Goal: Task Accomplishment & Management: Manage account settings

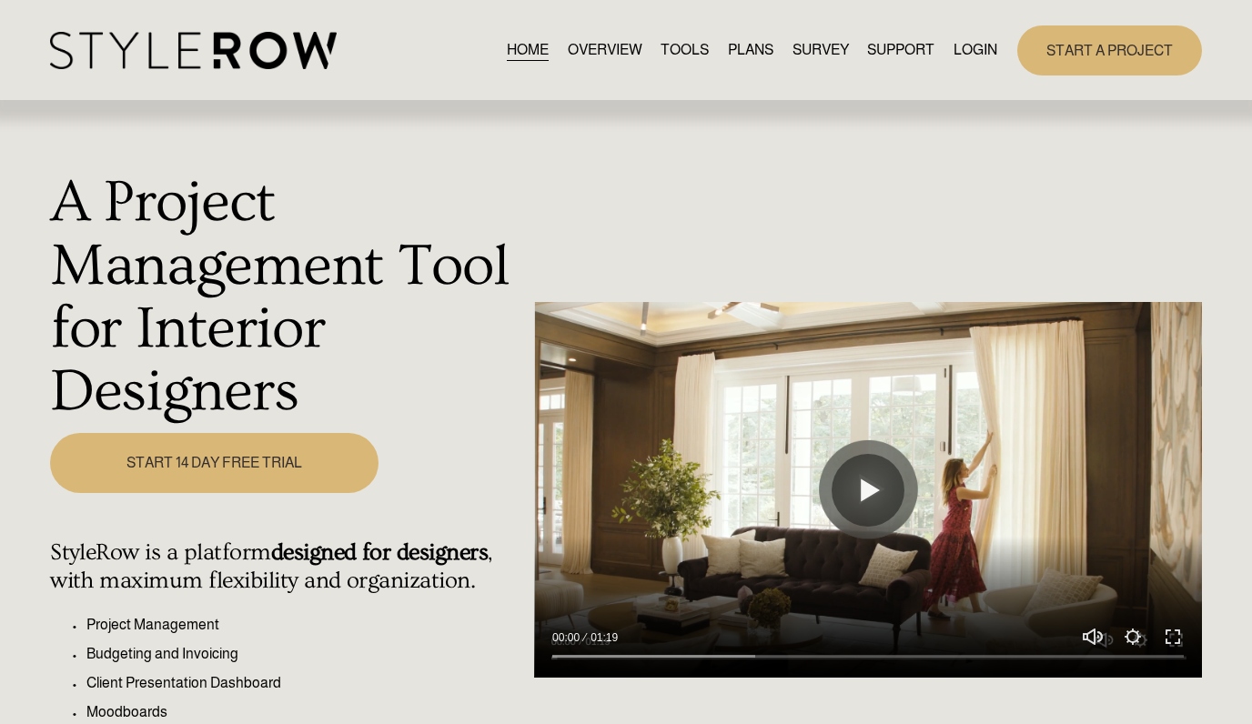
click at [956, 47] on link "LOGIN" at bounding box center [976, 50] width 44 height 25
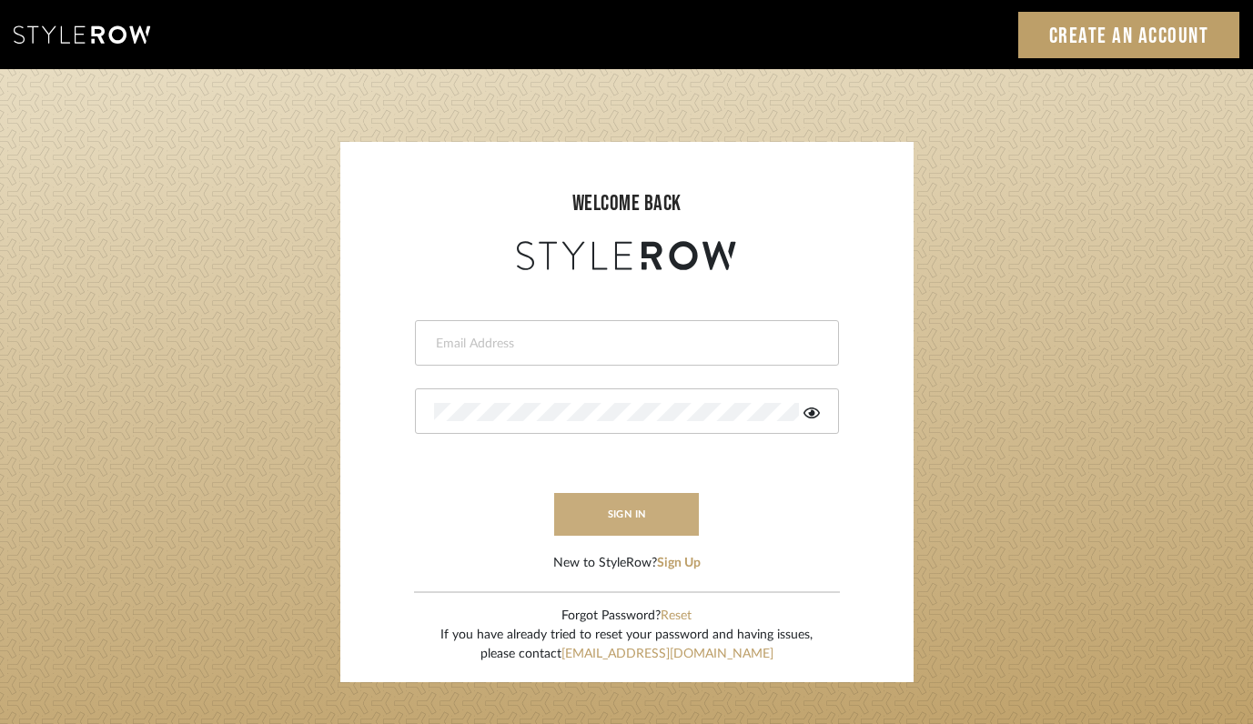
type input "[PERSON_NAME][EMAIL_ADDRESS][DOMAIN_NAME]"
click at [632, 525] on button "sign in" at bounding box center [627, 514] width 146 height 43
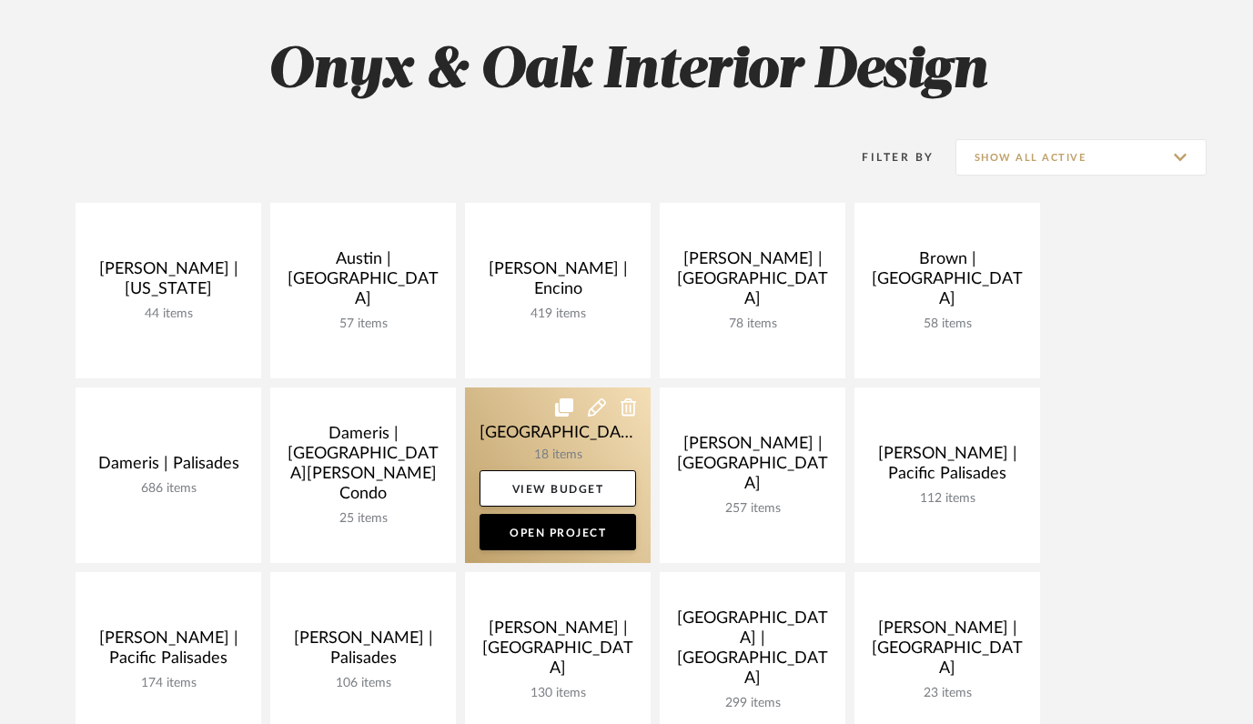
scroll to position [517, 0]
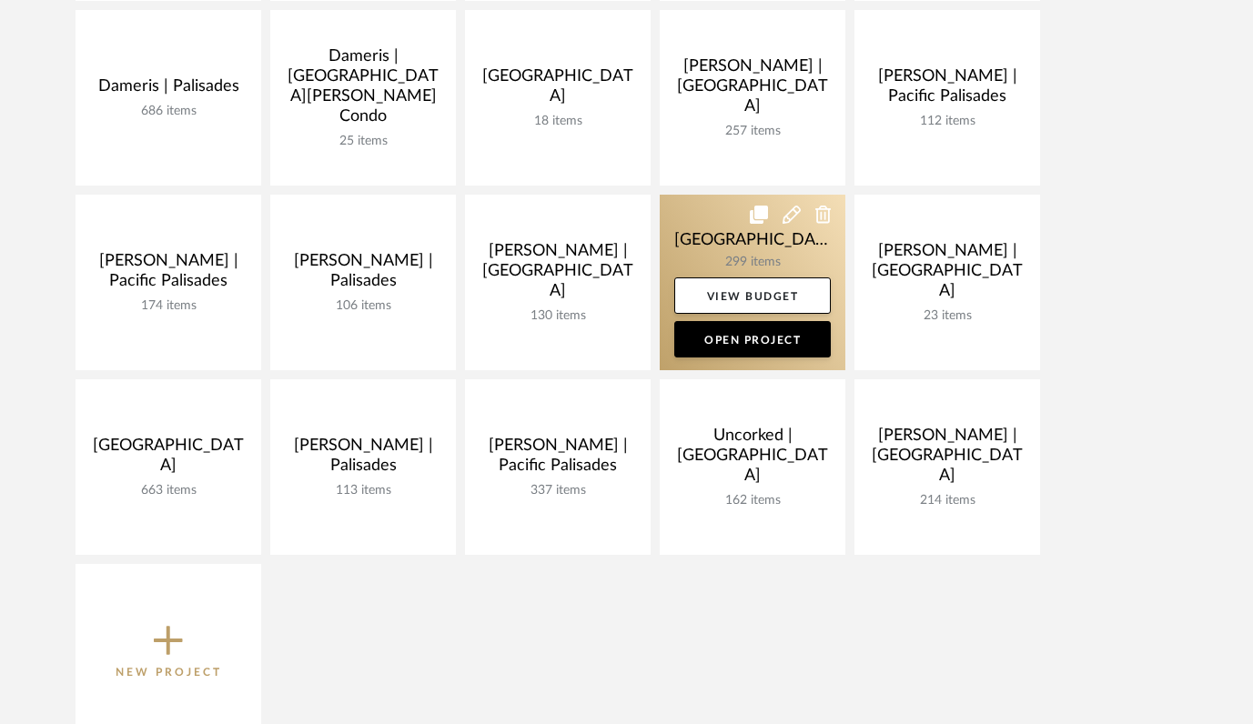
click at [717, 243] on link at bounding box center [753, 283] width 186 height 176
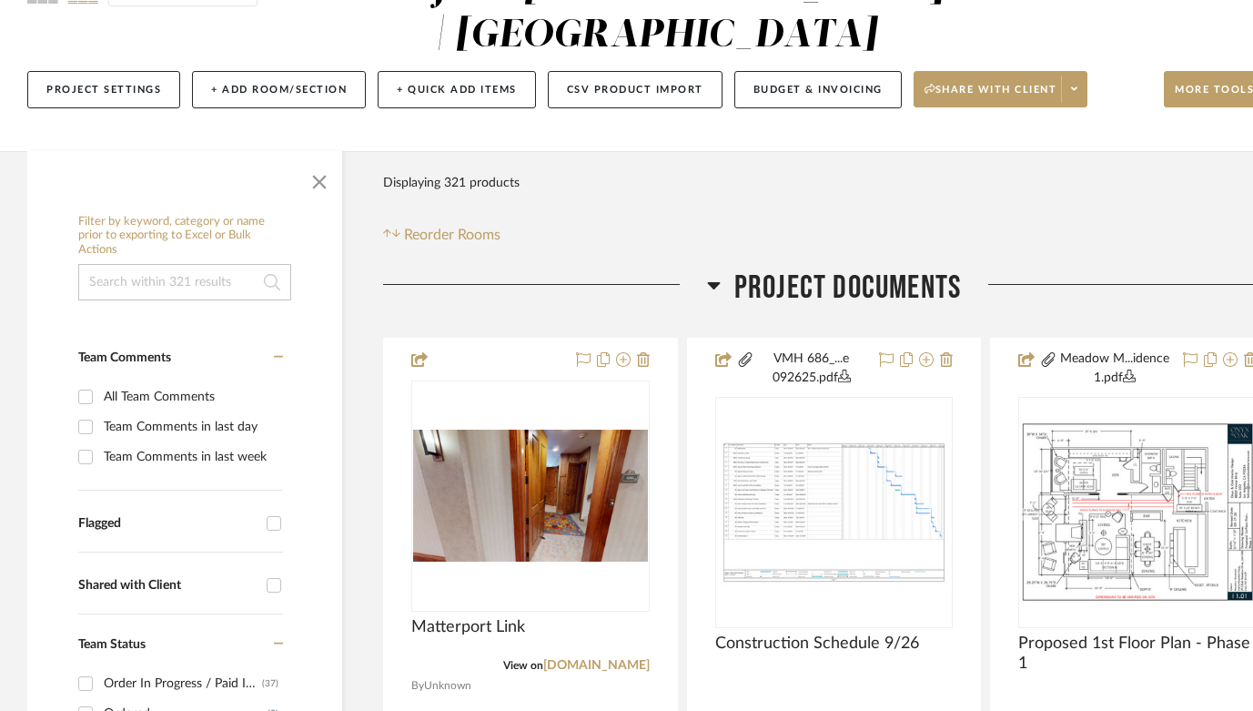
scroll to position [209, 0]
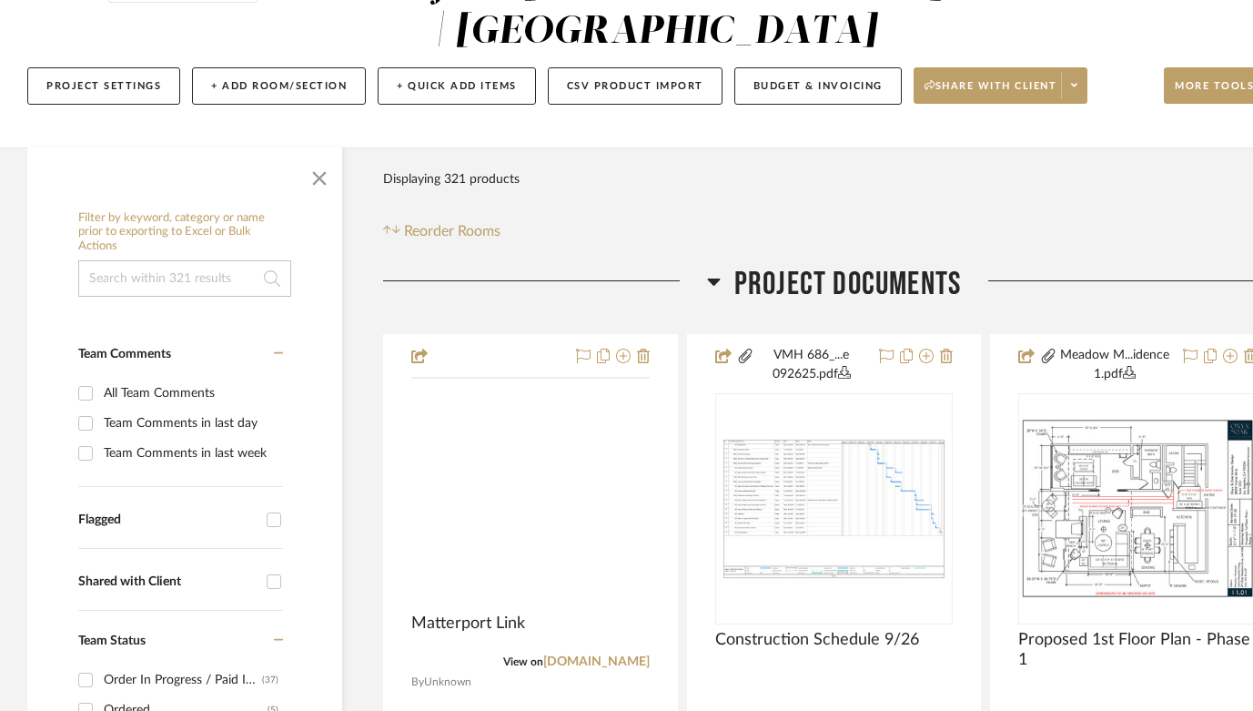
click at [0, 0] on img at bounding box center [0, 0] width 0 height 0
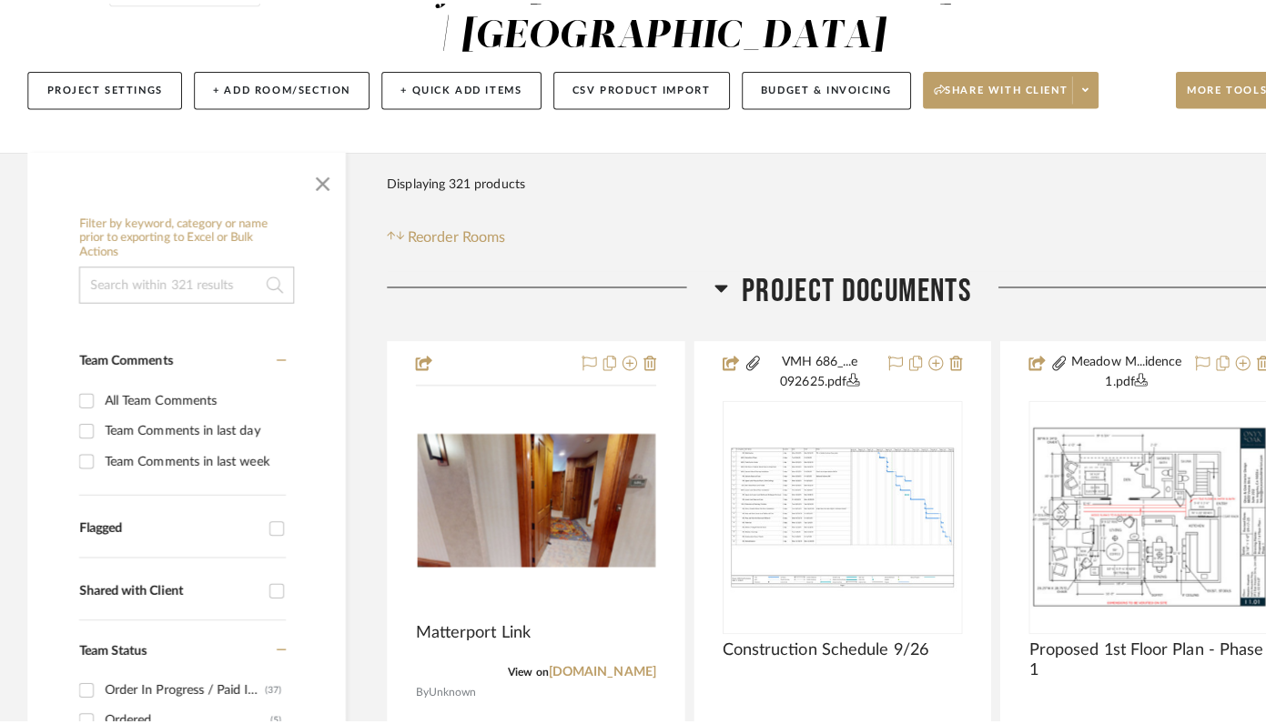
scroll to position [0, 0]
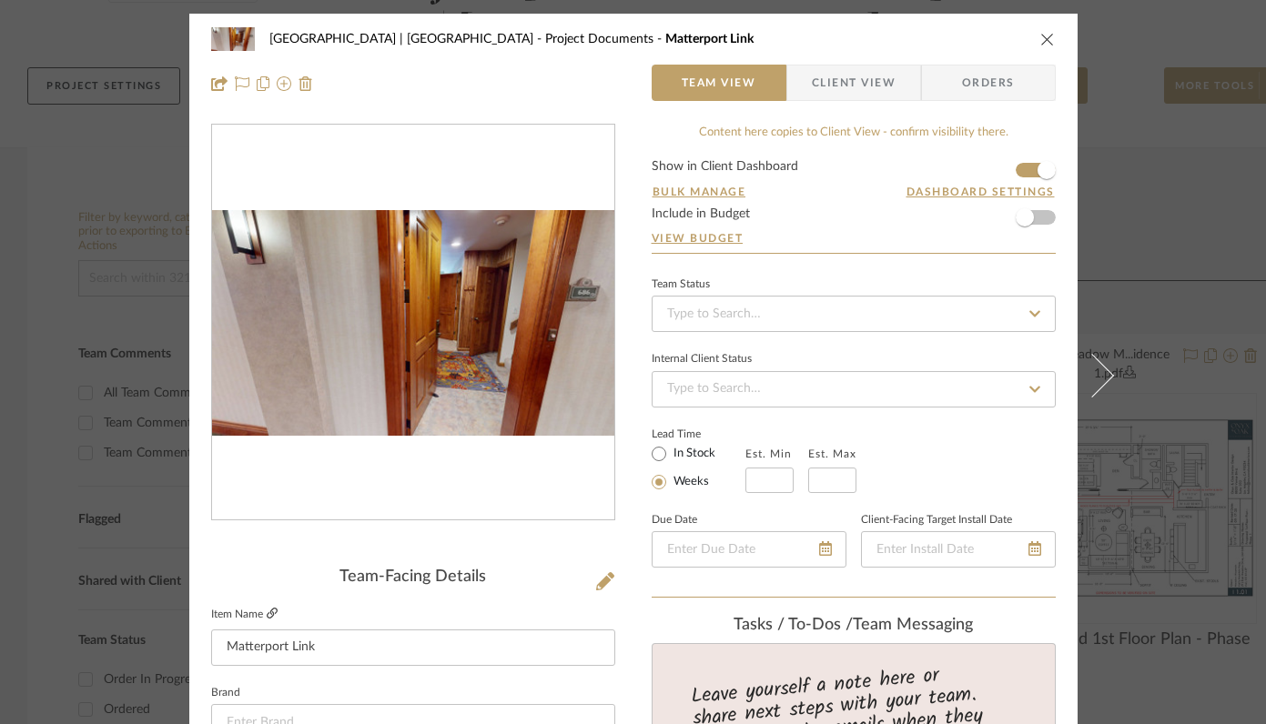
click at [267, 614] on icon at bounding box center [272, 613] width 11 height 11
click at [1040, 40] on icon "close" at bounding box center [1047, 39] width 15 height 15
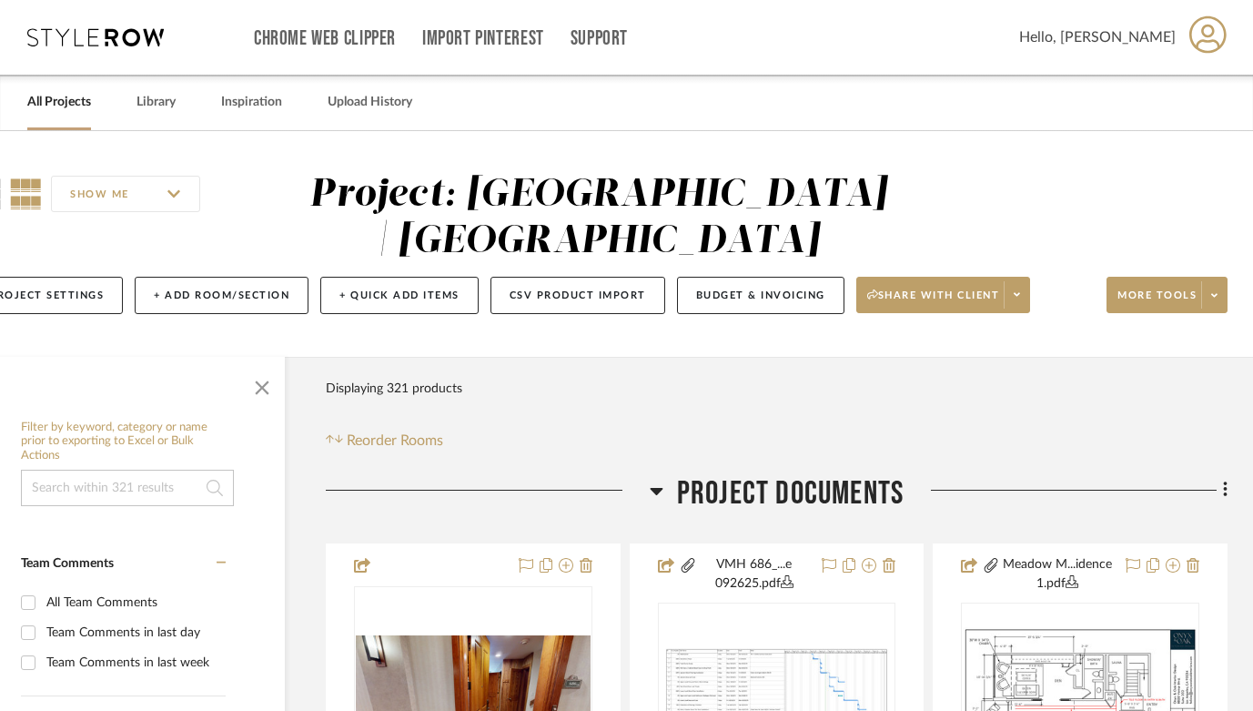
scroll to position [632, 57]
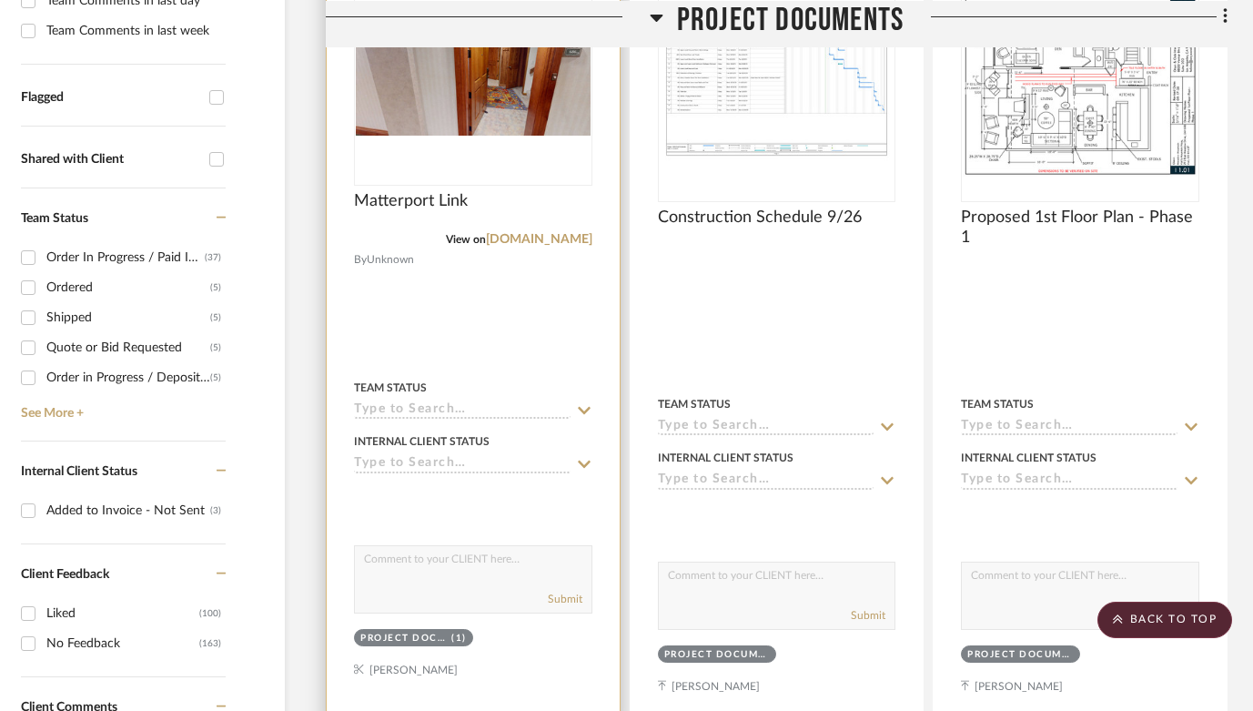
click at [454, 96] on img "0" at bounding box center [473, 70] width 235 height 132
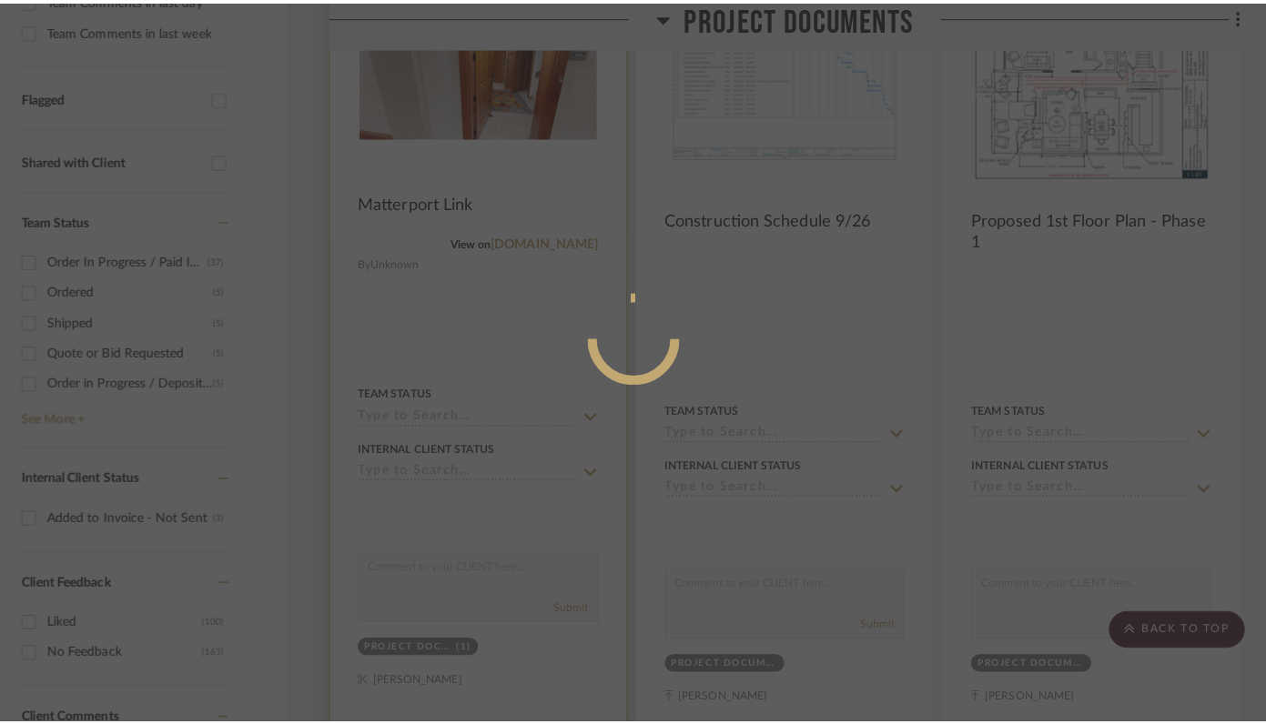
scroll to position [0, 0]
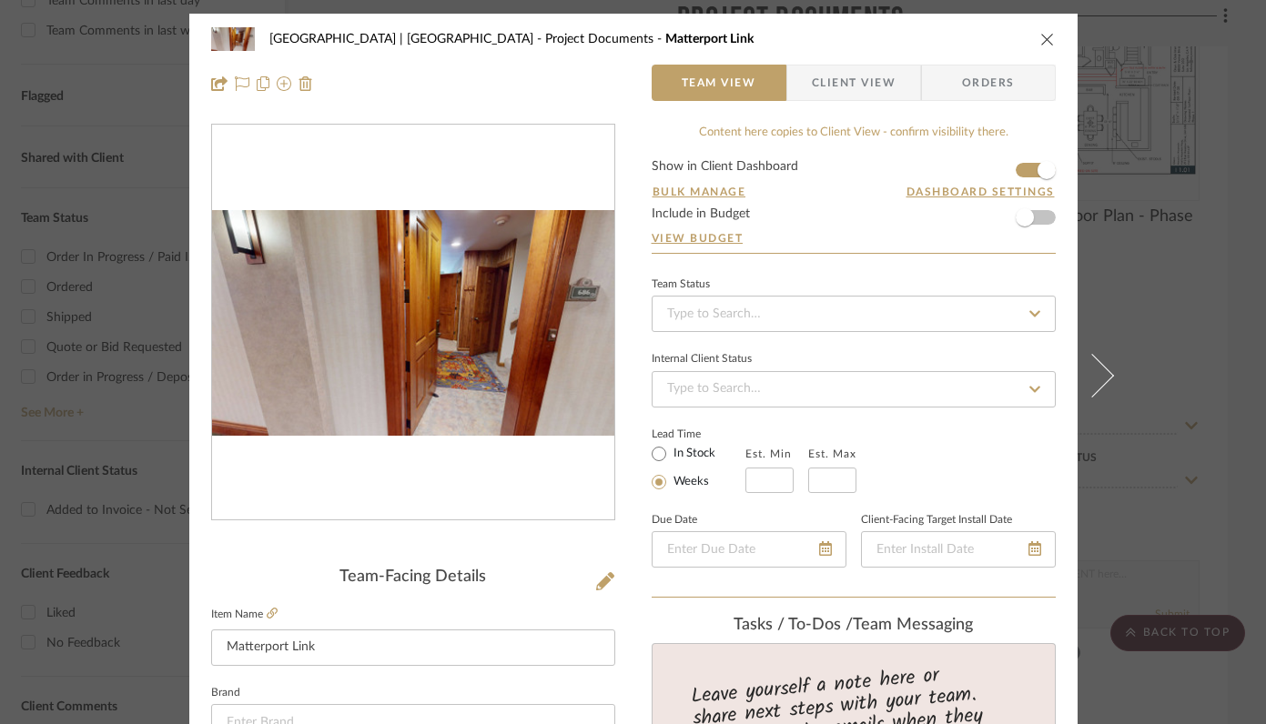
click at [470, 354] on img "0" at bounding box center [413, 323] width 402 height 227
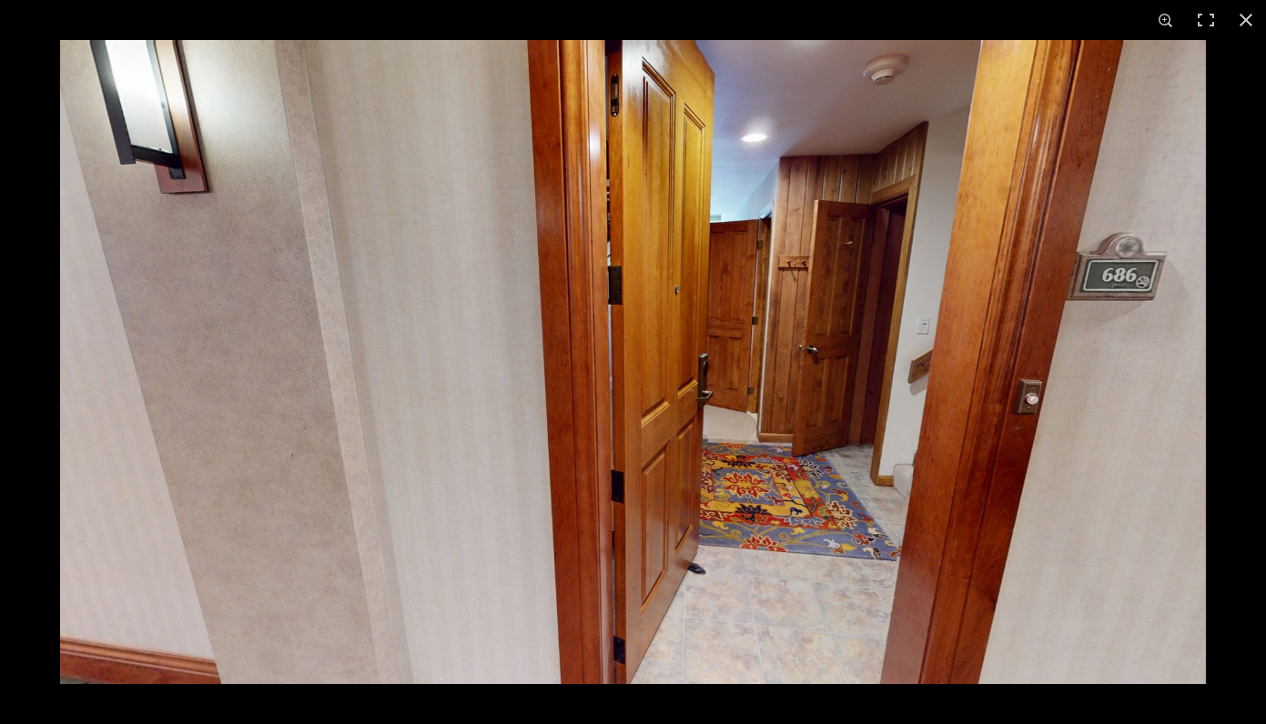
click at [606, 396] on img at bounding box center [633, 362] width 1146 height 644
click at [1246, 19] on button at bounding box center [1246, 20] width 40 height 40
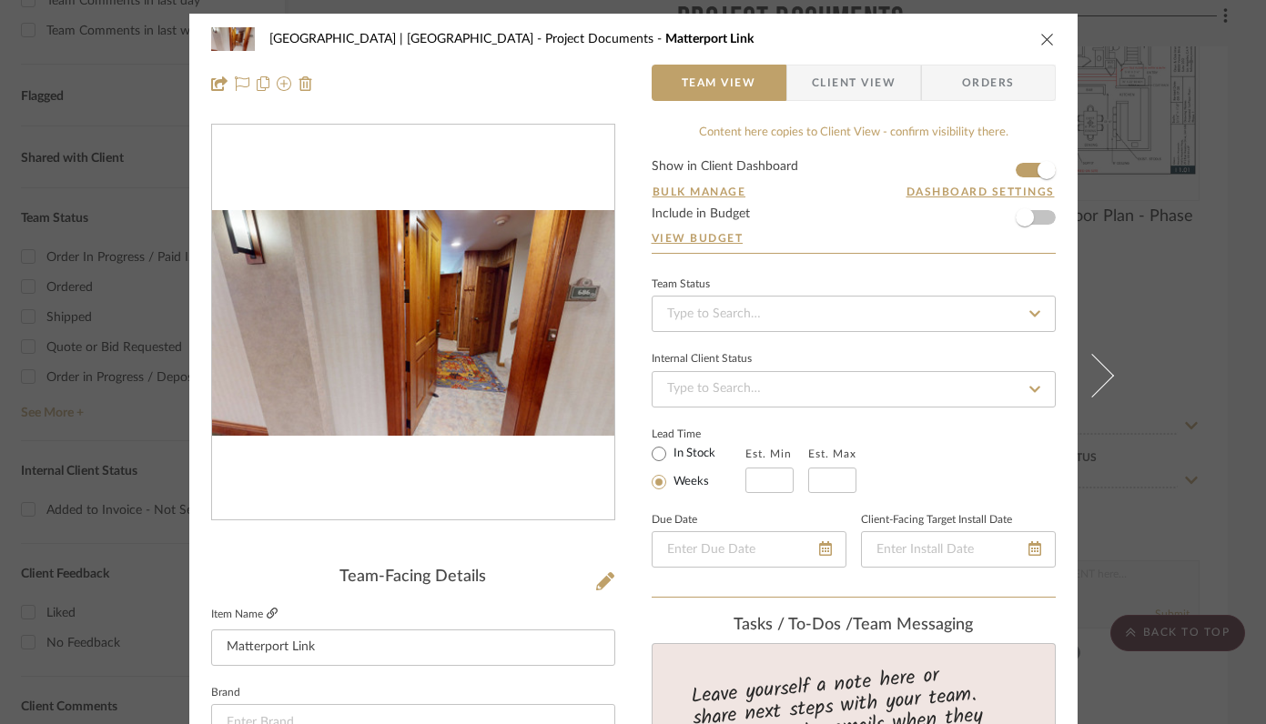
click at [269, 612] on icon at bounding box center [272, 613] width 11 height 11
click at [1040, 35] on icon "close" at bounding box center [1047, 39] width 15 height 15
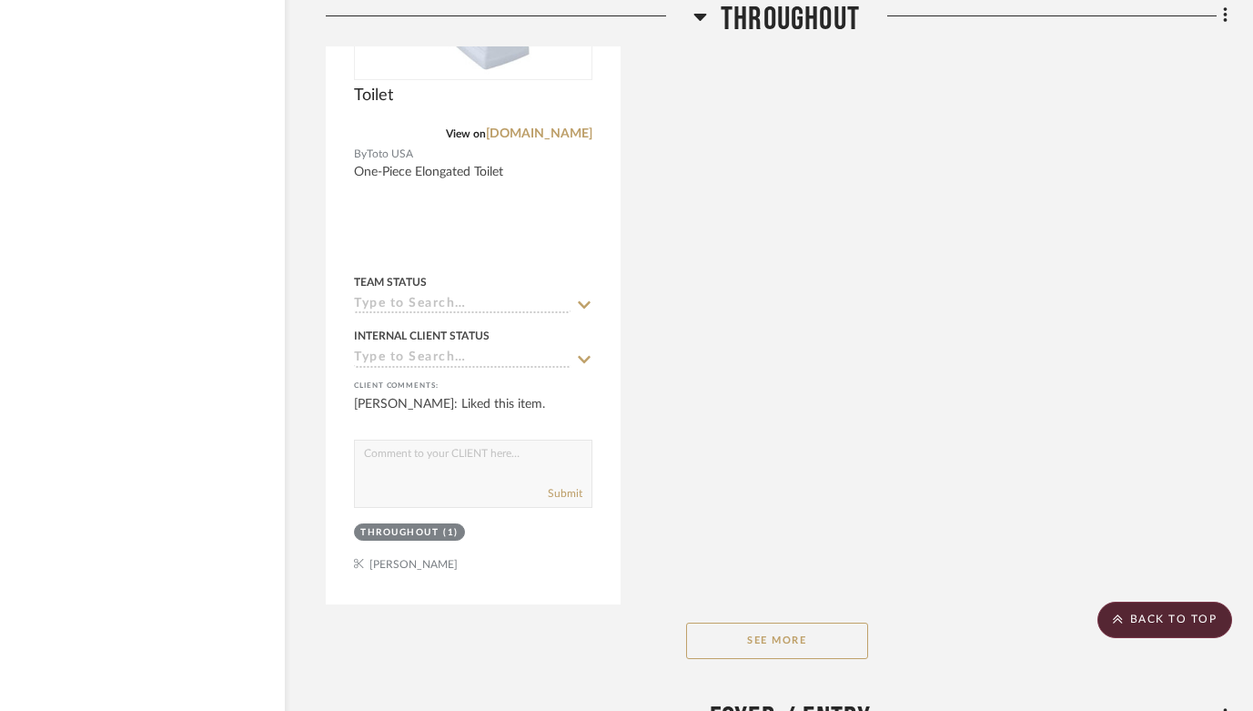
scroll to position [5156, 57]
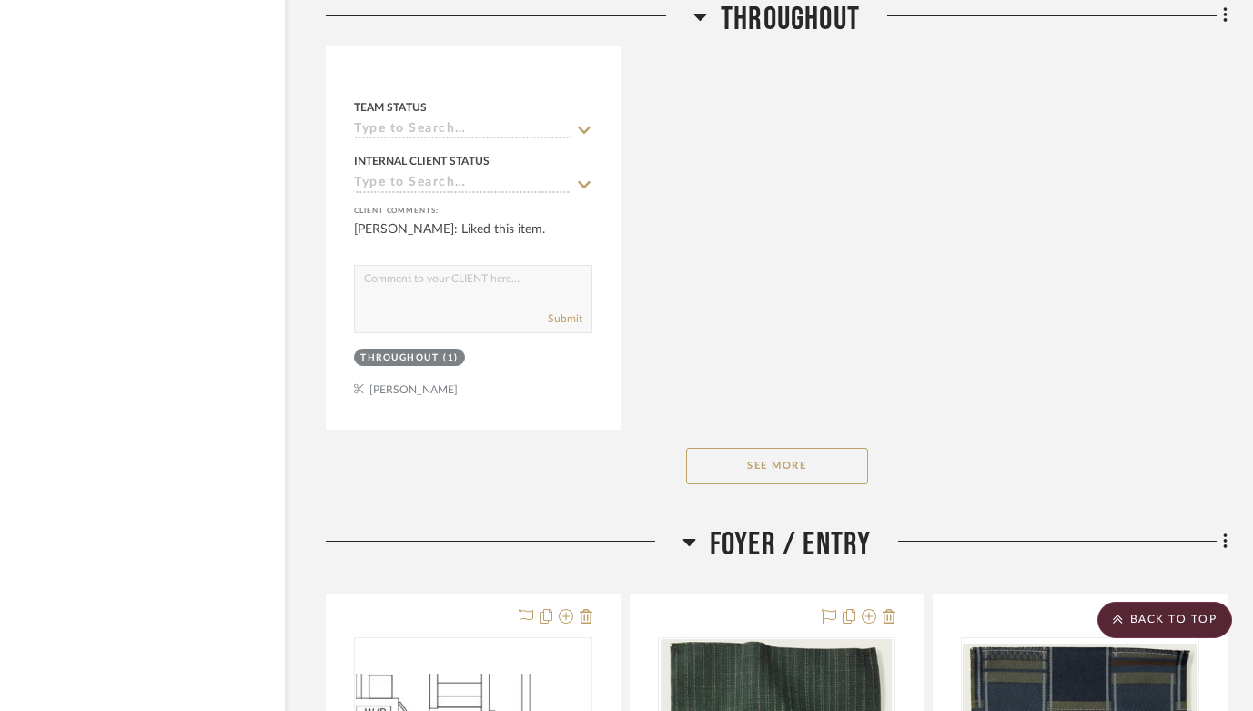
click at [781, 455] on button "See More" at bounding box center [777, 466] width 182 height 36
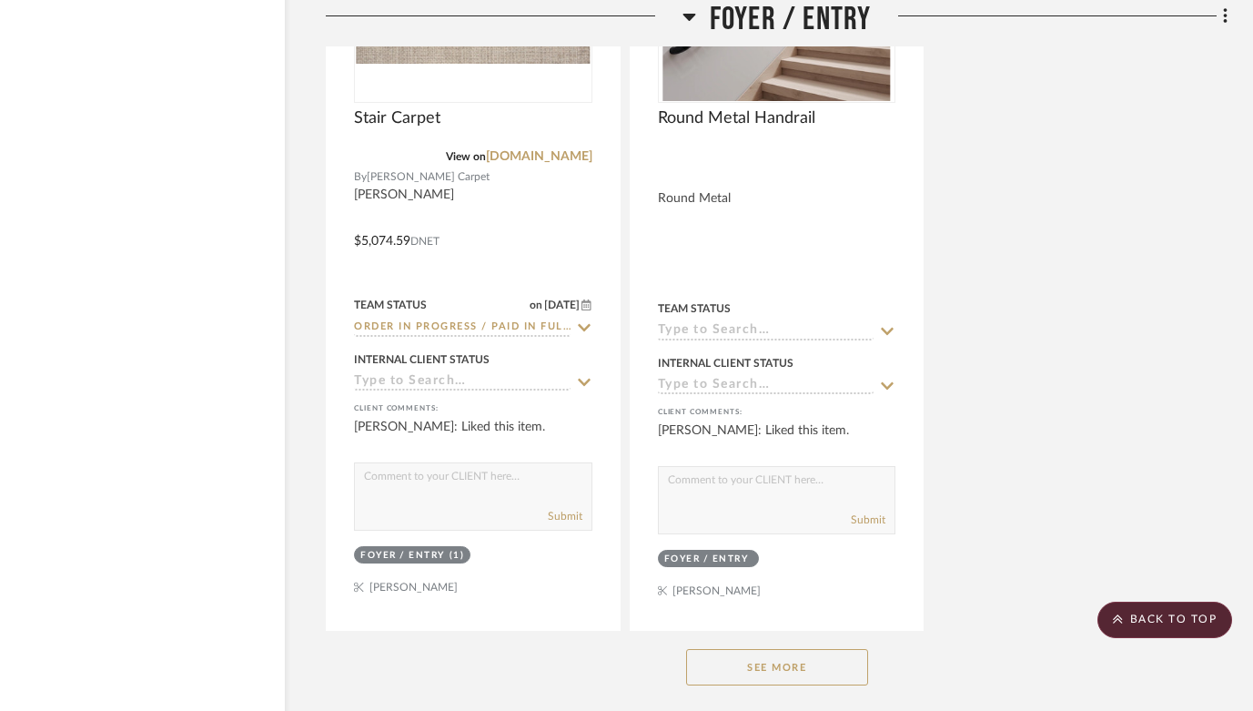
scroll to position [7641, 57]
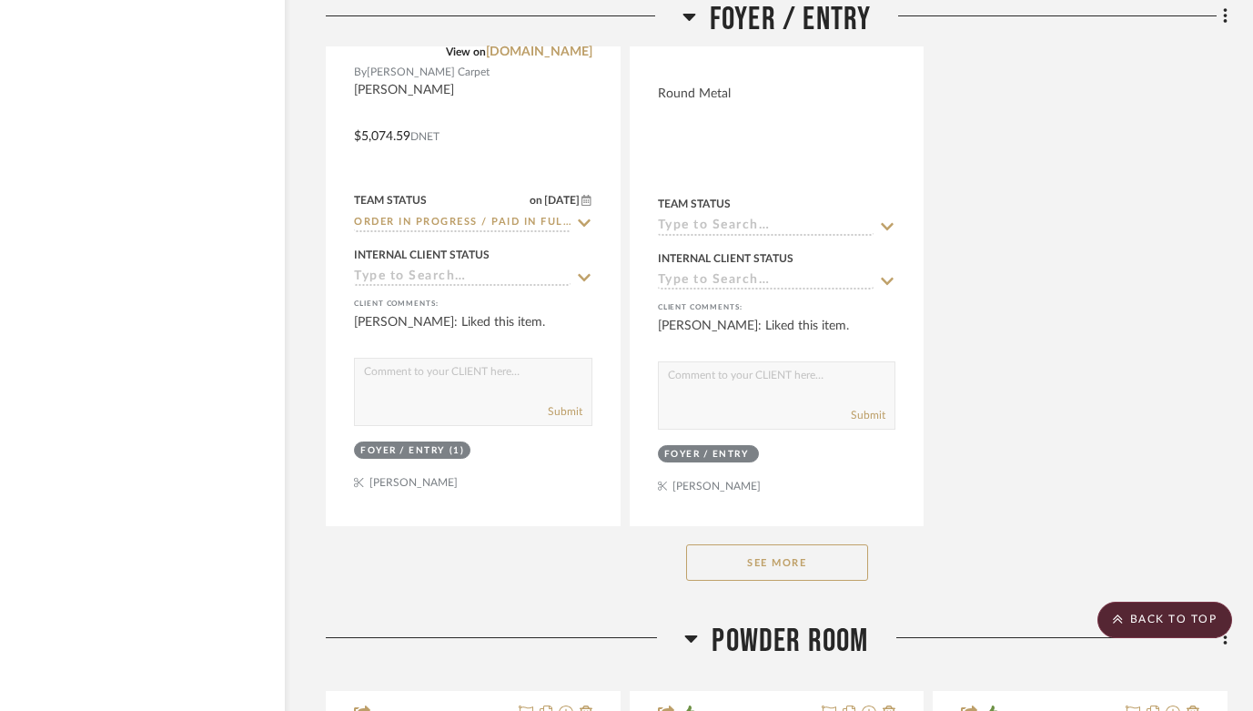
click at [737, 556] on button "See More" at bounding box center [777, 562] width 182 height 36
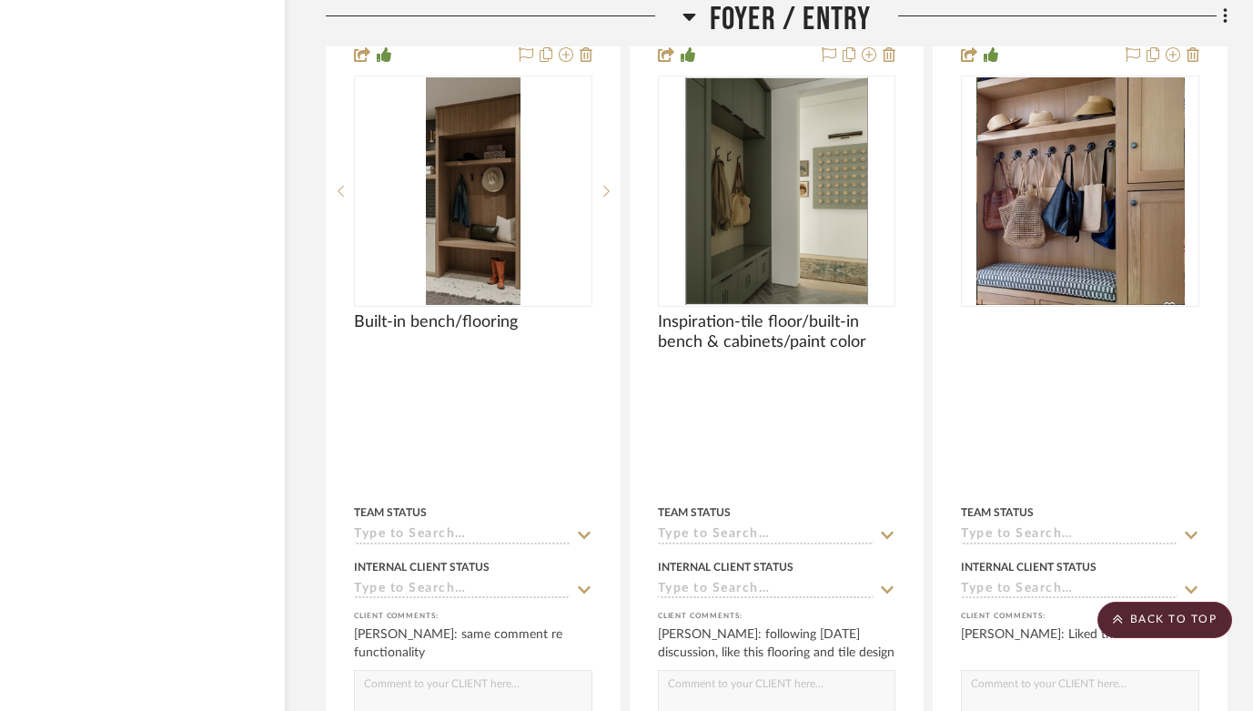
scroll to position [8920, 57]
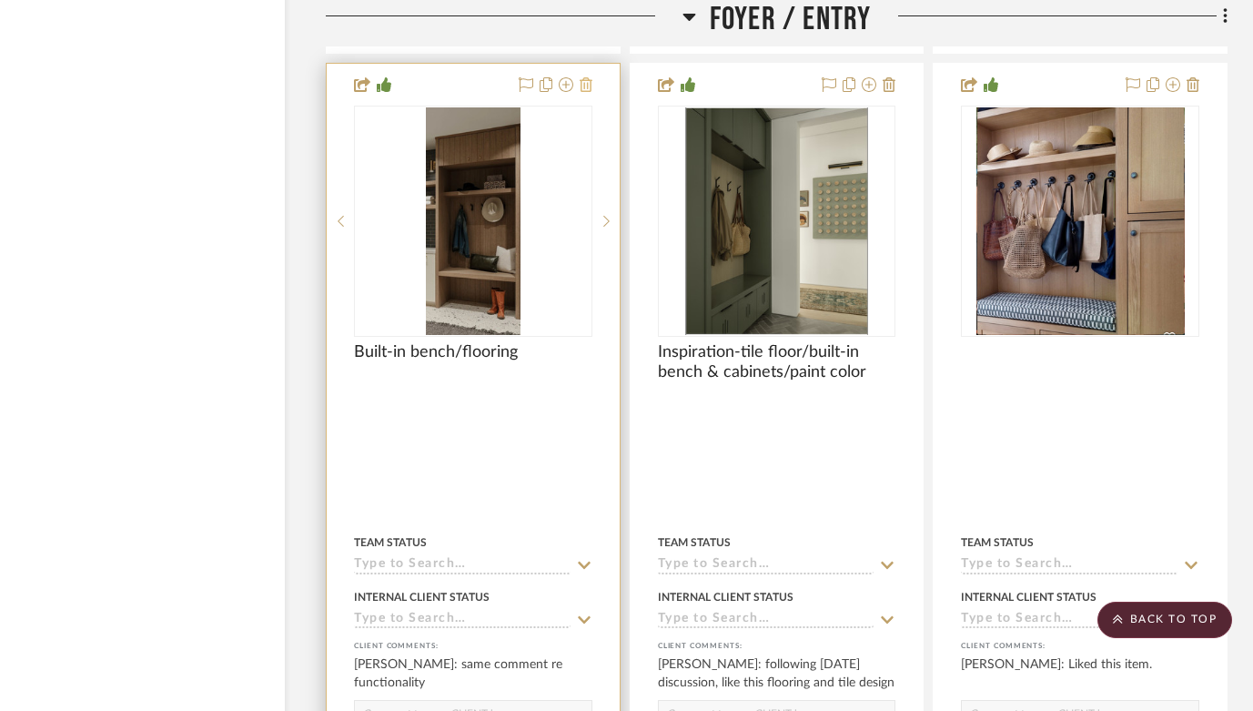
click at [589, 77] on icon at bounding box center [586, 84] width 13 height 15
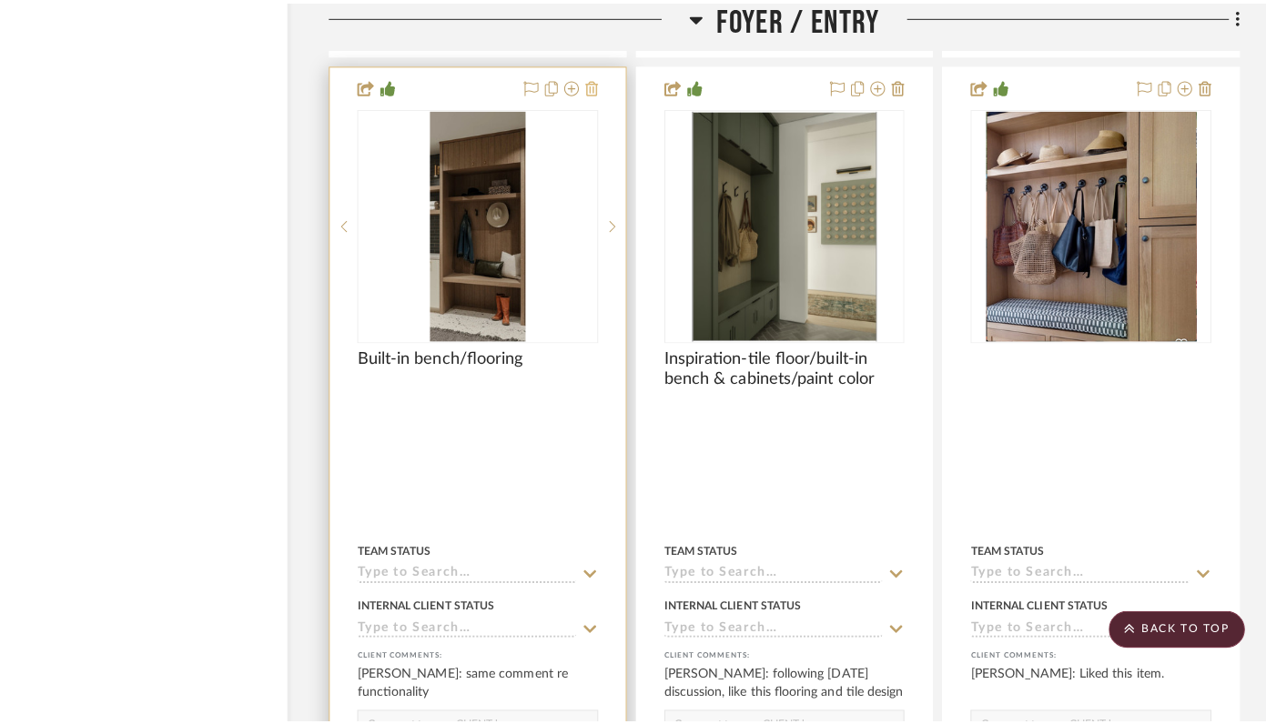
scroll to position [0, 0]
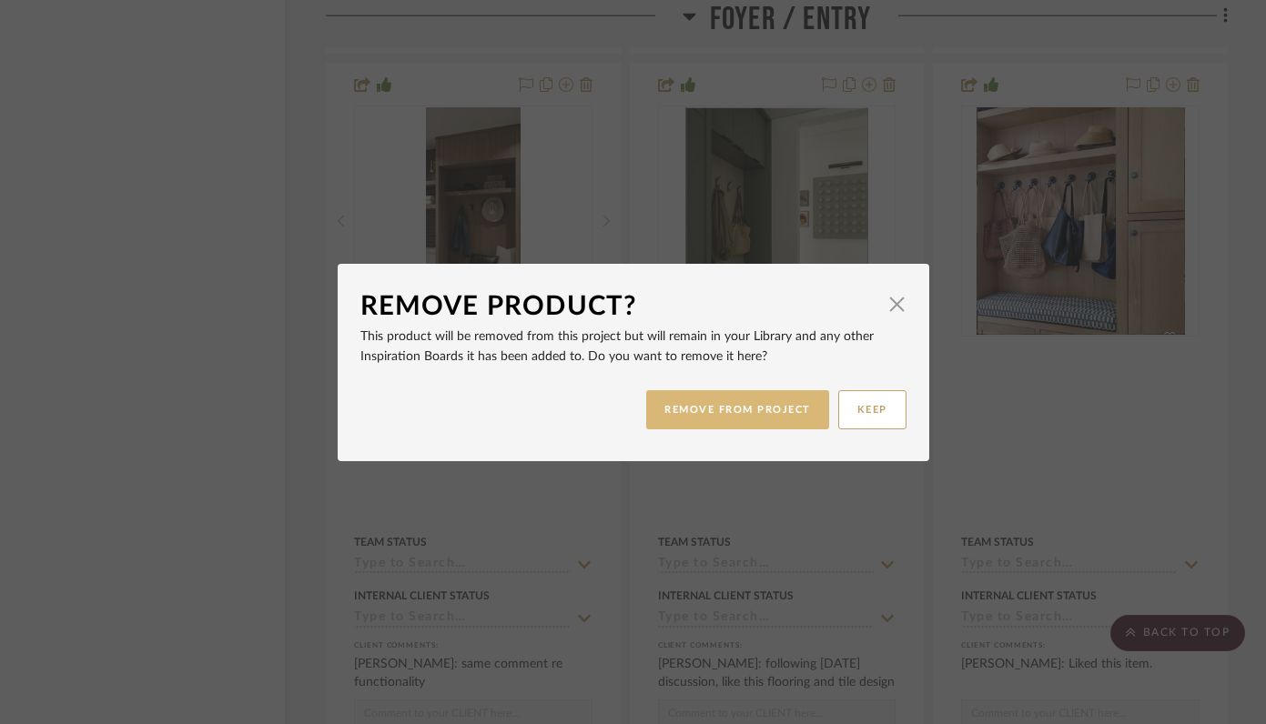
click at [690, 407] on button "REMOVE FROM PROJECT" at bounding box center [737, 409] width 183 height 39
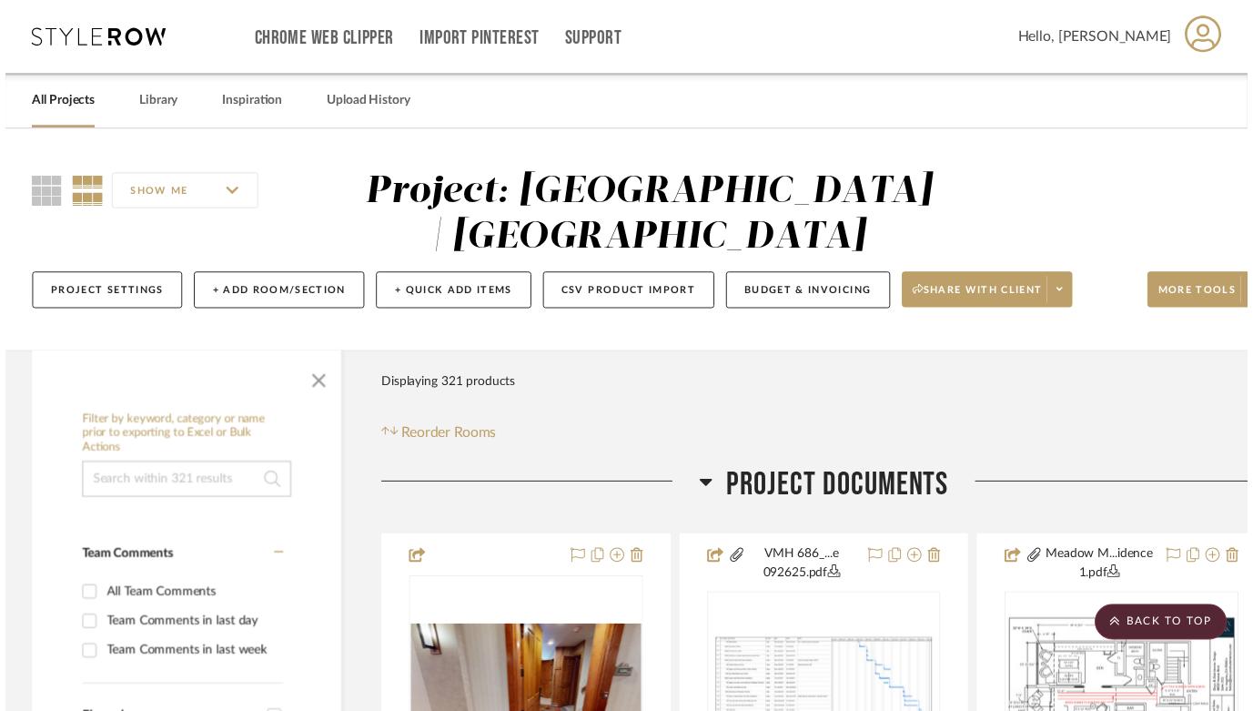
scroll to position [8920, 57]
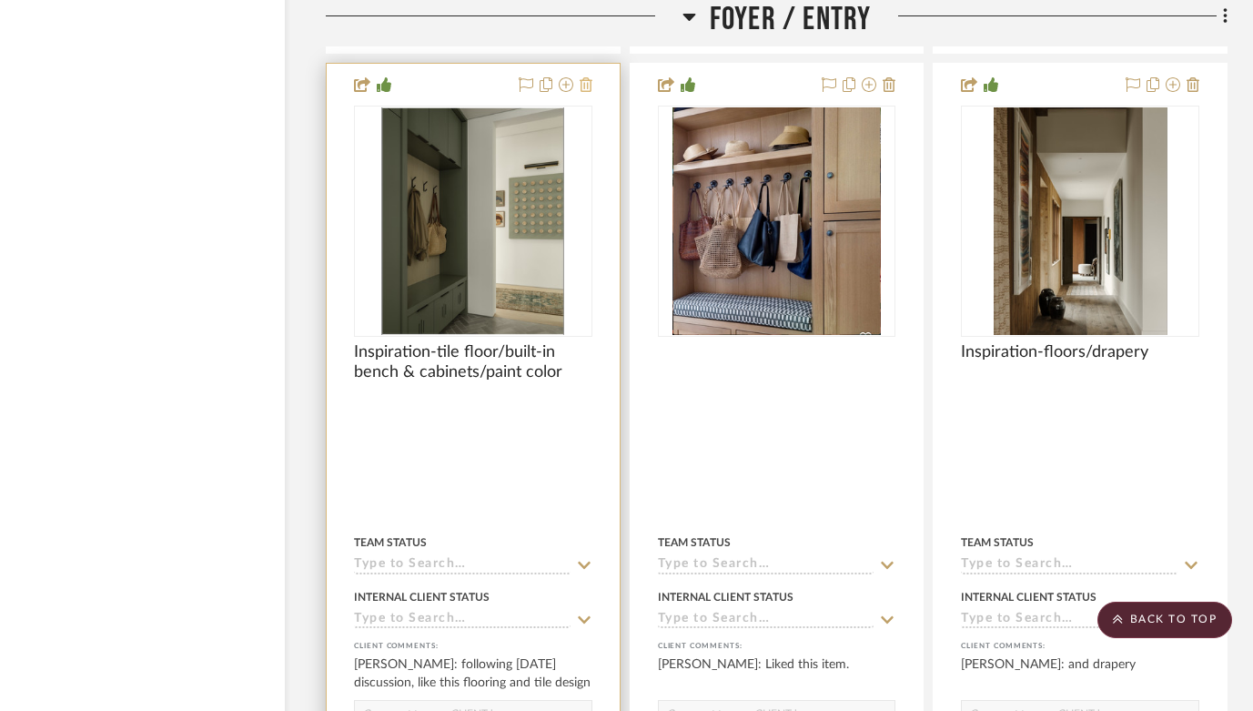
click at [585, 77] on icon at bounding box center [586, 84] width 13 height 15
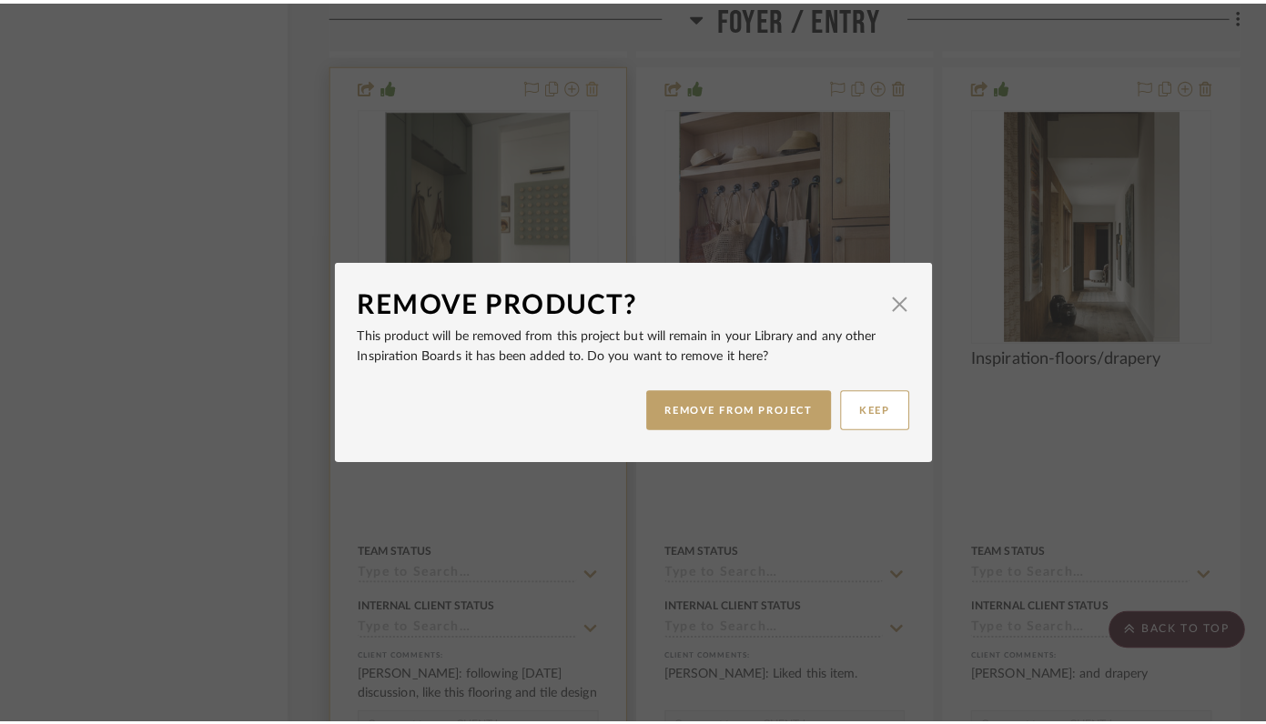
scroll to position [0, 0]
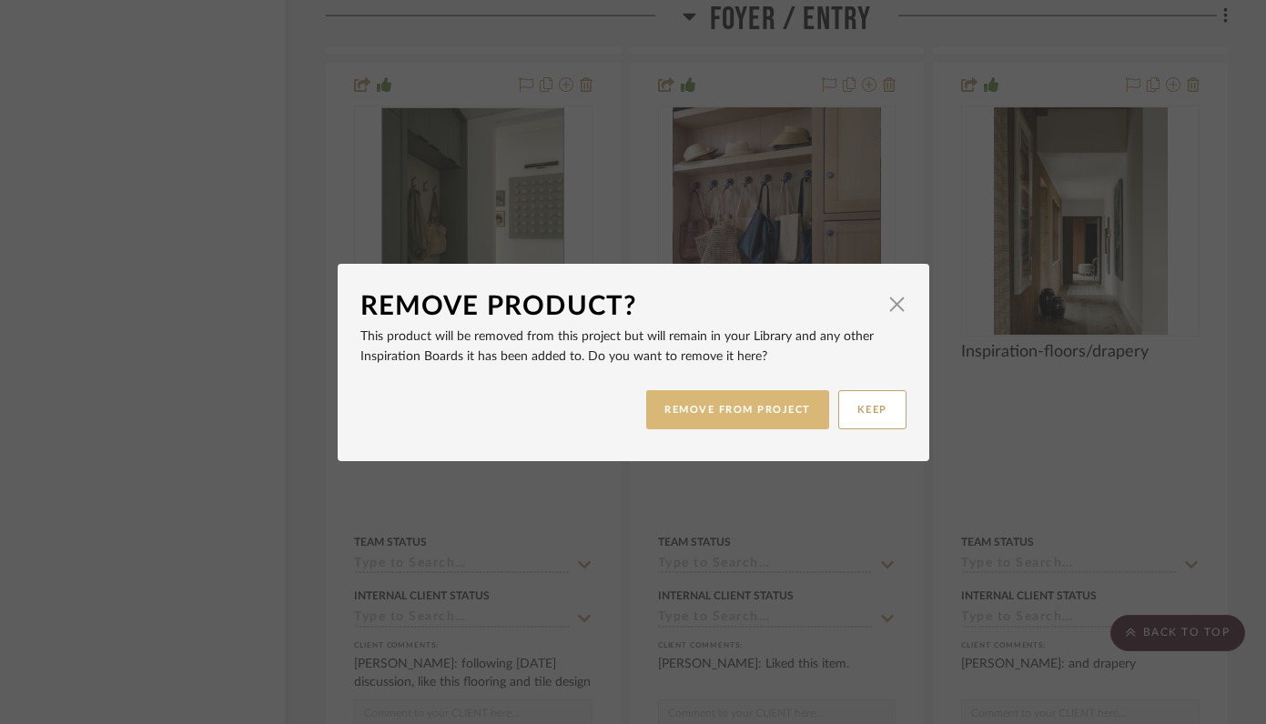
click at [703, 412] on button "REMOVE FROM PROJECT" at bounding box center [737, 409] width 183 height 39
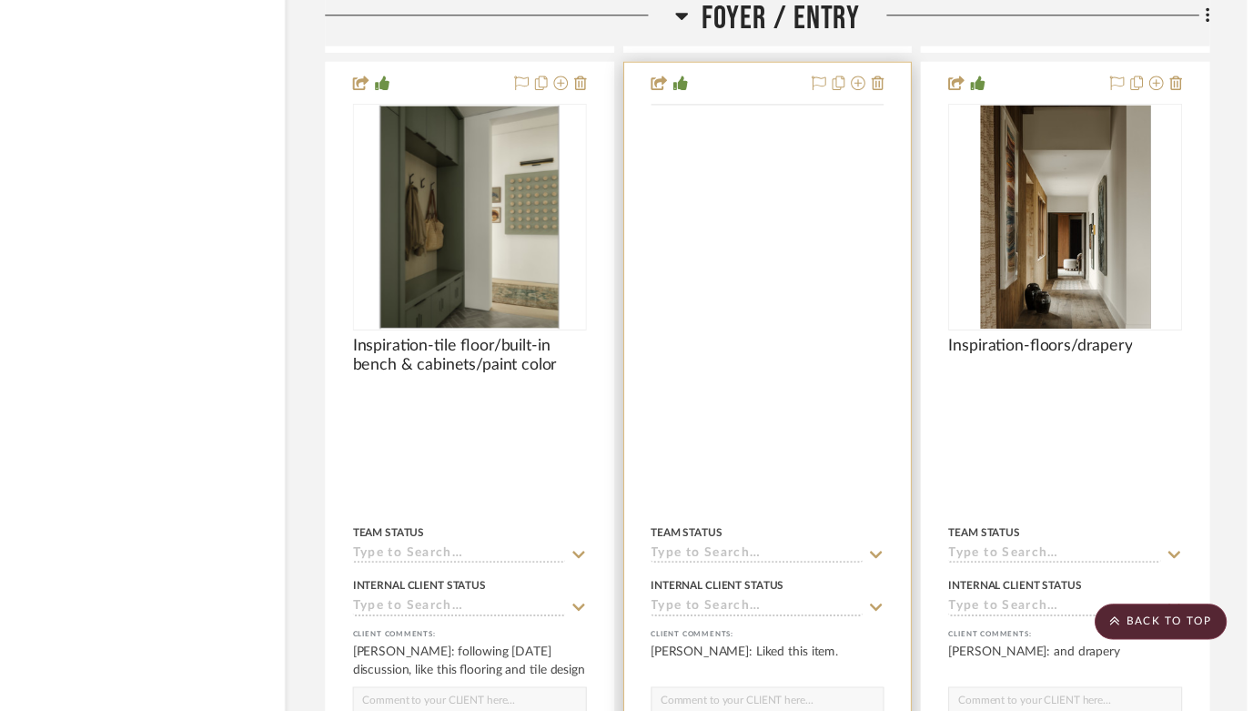
scroll to position [8920, 57]
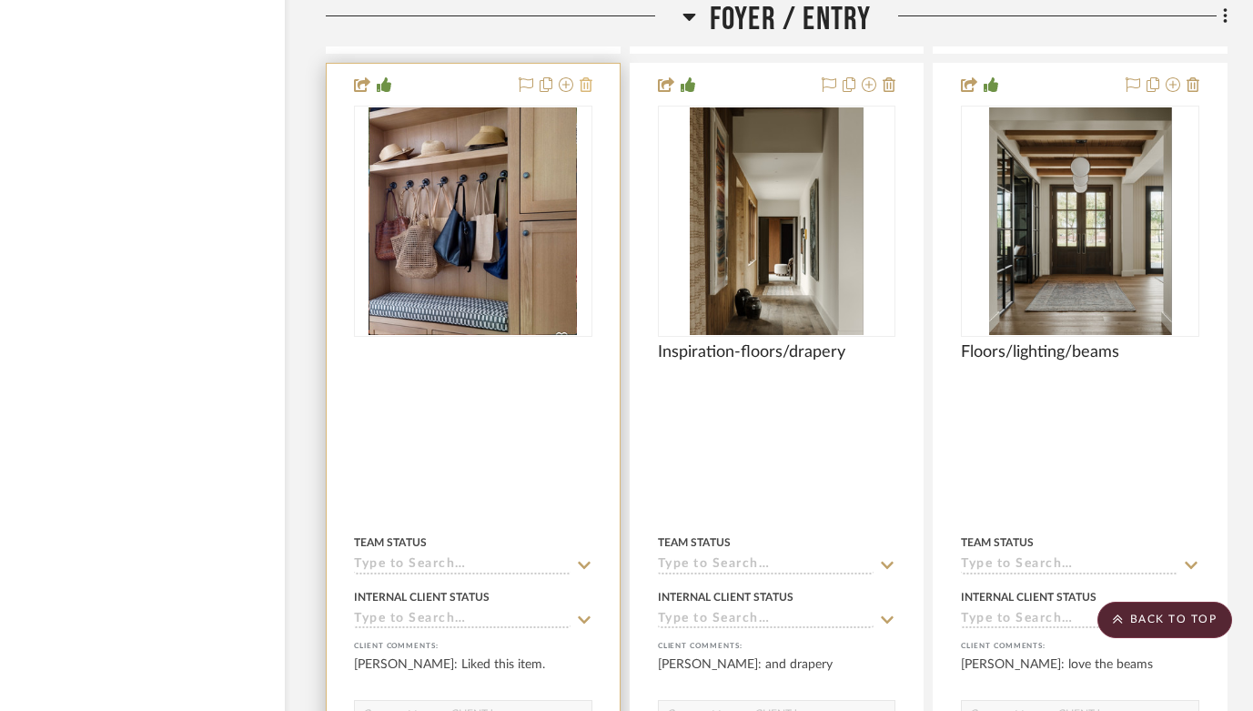
click at [584, 77] on icon at bounding box center [586, 84] width 13 height 15
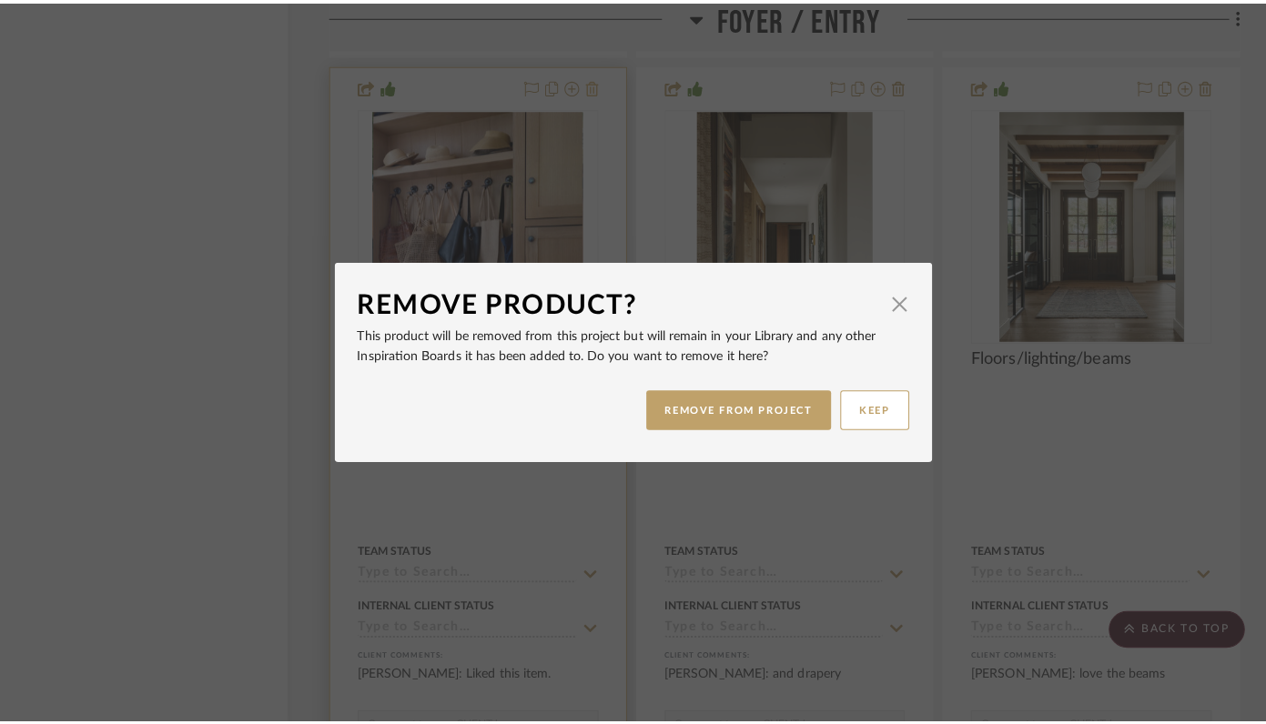
scroll to position [0, 0]
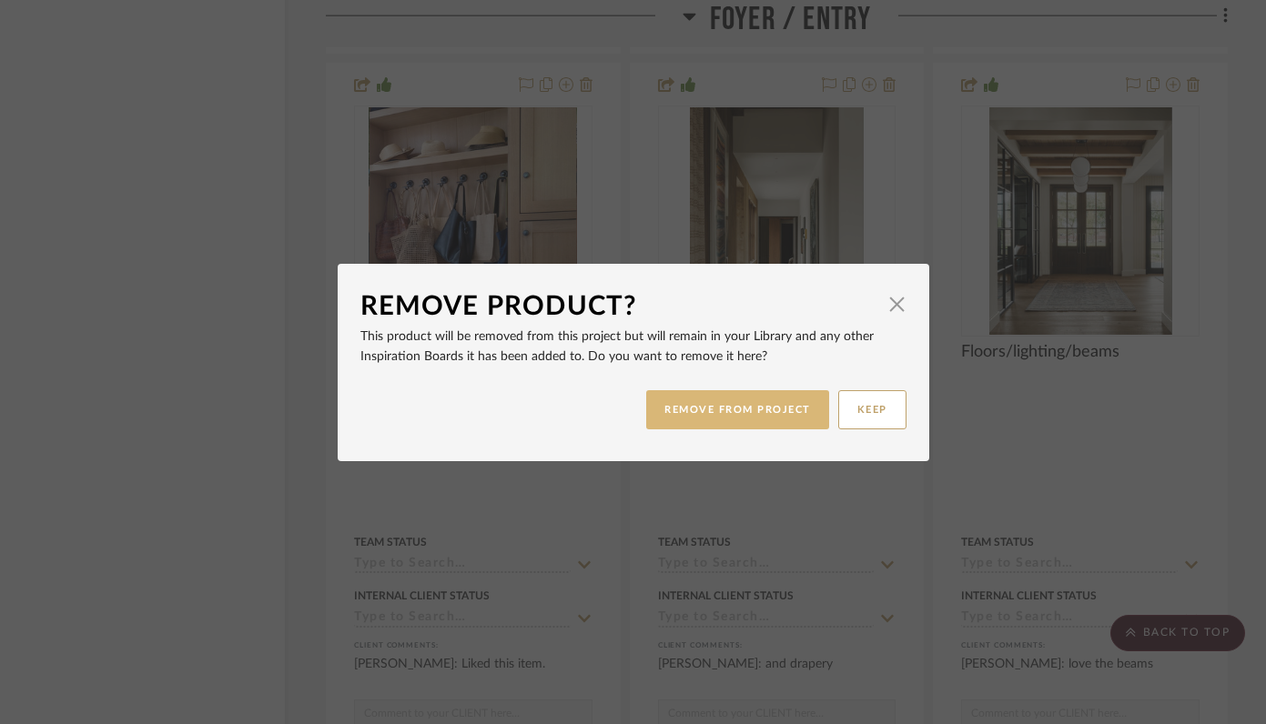
click at [730, 405] on button "REMOVE FROM PROJECT" at bounding box center [737, 409] width 183 height 39
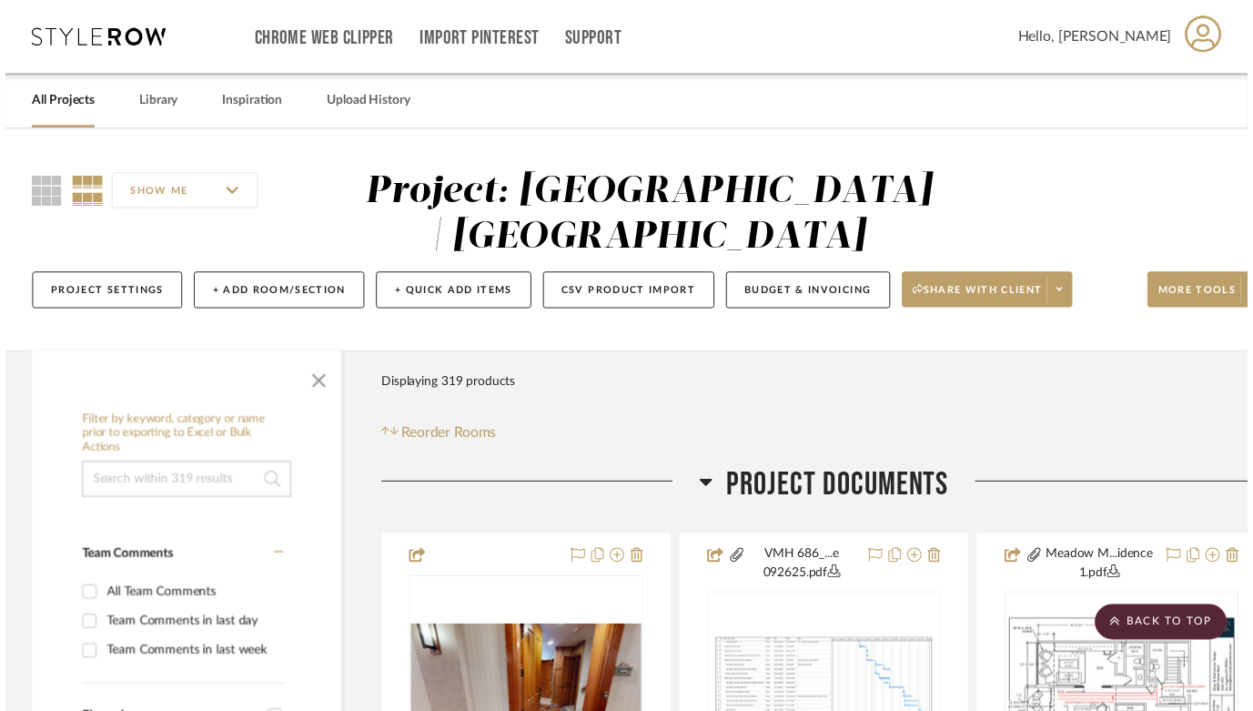
scroll to position [8920, 57]
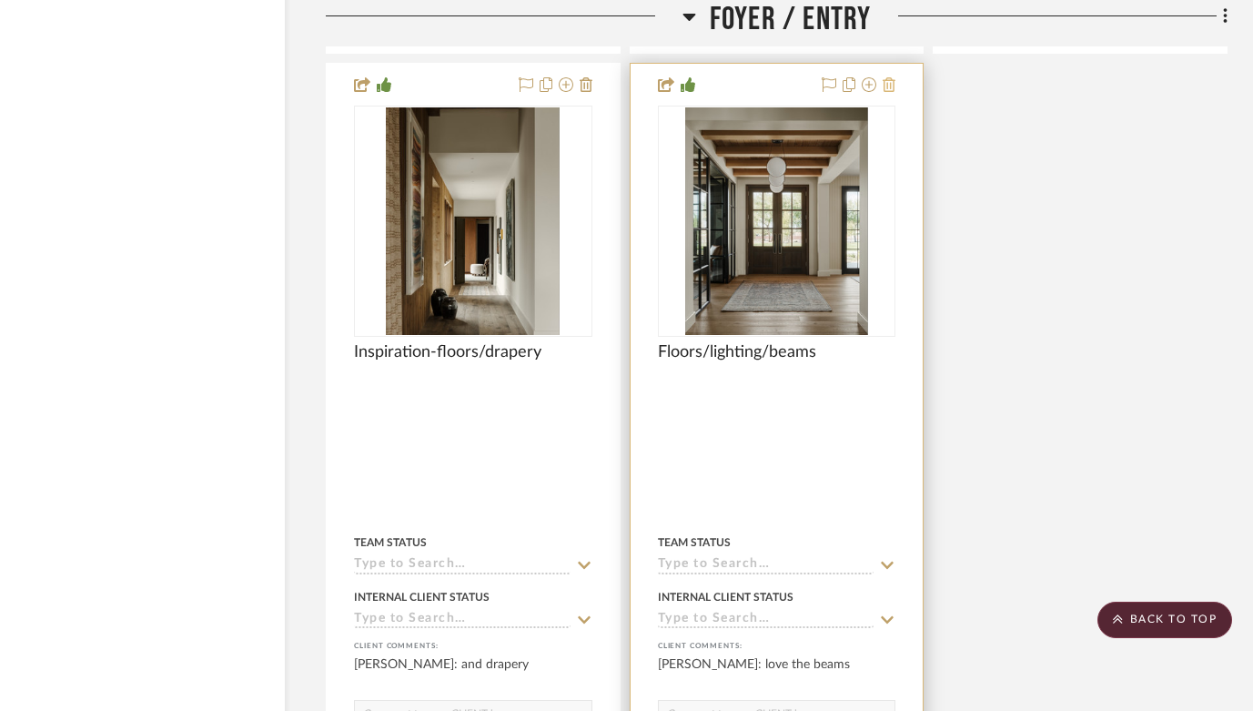
click at [893, 77] on icon at bounding box center [889, 84] width 13 height 15
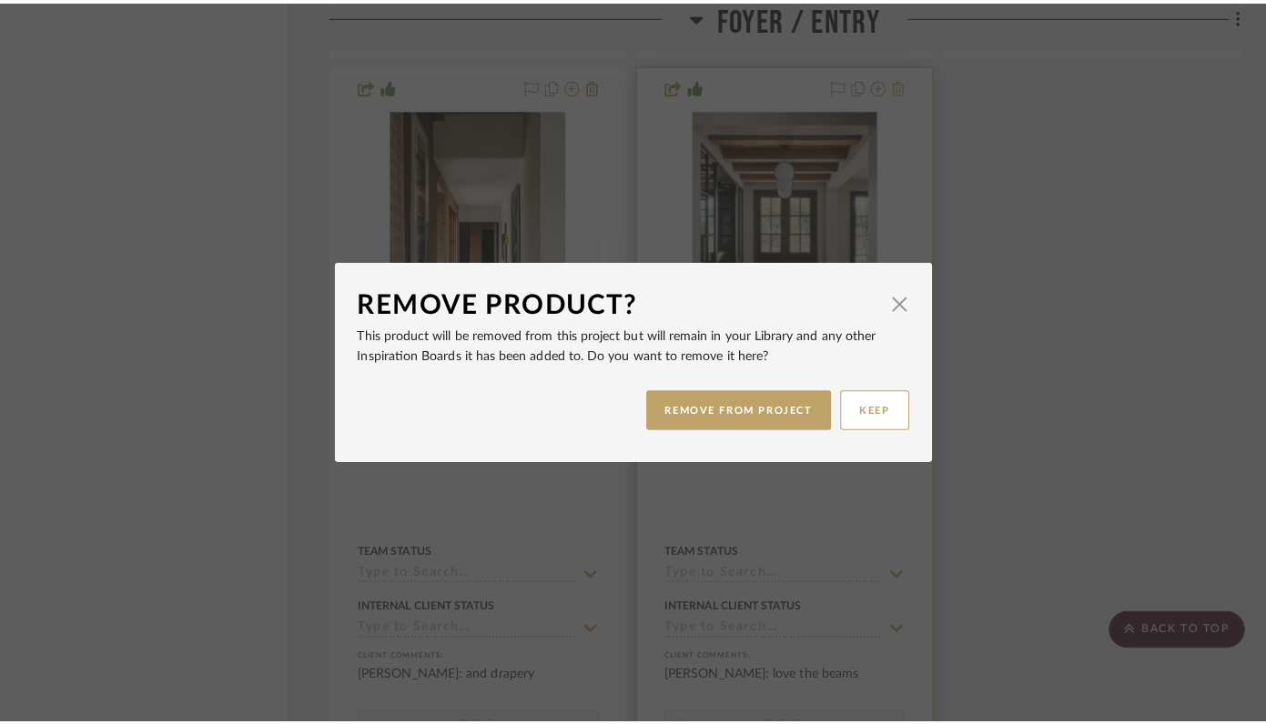
scroll to position [0, 0]
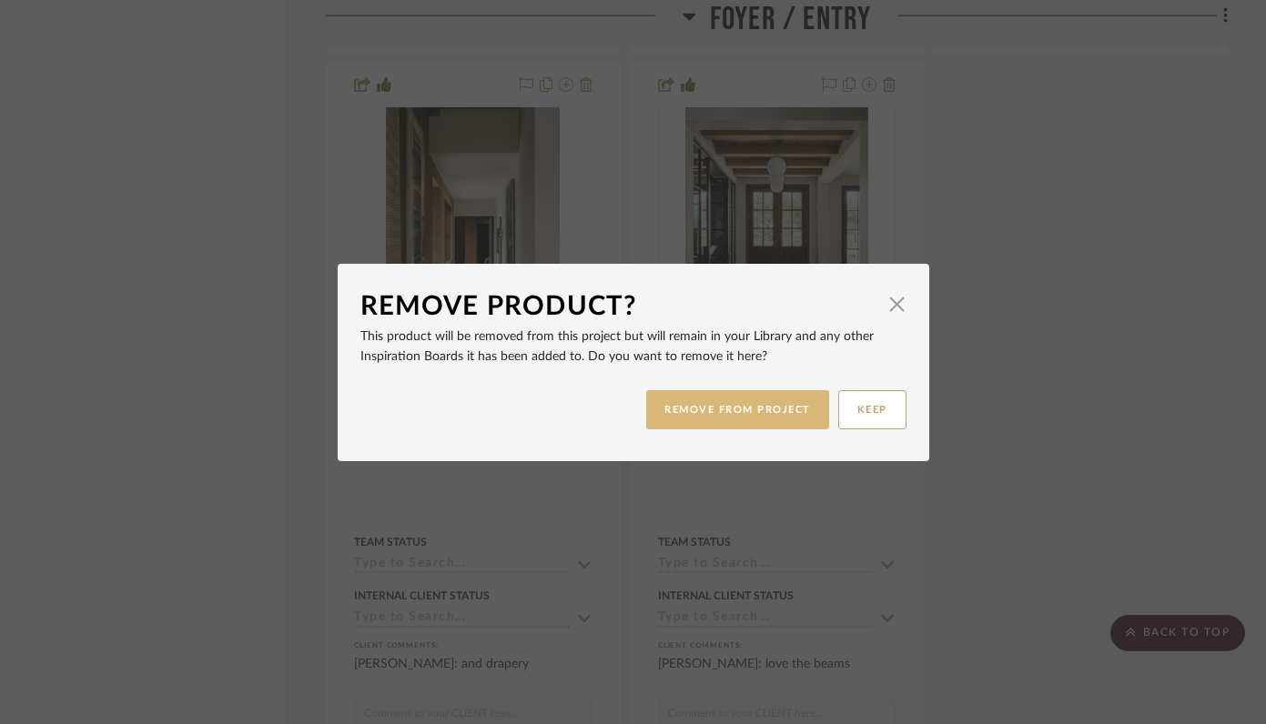
click at [729, 421] on button "REMOVE FROM PROJECT" at bounding box center [737, 409] width 183 height 39
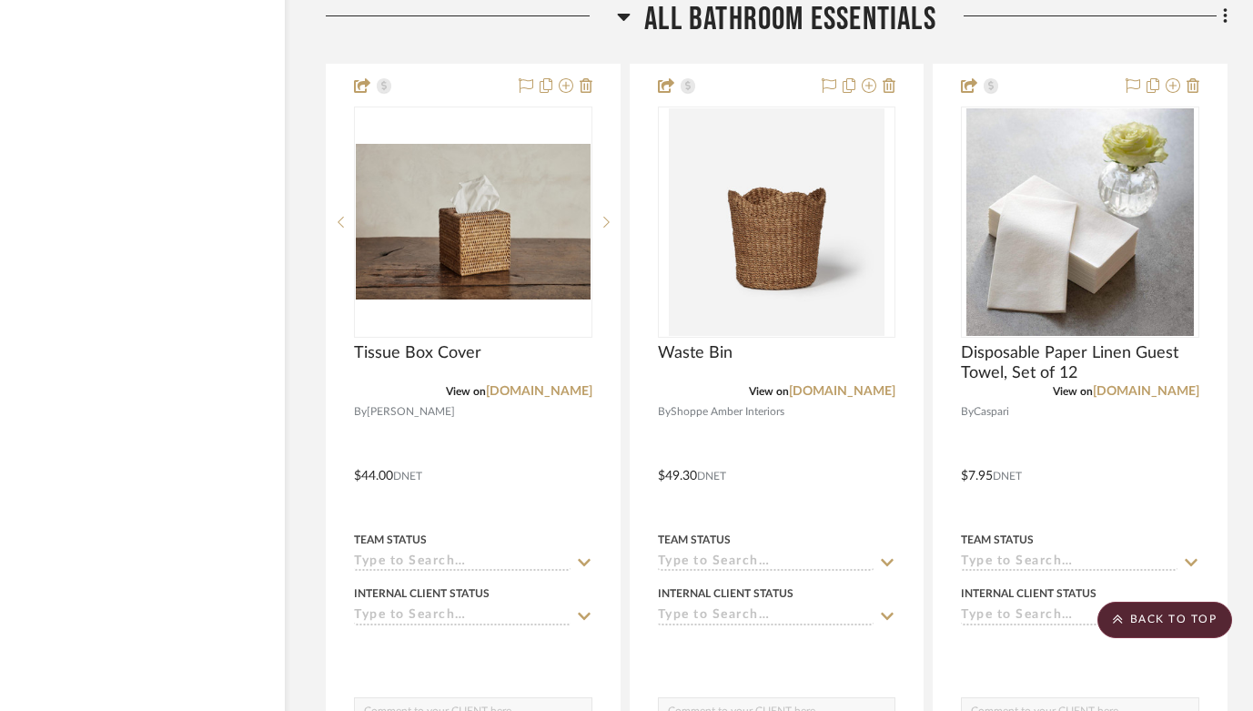
scroll to position [11772, 57]
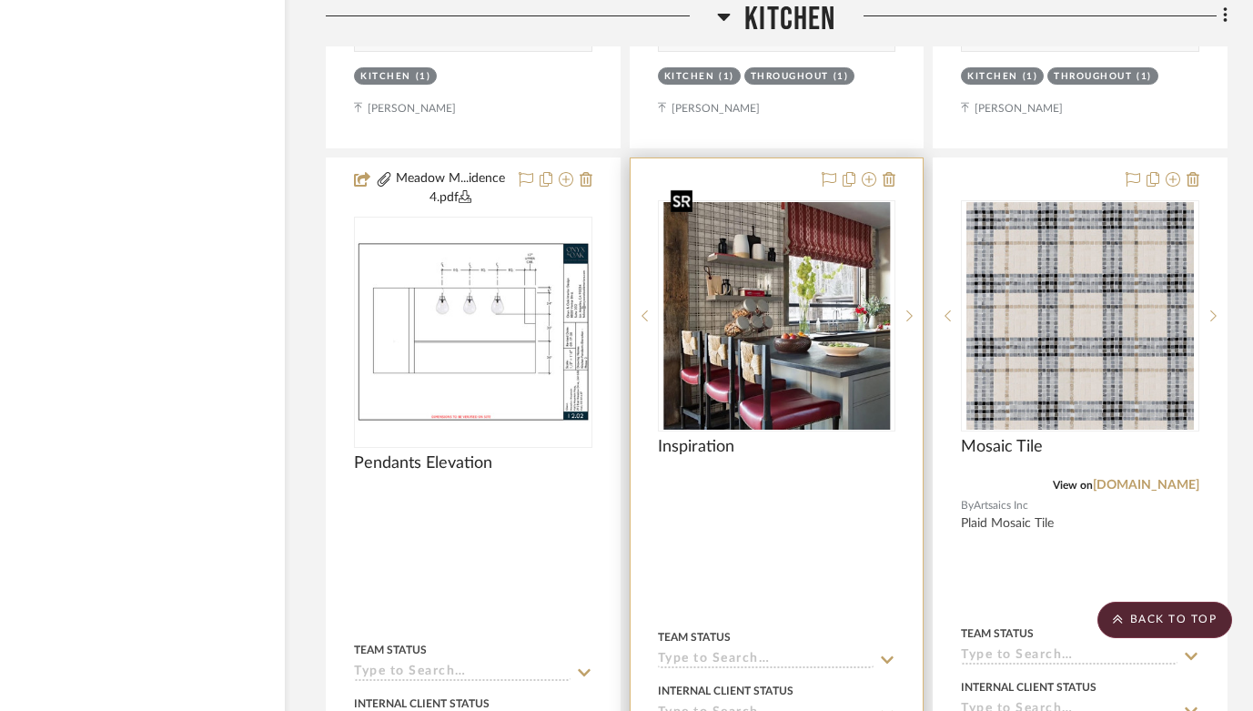
click at [0, 0] on img at bounding box center [0, 0] width 0 height 0
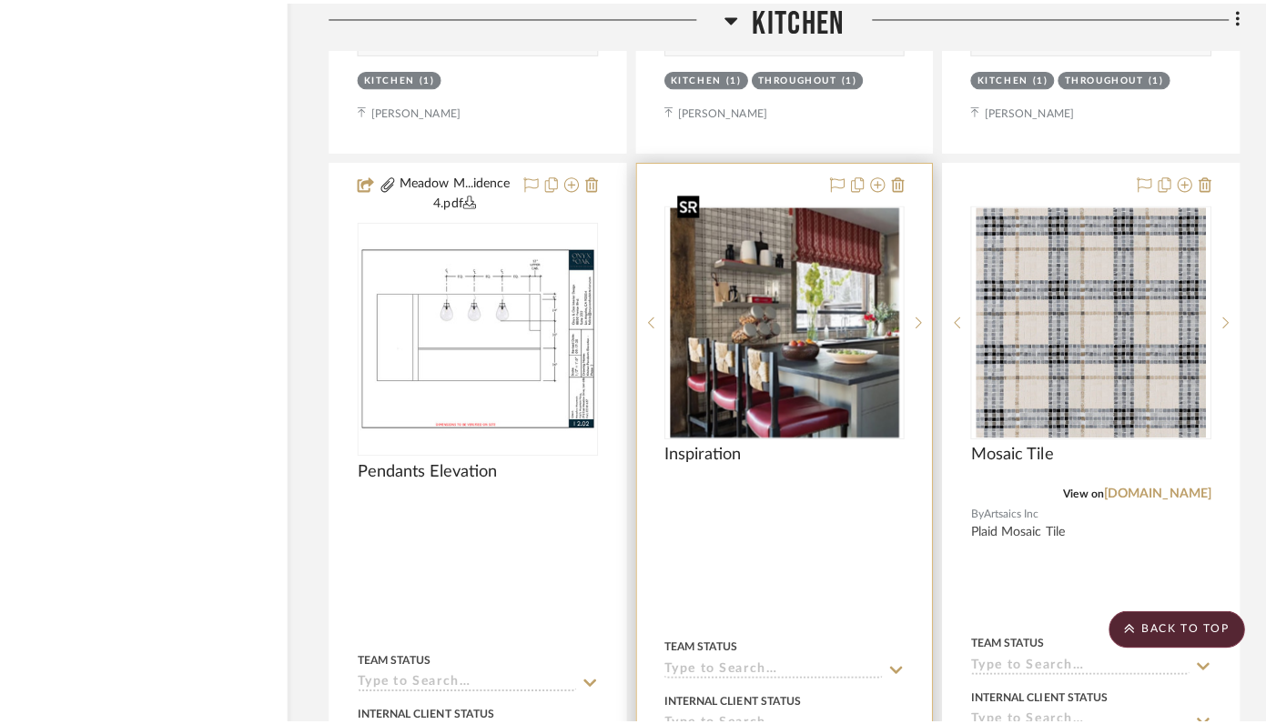
scroll to position [0, 0]
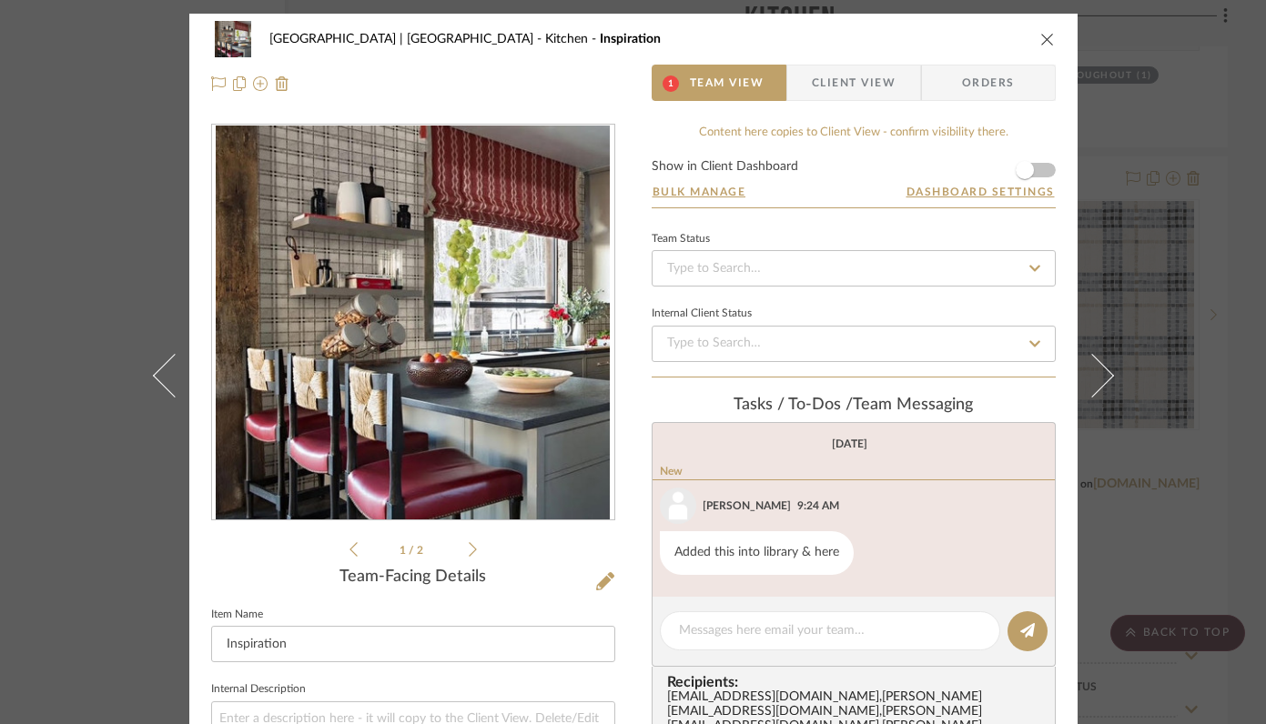
click at [462, 393] on img "0" at bounding box center [413, 323] width 394 height 395
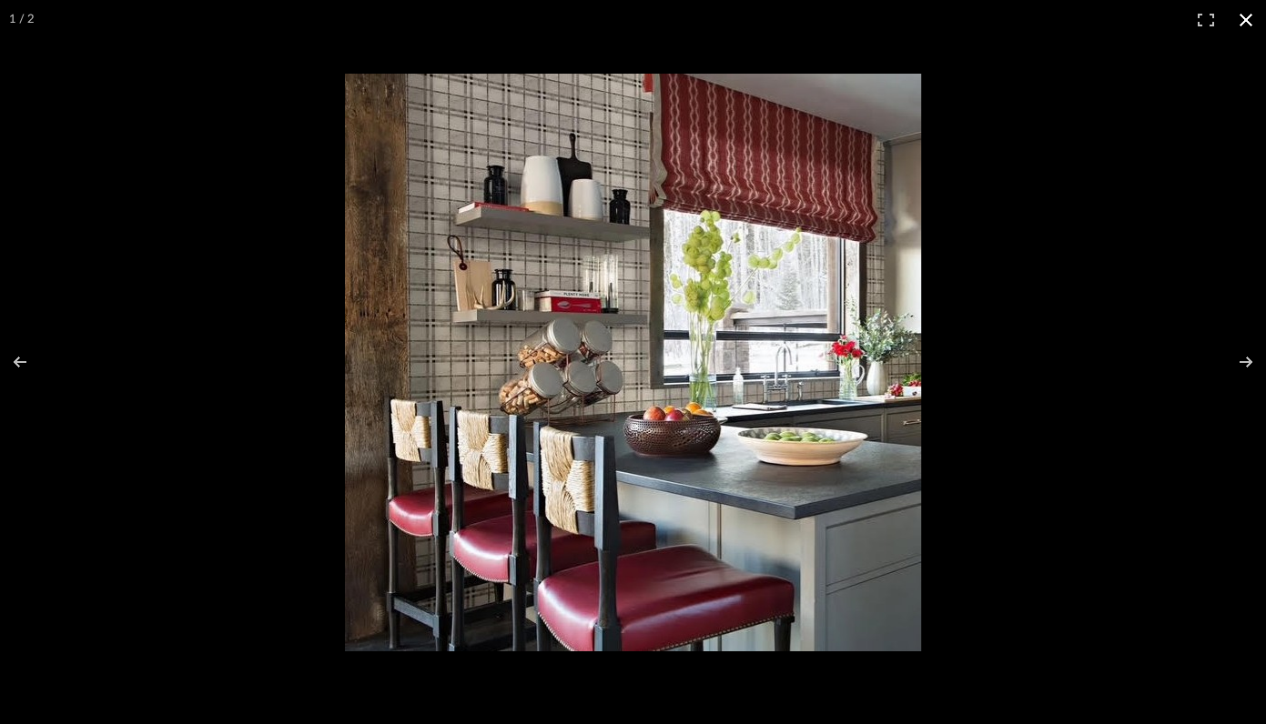
click at [1247, 16] on button at bounding box center [1246, 20] width 40 height 40
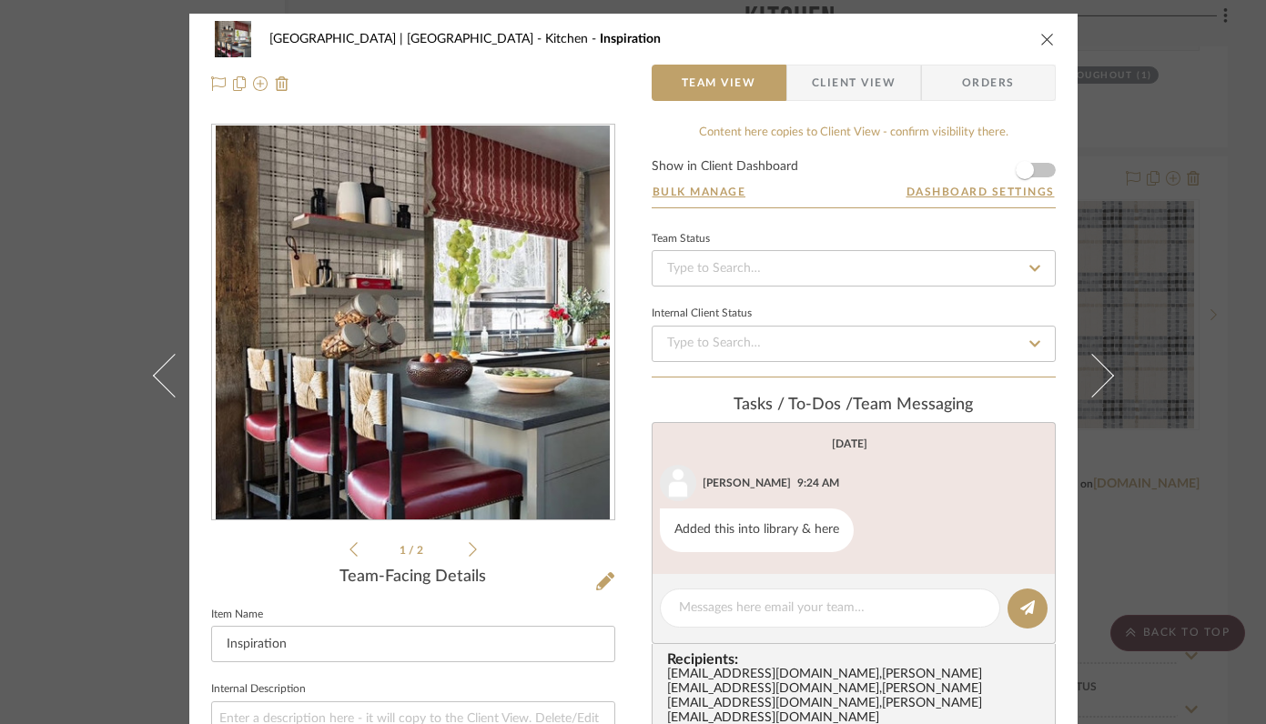
click at [1042, 37] on icon "close" at bounding box center [1047, 39] width 15 height 15
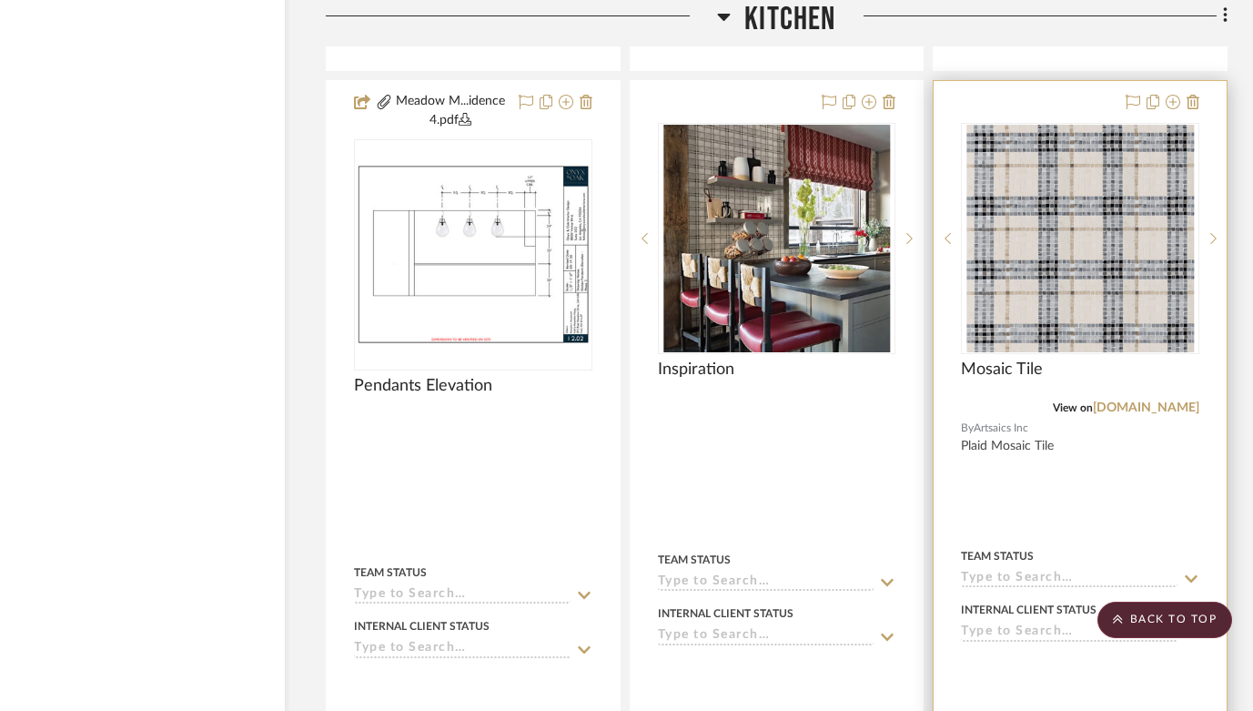
scroll to position [15104, 57]
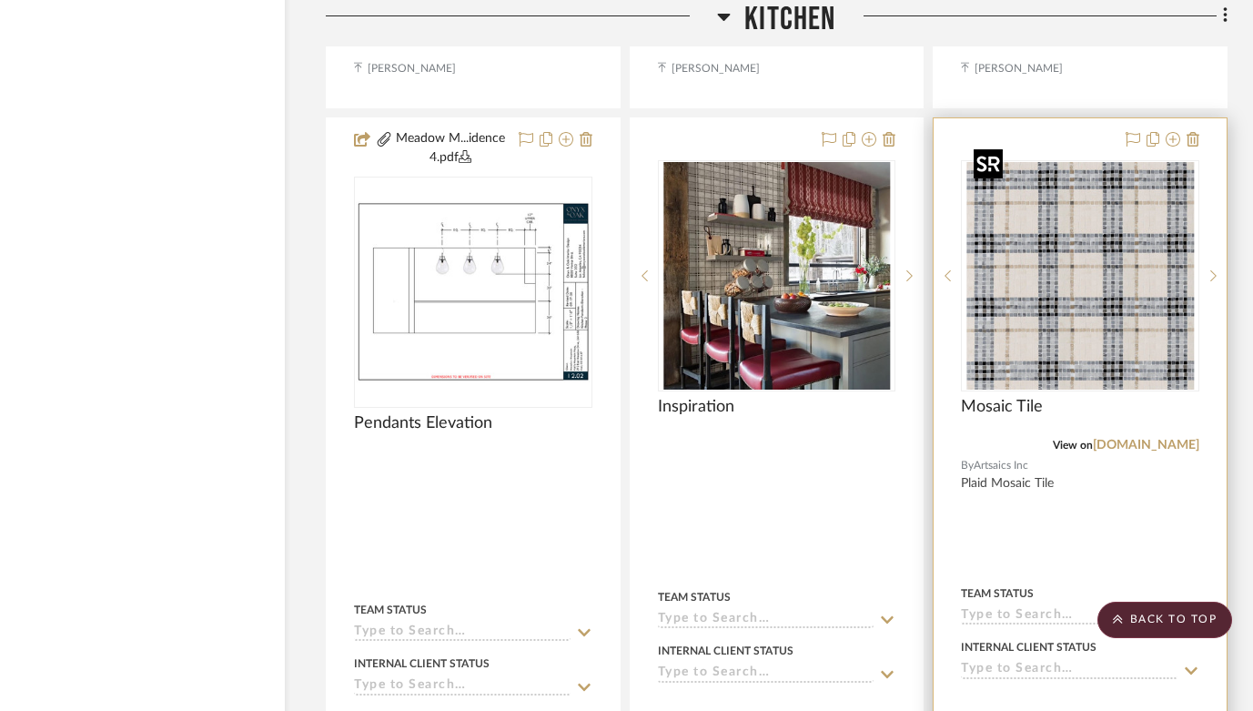
click at [1057, 283] on img "0" at bounding box center [1080, 276] width 228 height 228
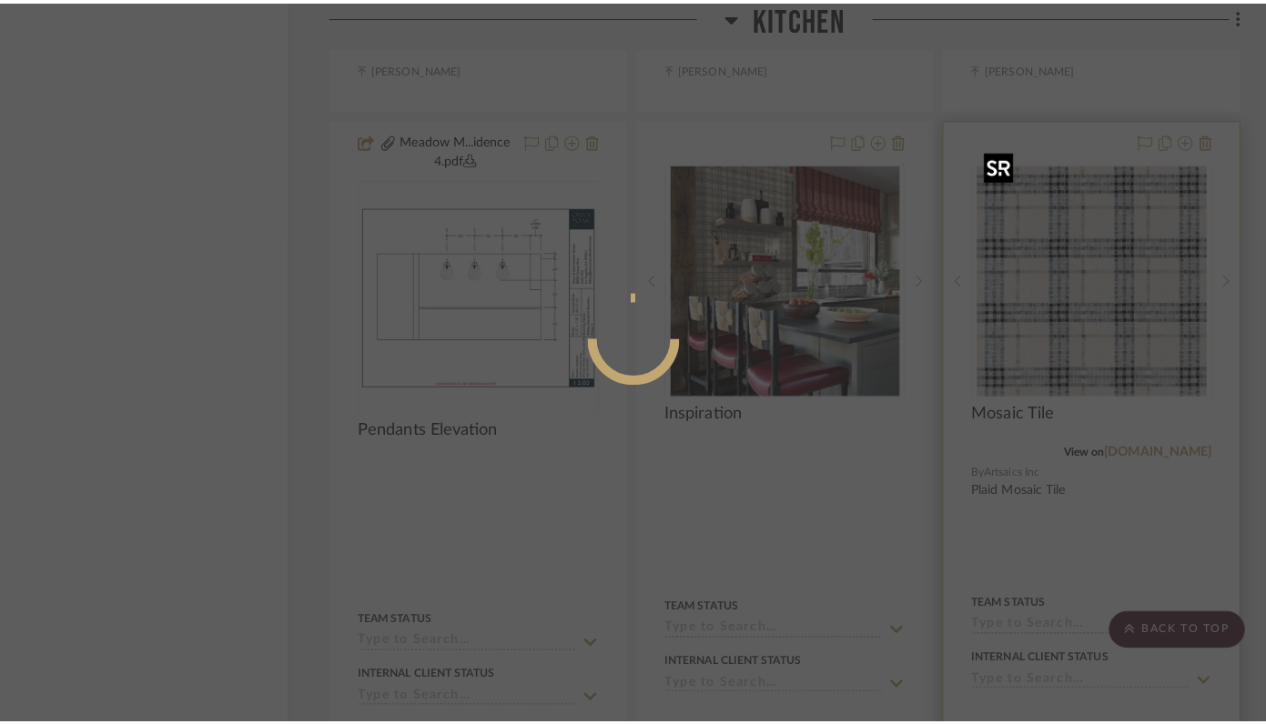
scroll to position [0, 0]
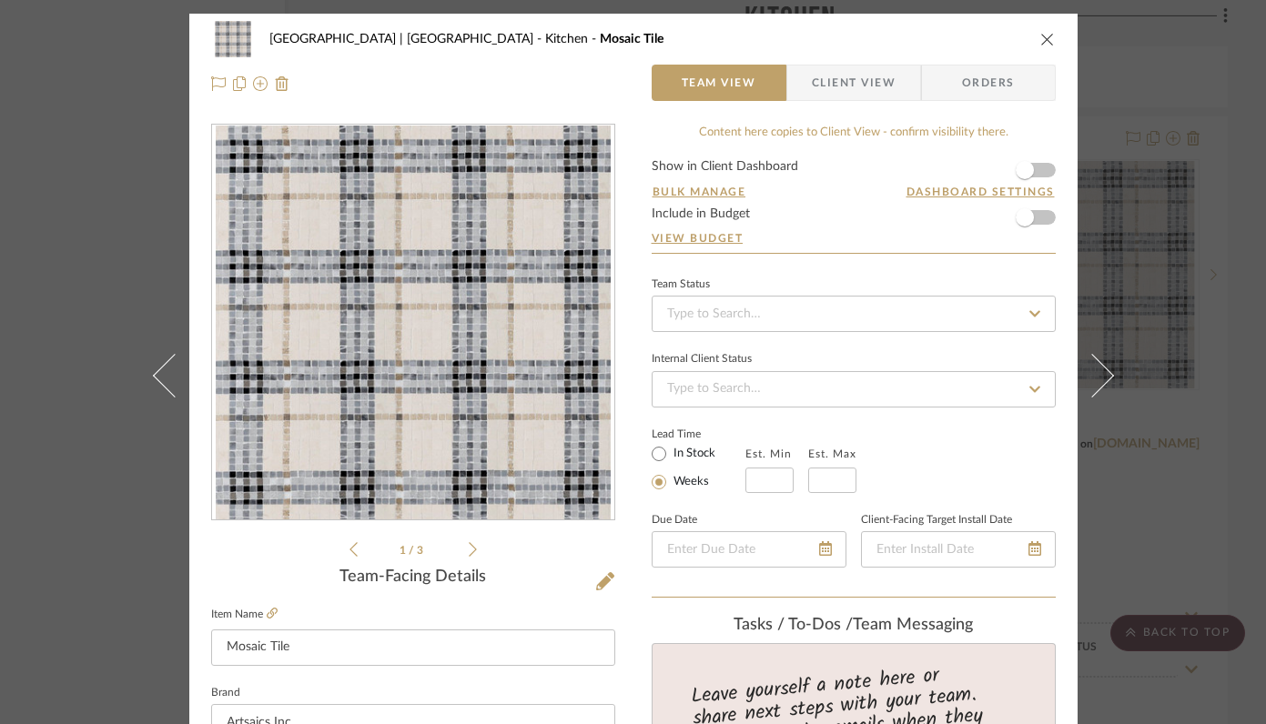
click at [434, 393] on img "0" at bounding box center [413, 323] width 395 height 395
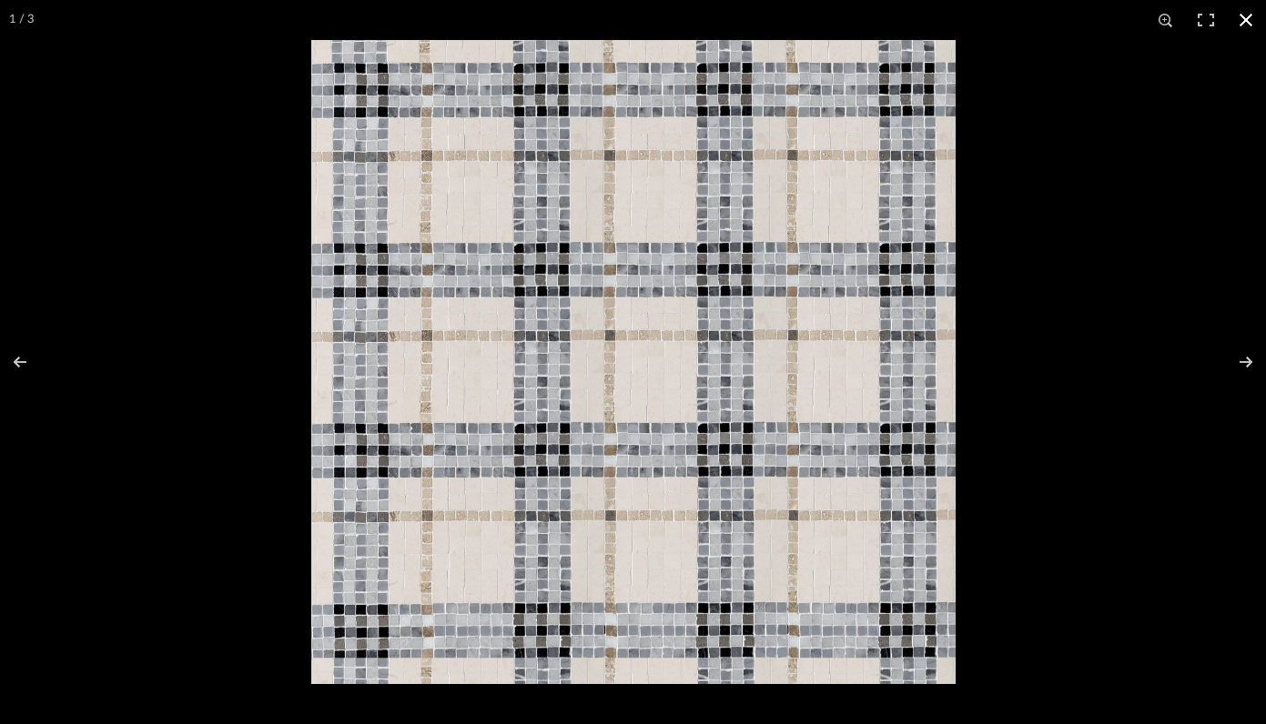
click at [1248, 22] on button at bounding box center [1246, 20] width 40 height 40
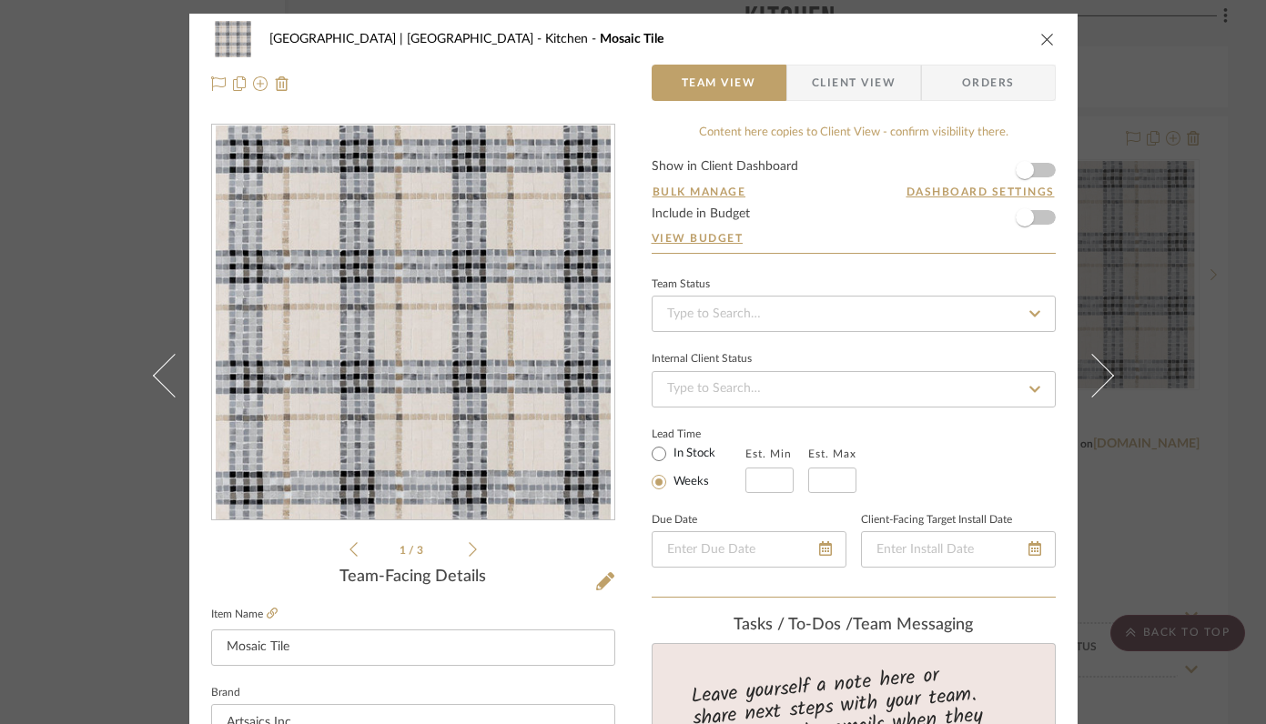
click at [1044, 33] on icon "close" at bounding box center [1047, 39] width 15 height 15
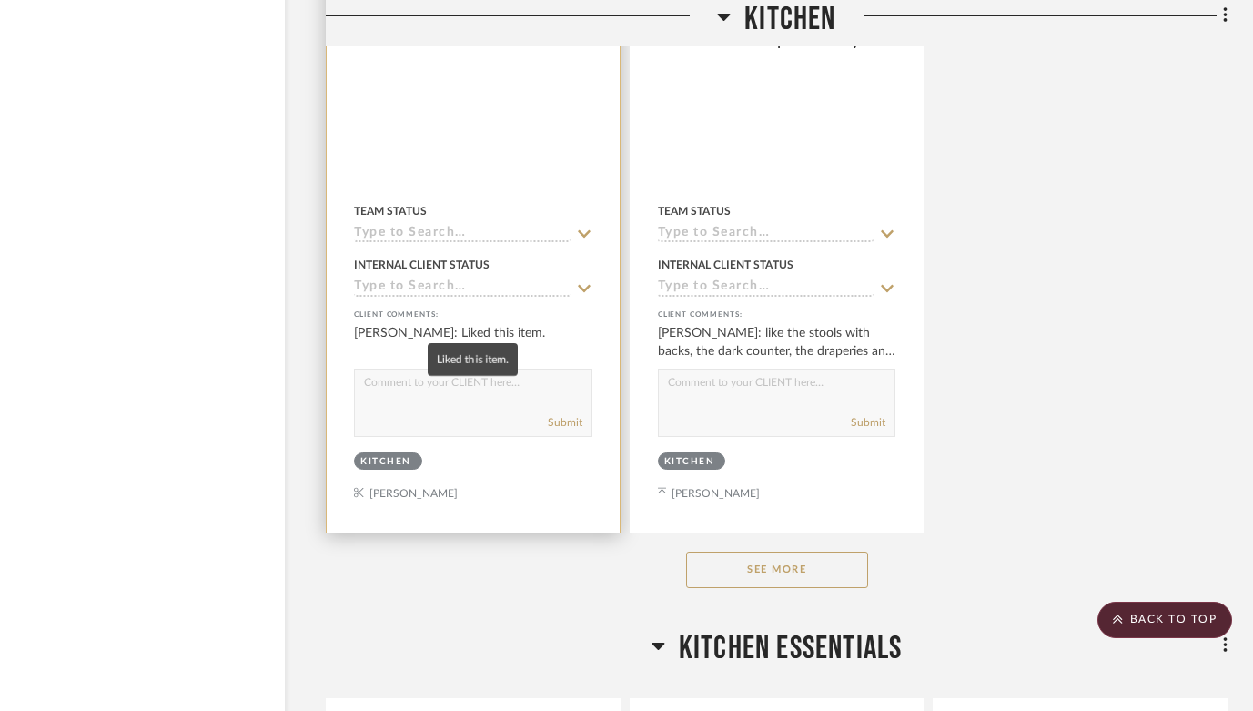
scroll to position [16317, 57]
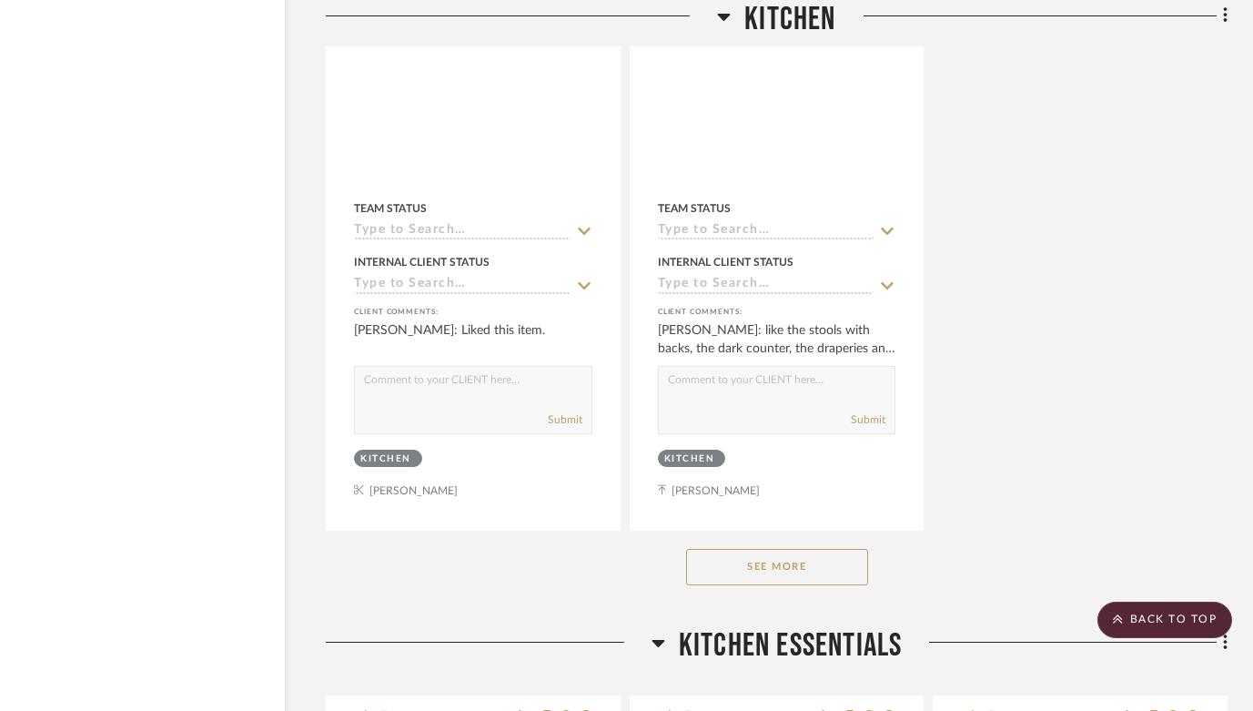
click at [765, 549] on button "See More" at bounding box center [777, 567] width 182 height 36
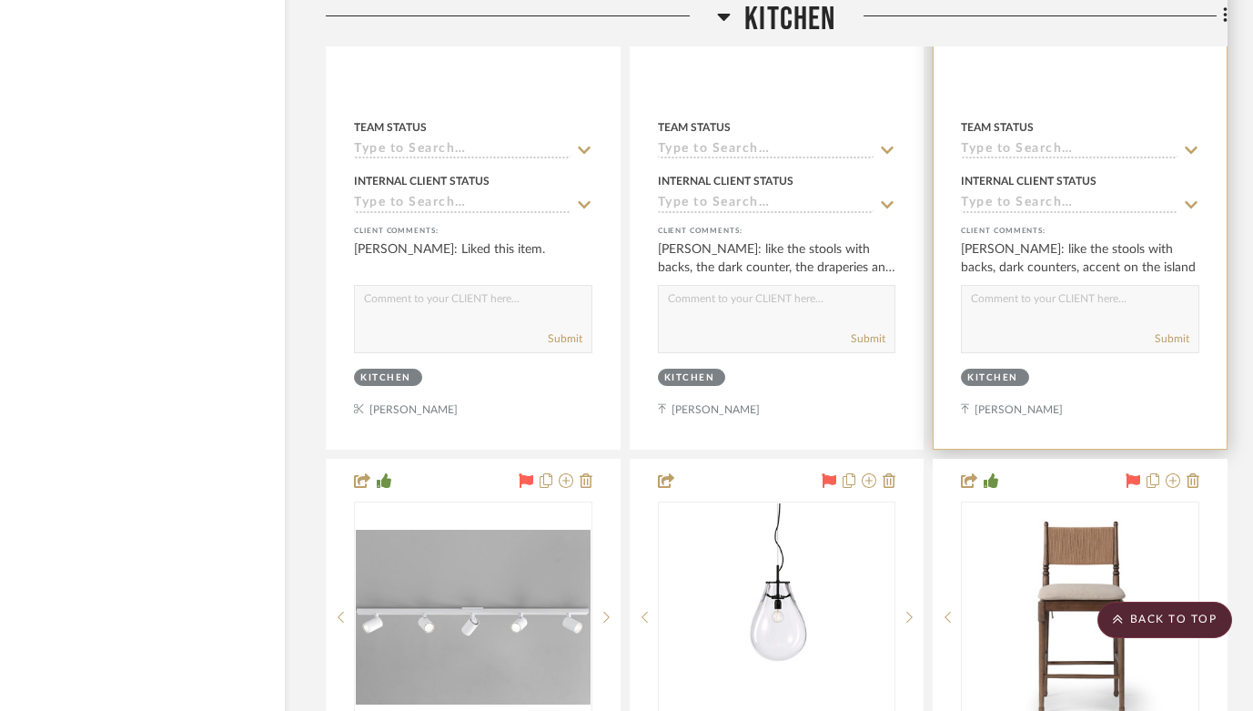
scroll to position [16540, 57]
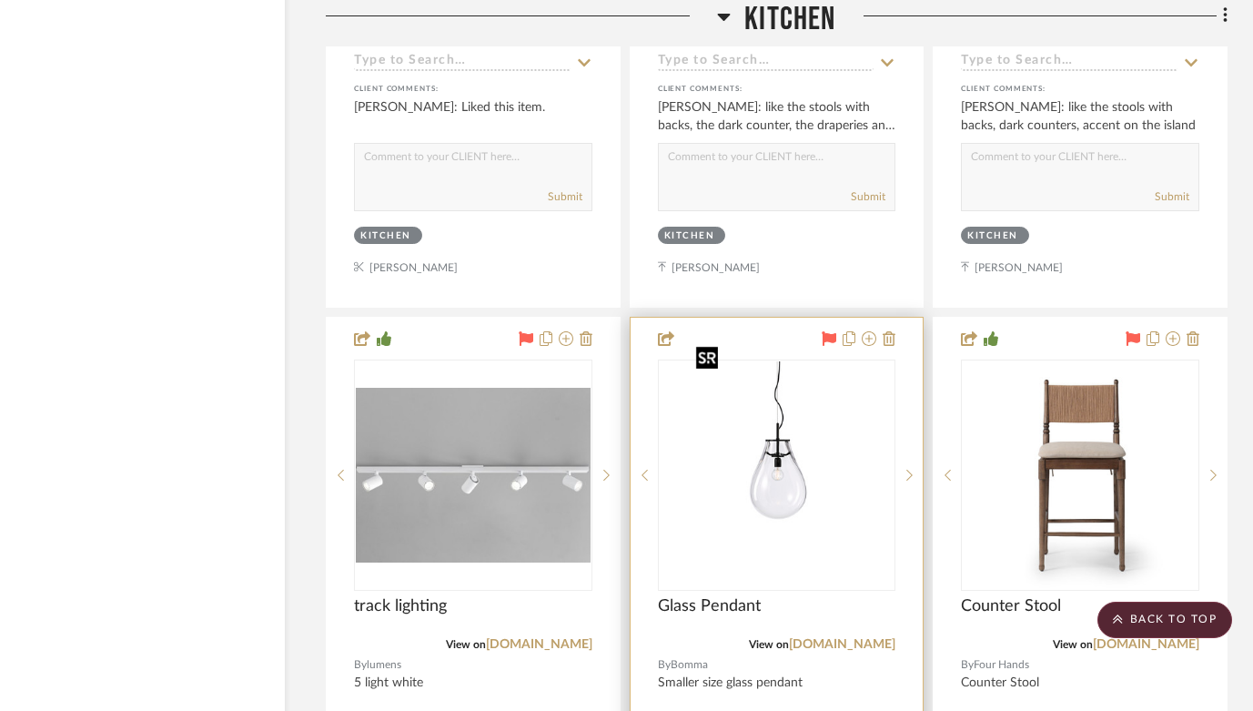
click at [797, 483] on img "0" at bounding box center [777, 475] width 177 height 228
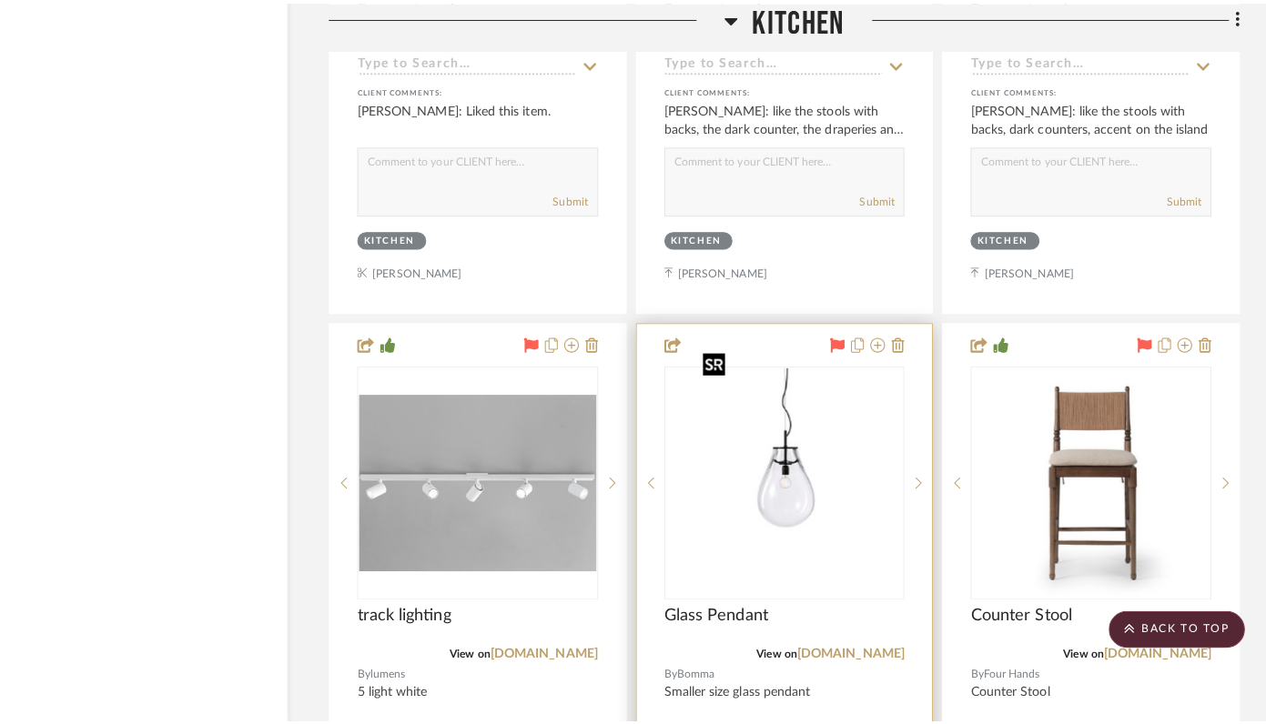
scroll to position [0, 0]
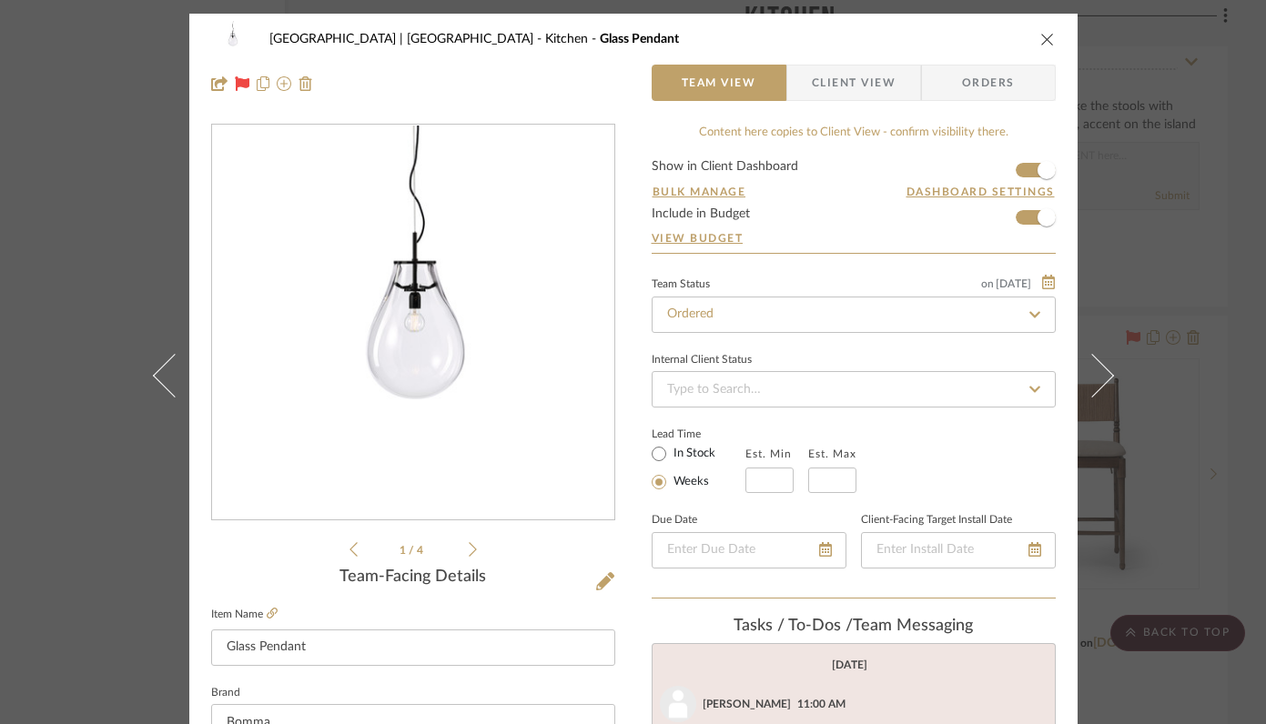
click at [469, 547] on icon at bounding box center [473, 549] width 8 height 16
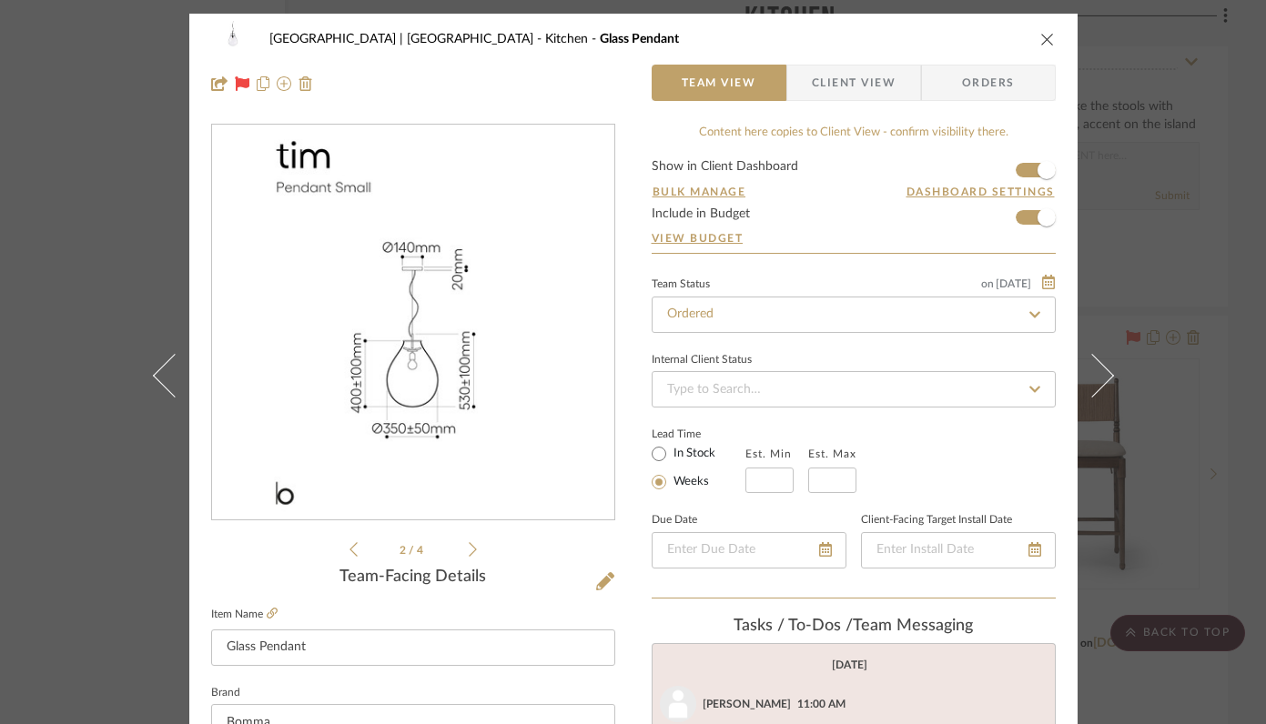
click at [469, 547] on icon at bounding box center [473, 549] width 8 height 16
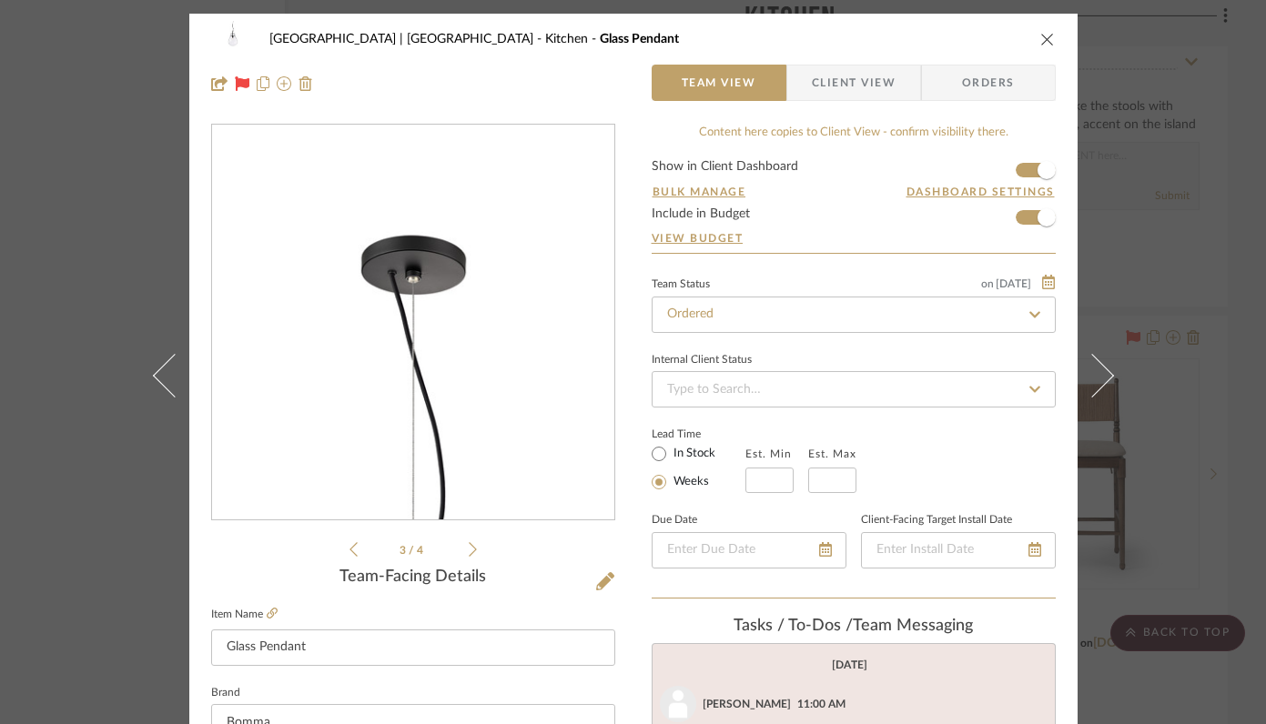
click at [469, 547] on icon at bounding box center [473, 549] width 8 height 16
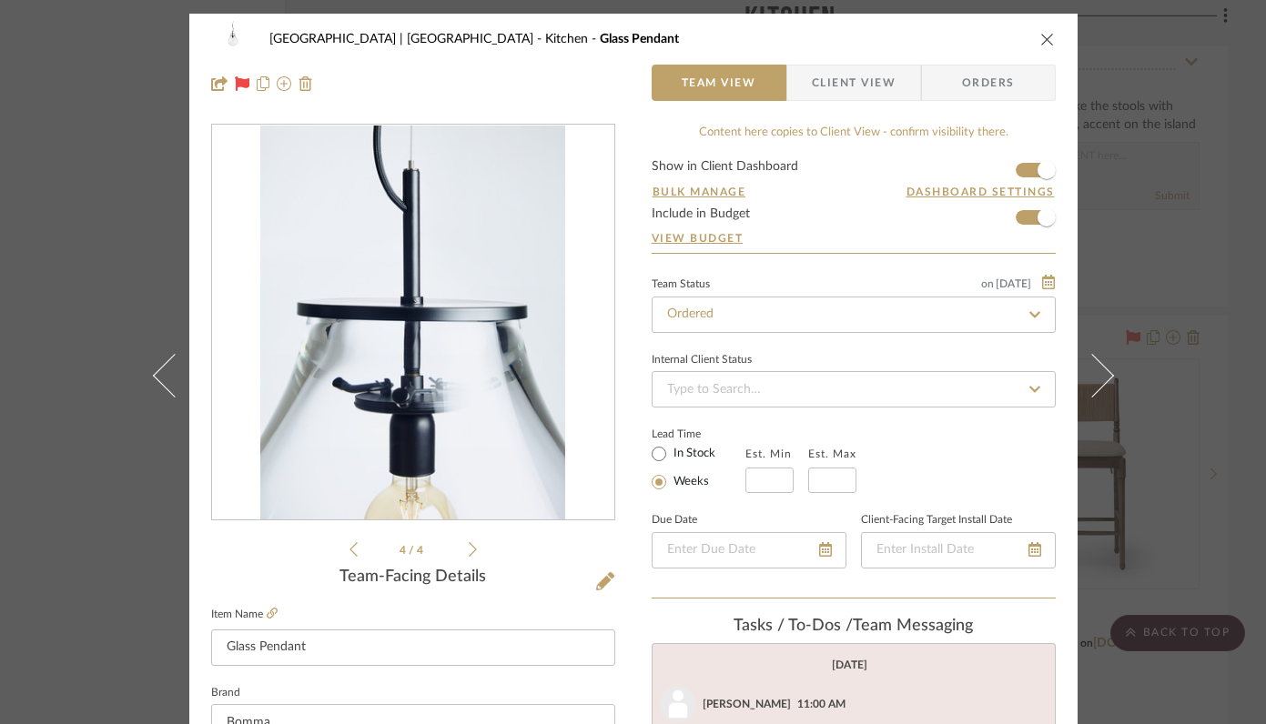
click at [469, 547] on icon at bounding box center [473, 549] width 8 height 16
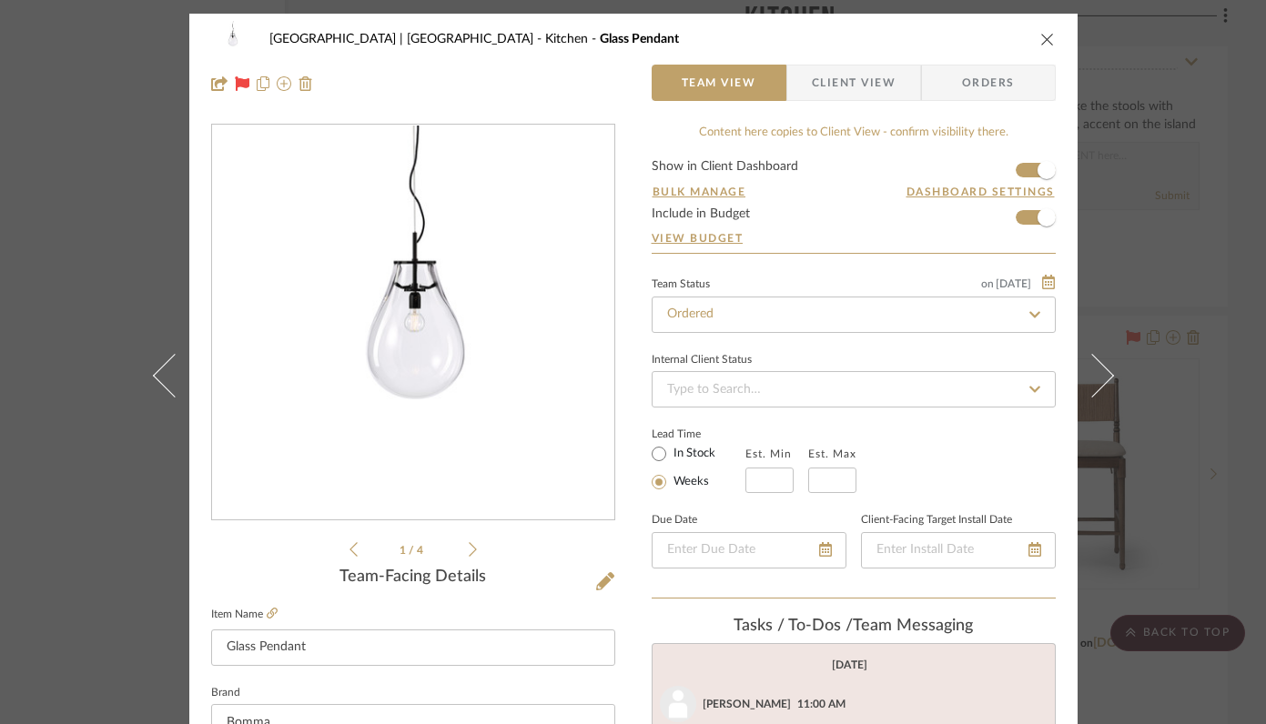
click at [1043, 37] on icon "close" at bounding box center [1047, 39] width 15 height 15
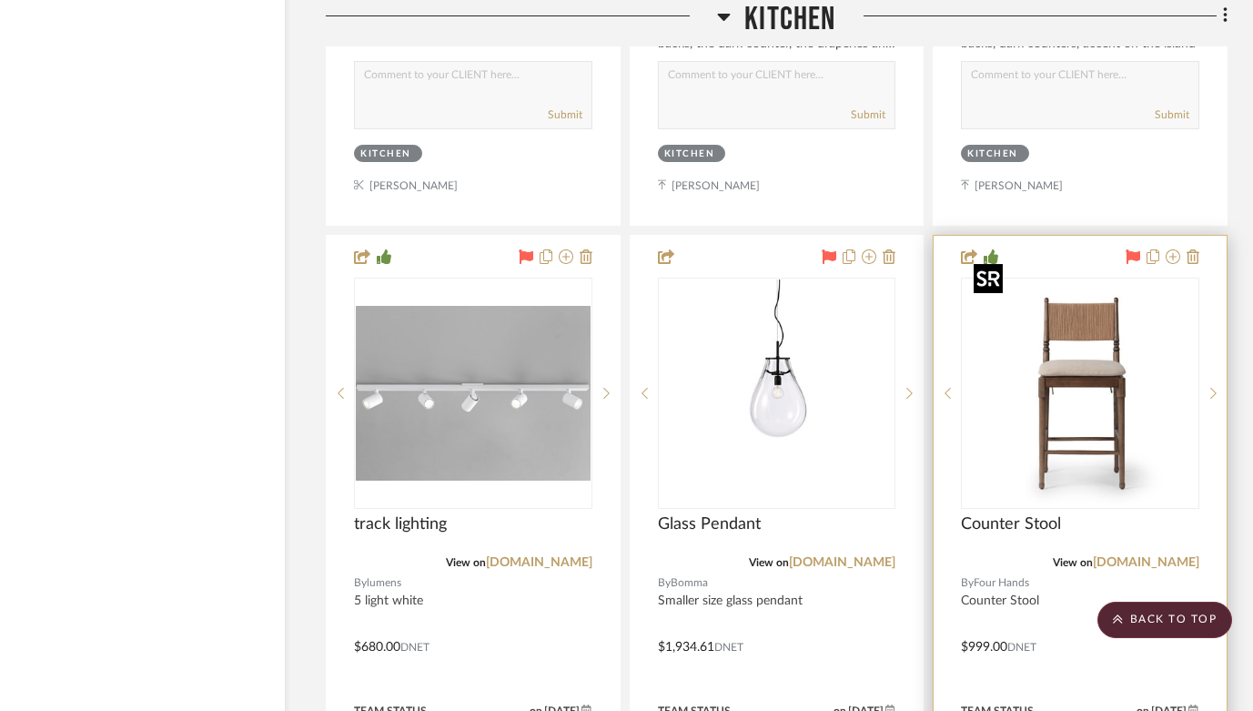
click at [1057, 349] on img "0" at bounding box center [1080, 393] width 228 height 228
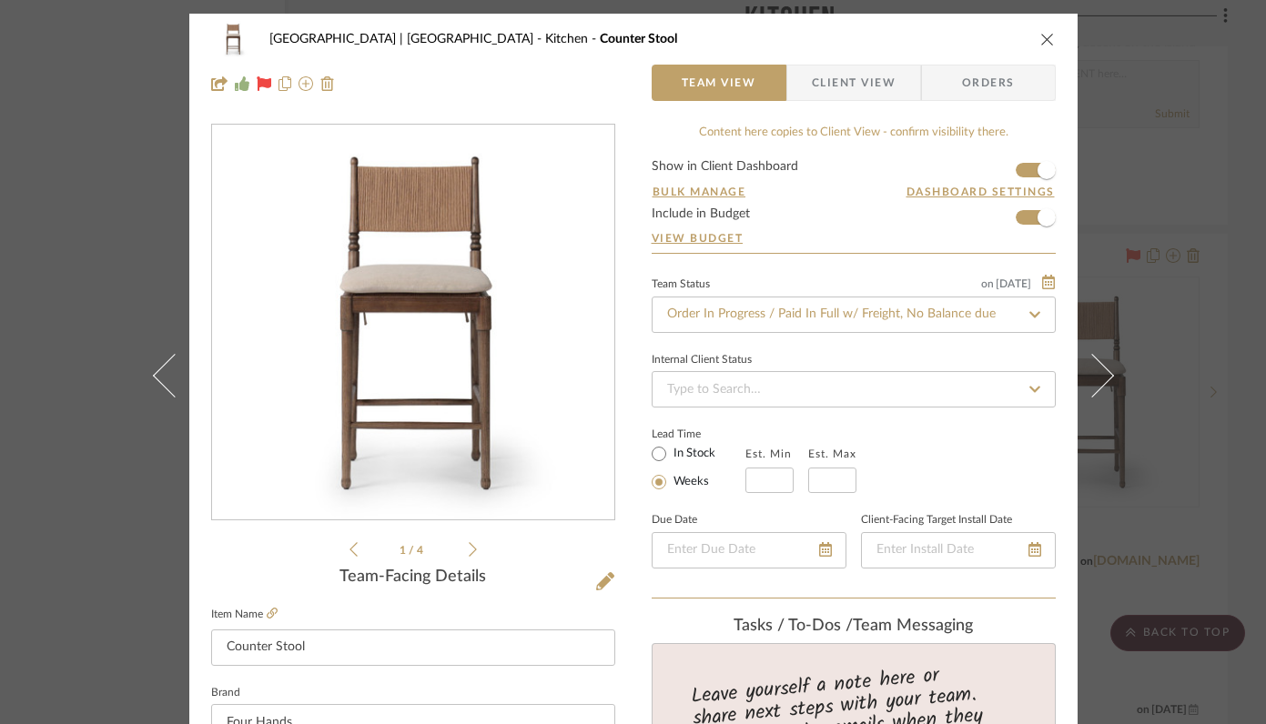
click at [469, 552] on icon at bounding box center [473, 549] width 8 height 16
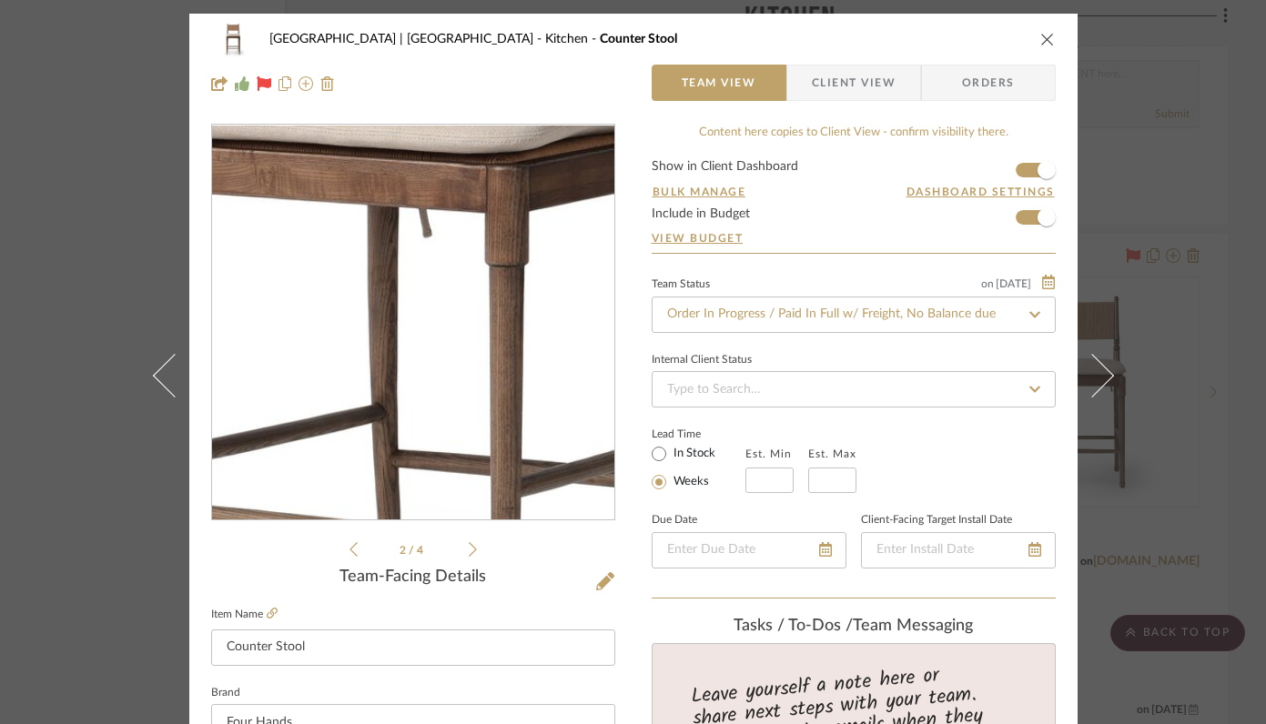
click at [399, 349] on img "1" at bounding box center [413, 323] width 395 height 395
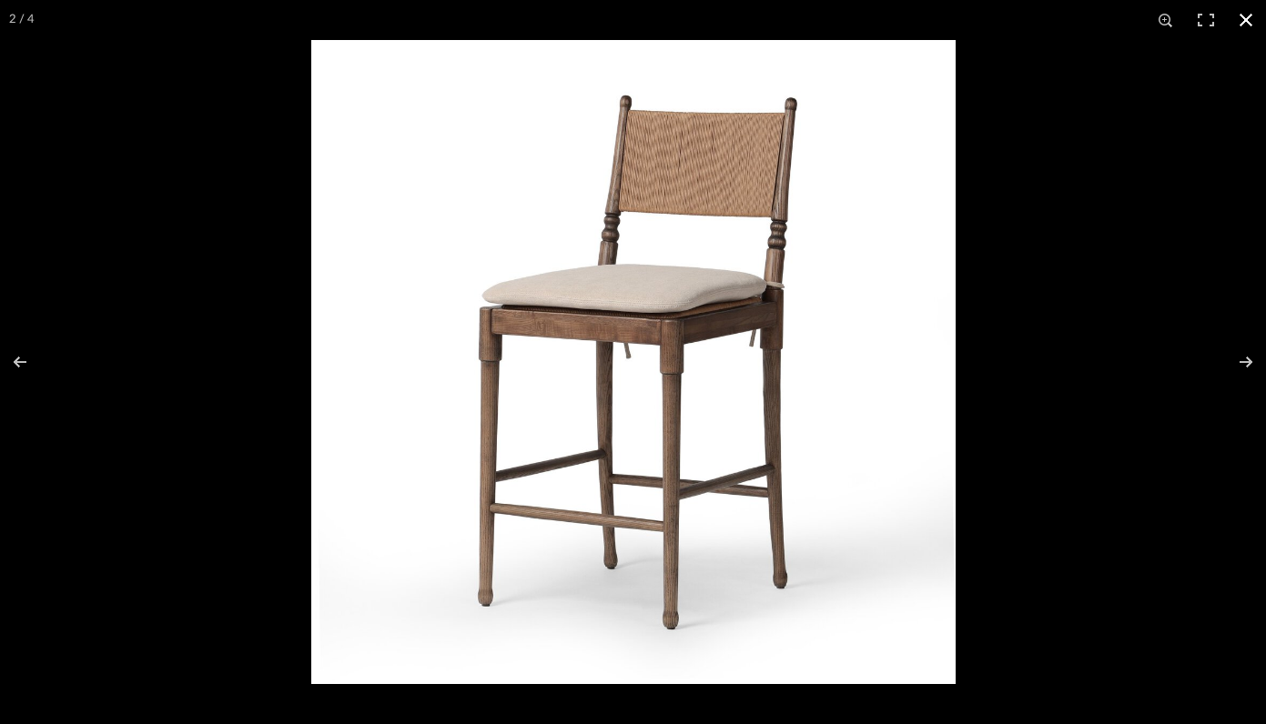
click at [1247, 21] on button at bounding box center [1246, 20] width 40 height 40
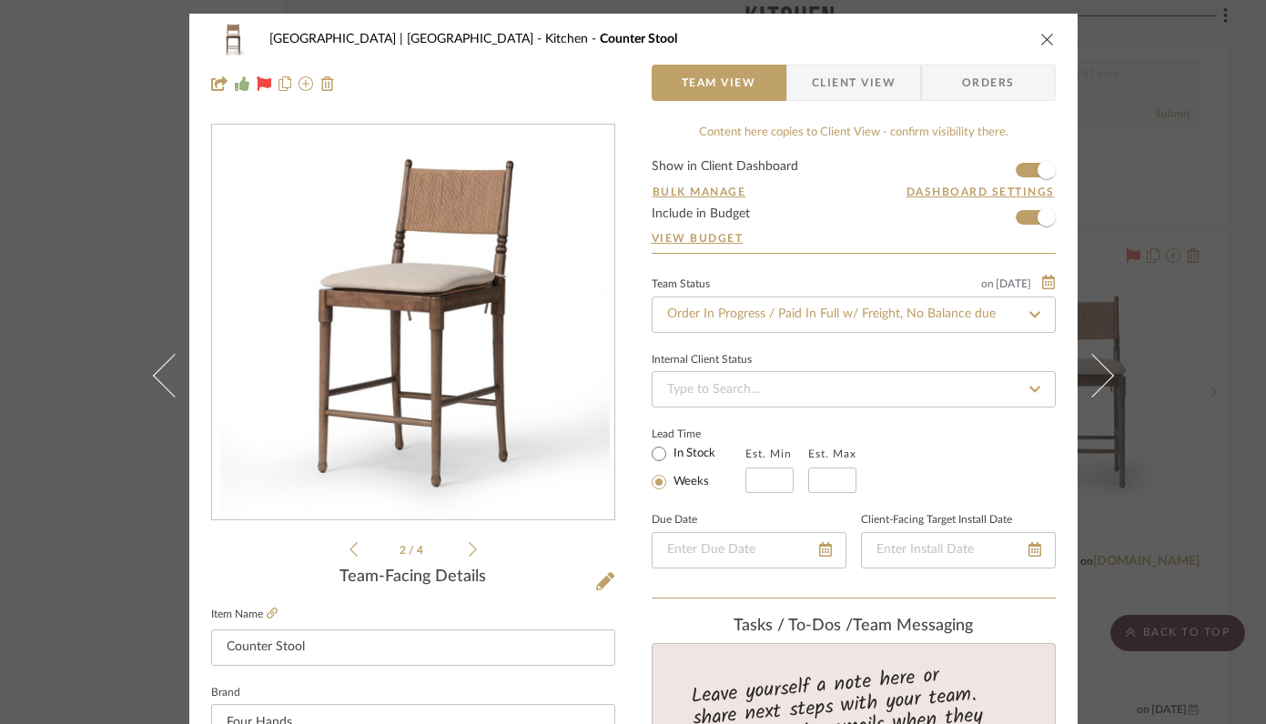
click at [1040, 39] on icon "close" at bounding box center [1047, 39] width 15 height 15
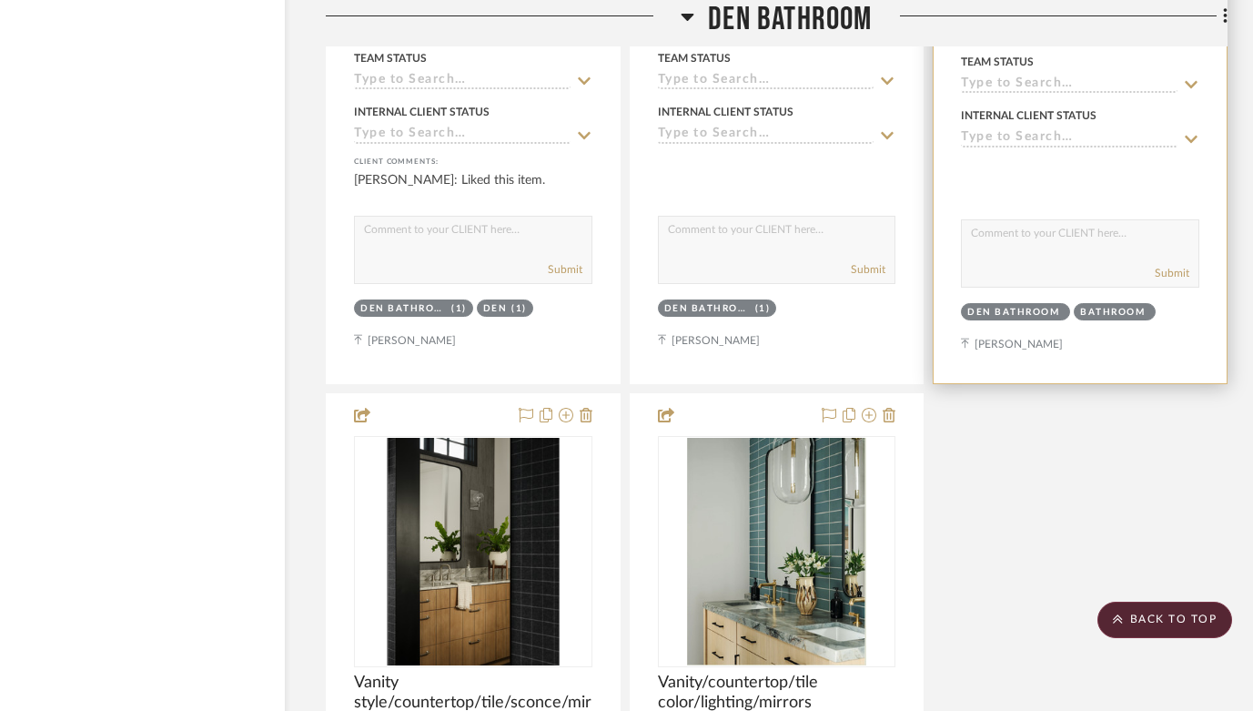
scroll to position [30300, 57]
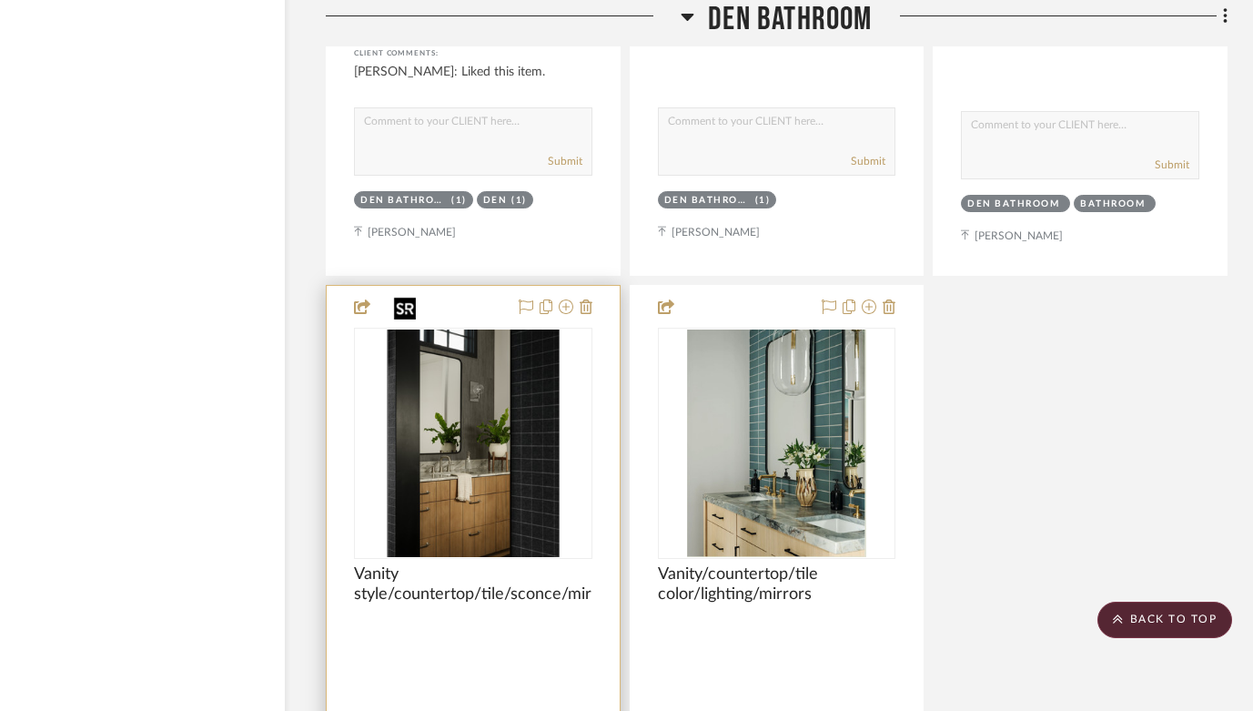
click at [477, 409] on img "0" at bounding box center [473, 443] width 173 height 228
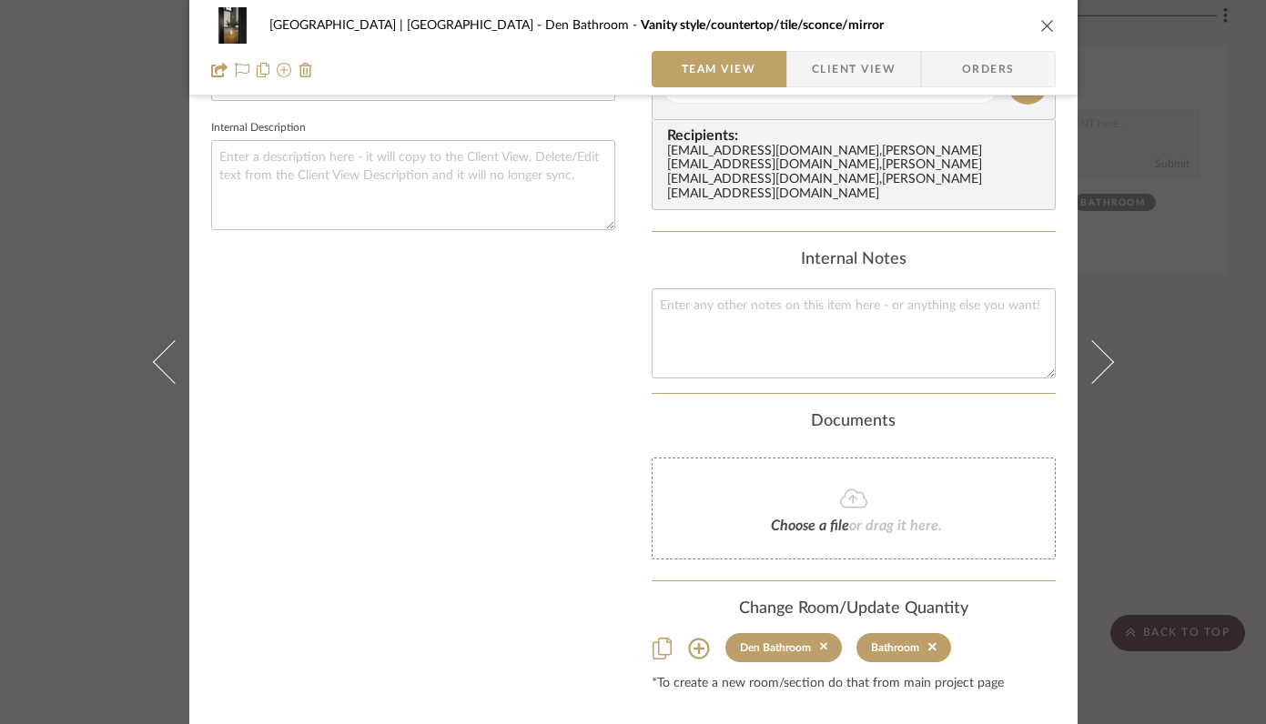
scroll to position [586, 0]
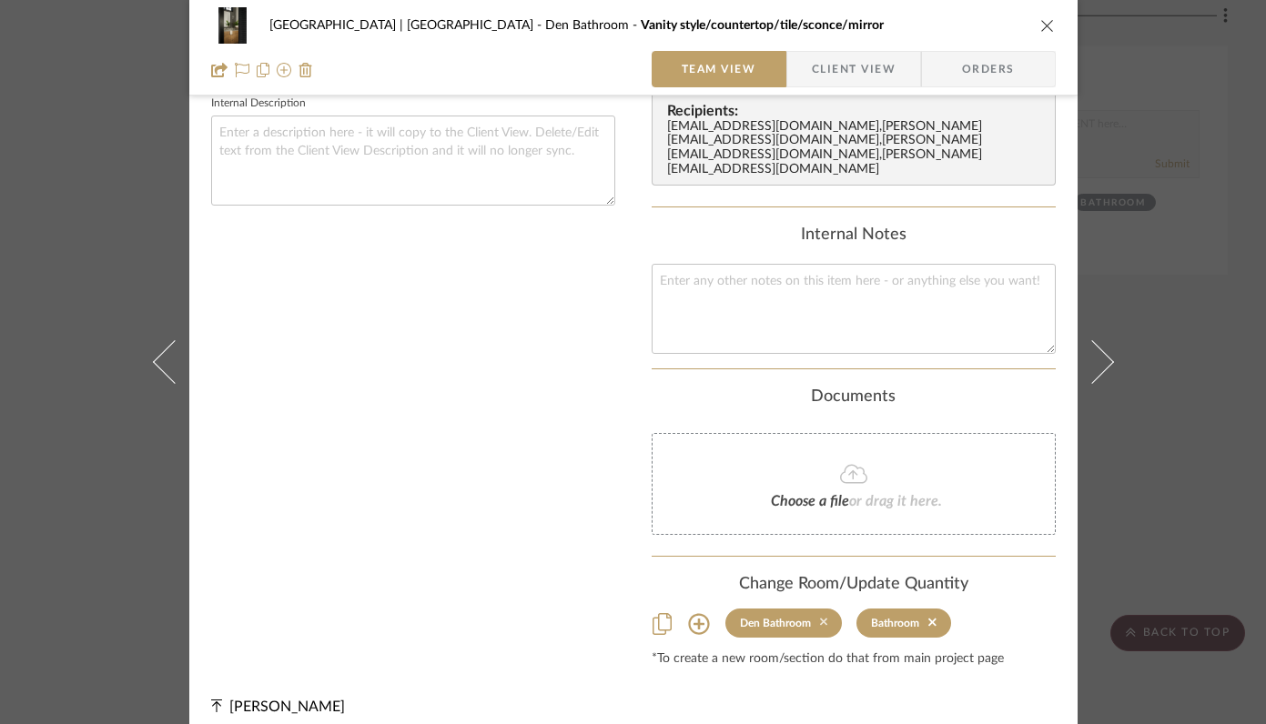
click at [820, 619] on icon at bounding box center [824, 623] width 8 height 8
click at [1040, 21] on icon "close" at bounding box center [1047, 25] width 15 height 15
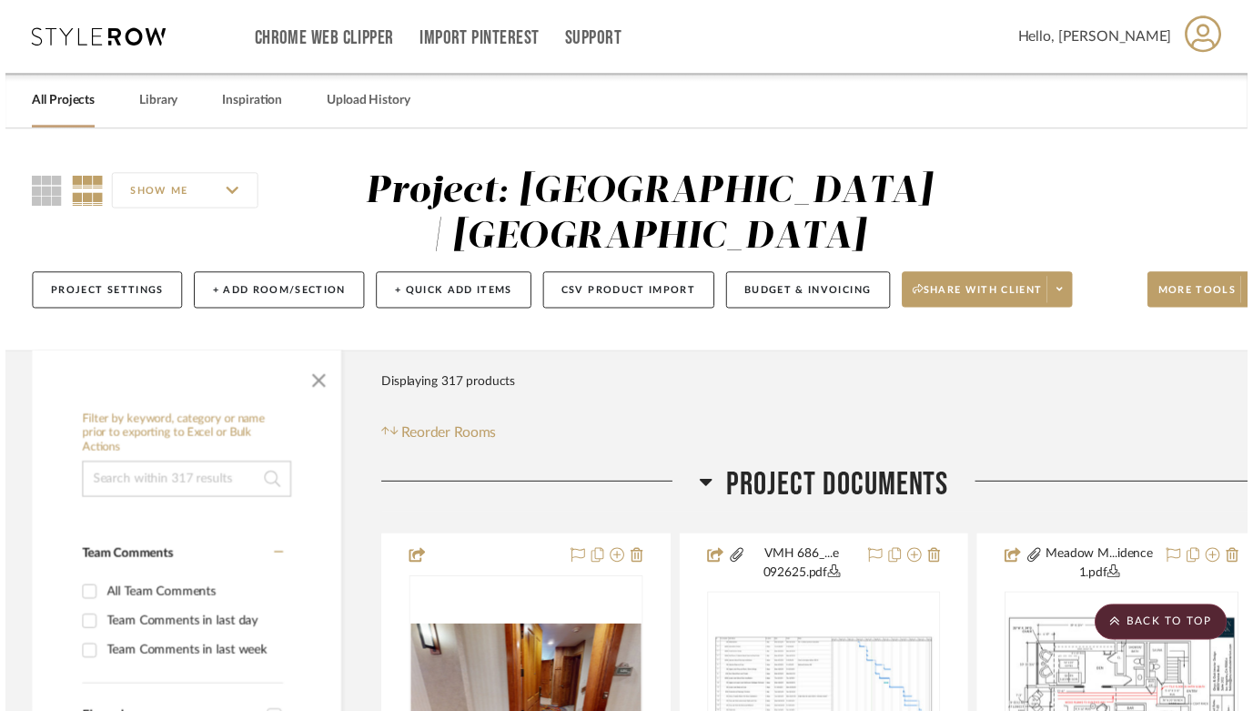
scroll to position [30376, 57]
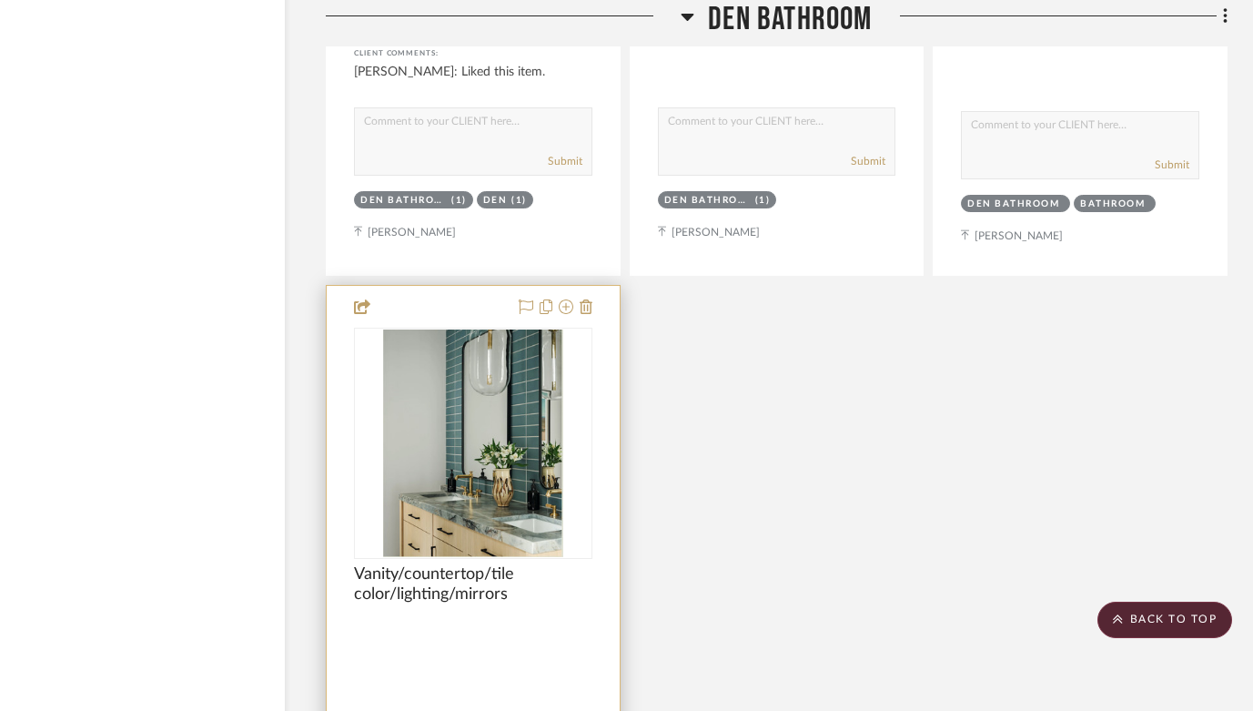
click at [593, 286] on div at bounding box center [473, 686] width 293 height 800
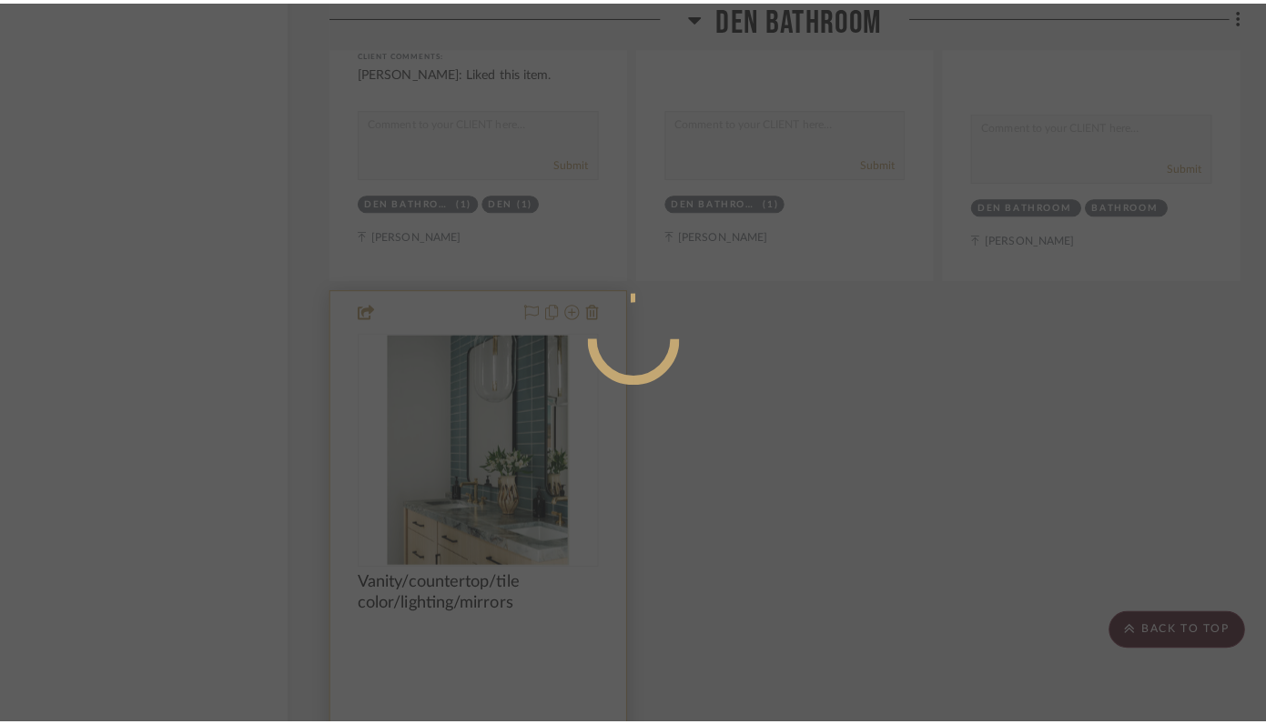
scroll to position [0, 0]
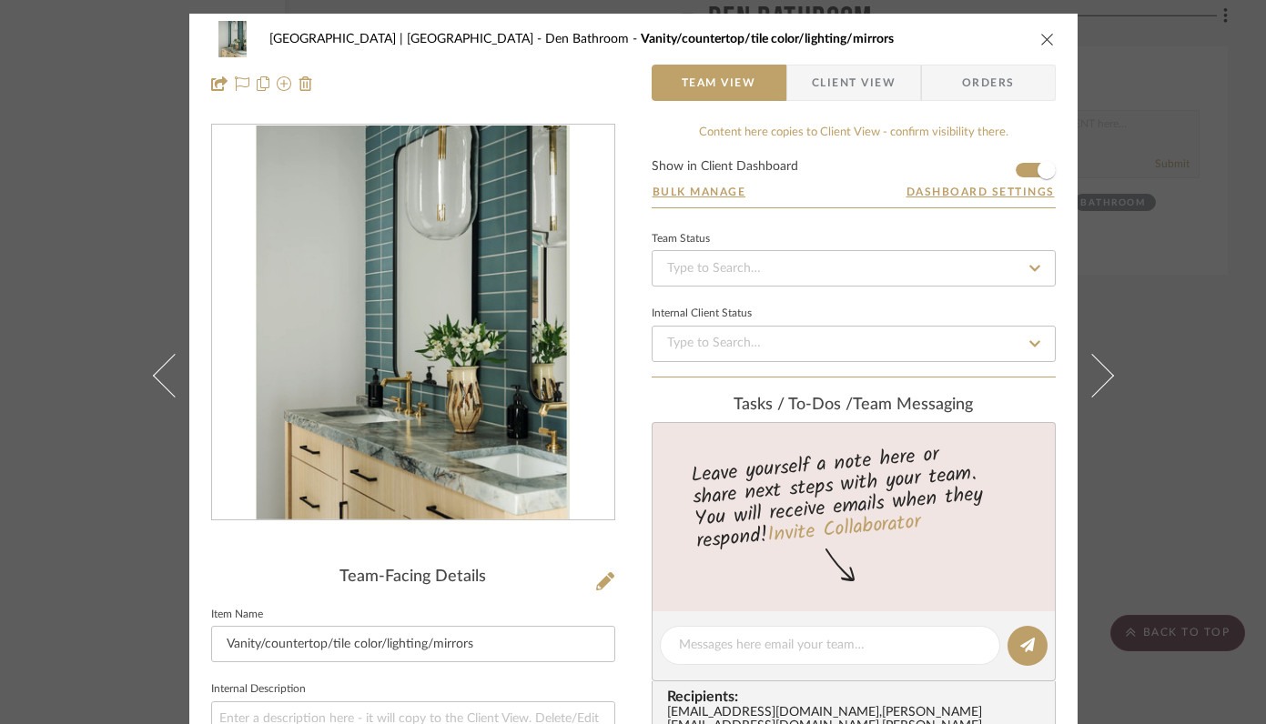
click at [1040, 38] on icon "close" at bounding box center [1047, 39] width 15 height 15
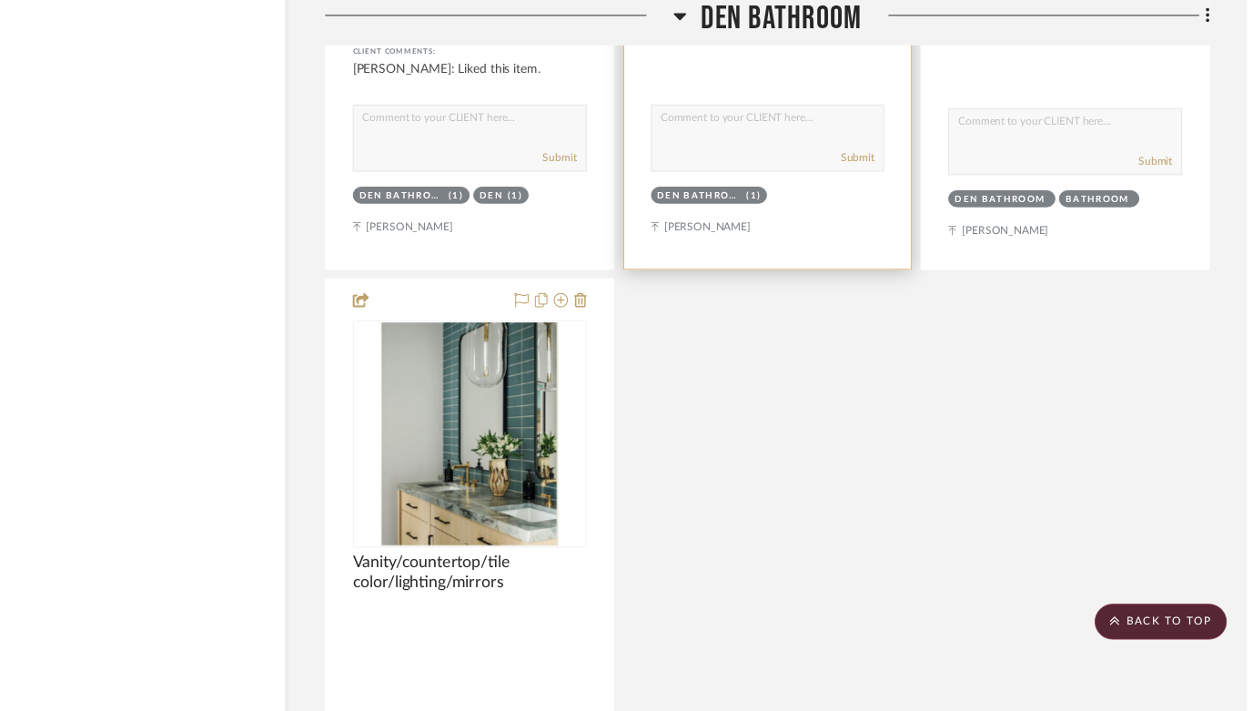
scroll to position [30376, 57]
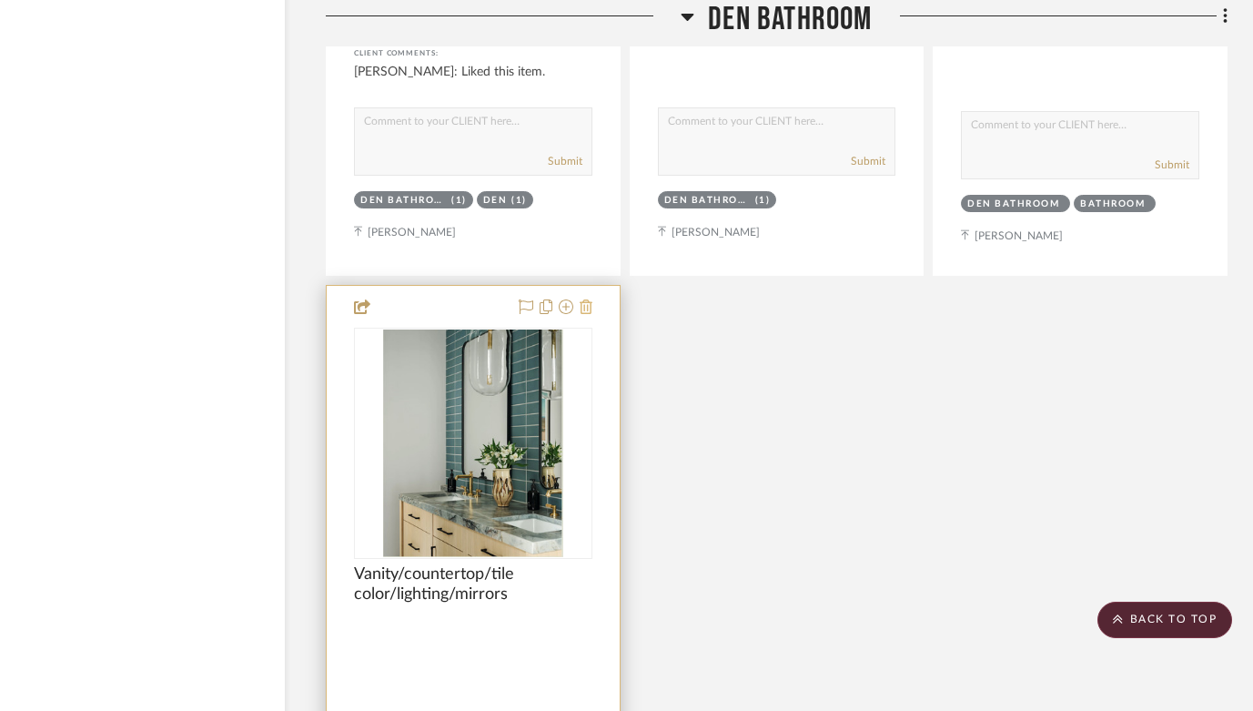
click at [585, 299] on icon at bounding box center [586, 306] width 13 height 15
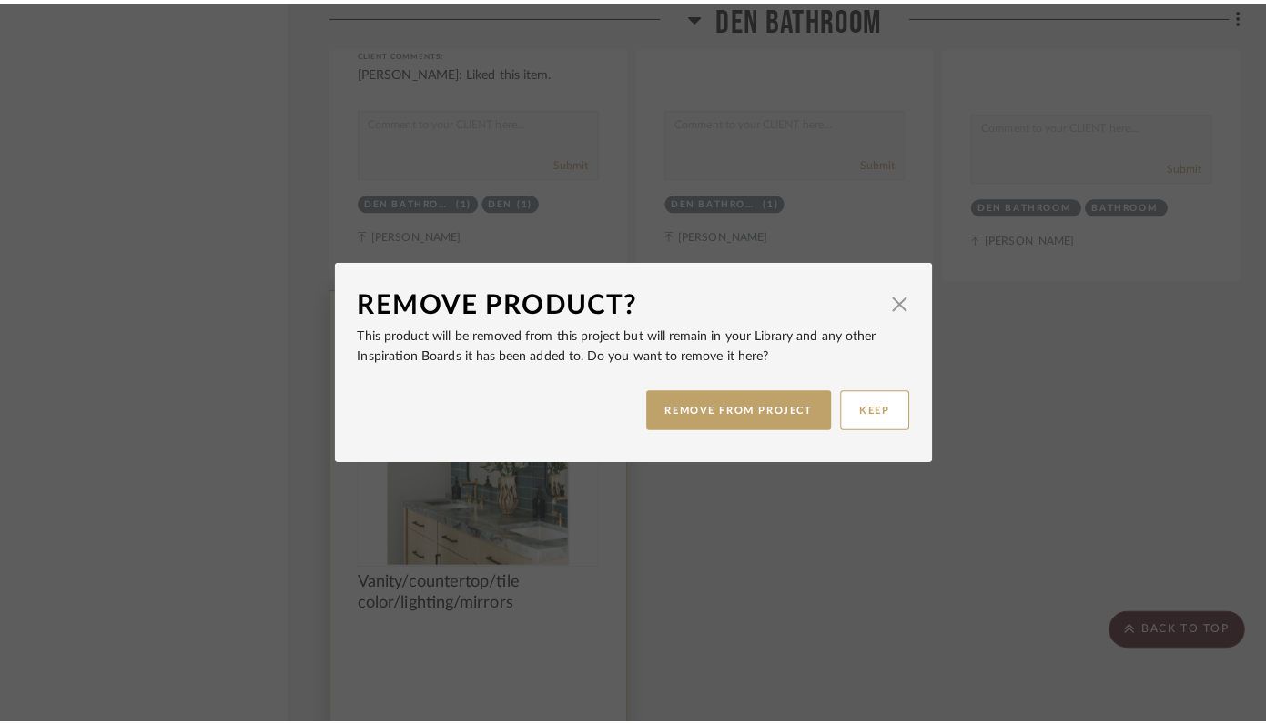
scroll to position [0, 0]
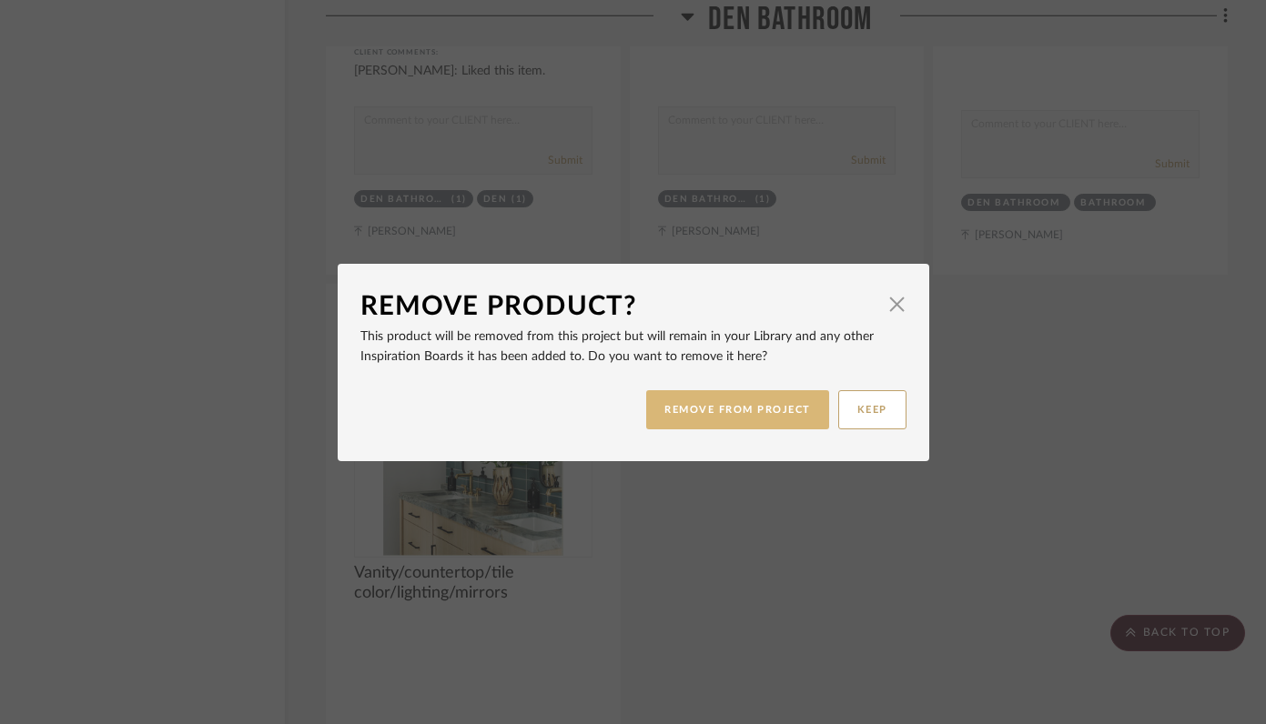
click at [764, 405] on button "REMOVE FROM PROJECT" at bounding box center [737, 409] width 183 height 39
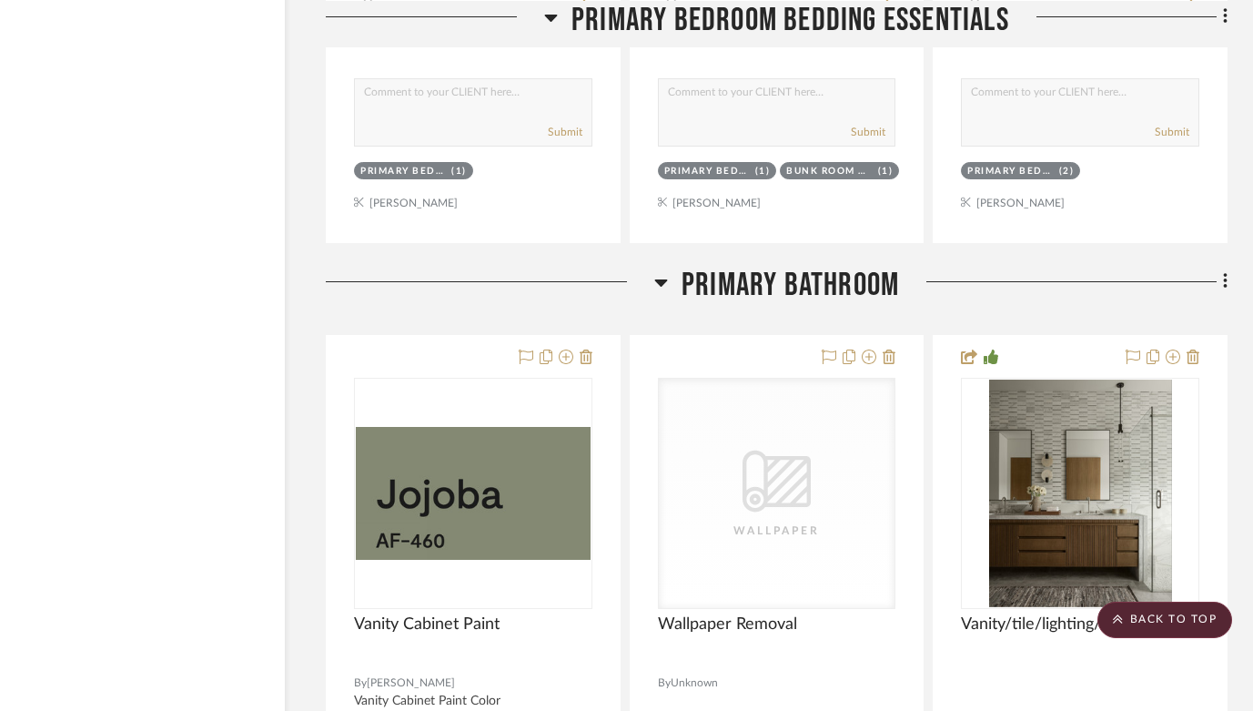
scroll to position [38135, 57]
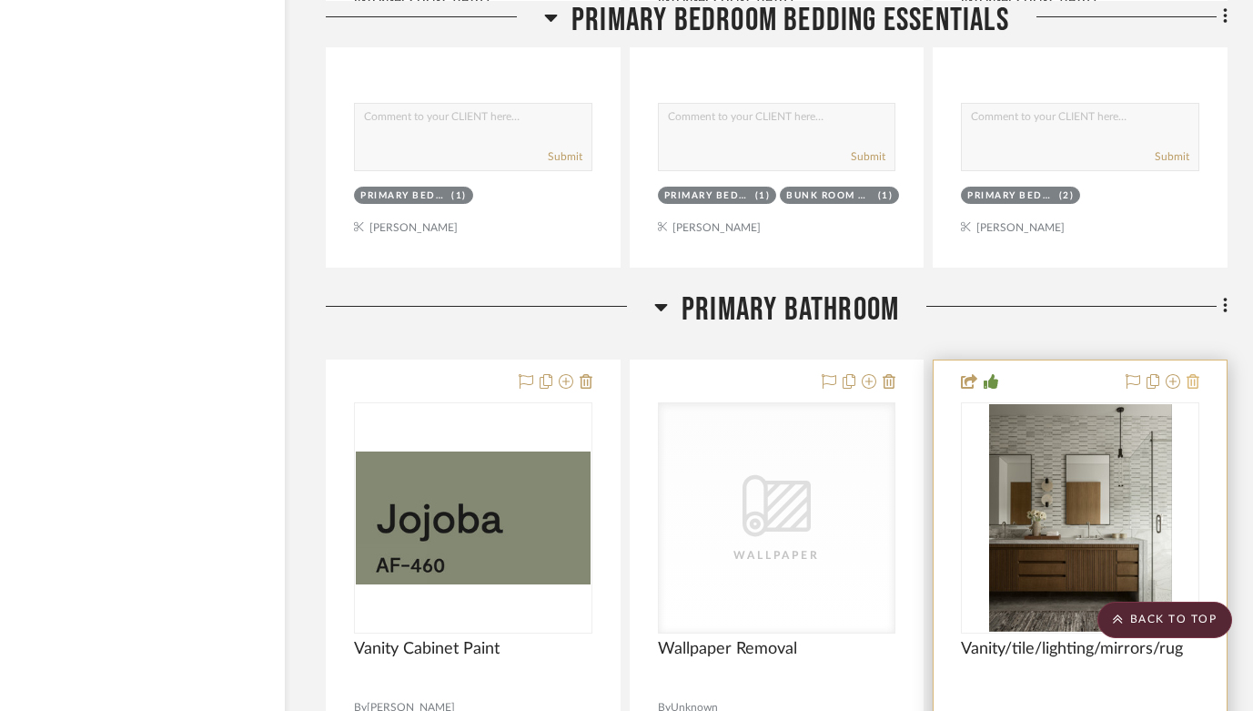
click at [1193, 374] on icon at bounding box center [1193, 381] width 13 height 15
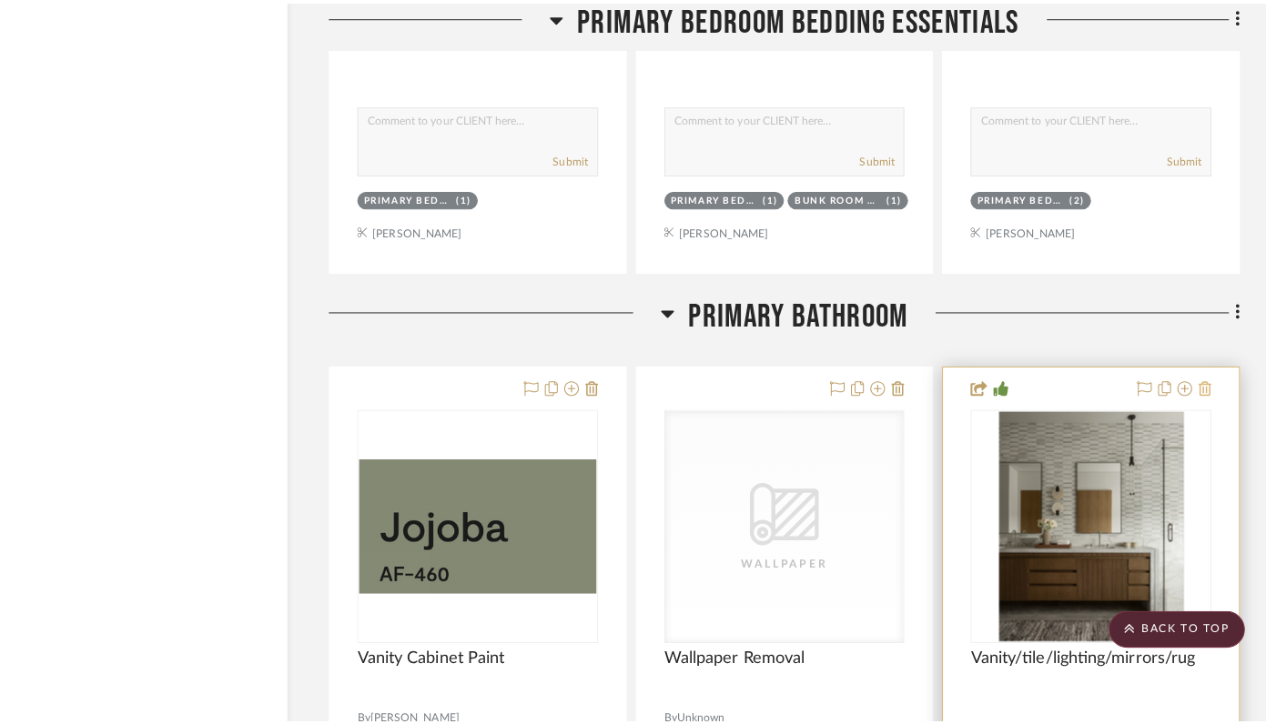
scroll to position [0, 0]
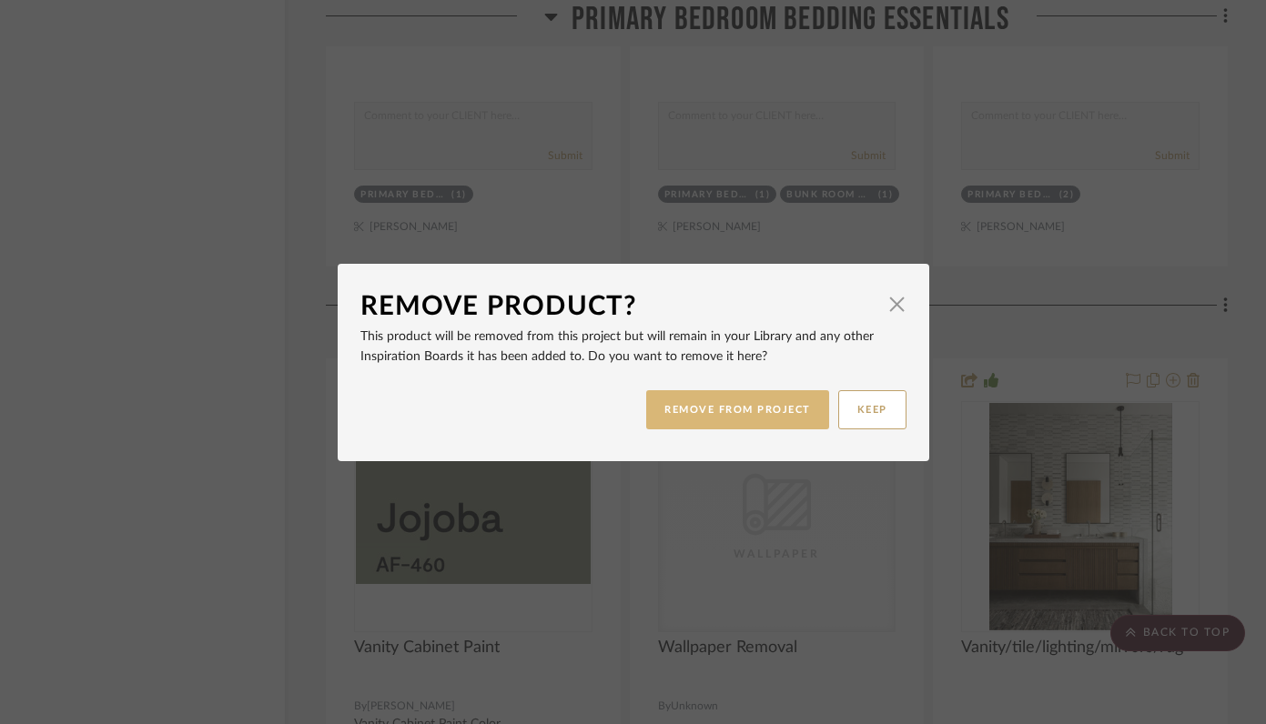
click at [703, 412] on button "REMOVE FROM PROJECT" at bounding box center [737, 409] width 183 height 39
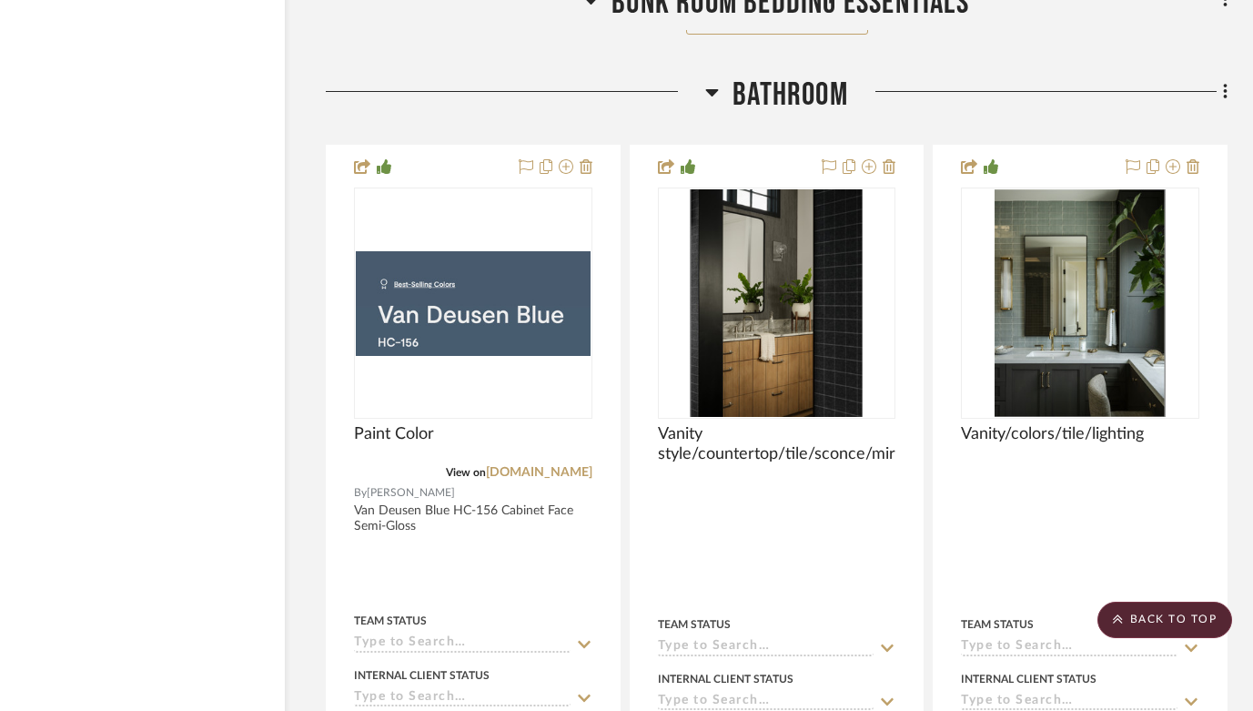
scroll to position [44243, 57]
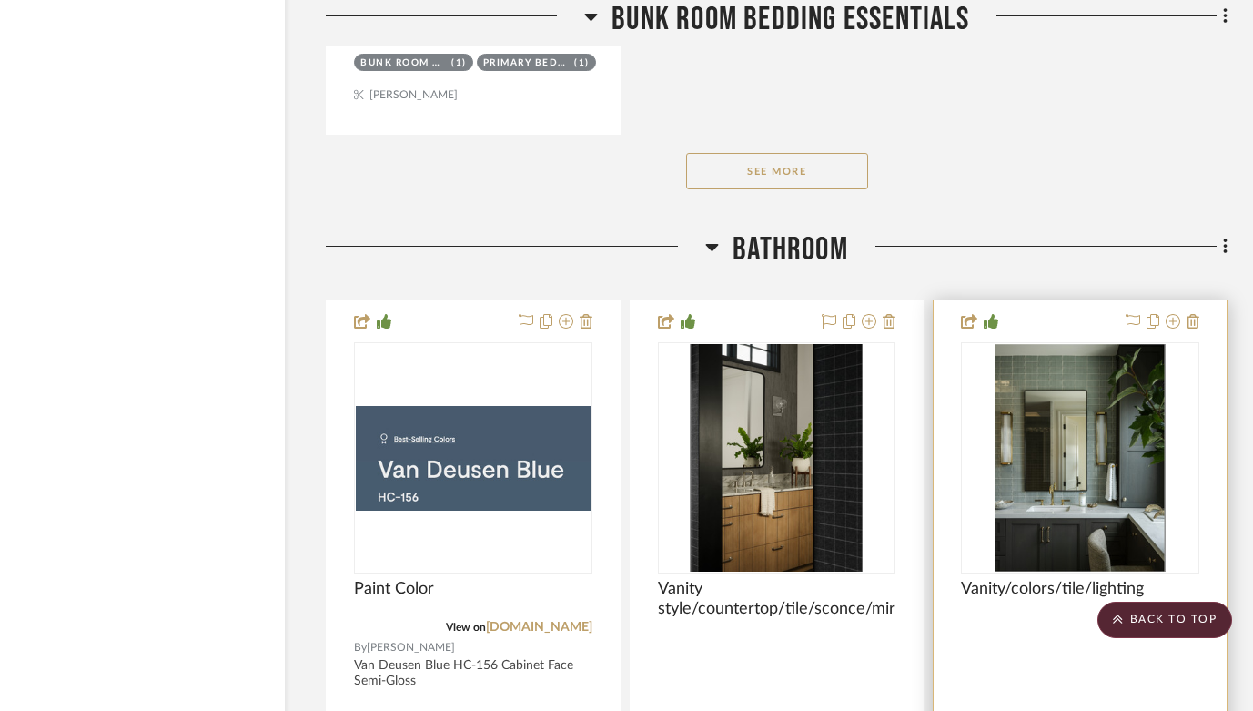
click at [1200, 300] on div at bounding box center [1080, 700] width 293 height 800
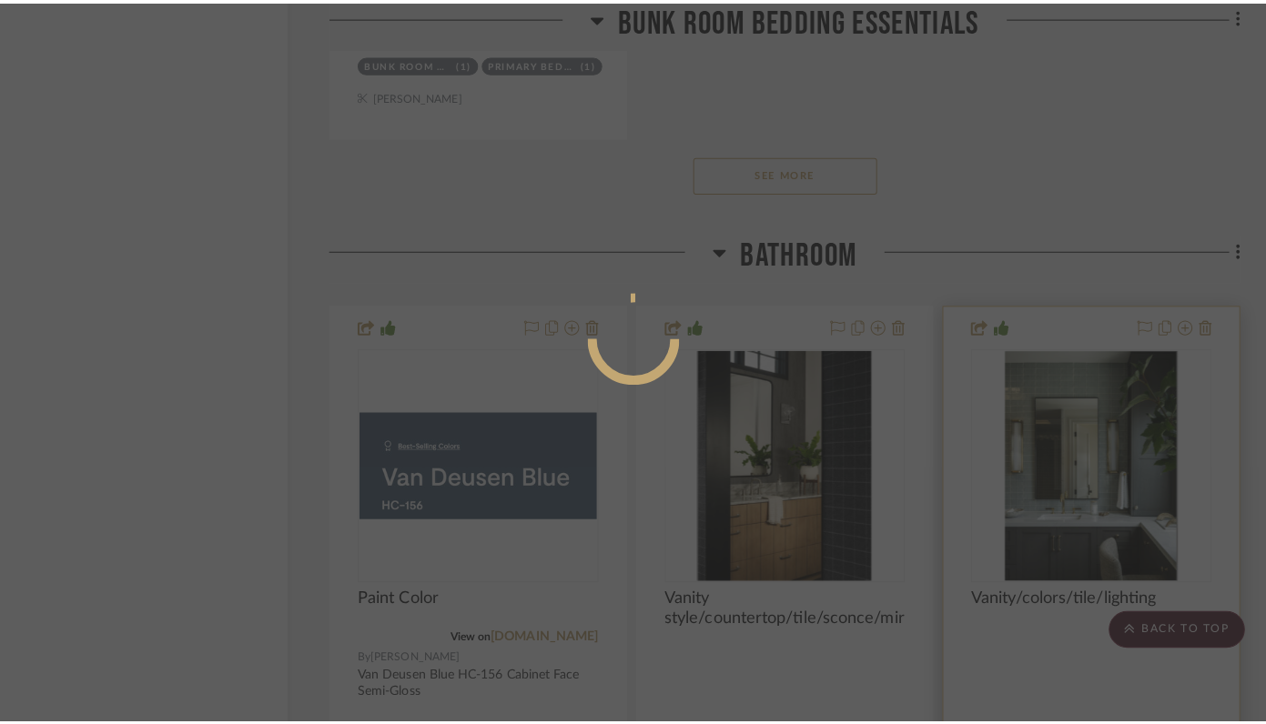
scroll to position [0, 0]
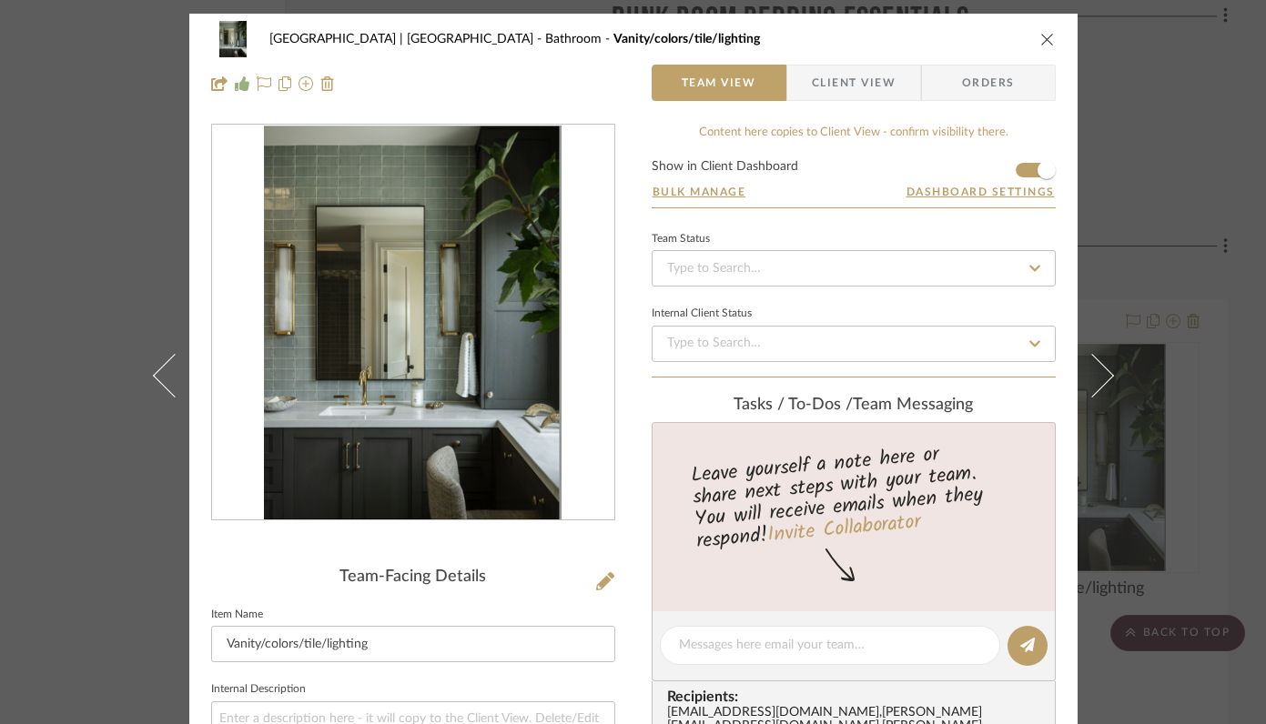
click at [1040, 35] on icon "close" at bounding box center [1047, 39] width 15 height 15
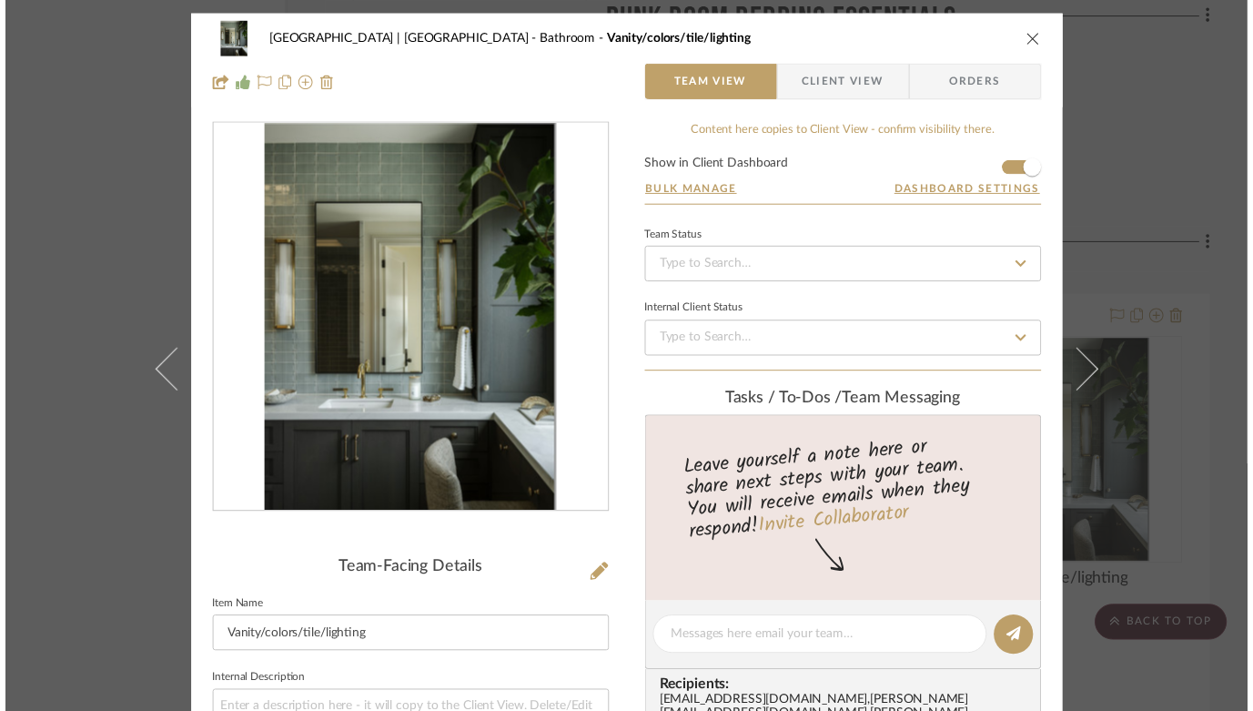
scroll to position [44243, 57]
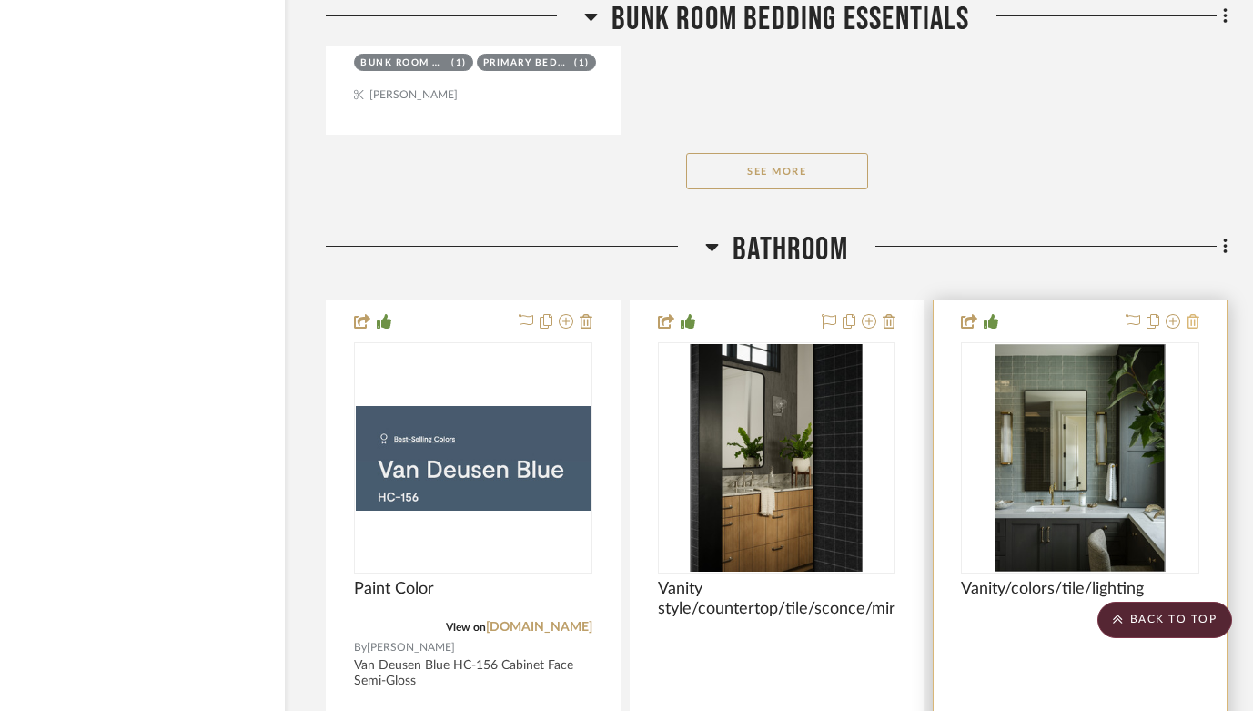
click at [1192, 314] on icon at bounding box center [1193, 321] width 13 height 15
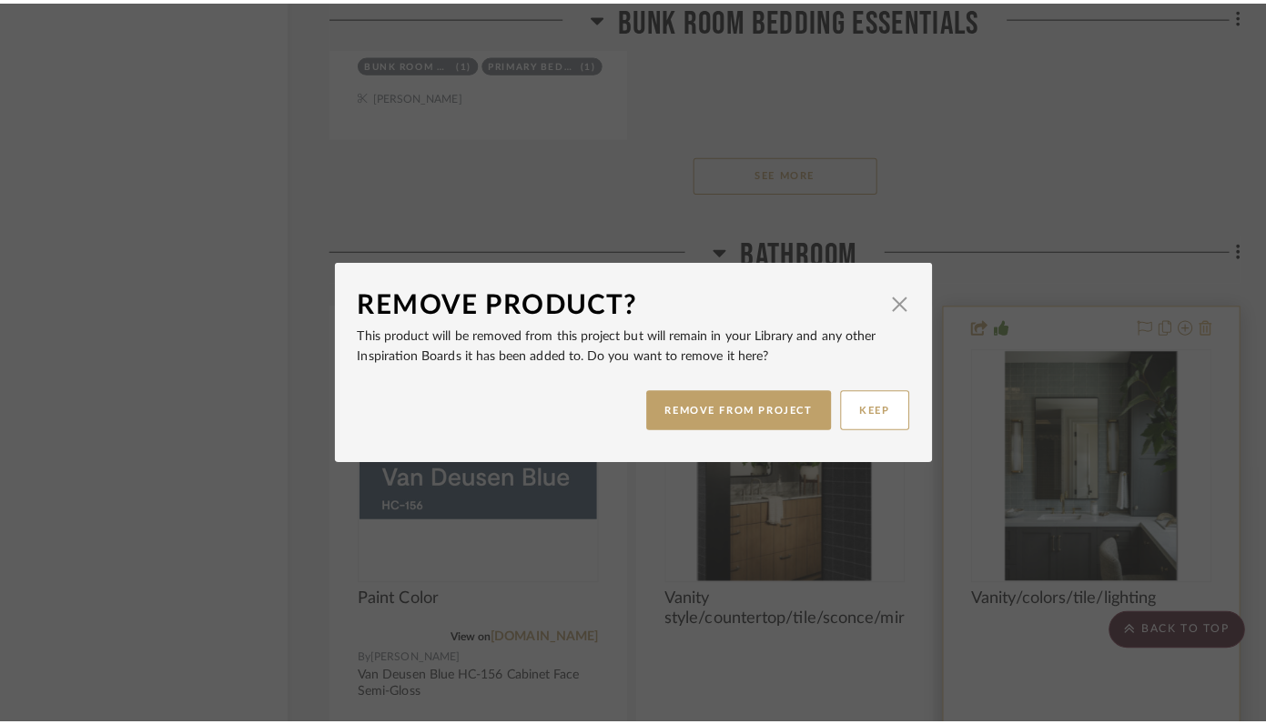
scroll to position [0, 0]
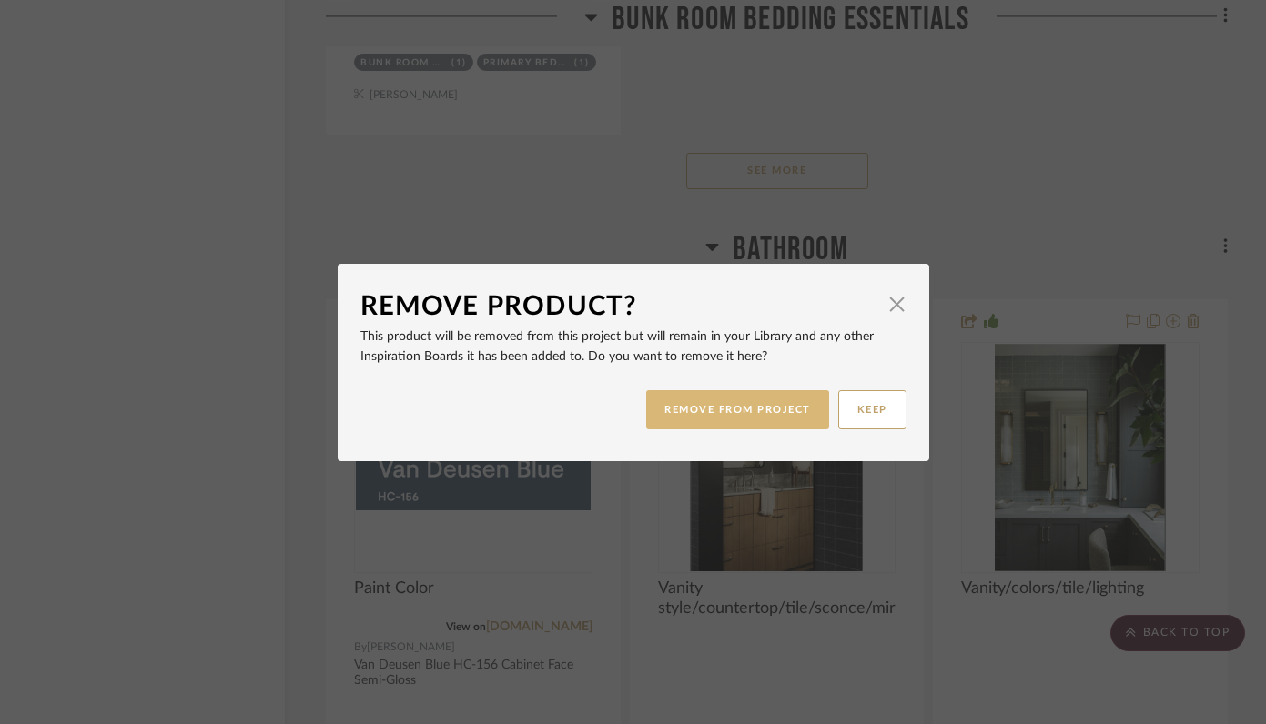
click at [729, 414] on button "REMOVE FROM PROJECT" at bounding box center [737, 409] width 183 height 39
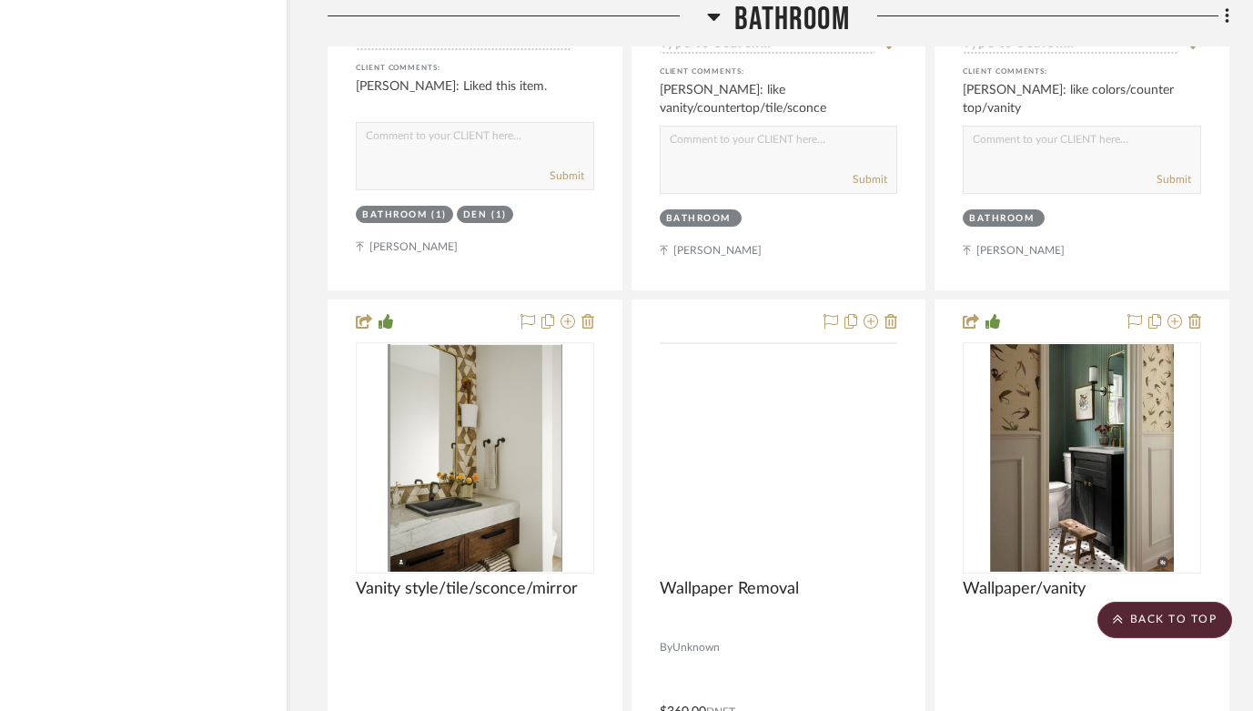
scroll to position [44948, 56]
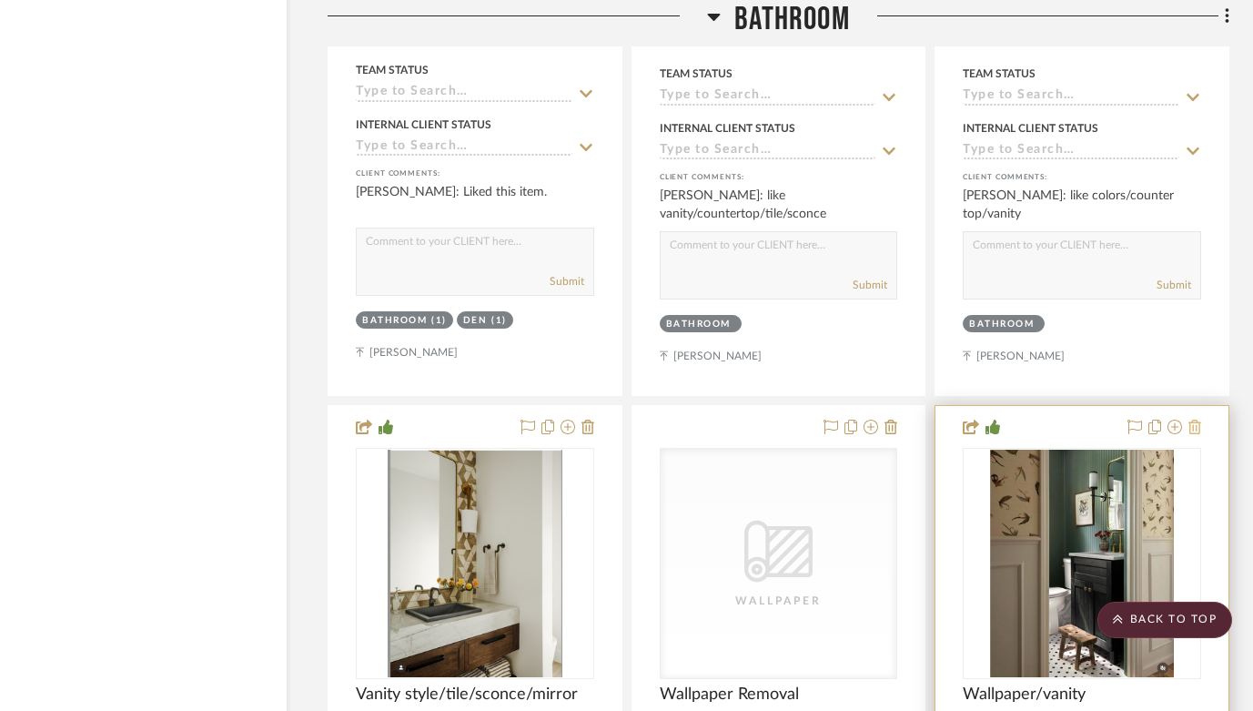
click at [1198, 420] on icon at bounding box center [1195, 427] width 13 height 15
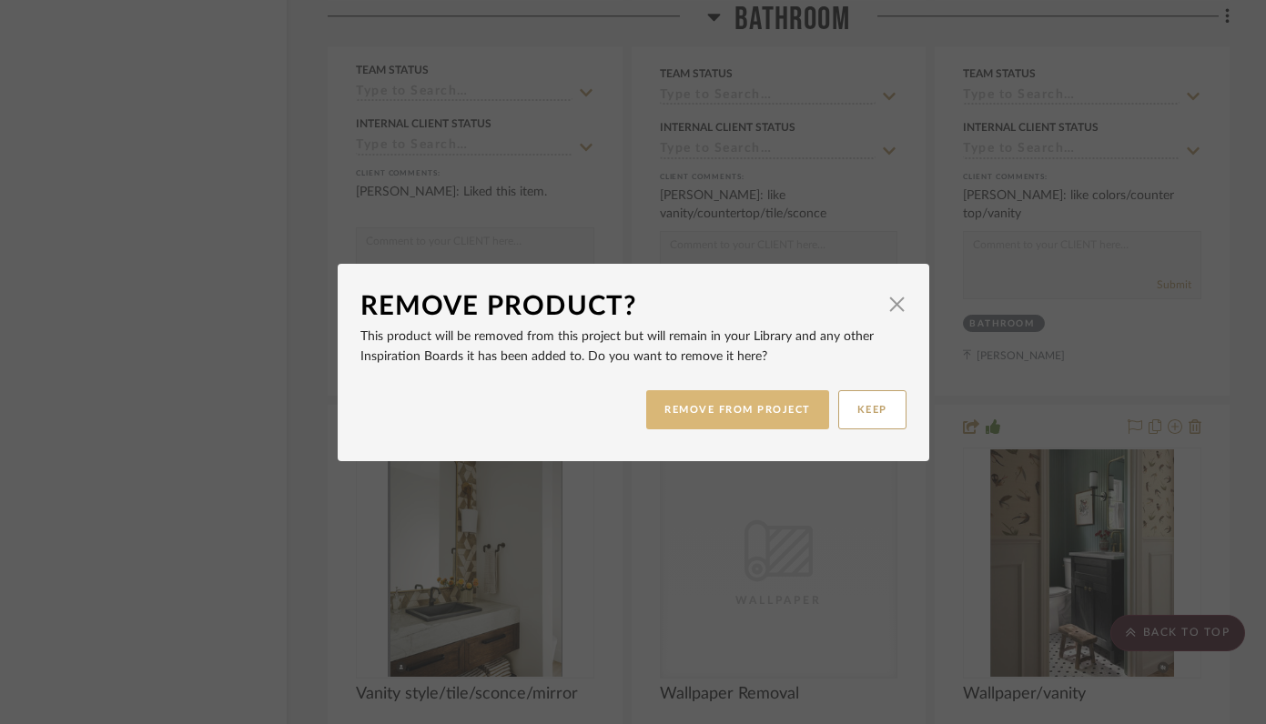
click at [777, 415] on button "REMOVE FROM PROJECT" at bounding box center [737, 409] width 183 height 39
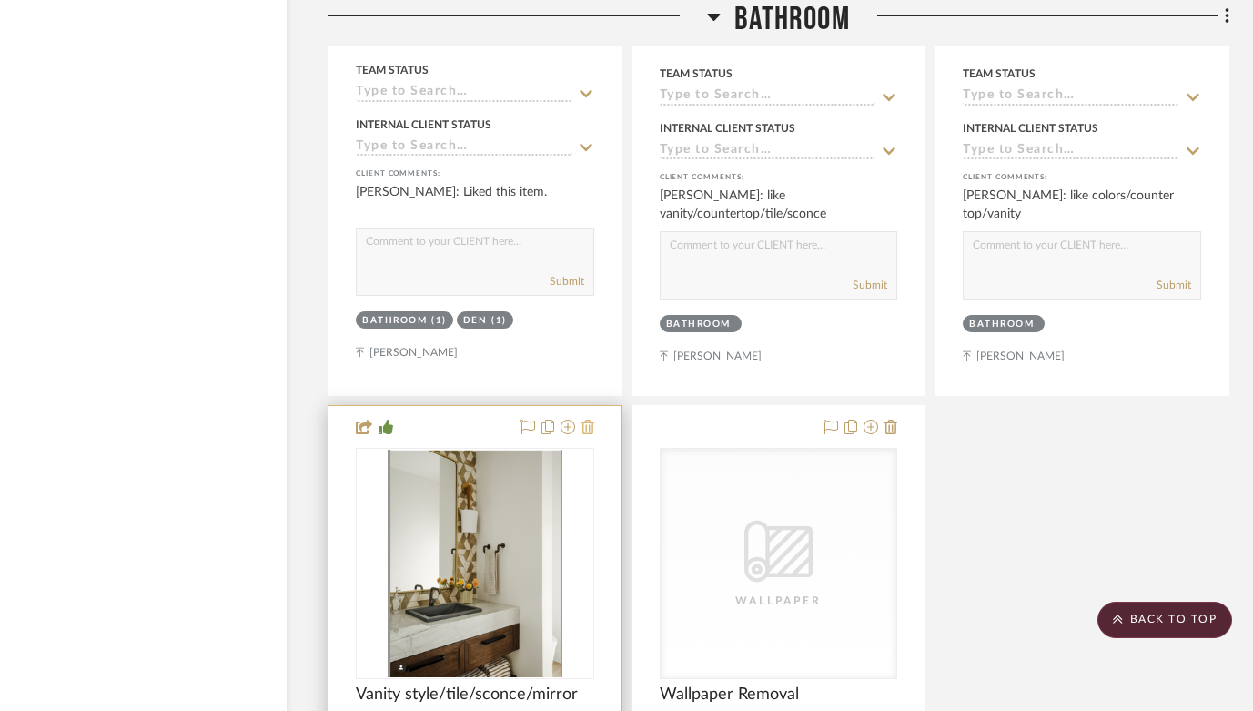
click at [593, 420] on icon at bounding box center [588, 427] width 13 height 15
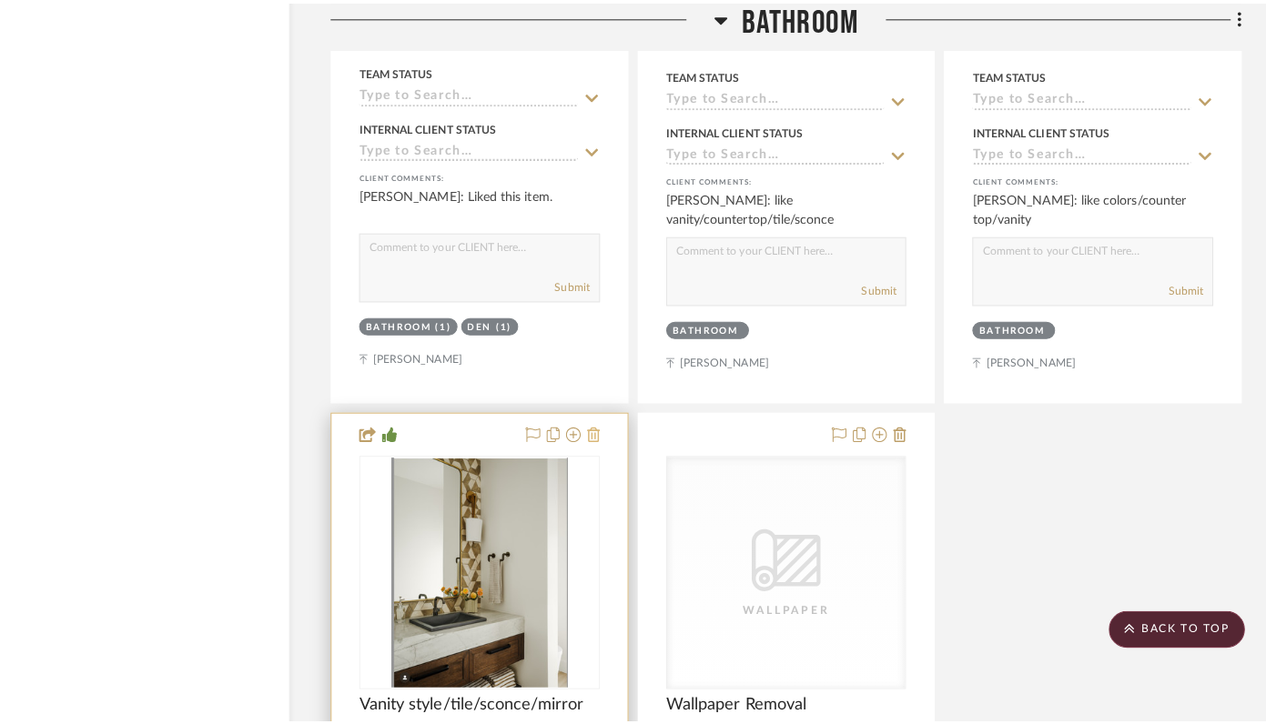
scroll to position [0, 0]
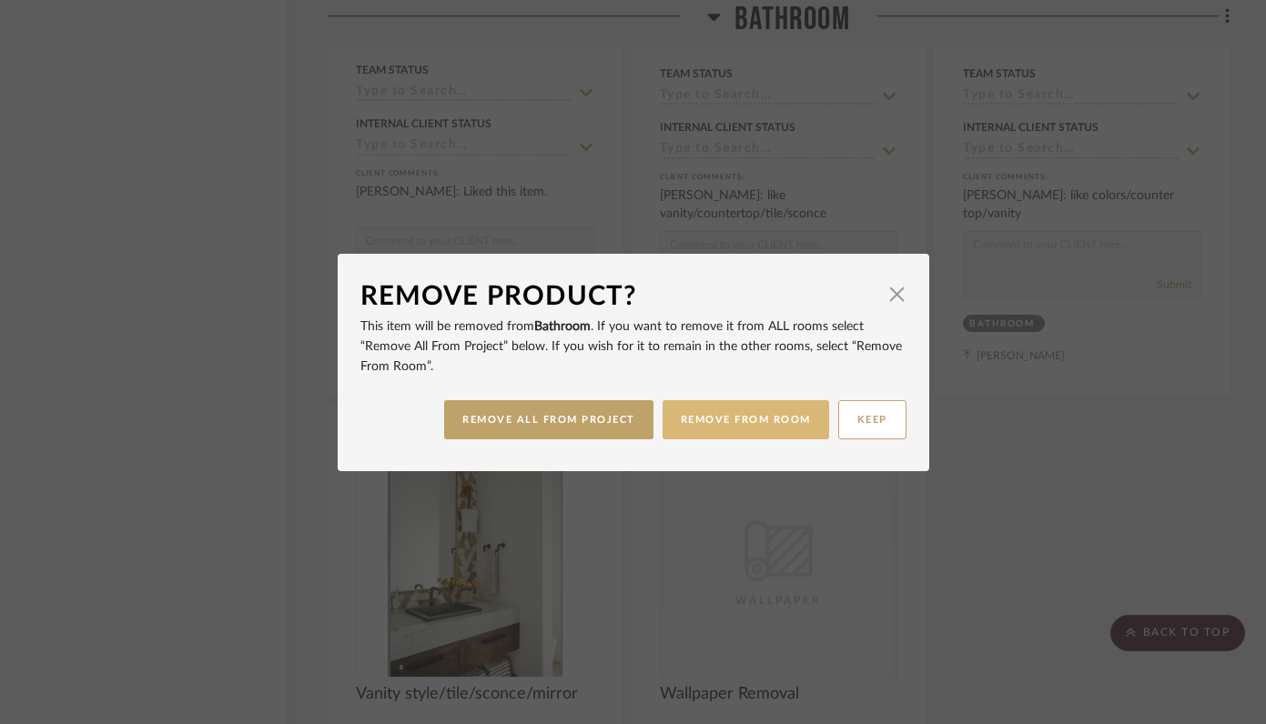
click at [737, 421] on button "REMOVE FROM ROOM" at bounding box center [746, 419] width 167 height 39
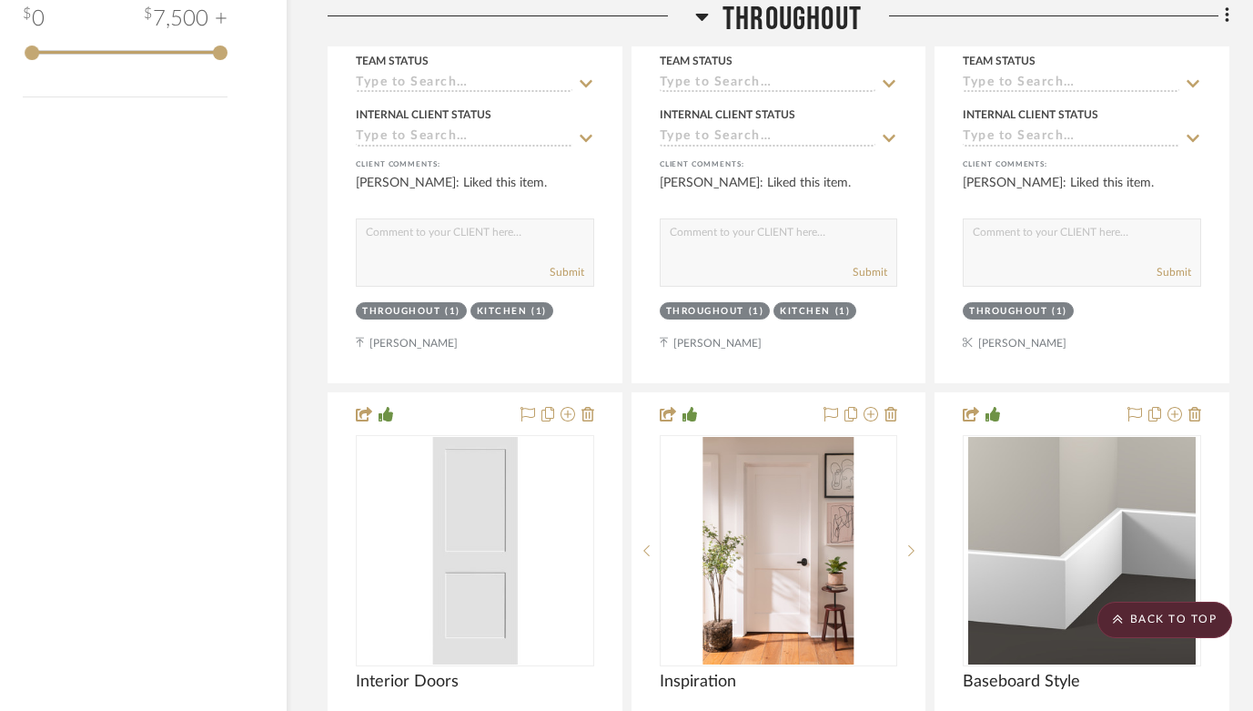
scroll to position [3618, 56]
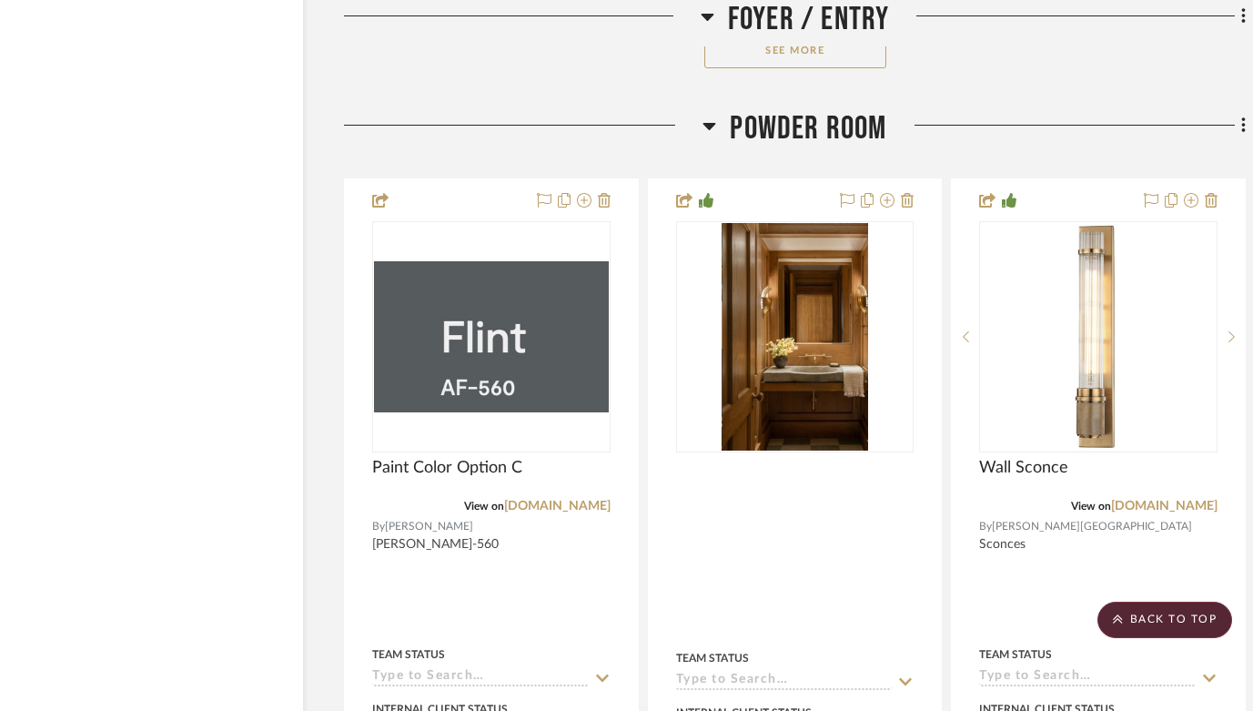
scroll to position [8187, 39]
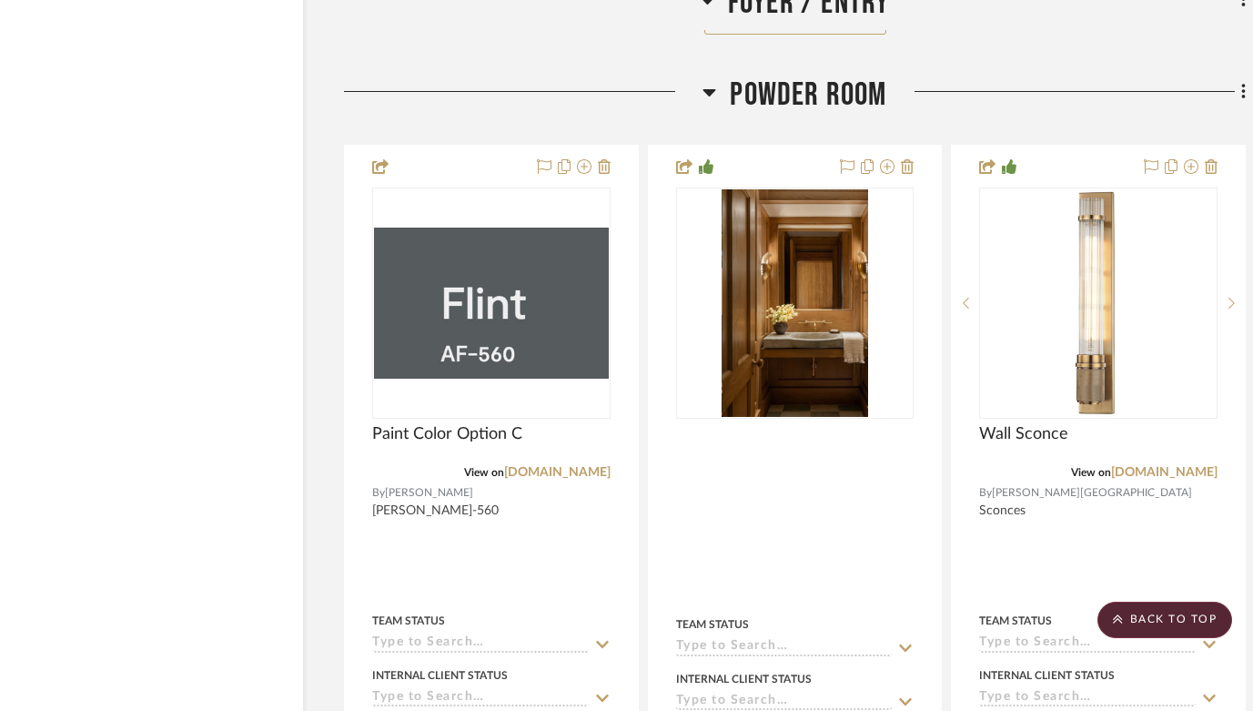
drag, startPoint x: 784, startPoint y: 274, endPoint x: 657, endPoint y: 9, distance: 293.5
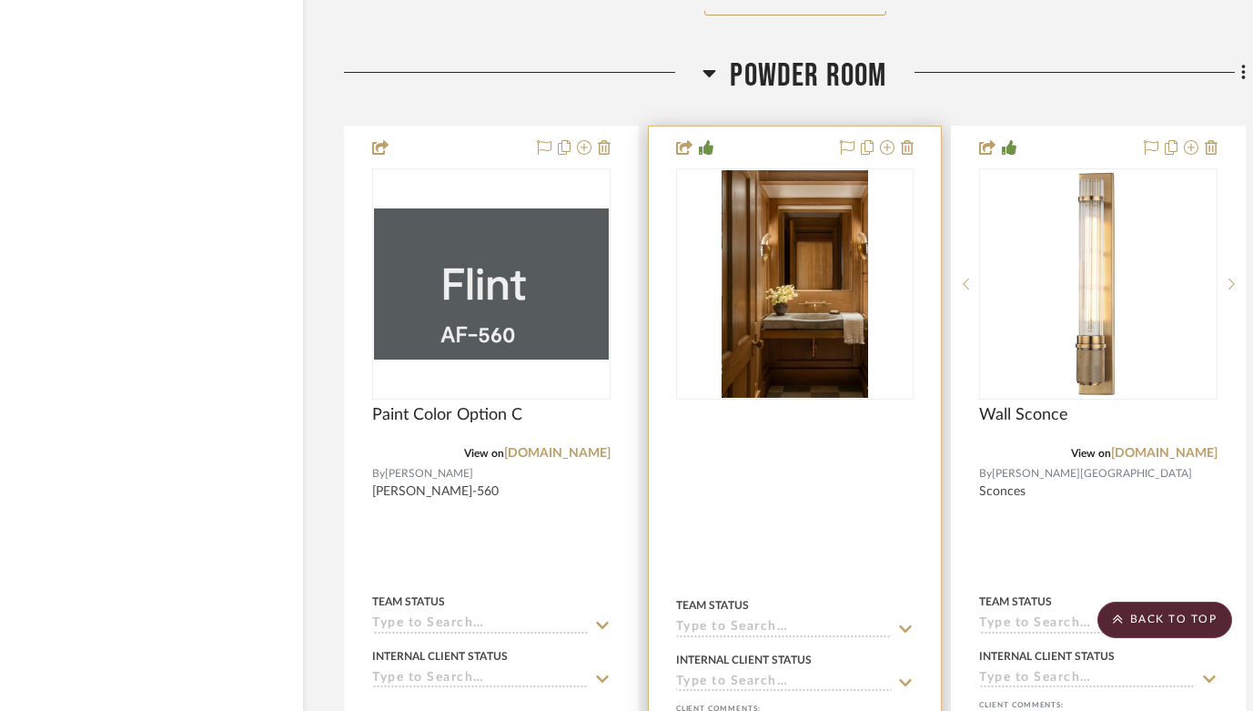
scroll to position [8163, 39]
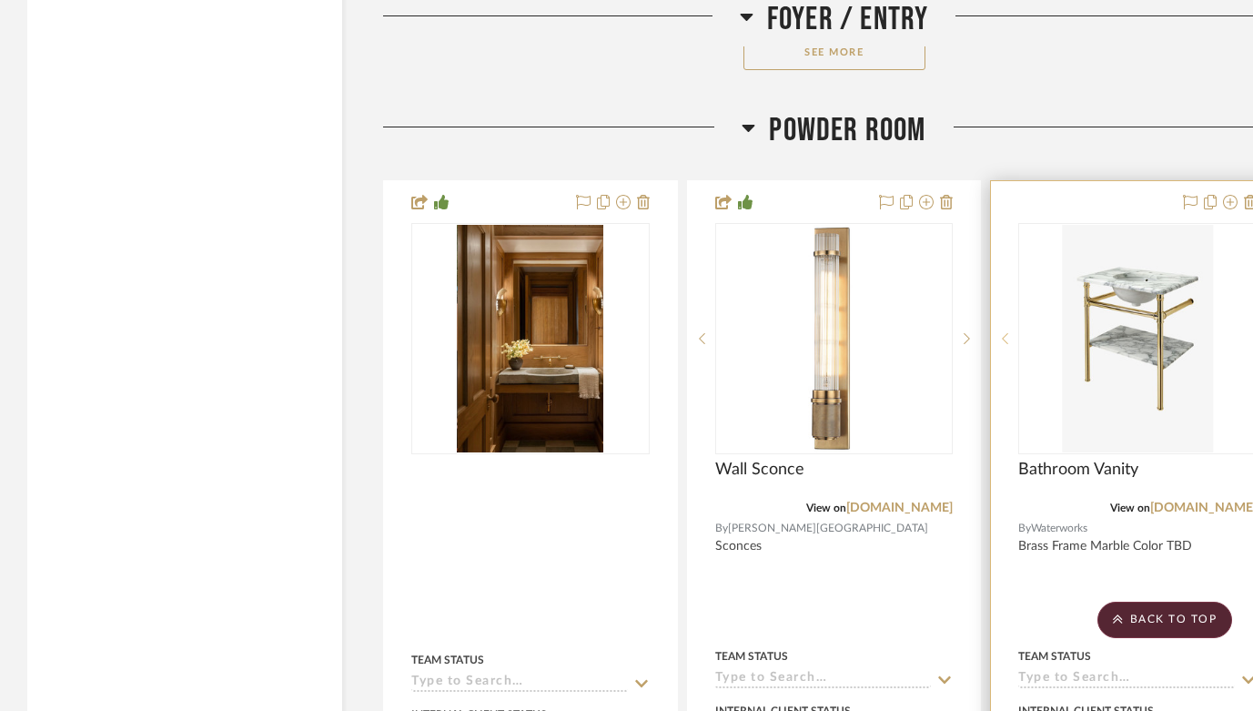
scroll to position [8122, 0]
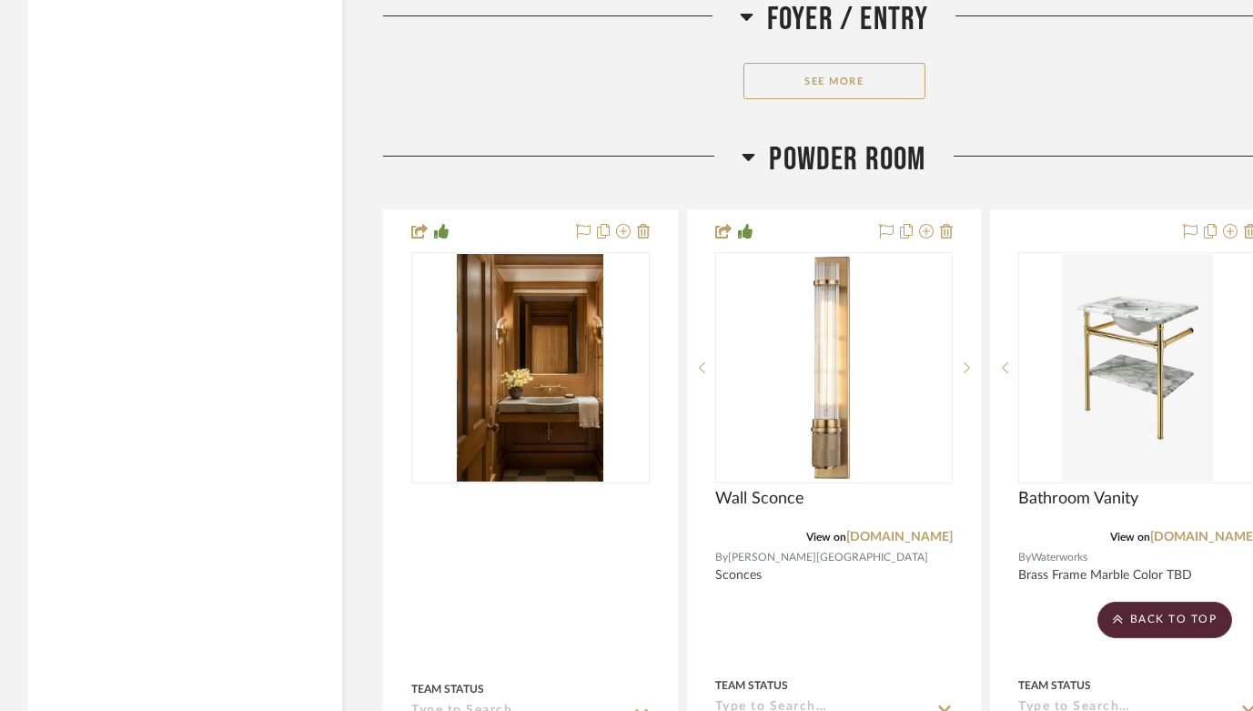
drag, startPoint x: 819, startPoint y: 550, endPoint x: 348, endPoint y: 701, distance: 495.0
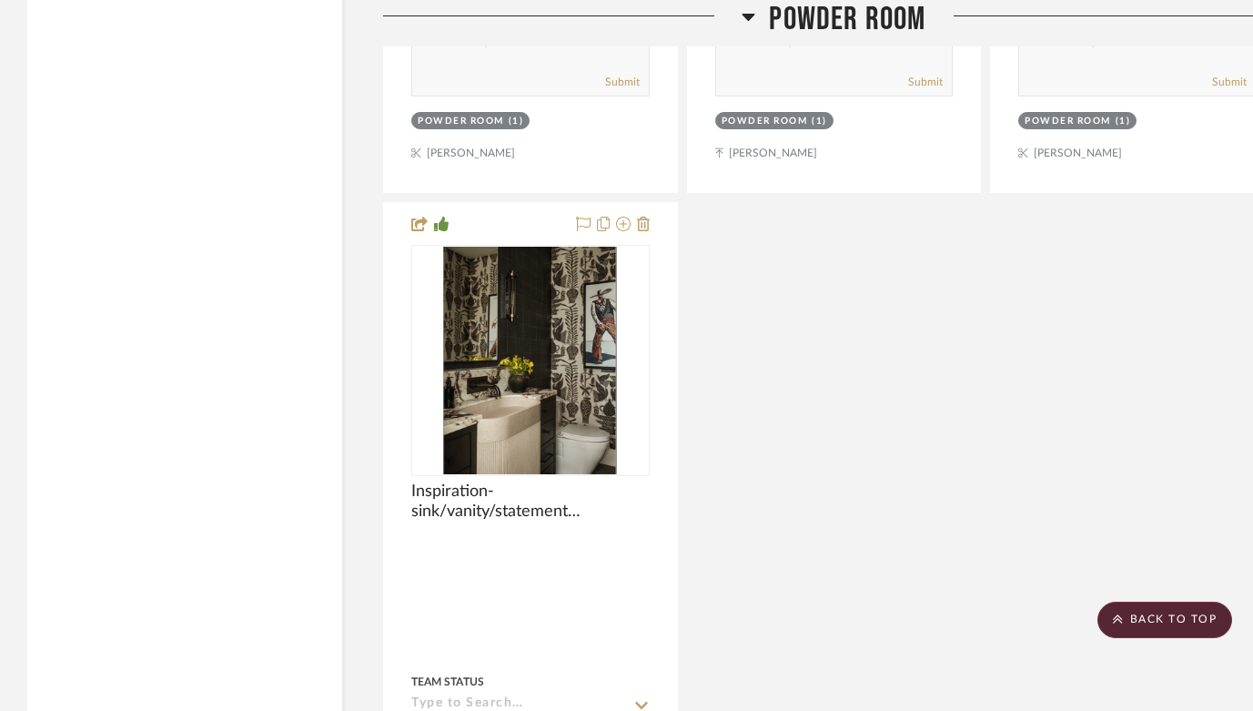
scroll to position [9681, 0]
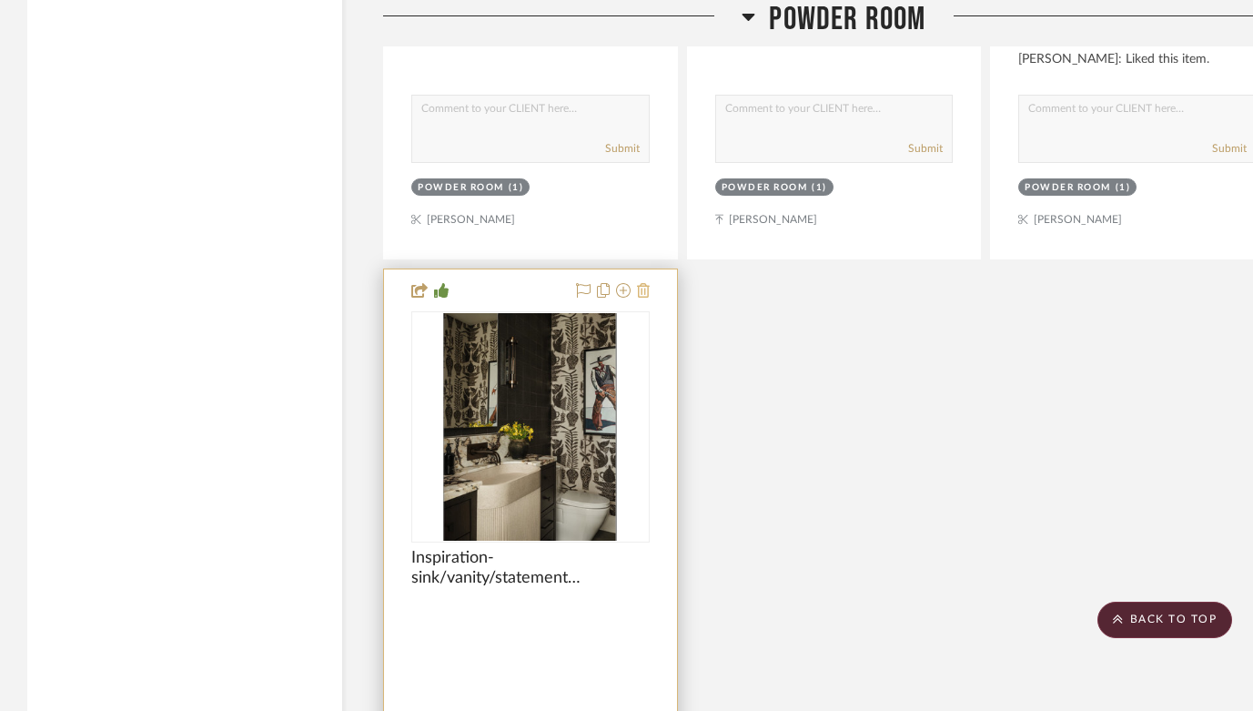
click at [644, 283] on icon at bounding box center [643, 290] width 13 height 15
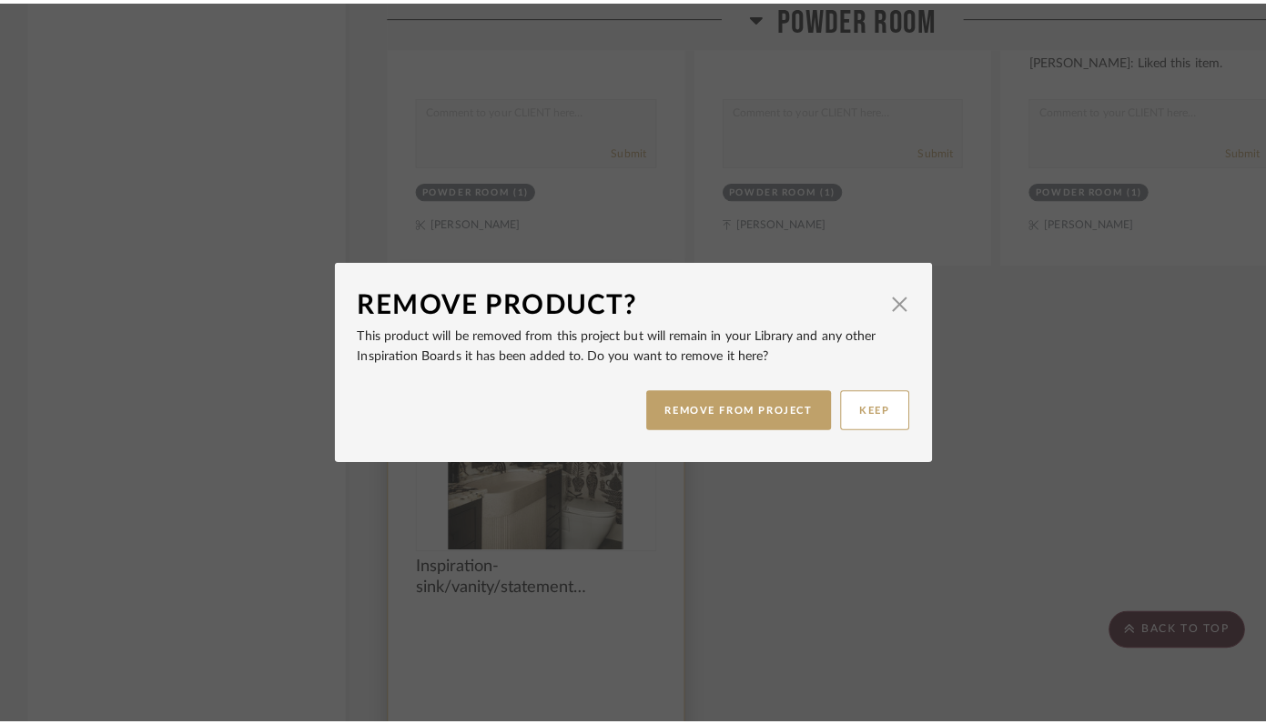
scroll to position [0, 0]
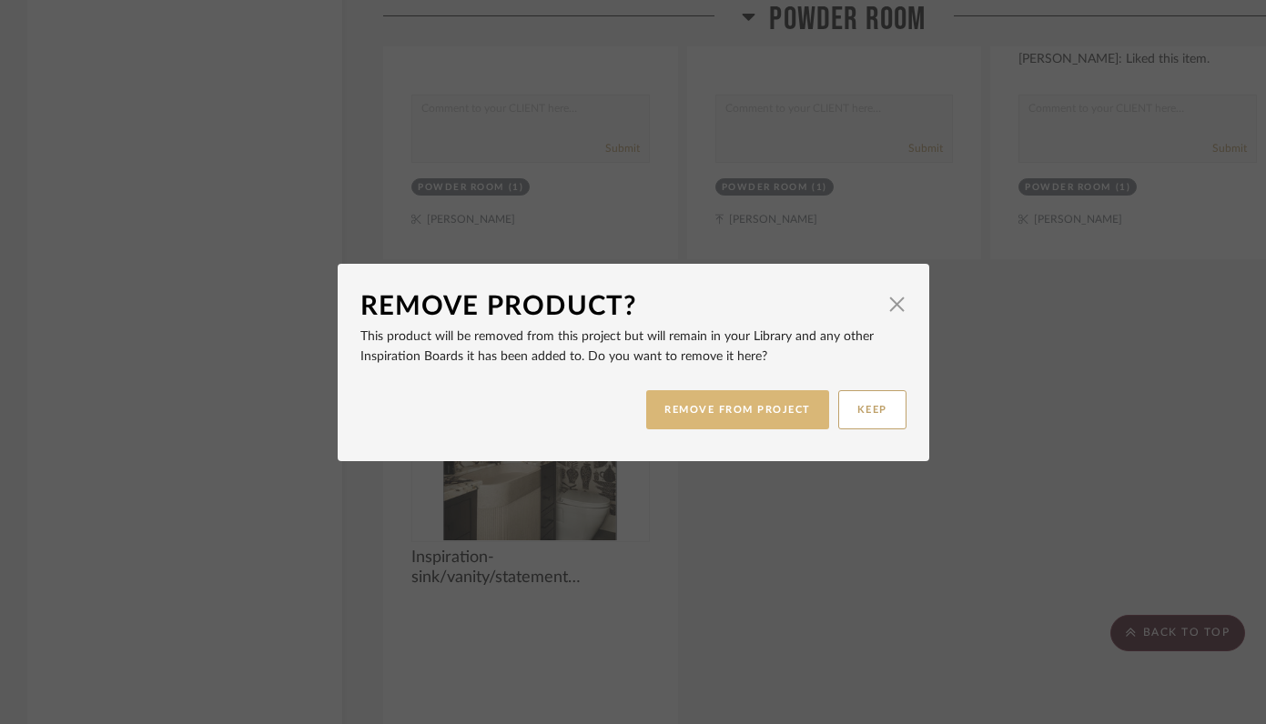
click at [689, 406] on button "REMOVE FROM PROJECT" at bounding box center [737, 409] width 183 height 39
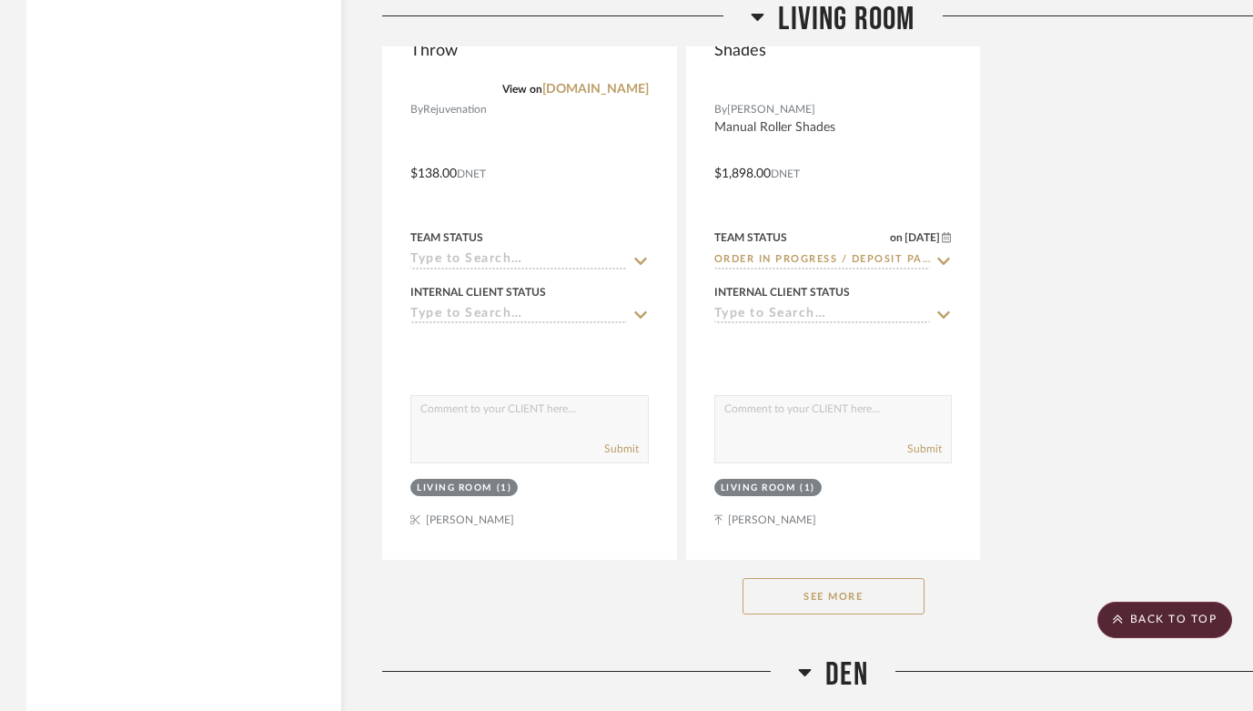
scroll to position [22460, 1]
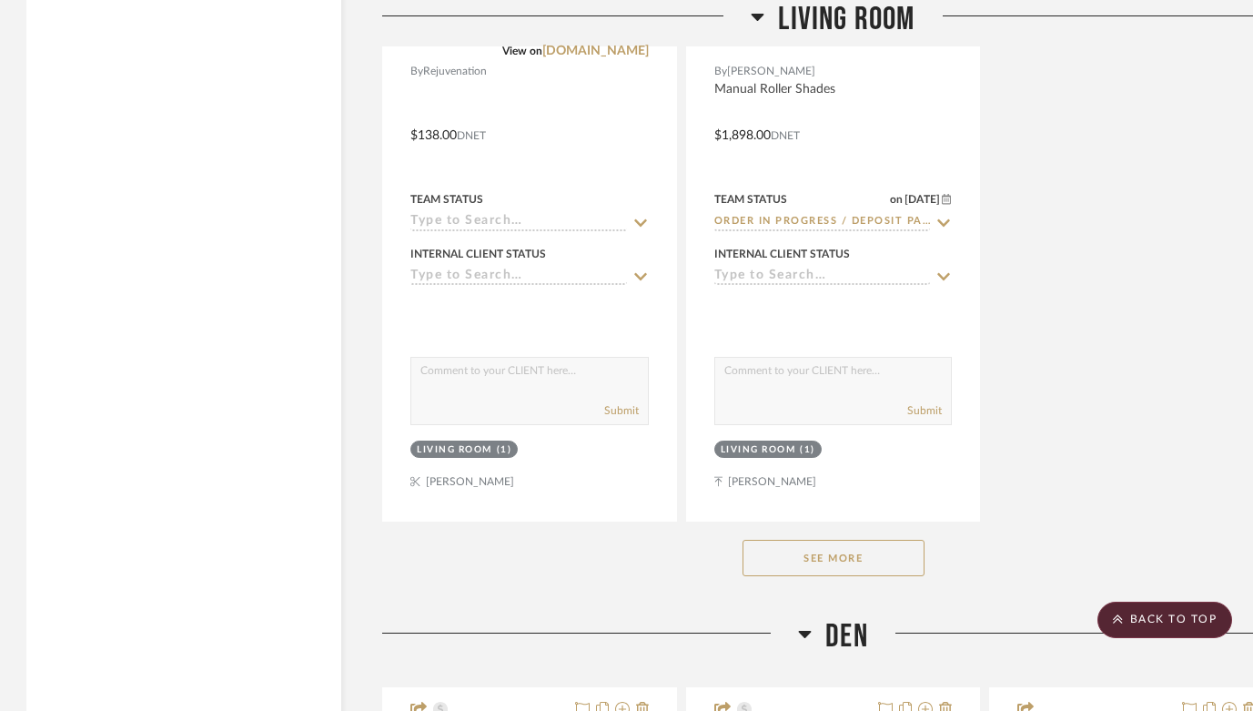
click at [856, 540] on button "See More" at bounding box center [834, 558] width 182 height 36
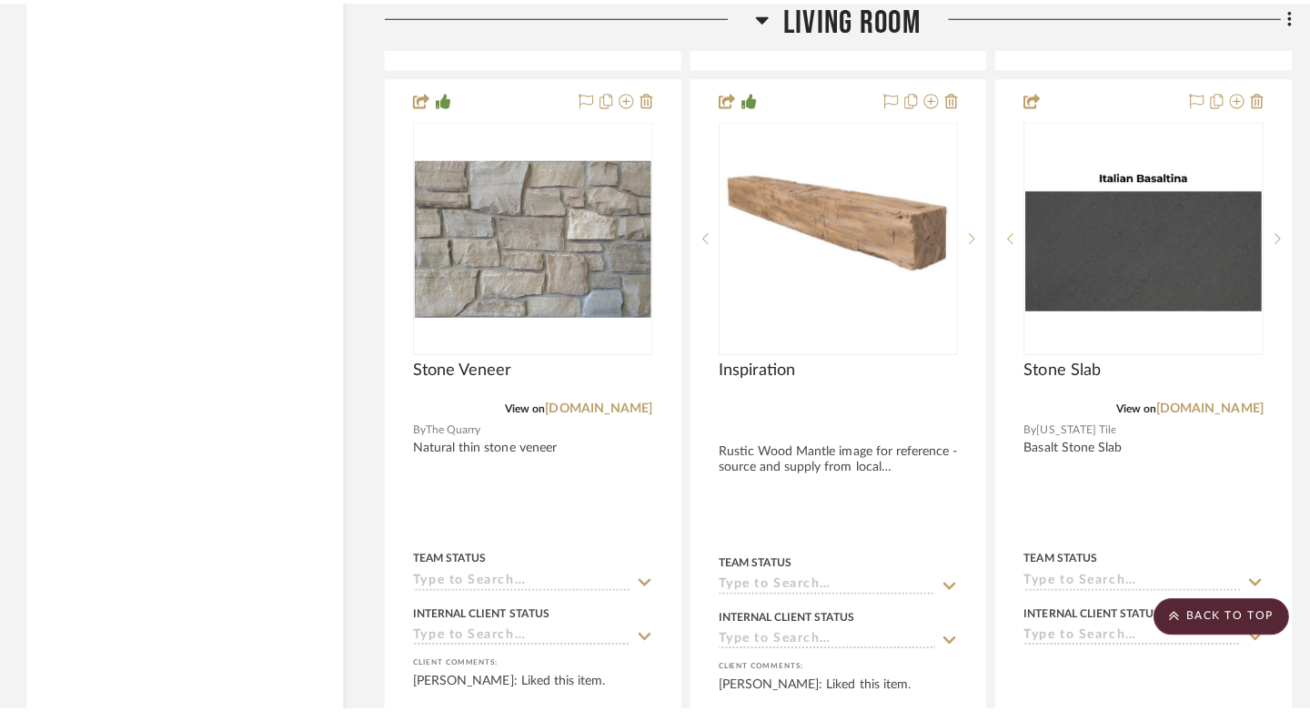
scroll to position [24549, 0]
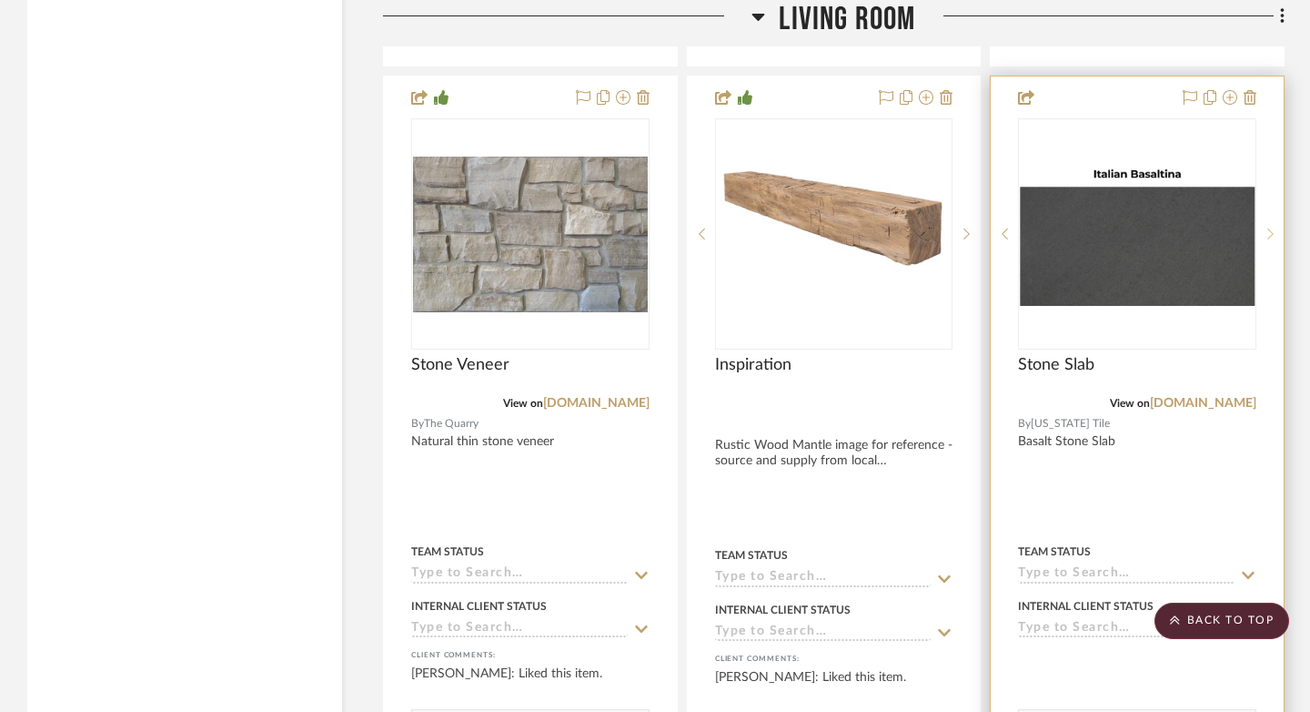
click at [1252, 228] on sr-next-btn at bounding box center [1270, 234] width 27 height 13
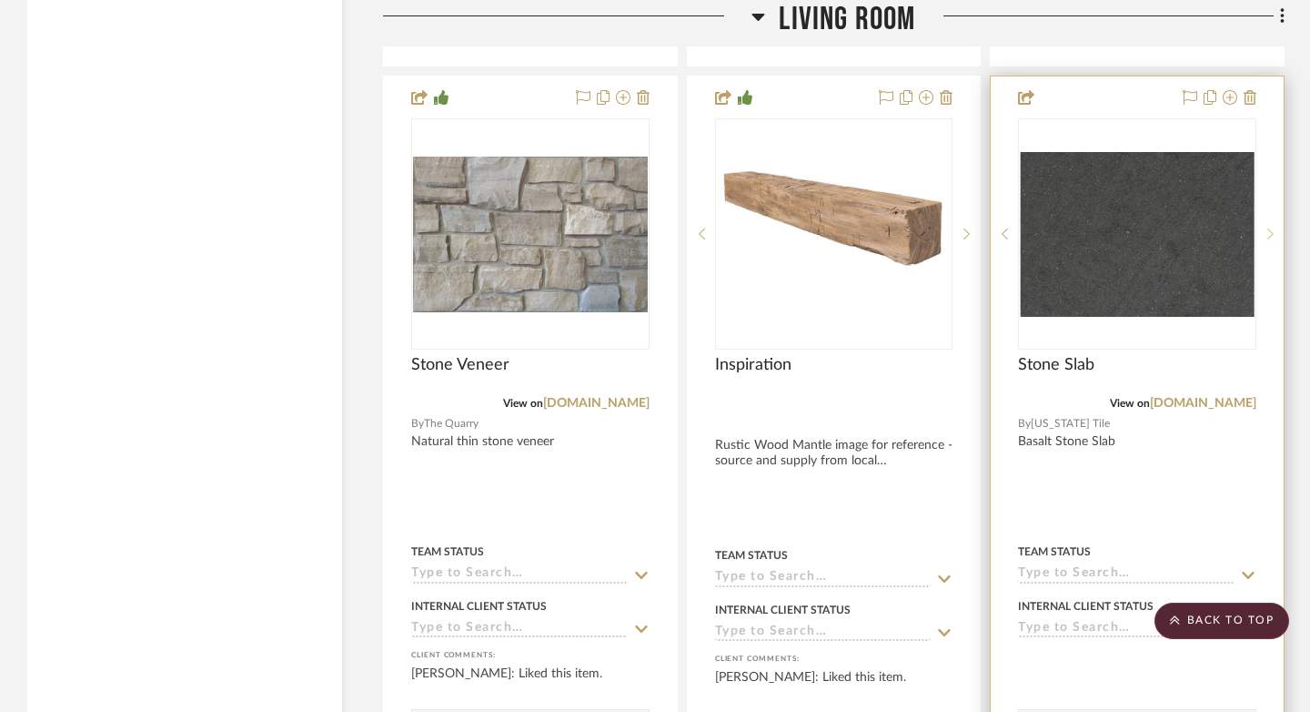
click at [1252, 228] on icon at bounding box center [1271, 234] width 6 height 13
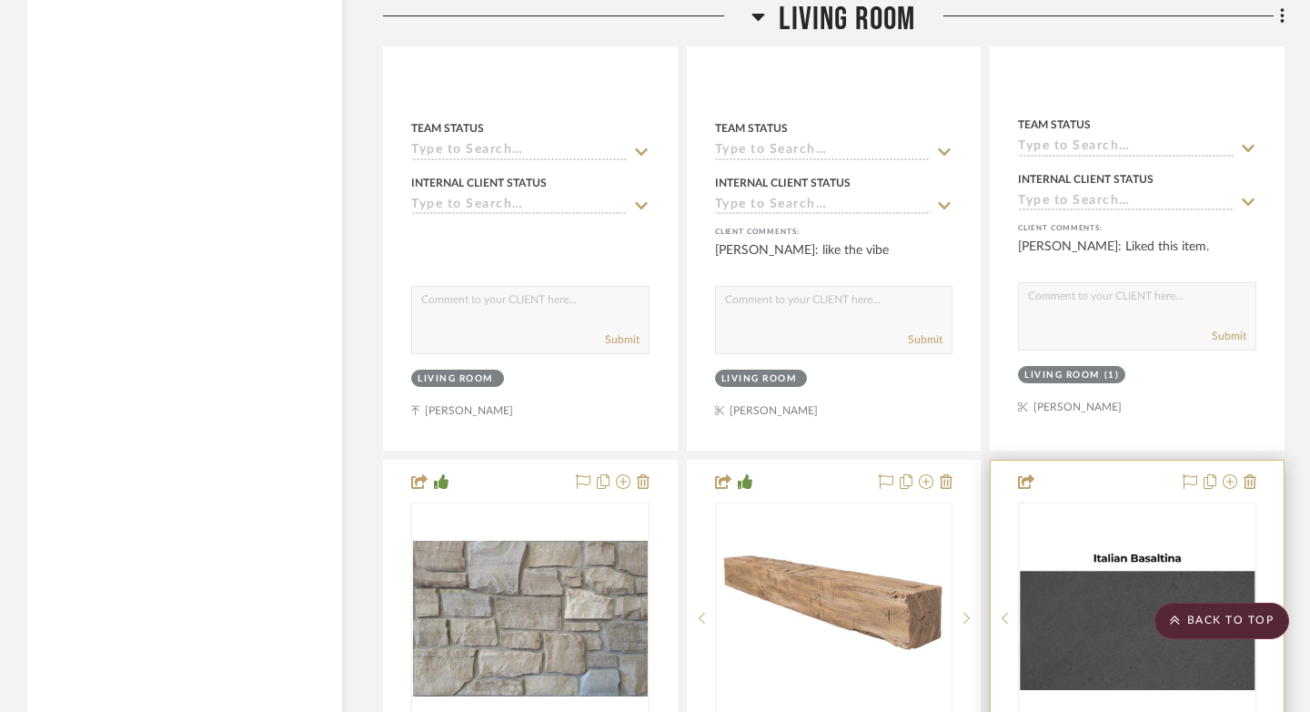
scroll to position [24170, 0]
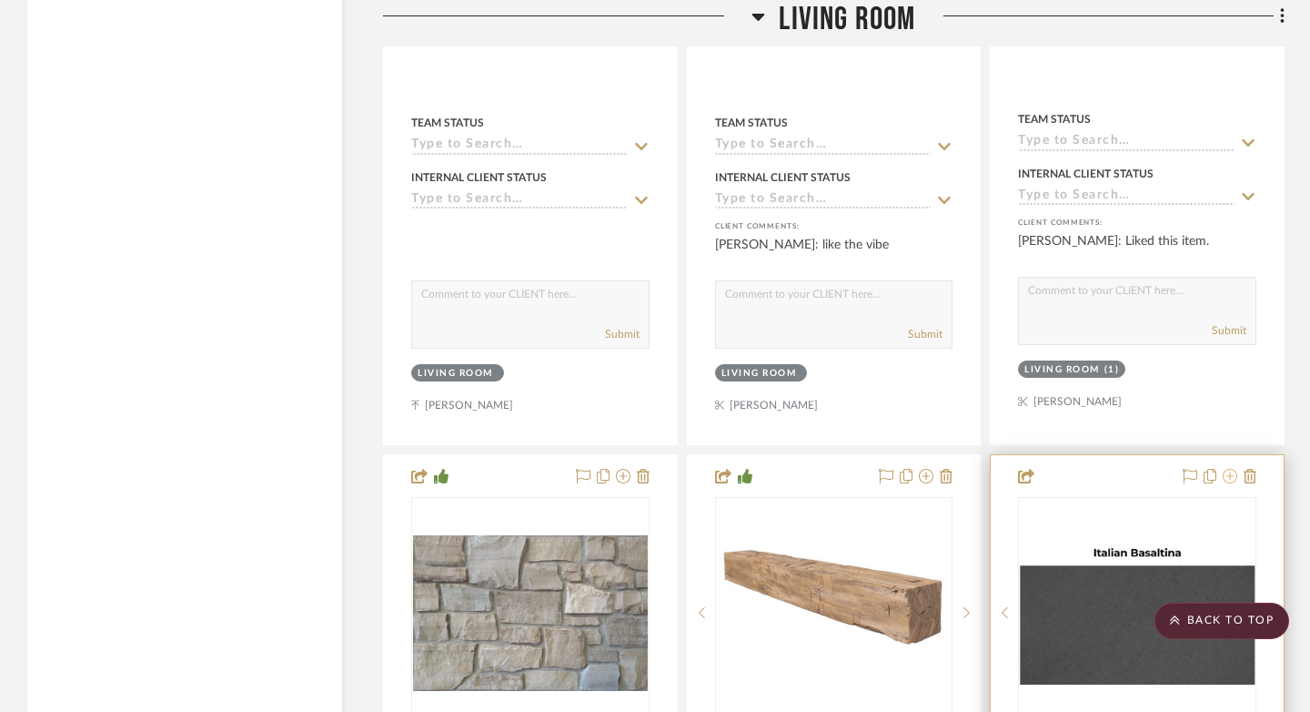
click at [1232, 469] on icon at bounding box center [1230, 476] width 15 height 15
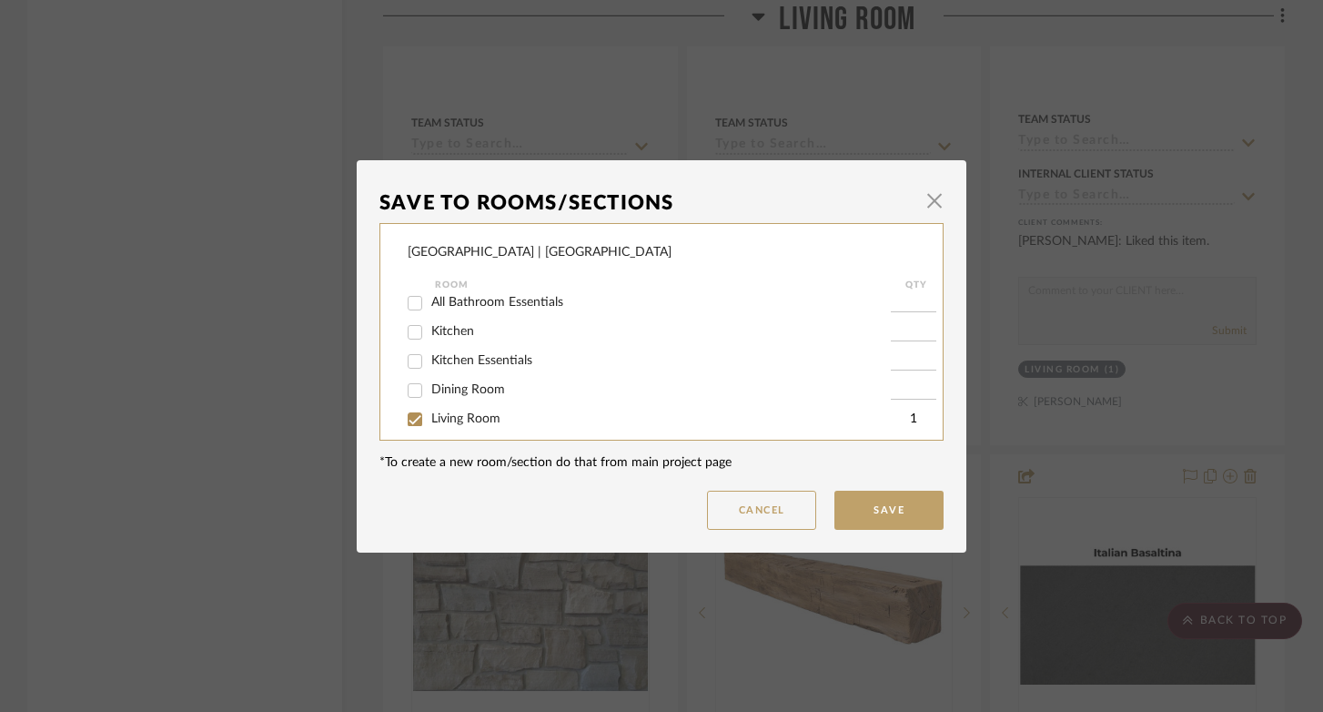
scroll to position [132, 0]
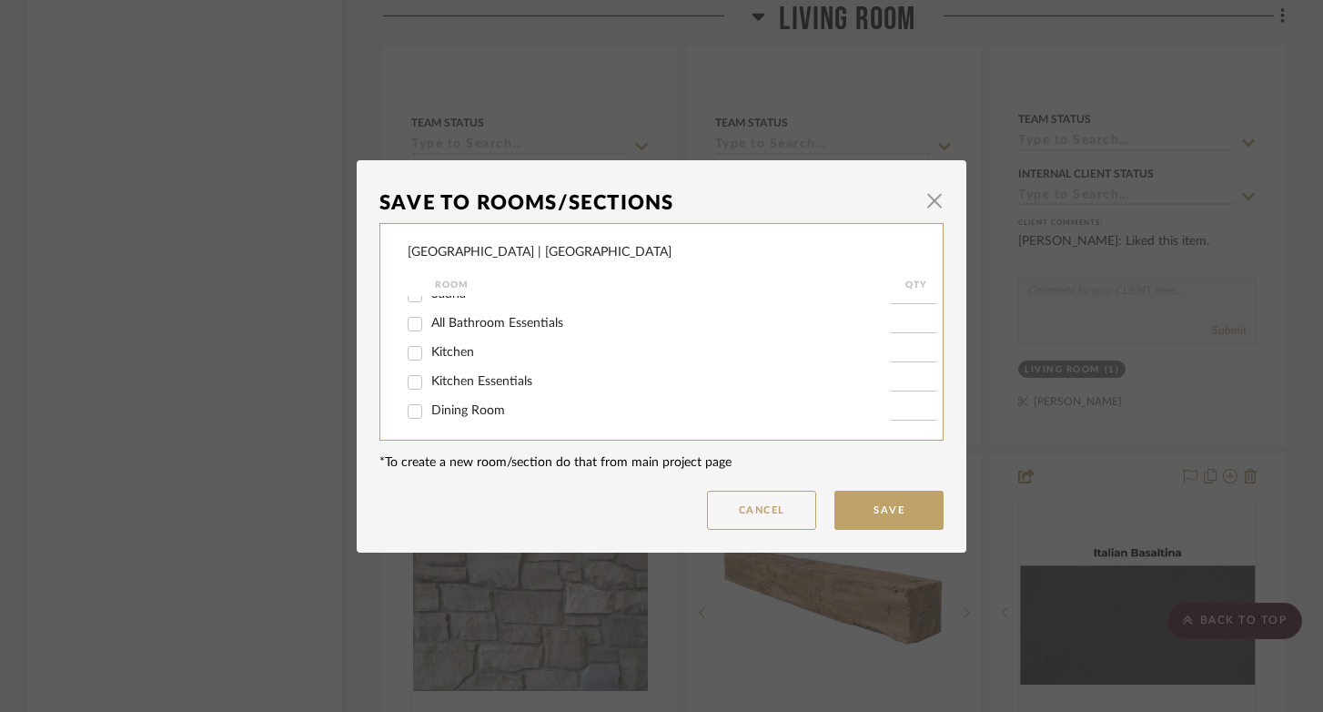
click at [410, 354] on input "Kitchen" at bounding box center [414, 353] width 29 height 29
checkbox input "true"
type input "1"
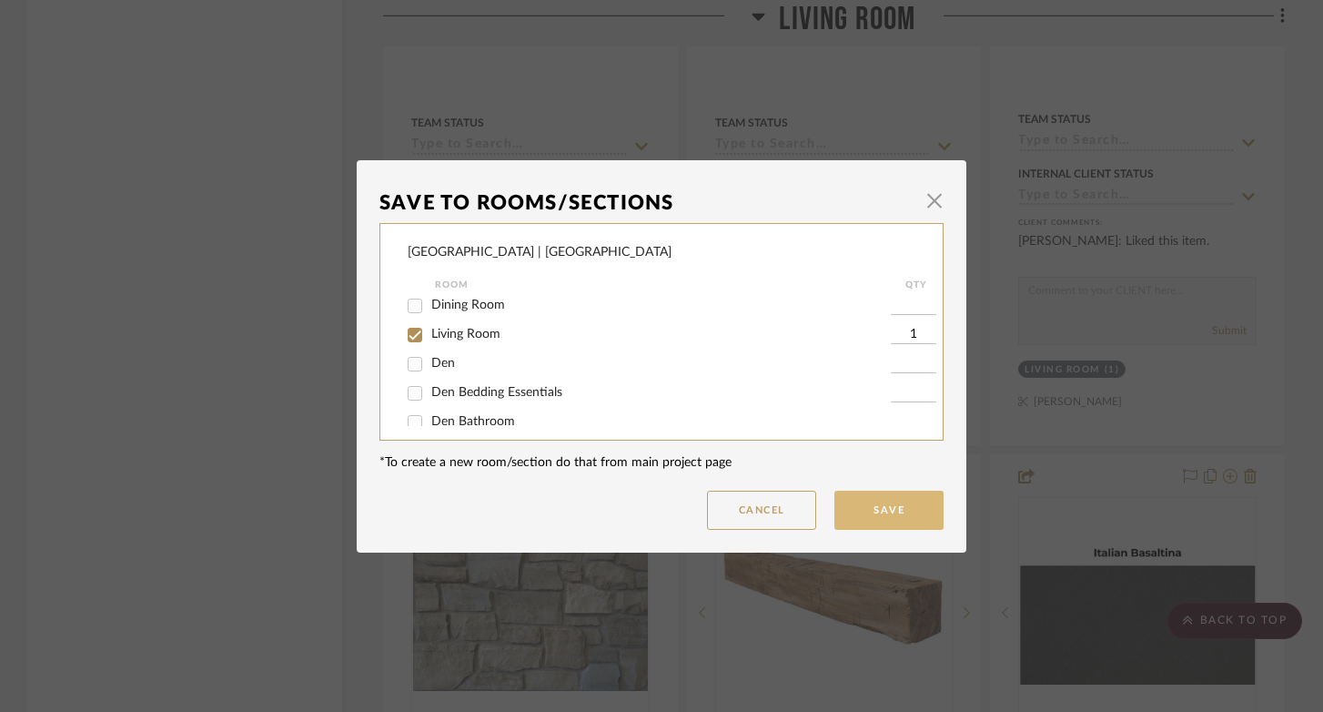
click at [891, 524] on button "Save" at bounding box center [889, 510] width 109 height 39
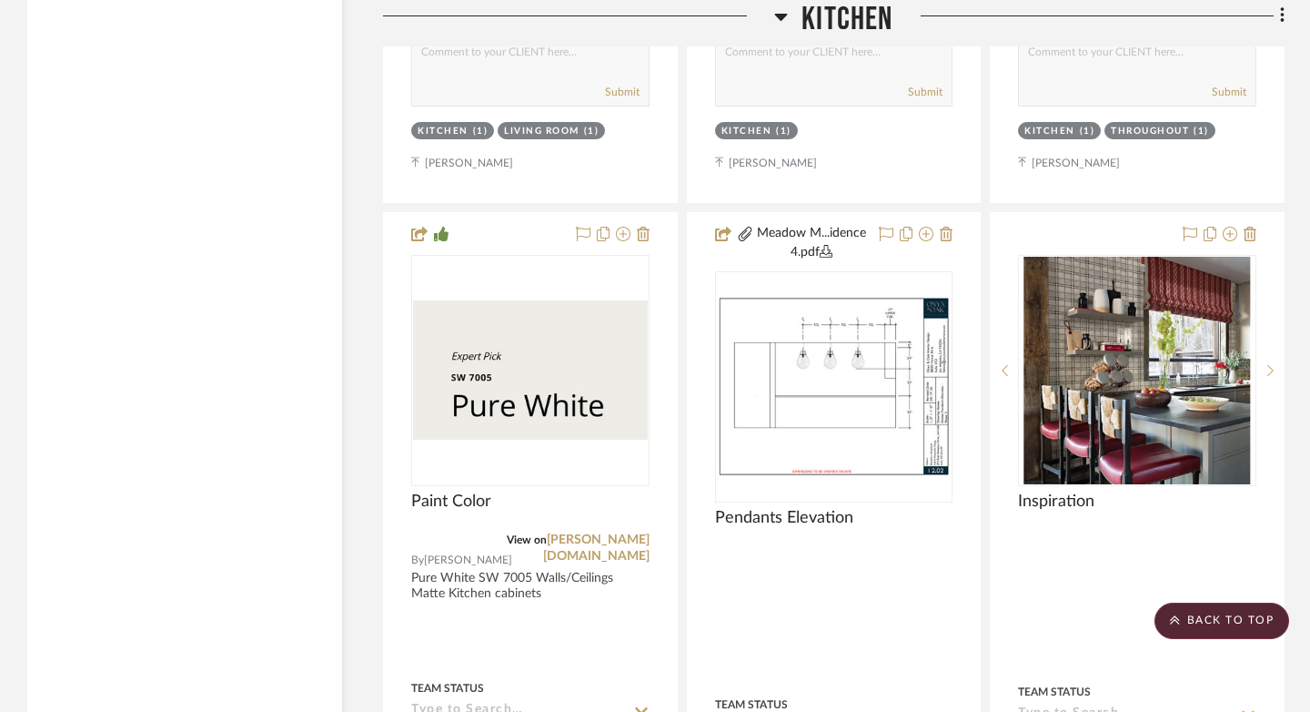
scroll to position [13447, 0]
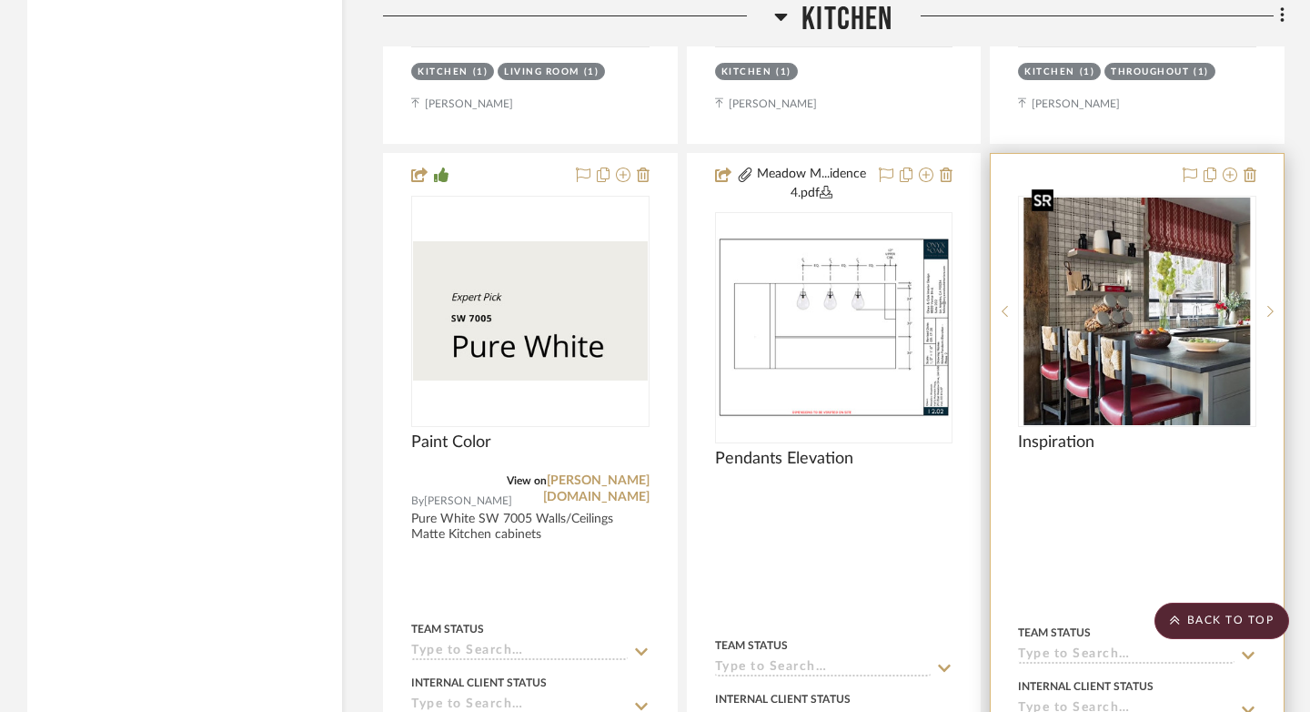
click at [1160, 315] on img "0" at bounding box center [1138, 311] width 227 height 228
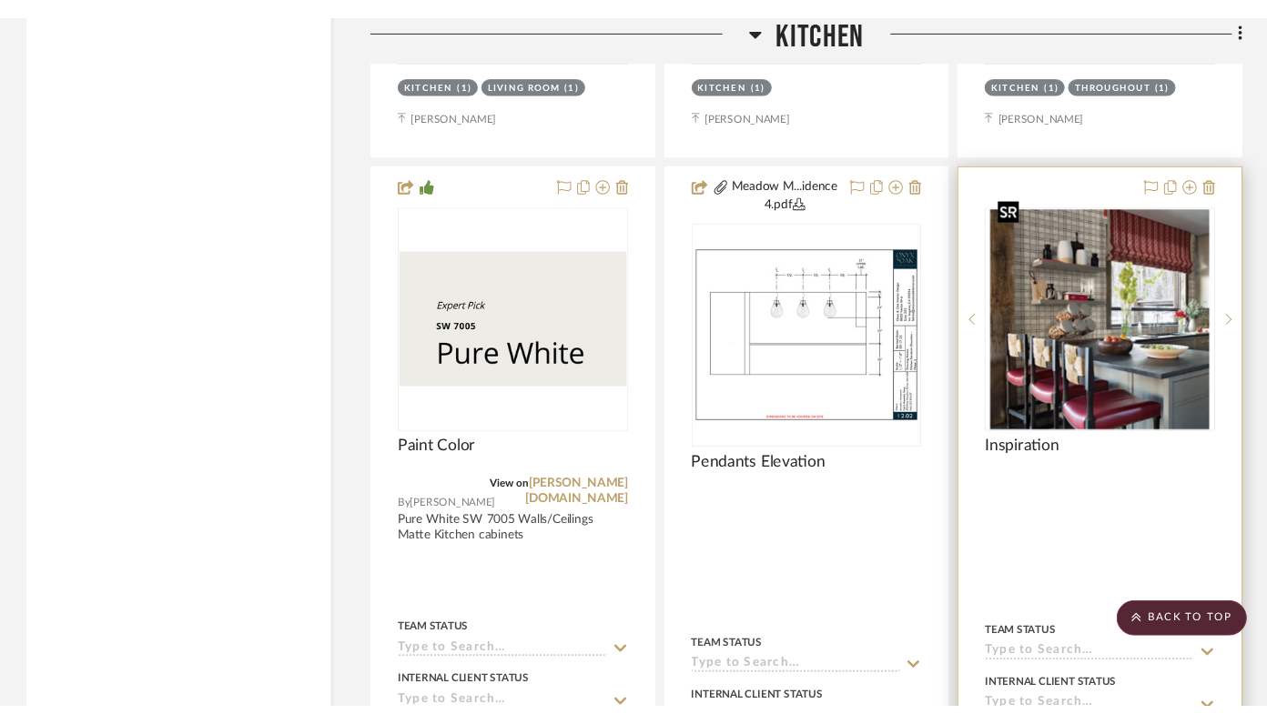
scroll to position [0, 0]
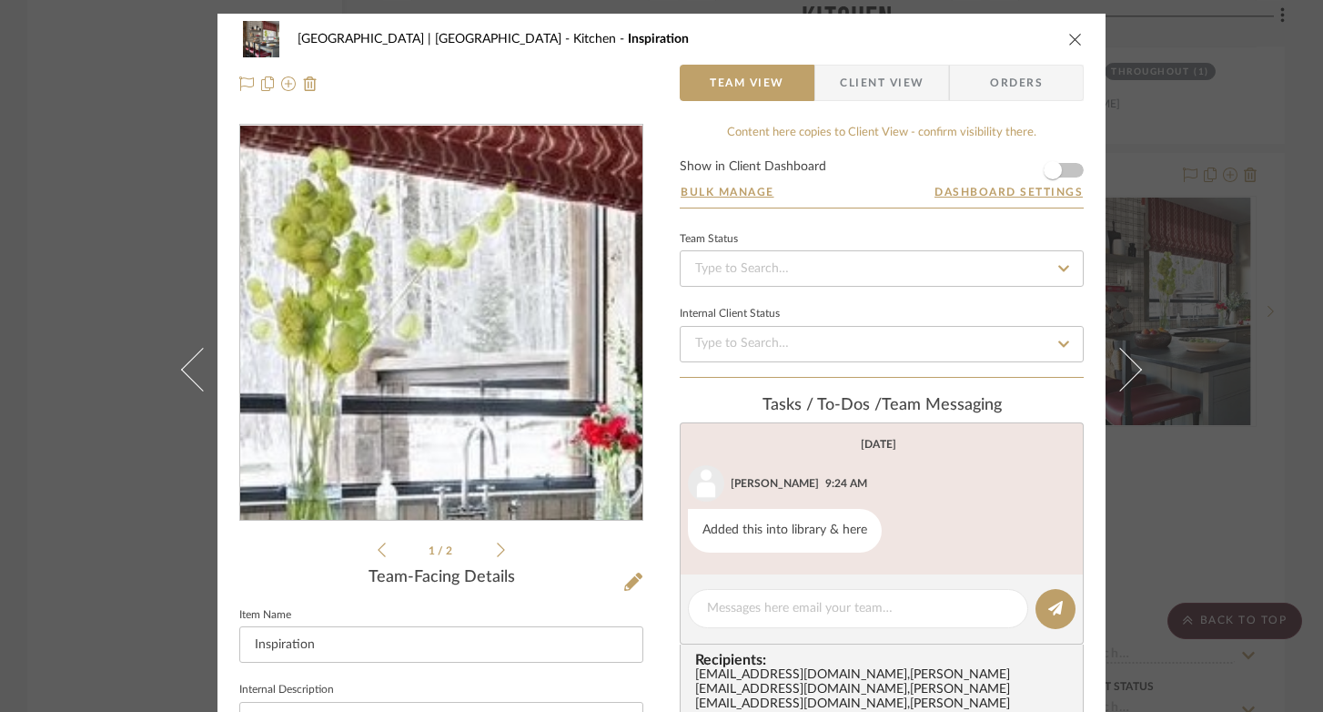
click at [525, 278] on img "0" at bounding box center [441, 323] width 394 height 395
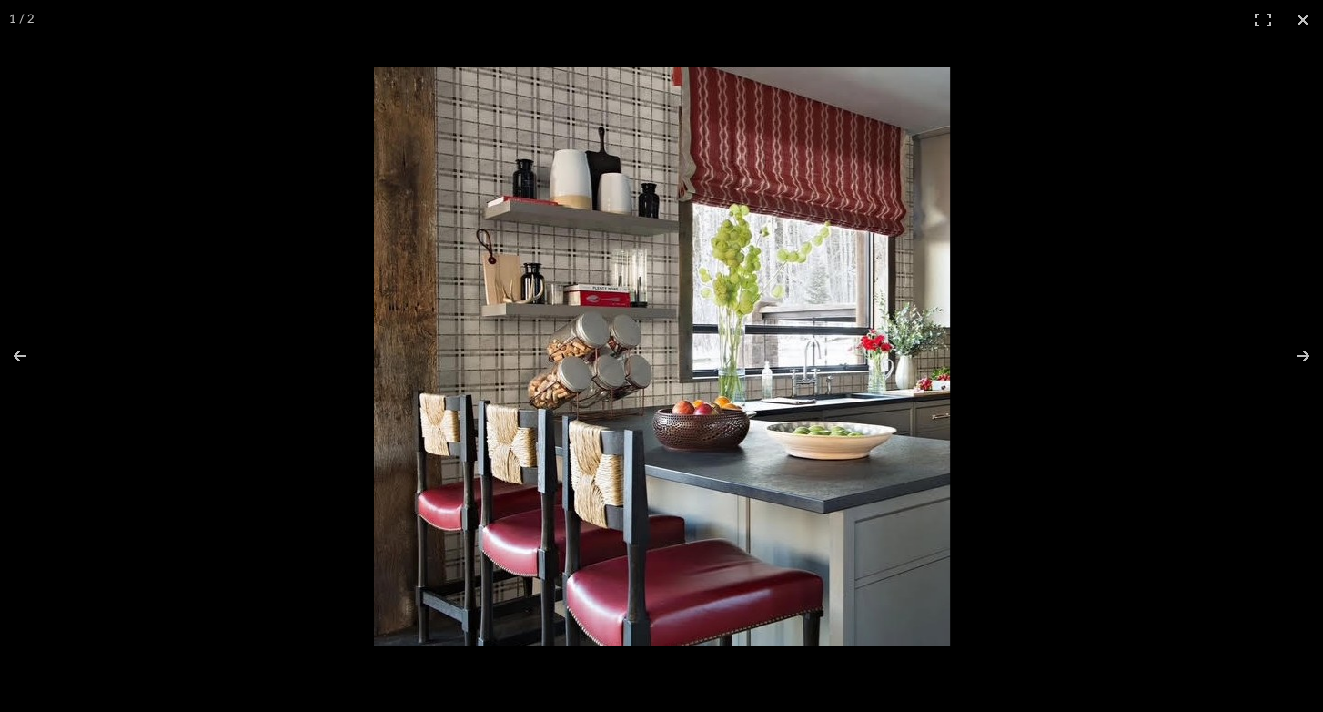
click at [842, 538] on img at bounding box center [662, 356] width 576 height 578
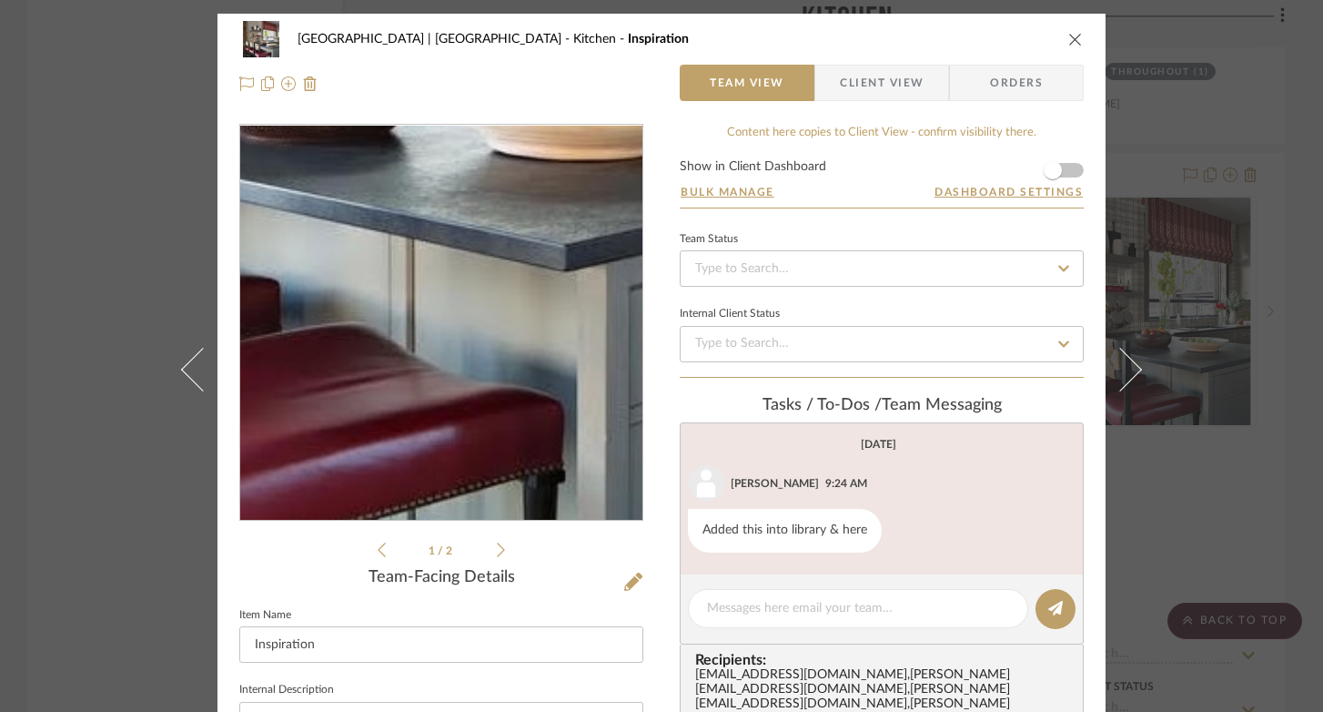
click at [504, 448] on img "0" at bounding box center [441, 323] width 394 height 395
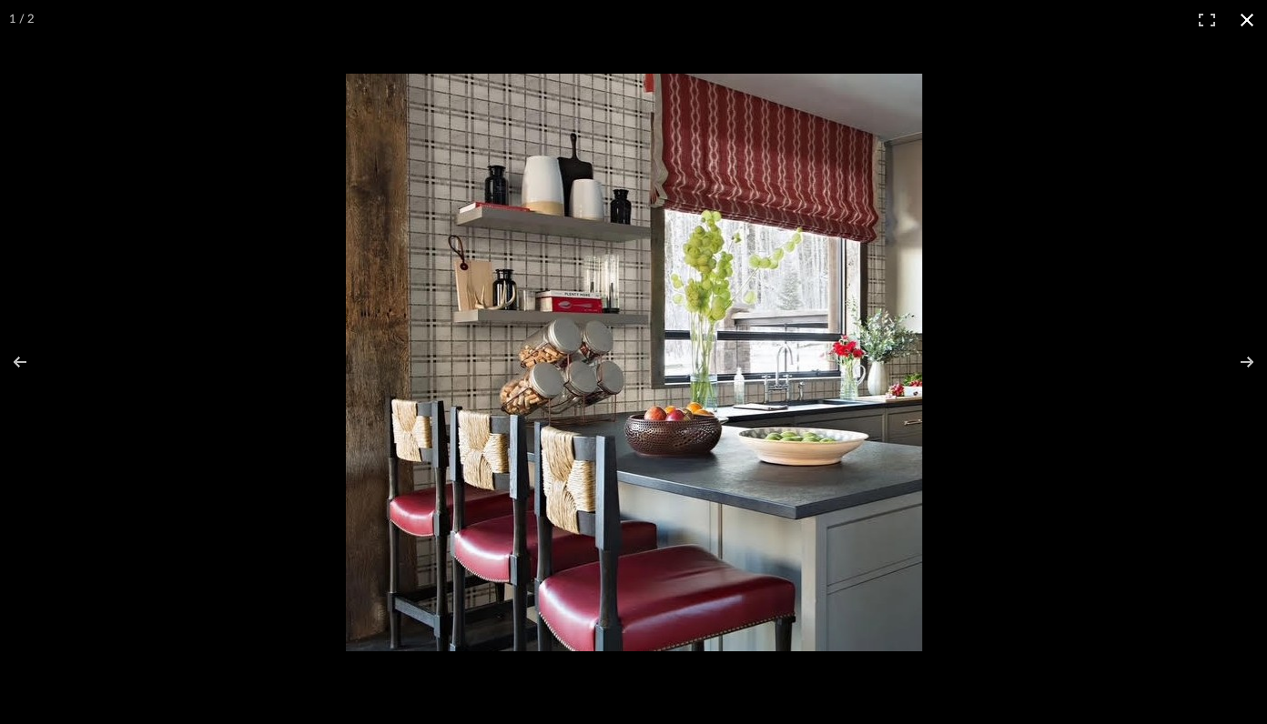
click at [1248, 14] on button at bounding box center [1247, 20] width 40 height 40
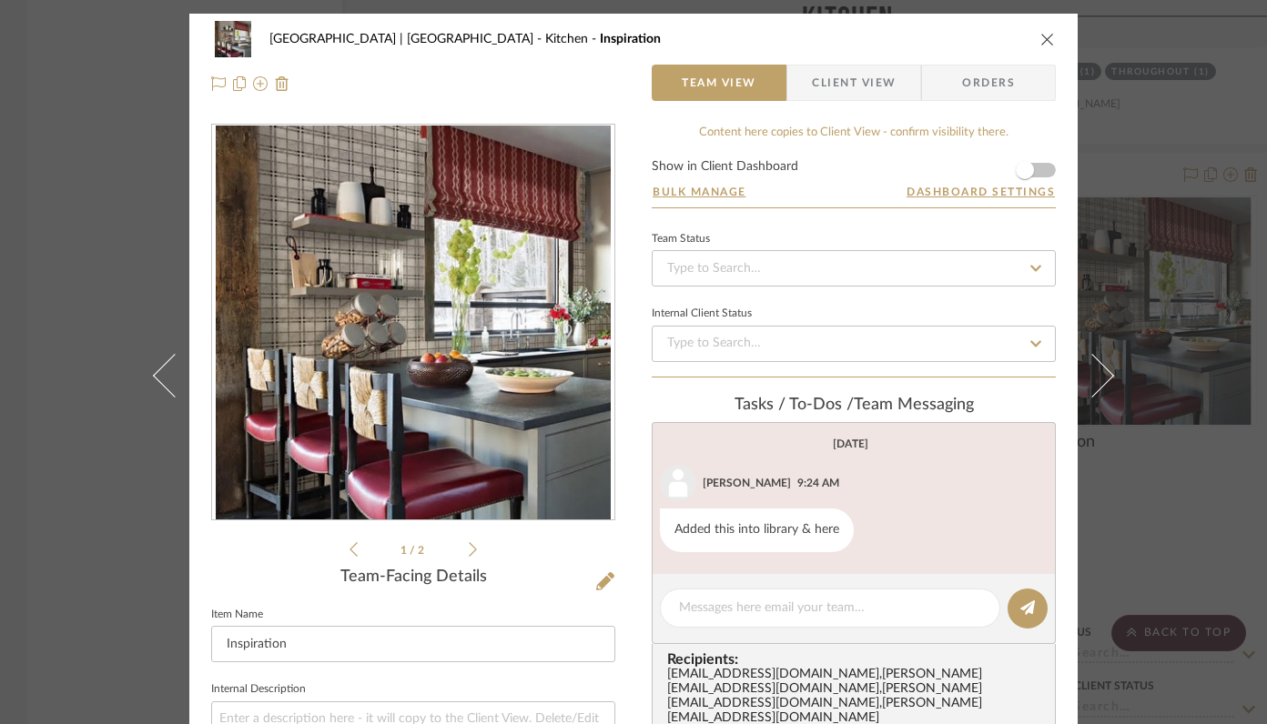
click at [1040, 35] on icon "close" at bounding box center [1047, 39] width 15 height 15
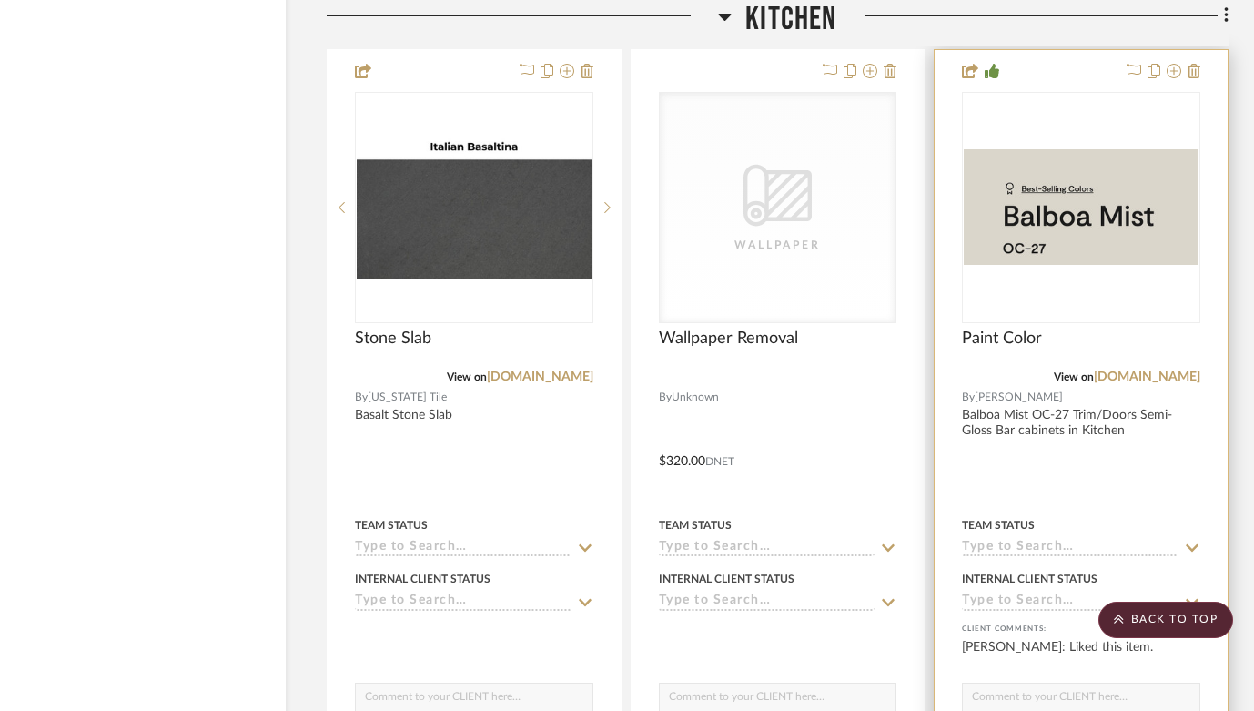
scroll to position [12687, 56]
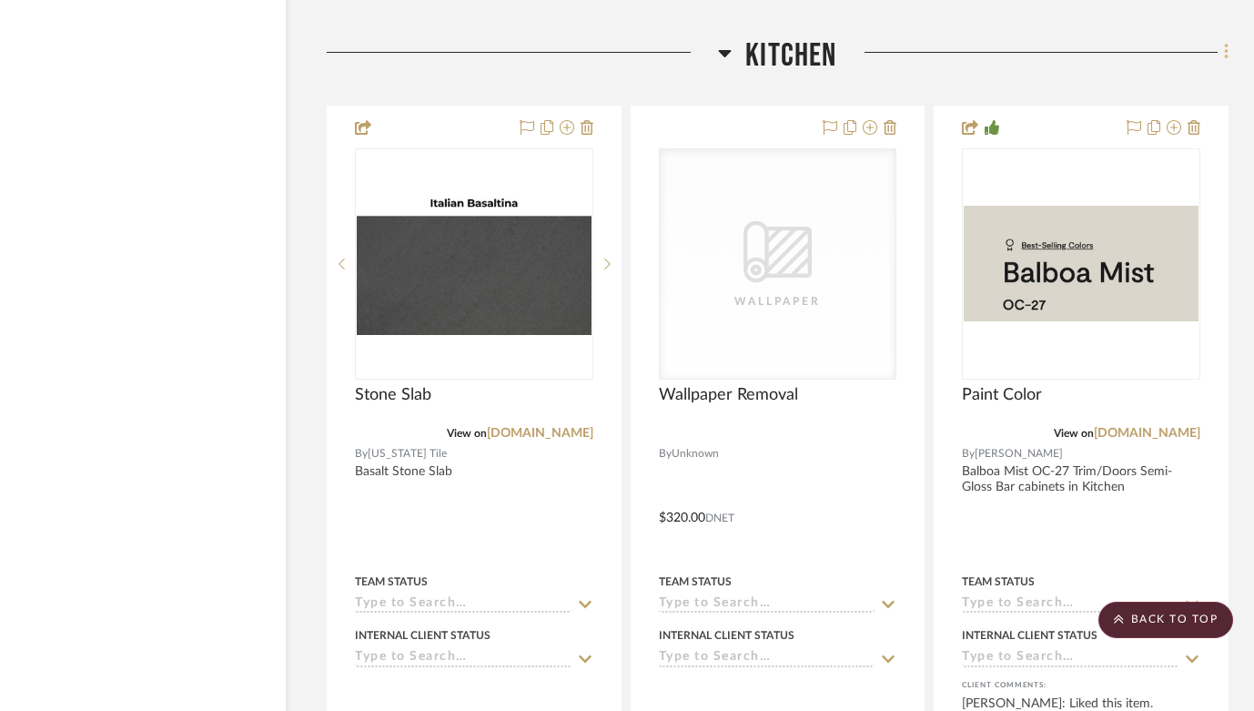
click at [1225, 45] on icon at bounding box center [1226, 52] width 4 height 15
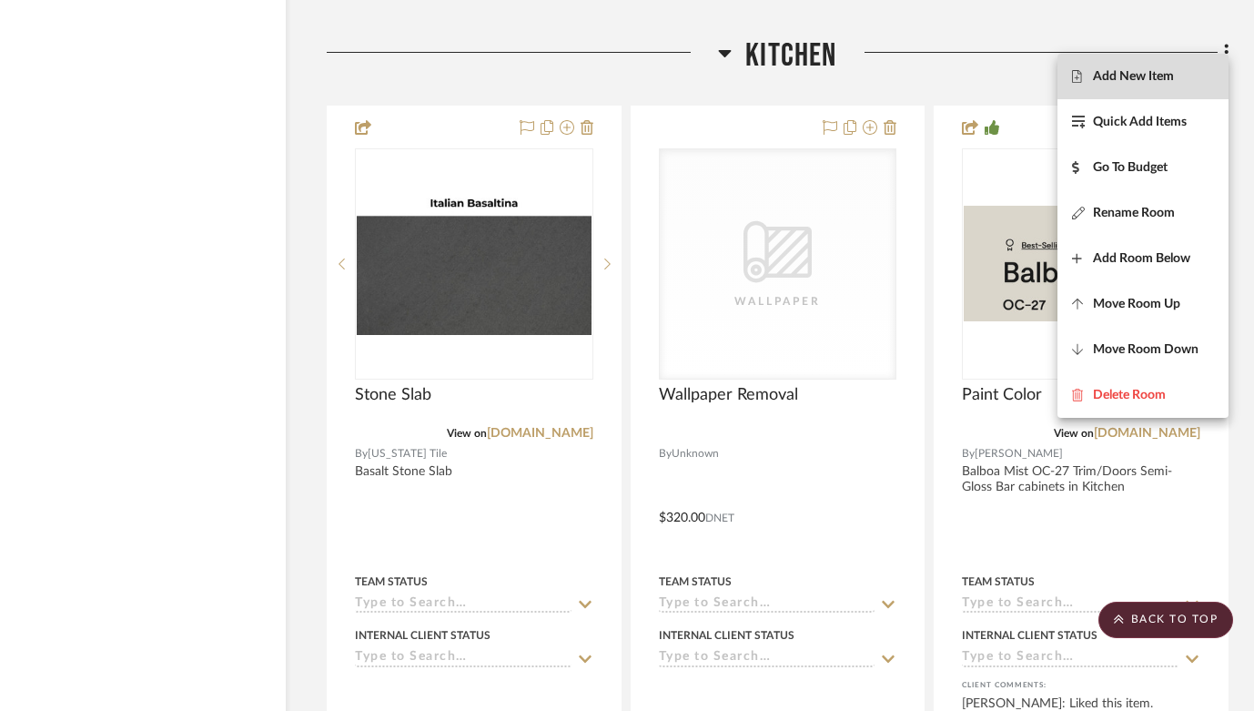
click at [1155, 75] on span "Add New Item" at bounding box center [1133, 75] width 81 height 15
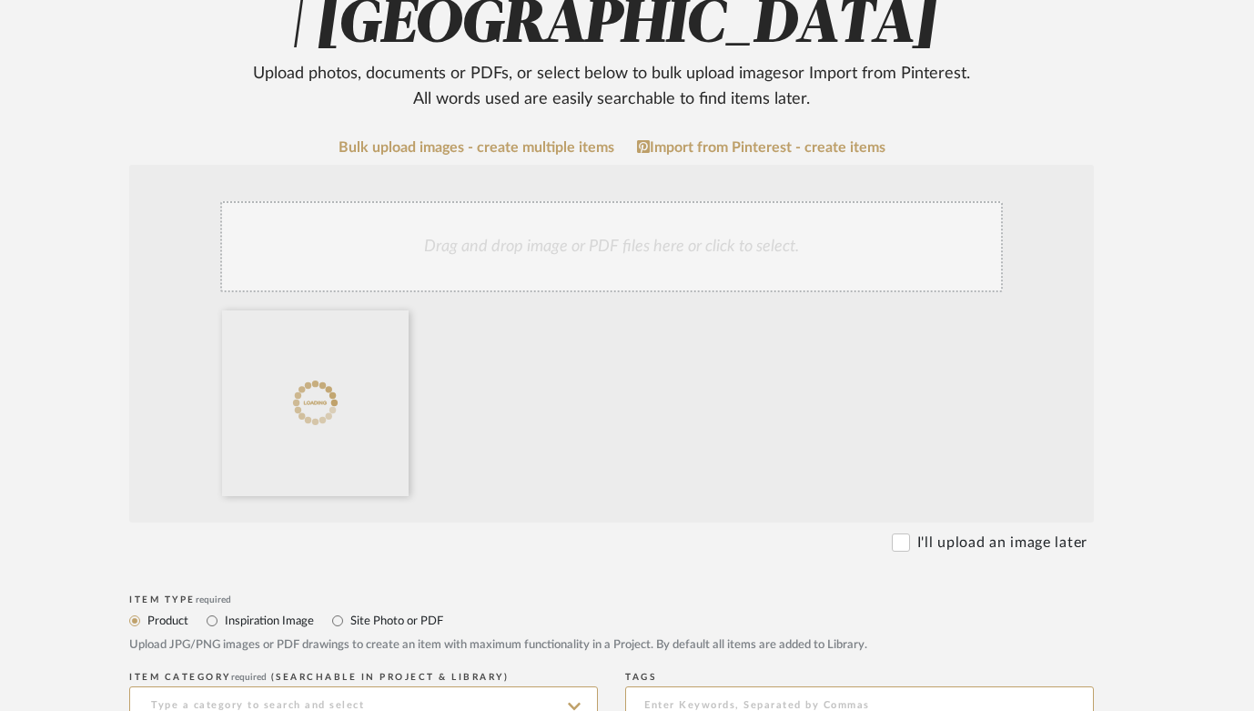
scroll to position [440, 44]
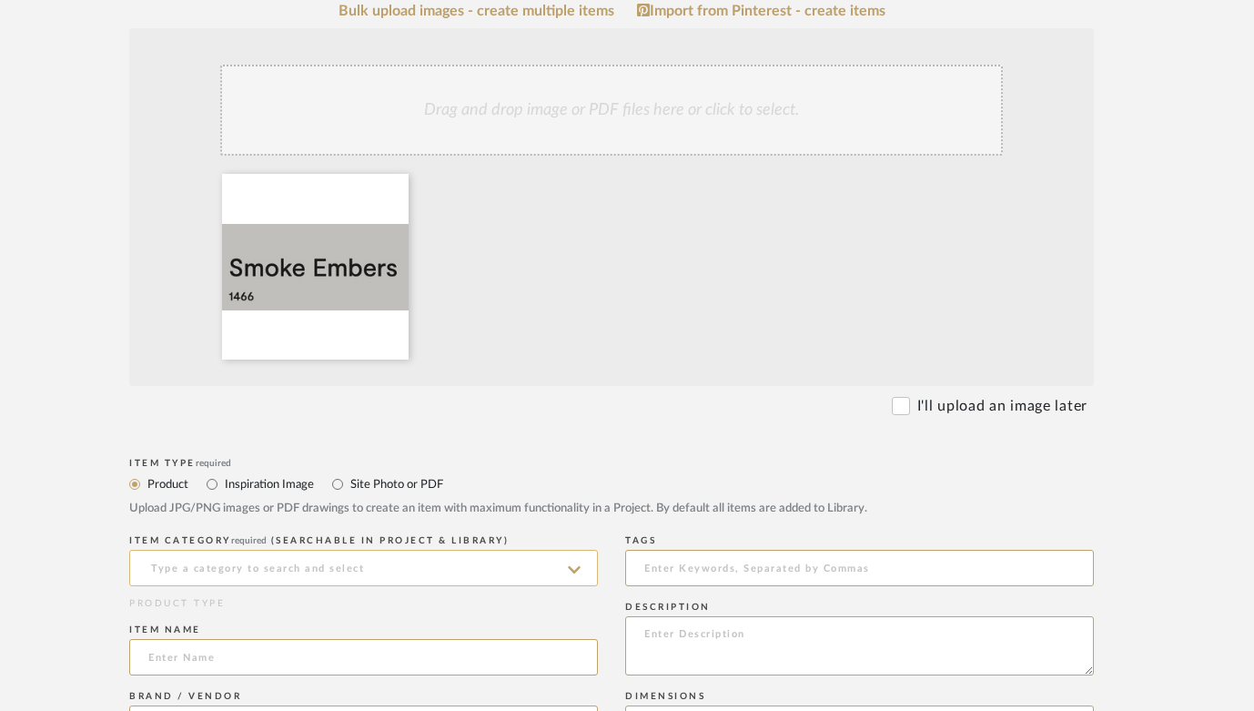
click at [254, 573] on input at bounding box center [363, 568] width 469 height 36
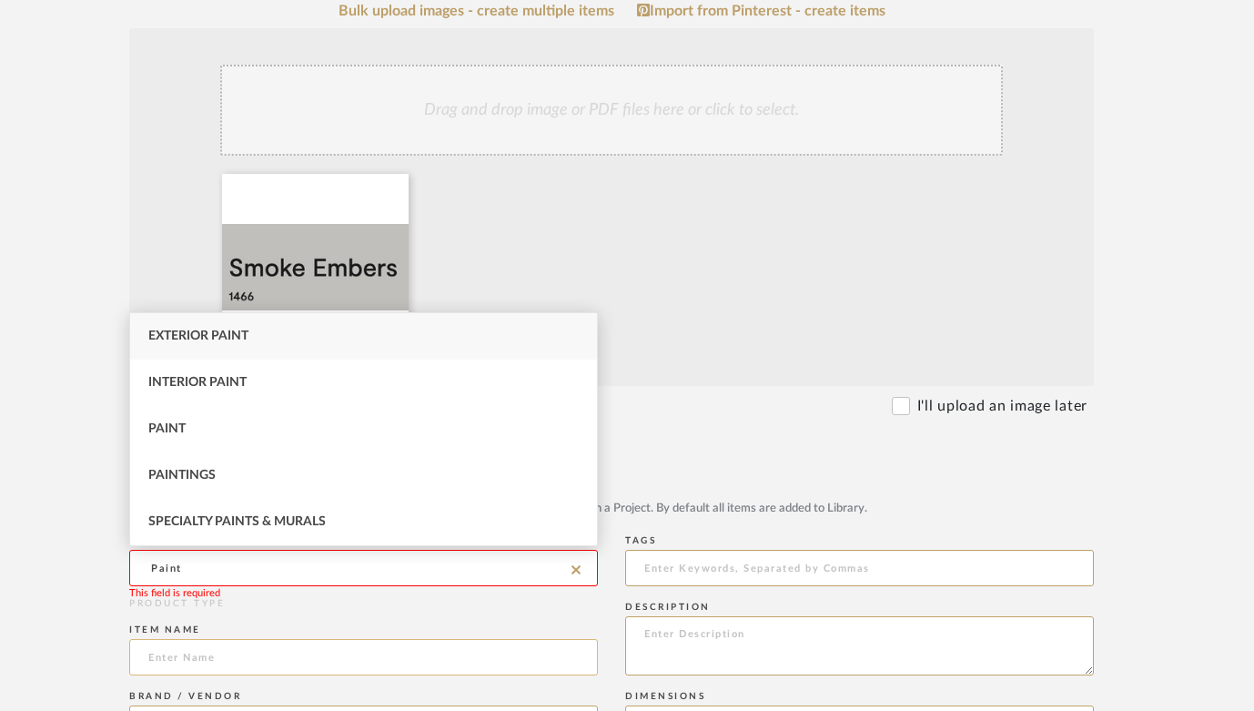
type input "Paint"
click at [246, 651] on input at bounding box center [363, 657] width 469 height 36
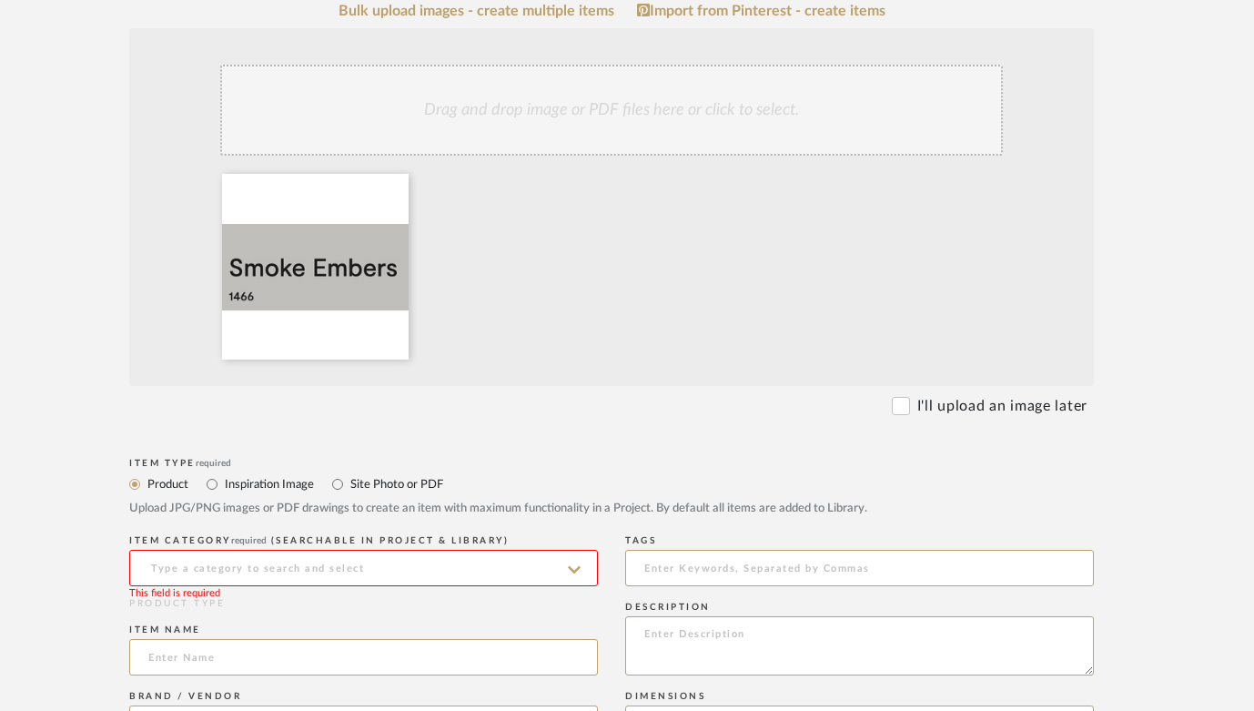
click at [235, 563] on input at bounding box center [363, 568] width 469 height 36
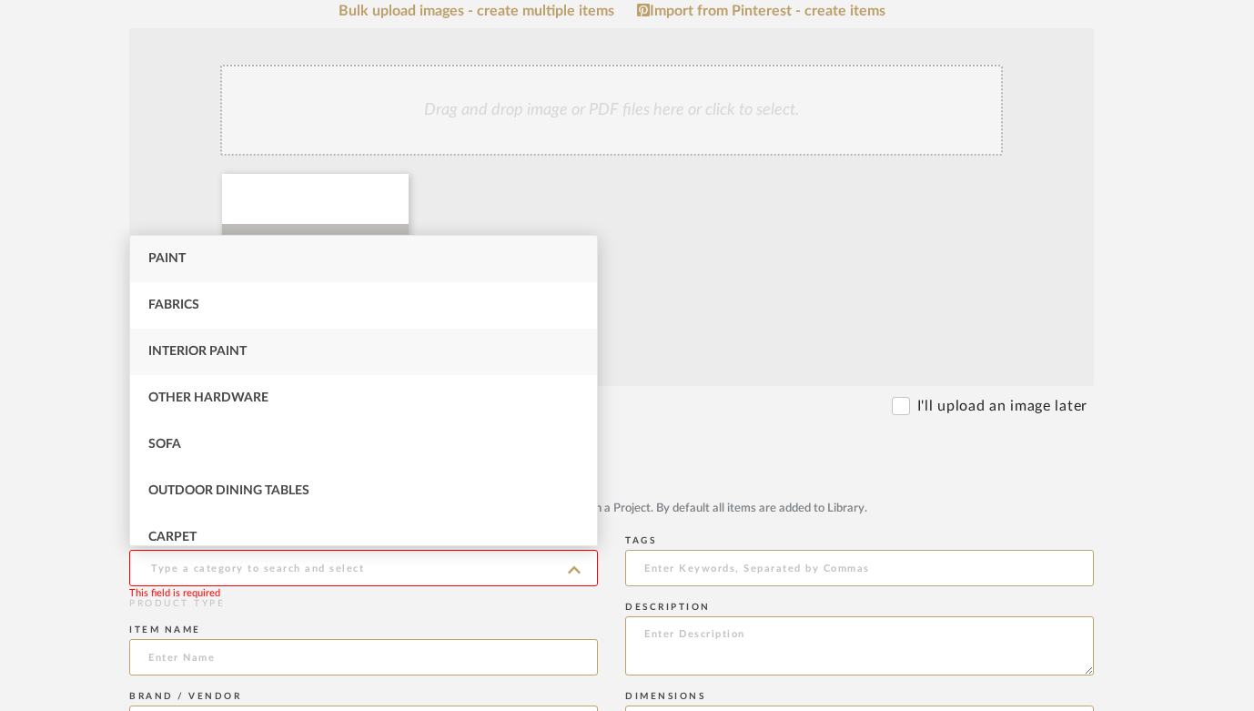
click at [214, 353] on span "Interior Paint" at bounding box center [197, 351] width 98 height 13
type input "Interior Paint"
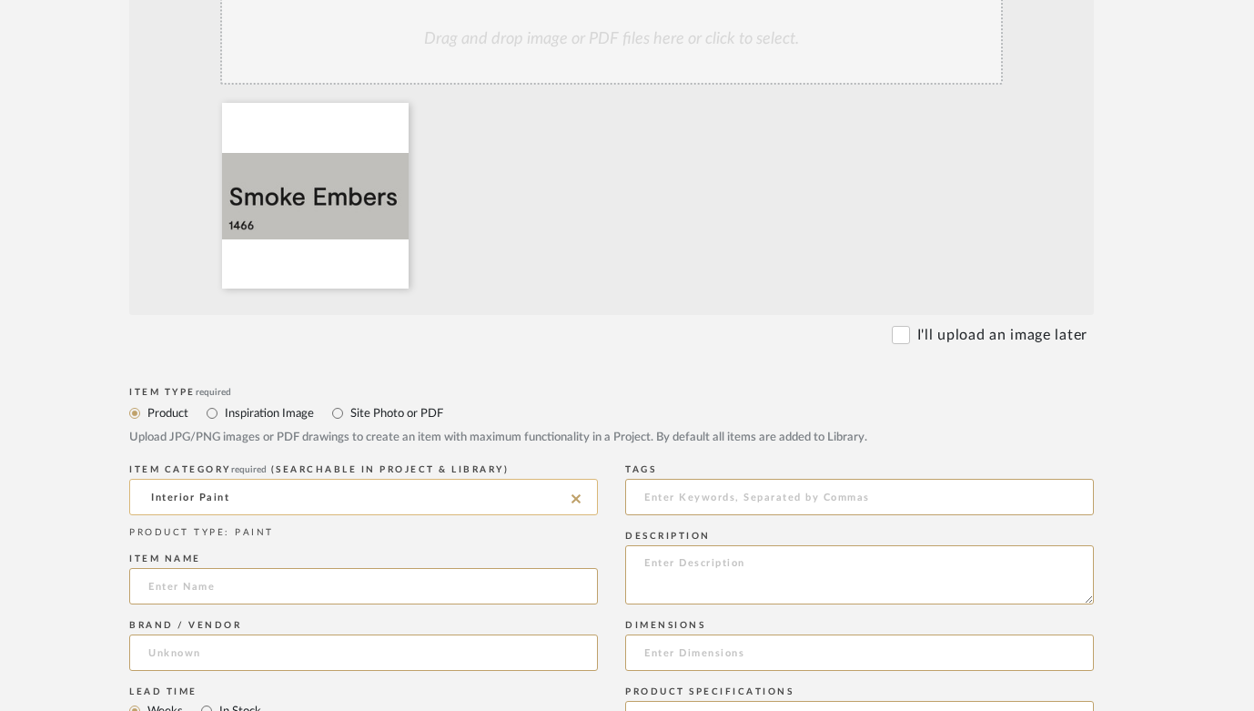
scroll to position [601, 44]
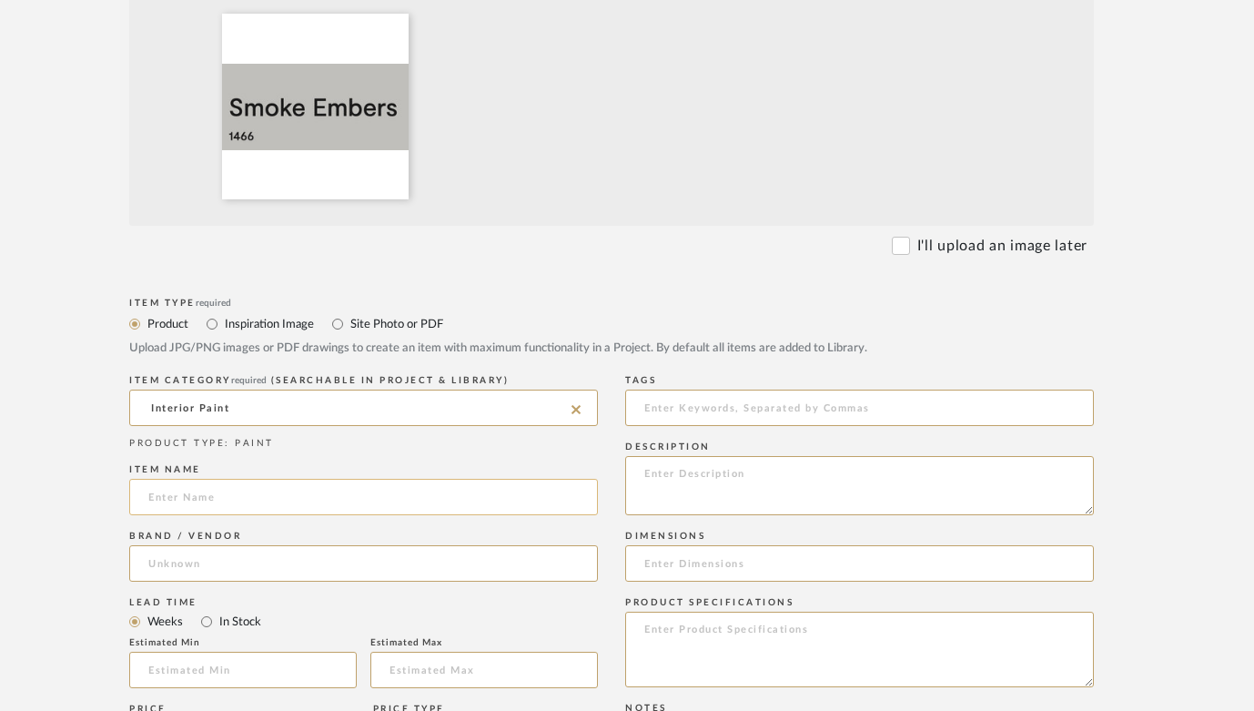
click at [207, 494] on input at bounding box center [363, 497] width 469 height 36
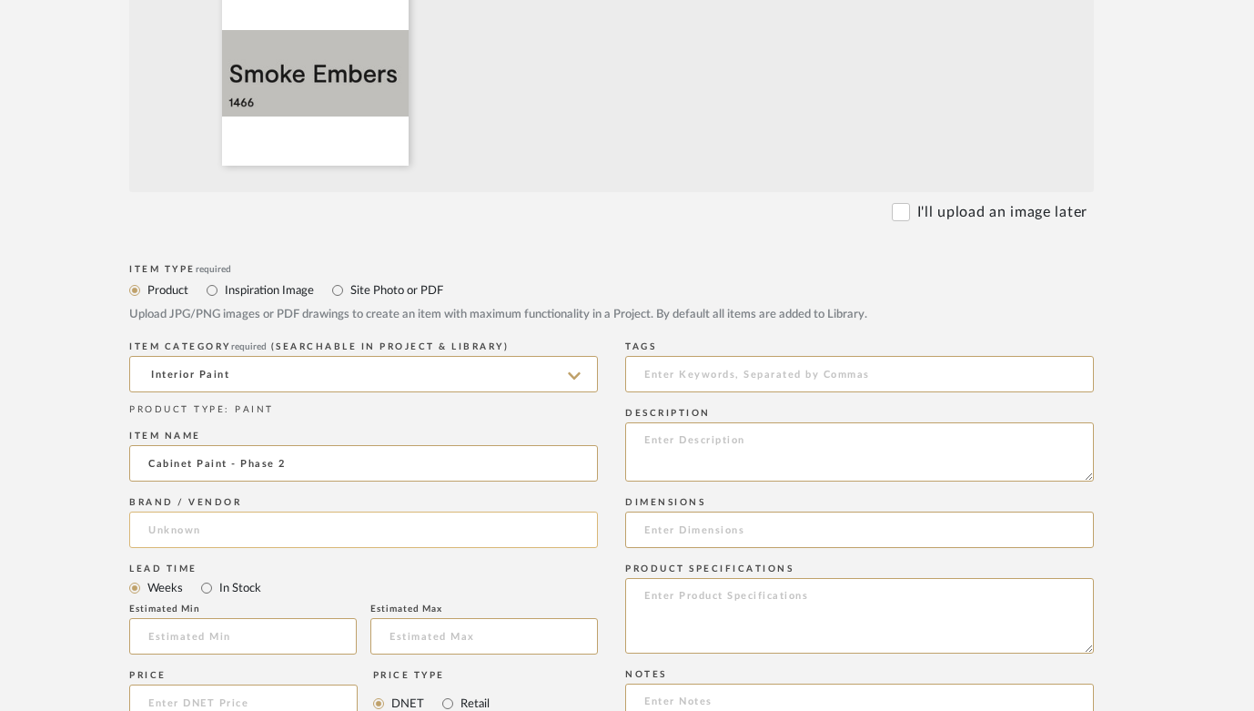
scroll to position [635, 44]
type input "Cabinet Paint - Phase 2"
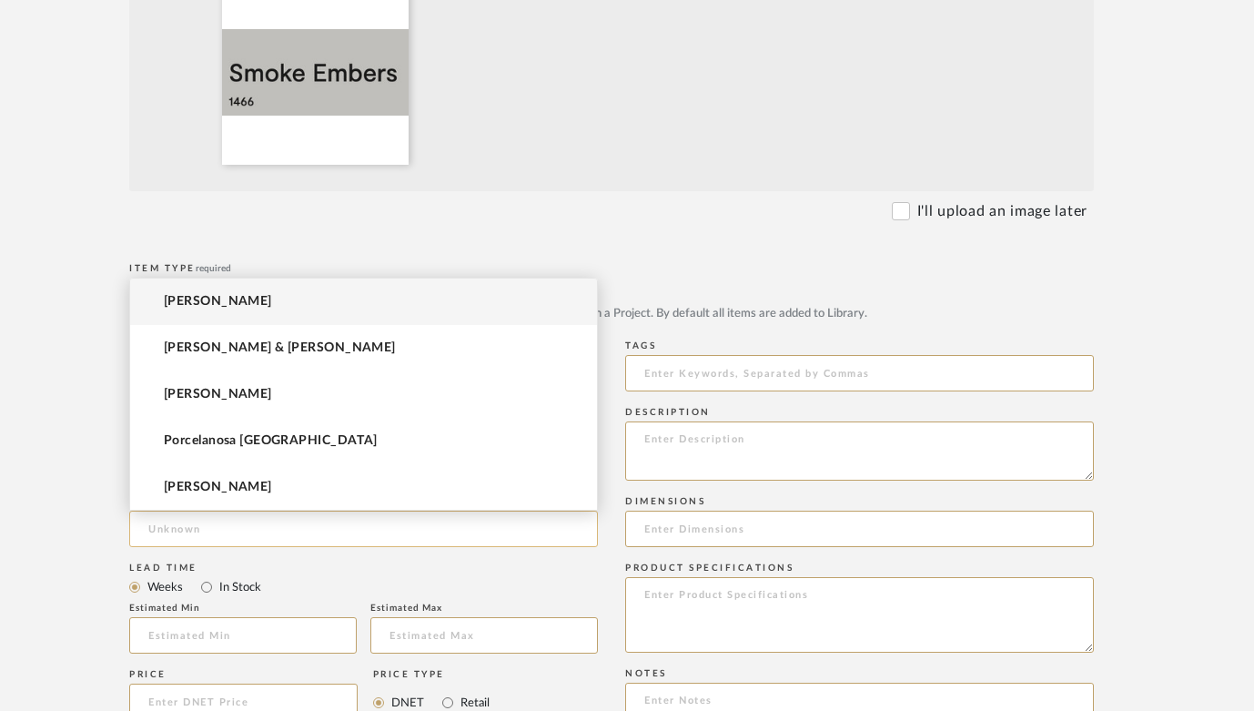
click at [248, 541] on input at bounding box center [363, 529] width 469 height 36
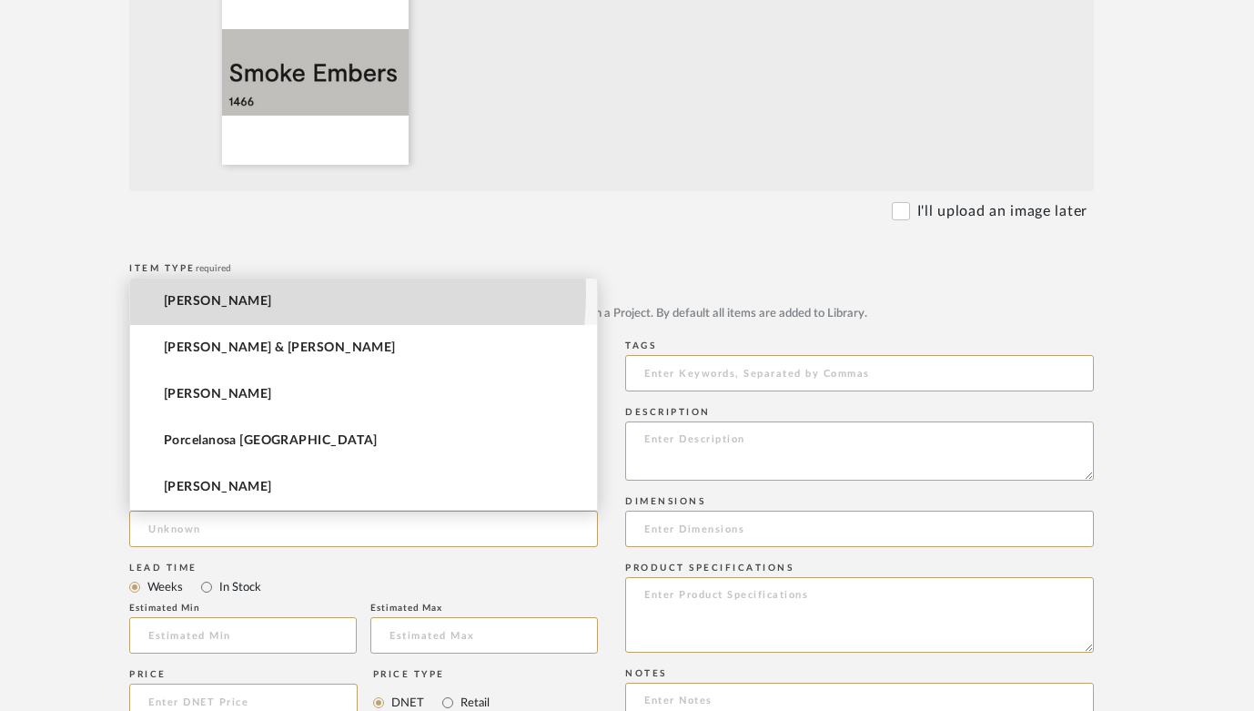
click at [260, 292] on mat-option "[PERSON_NAME]" at bounding box center [363, 301] width 467 height 46
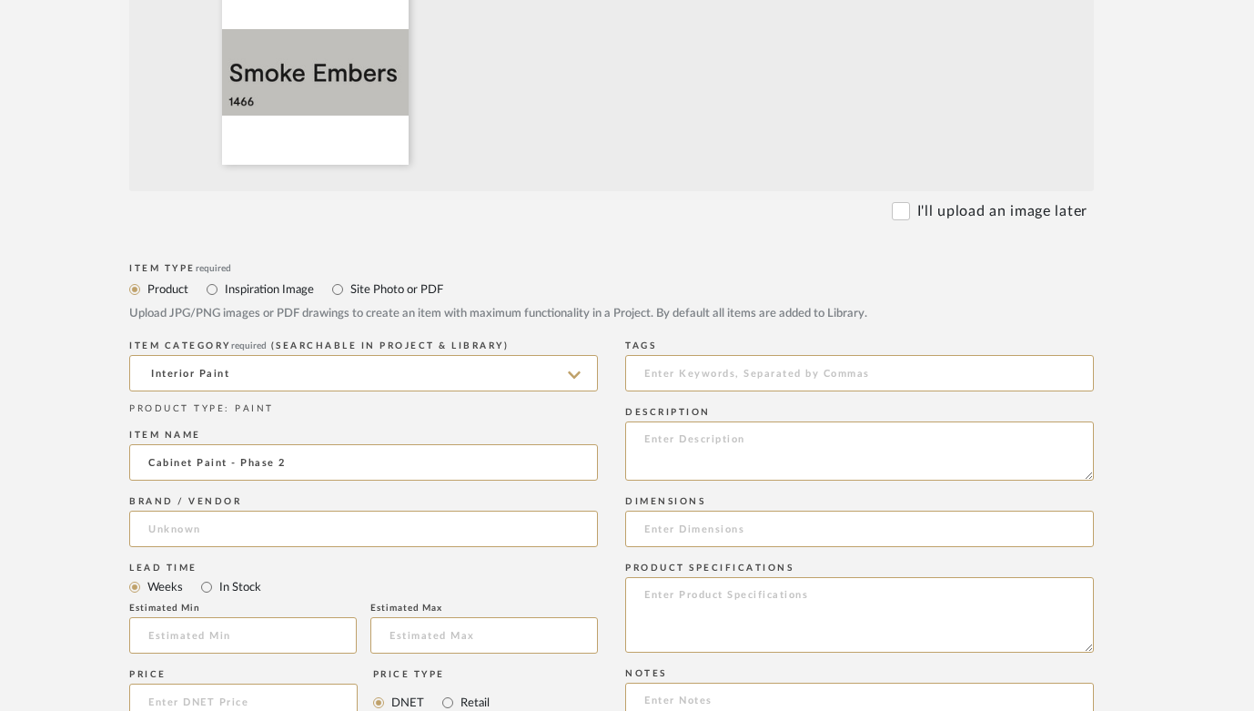
type input "[PERSON_NAME]"
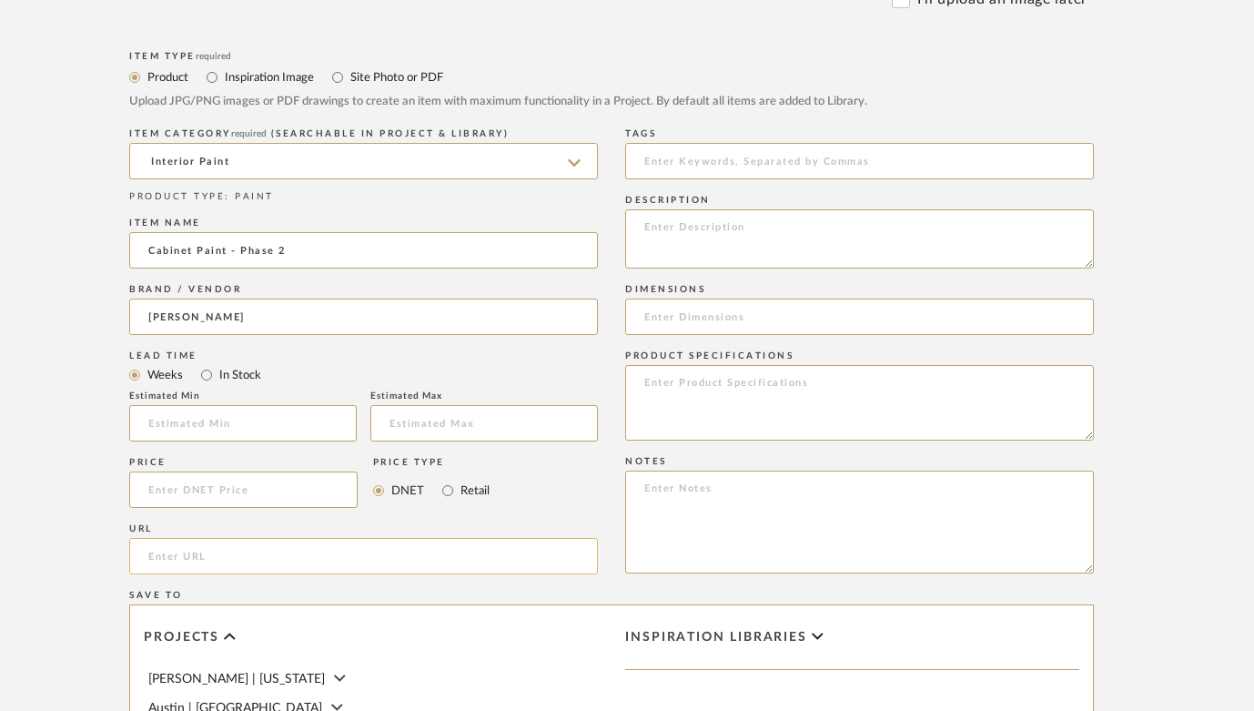
scroll to position [849, 44]
click at [243, 548] on input "url" at bounding box center [363, 554] width 469 height 36
paste input "https://www.benjaminmoore.com/en-us/paint-colors/color/1466/smoke-embers"
type input "https://www.benjaminmoore.com/en-us/paint-colors/color/1466/smoke-embers"
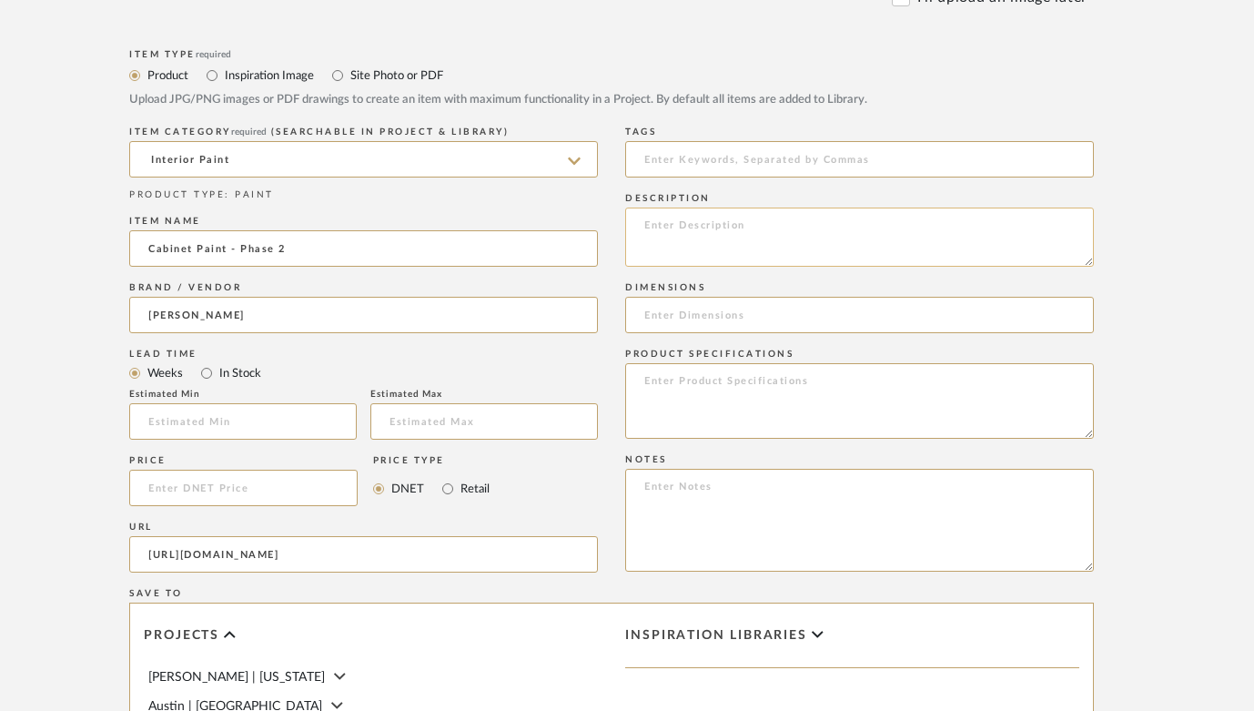
scroll to position [0, 0]
click at [654, 234] on textarea at bounding box center [859, 236] width 469 height 59
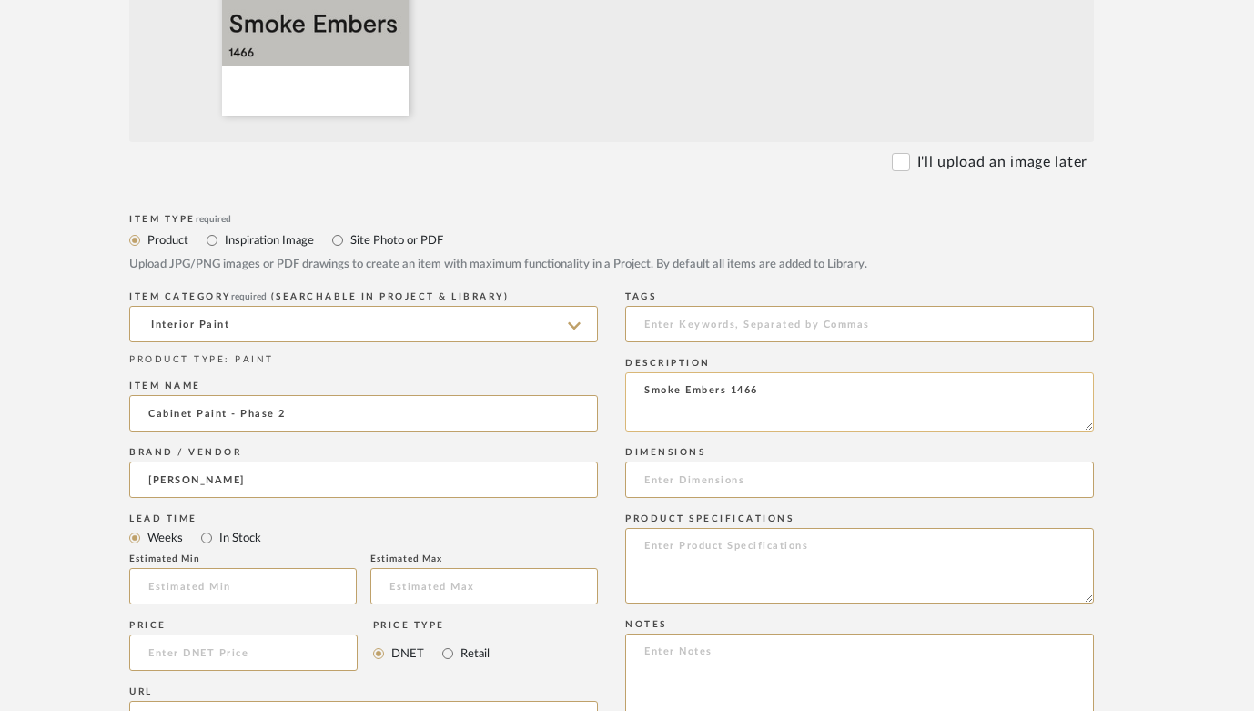
scroll to position [693, 44]
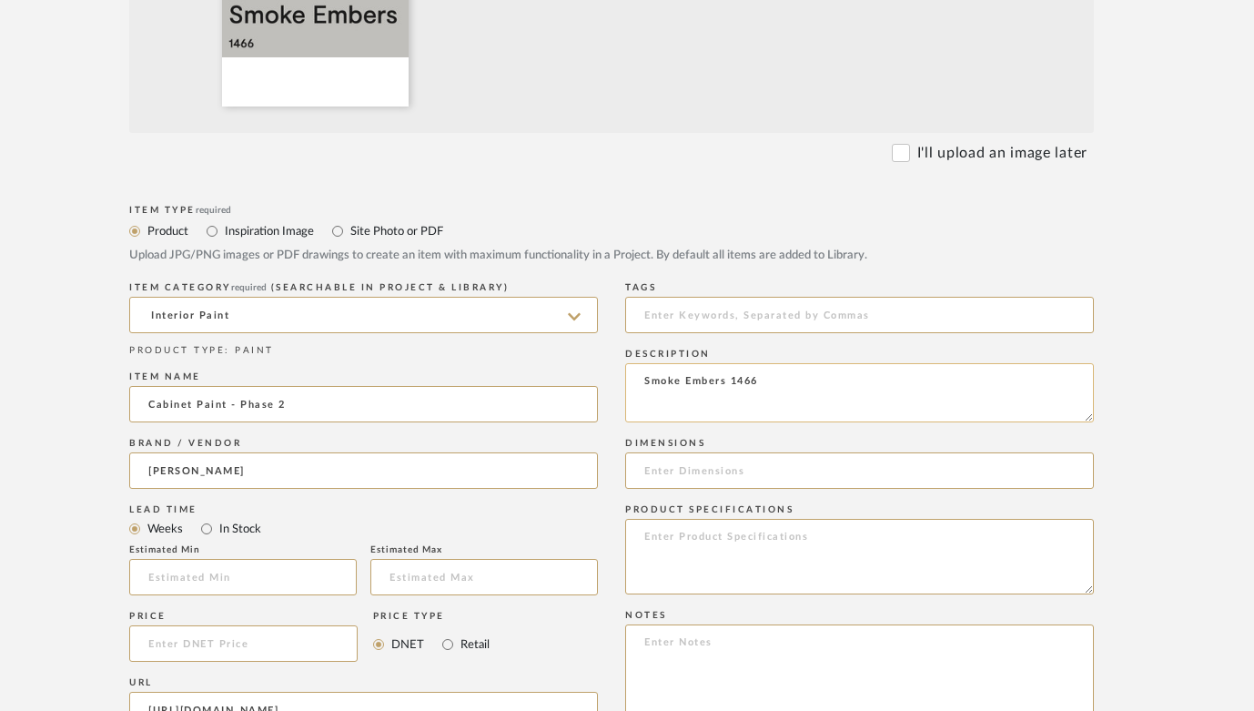
drag, startPoint x: 774, startPoint y: 386, endPoint x: 628, endPoint y: 386, distance: 145.6
click at [628, 386] on textarea "Smoke Embers 1466" at bounding box center [859, 392] width 469 height 59
type textarea "Smoke Embers 1466"
click at [730, 536] on textarea at bounding box center [859, 557] width 469 height 76
paste textarea "Smoke Embers 1466"
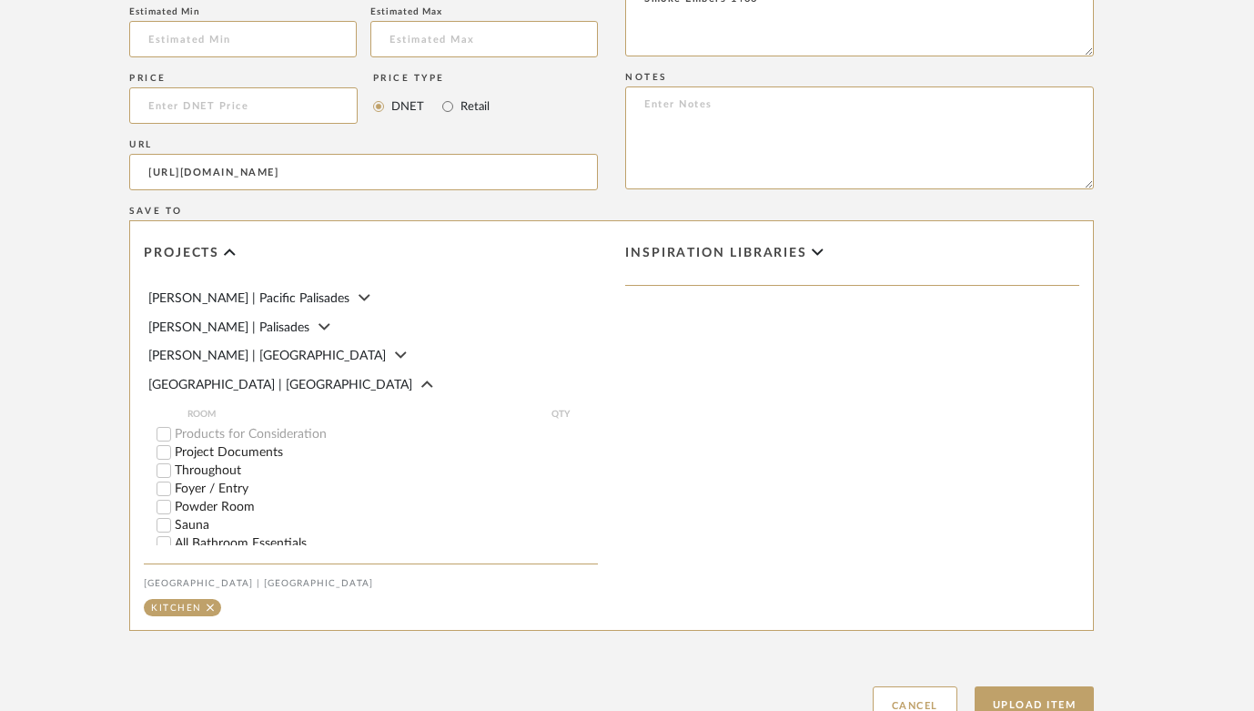
scroll to position [420, 0]
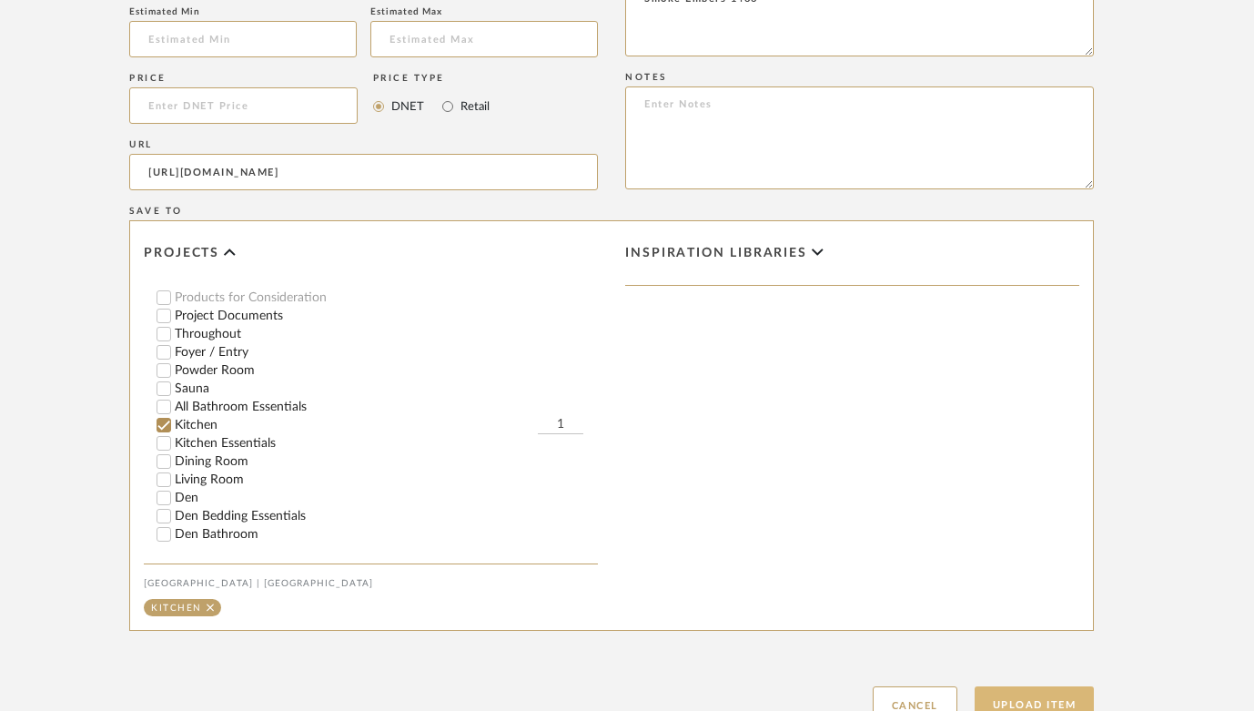
type textarea "Smoke Embers 1466"
click at [1010, 700] on button "Upload Item" at bounding box center [1035, 704] width 120 height 37
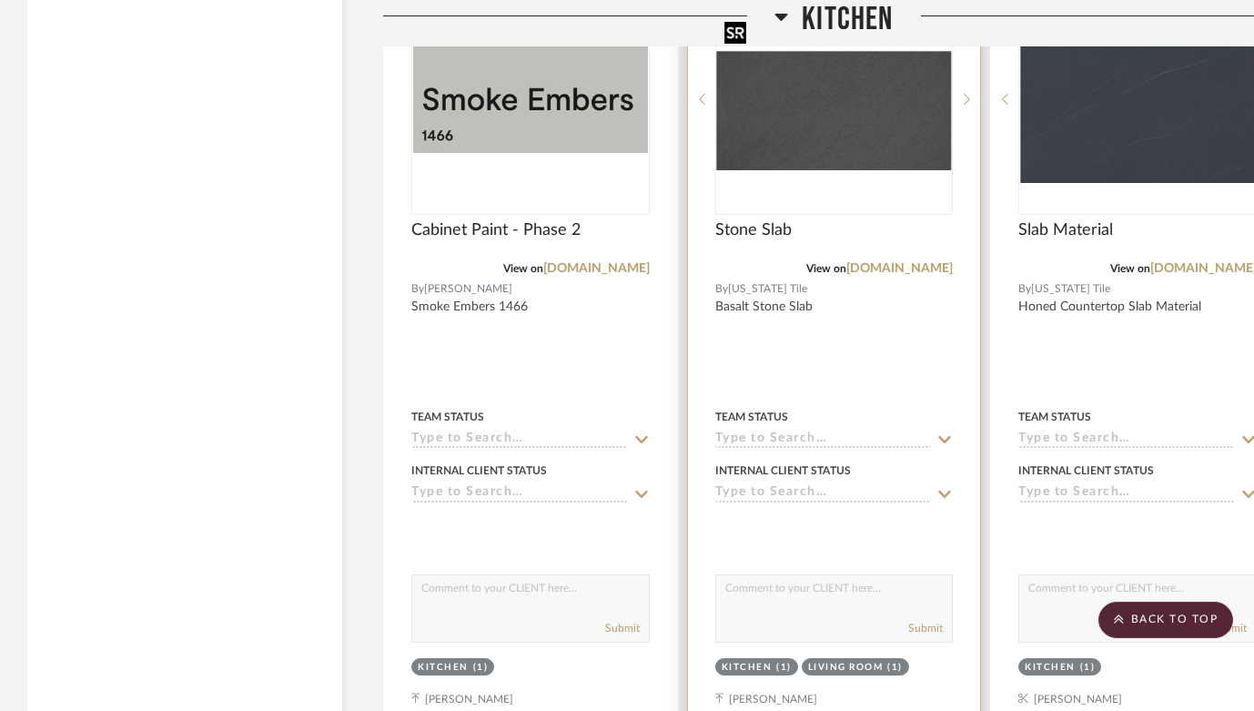
scroll to position [13682, 0]
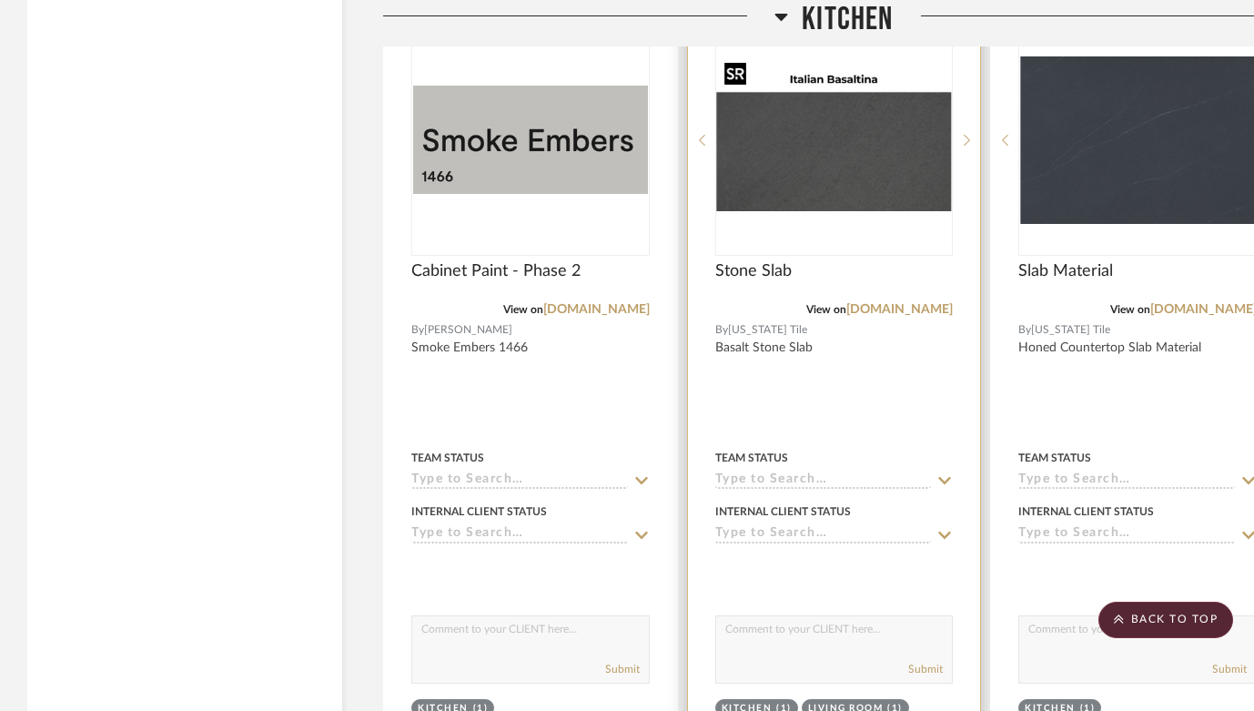
click at [848, 142] on img "0" at bounding box center [834, 139] width 235 height 143
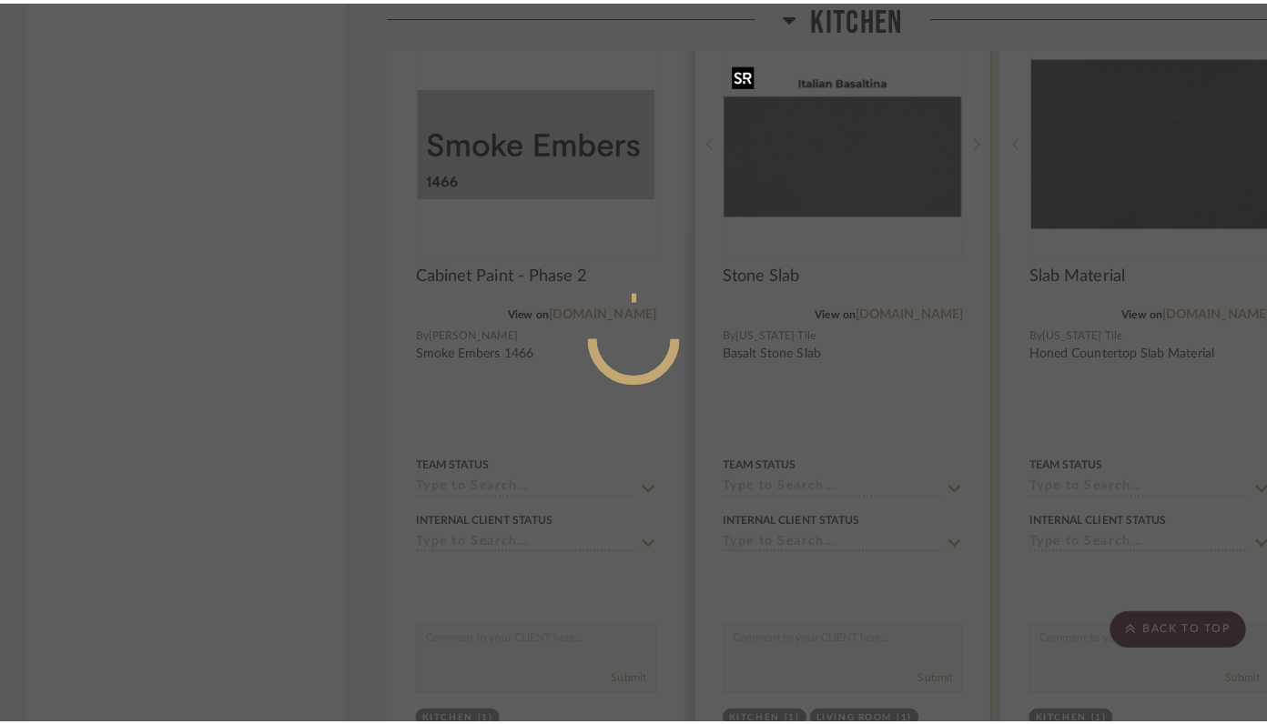
scroll to position [0, 0]
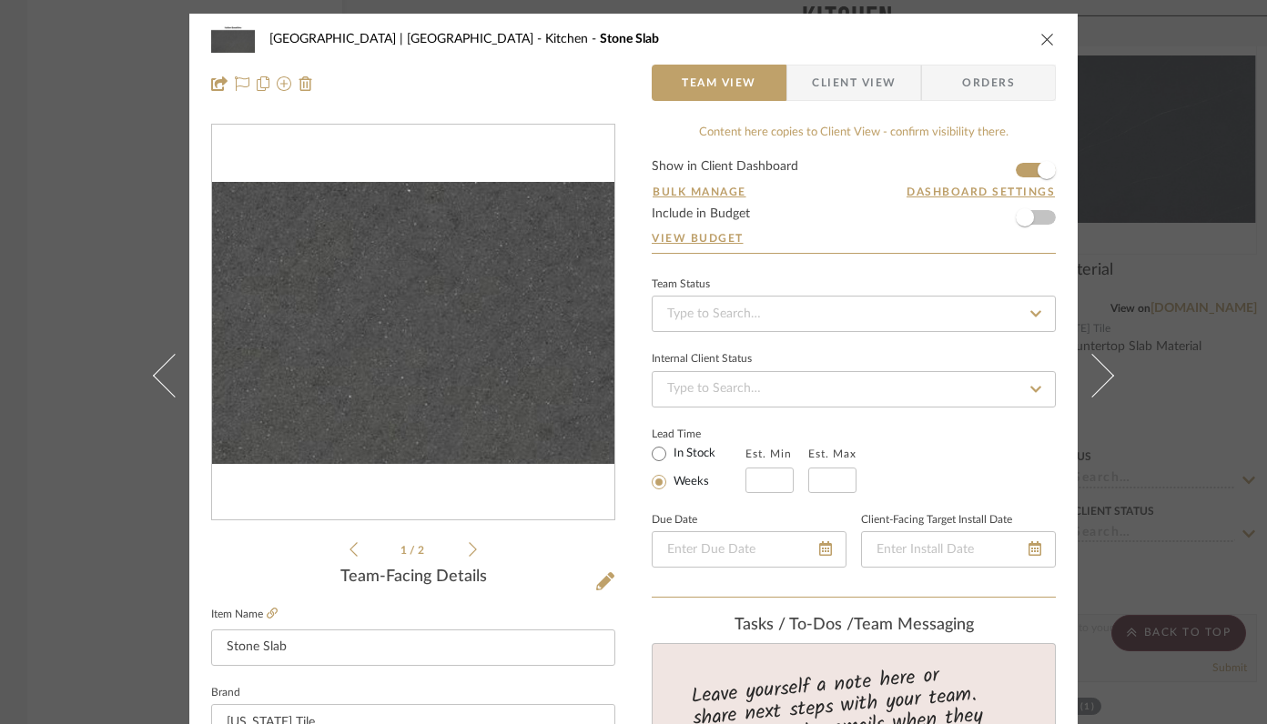
click at [512, 330] on img "0" at bounding box center [413, 322] width 402 height 245
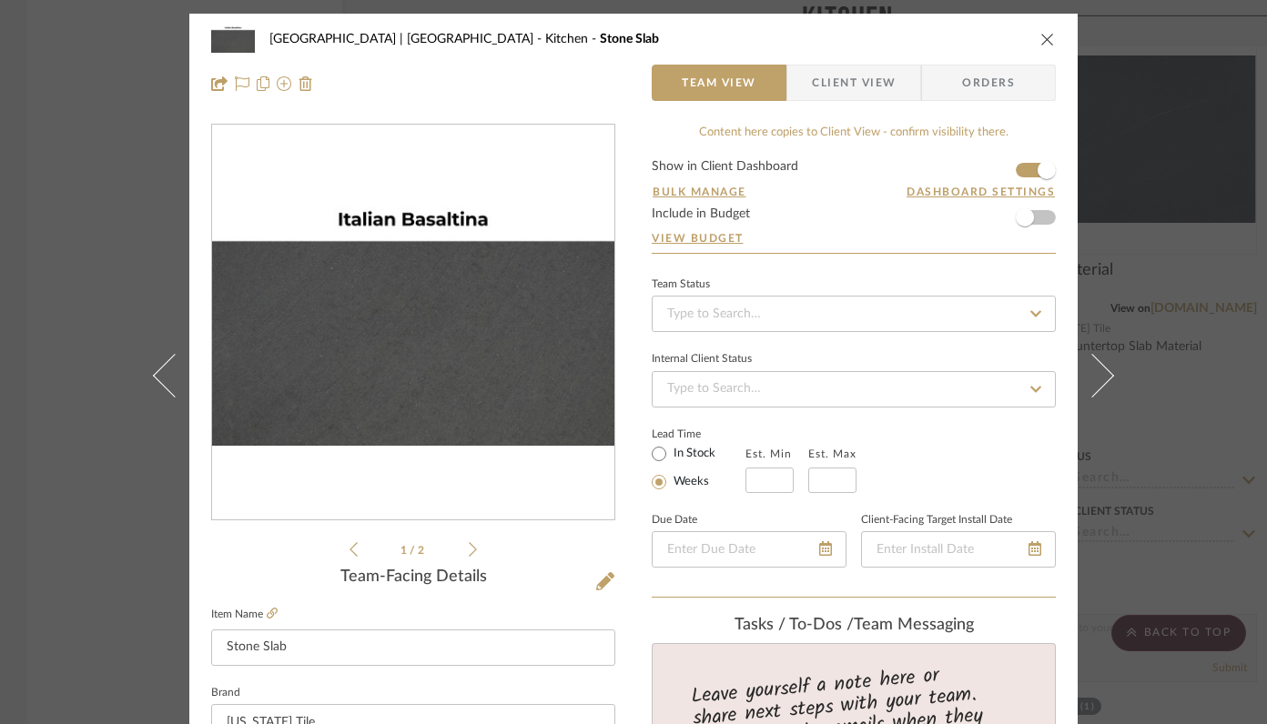
click at [458, 553] on li "1 / 2" at bounding box center [413, 550] width 111 height 22
click at [469, 550] on icon at bounding box center [473, 549] width 8 height 16
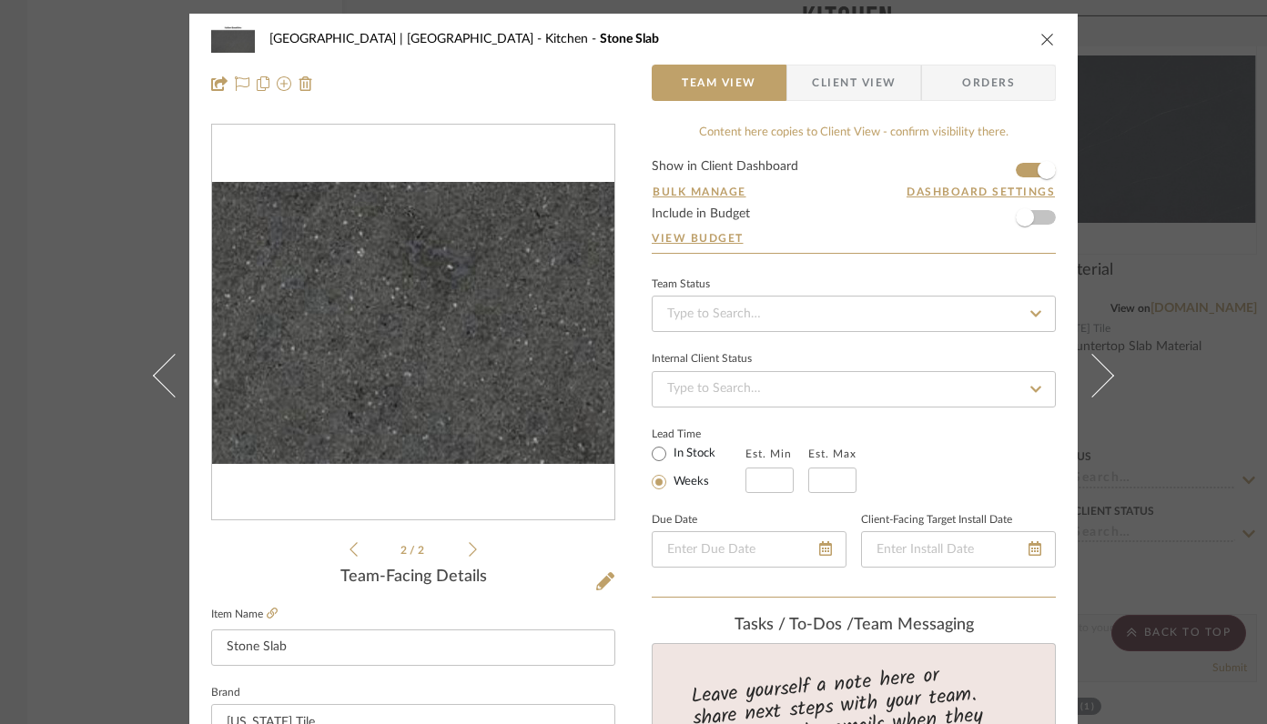
click at [464, 370] on img "1" at bounding box center [413, 322] width 402 height 281
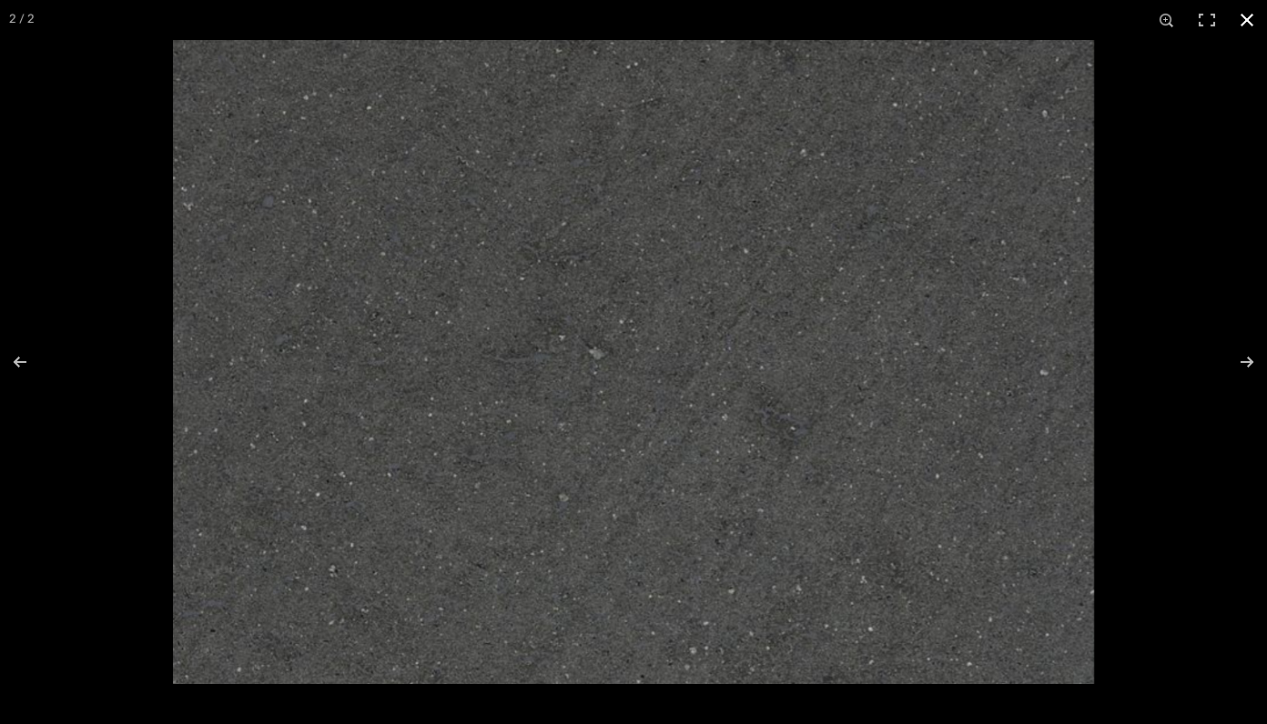
click at [1247, 19] on button at bounding box center [1247, 20] width 40 height 40
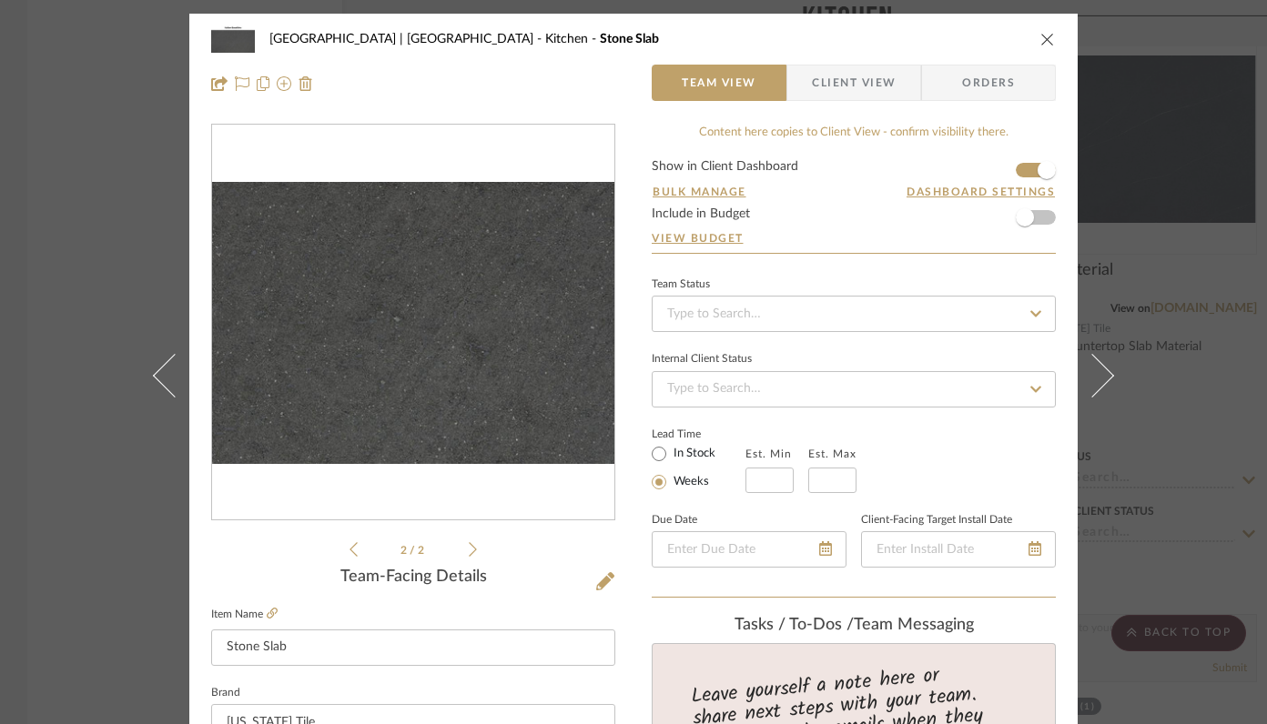
click at [1040, 35] on icon "close" at bounding box center [1047, 39] width 15 height 15
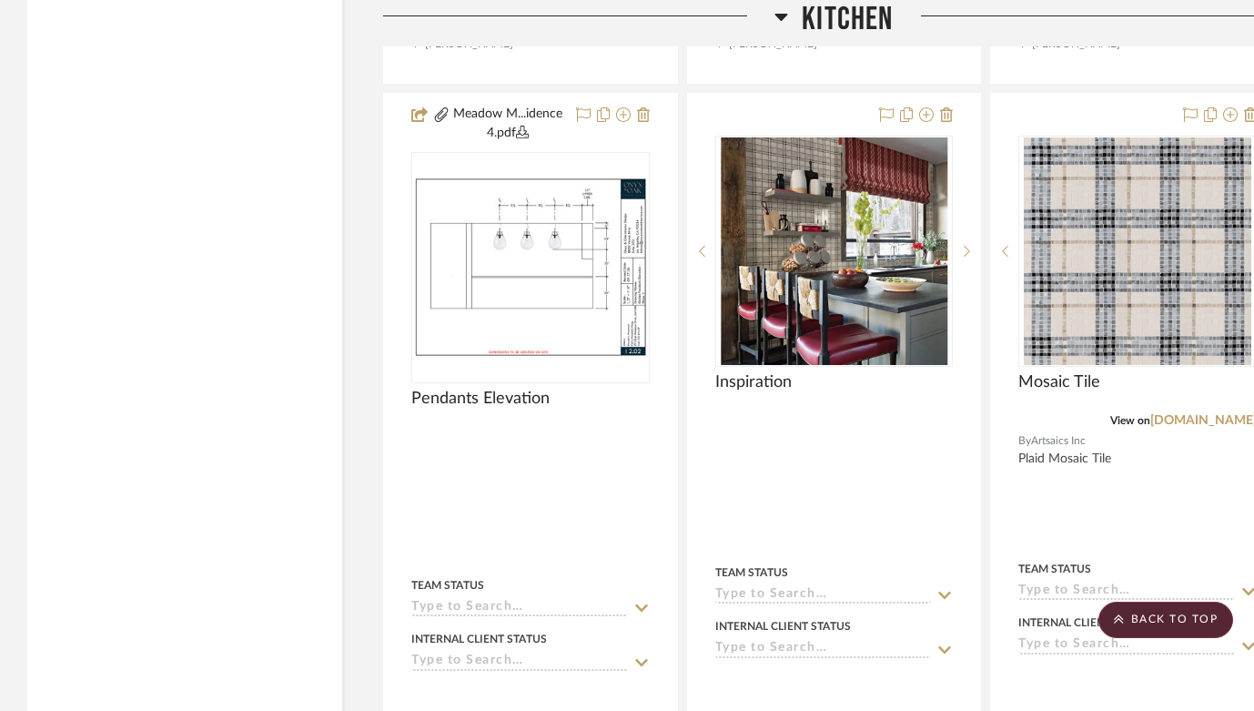
scroll to position [15215, 0]
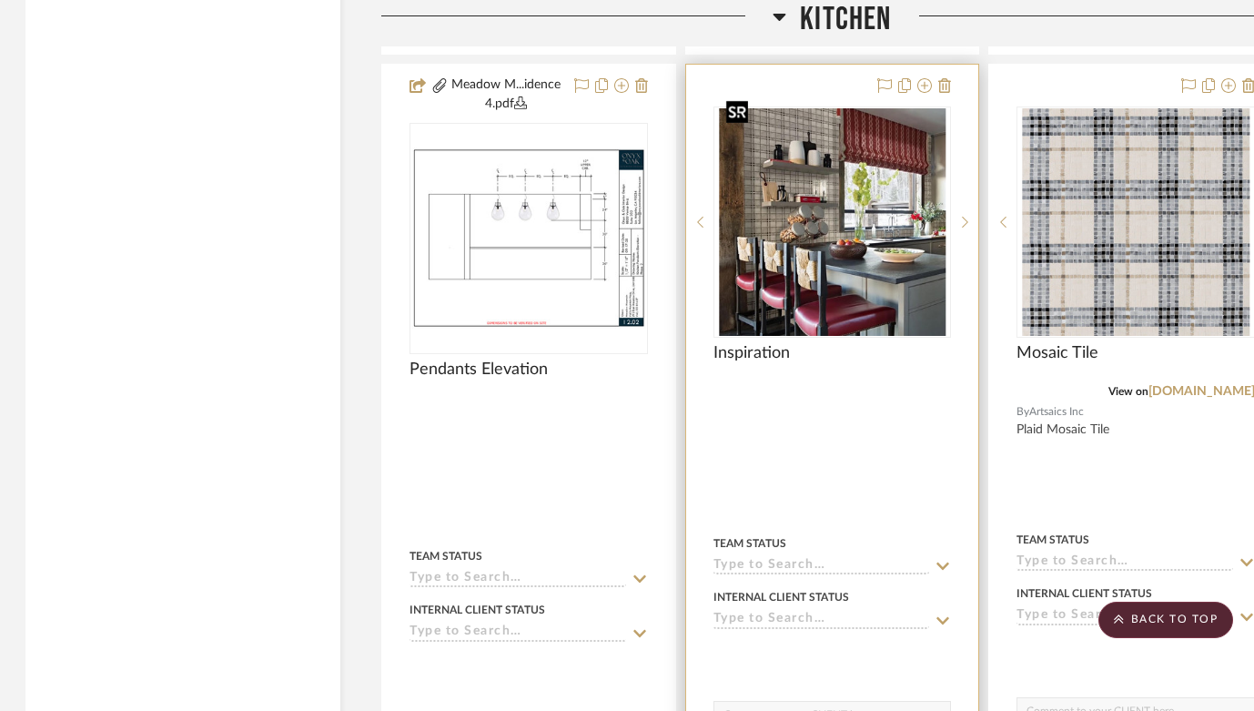
click at [779, 208] on img "0" at bounding box center [832, 222] width 227 height 228
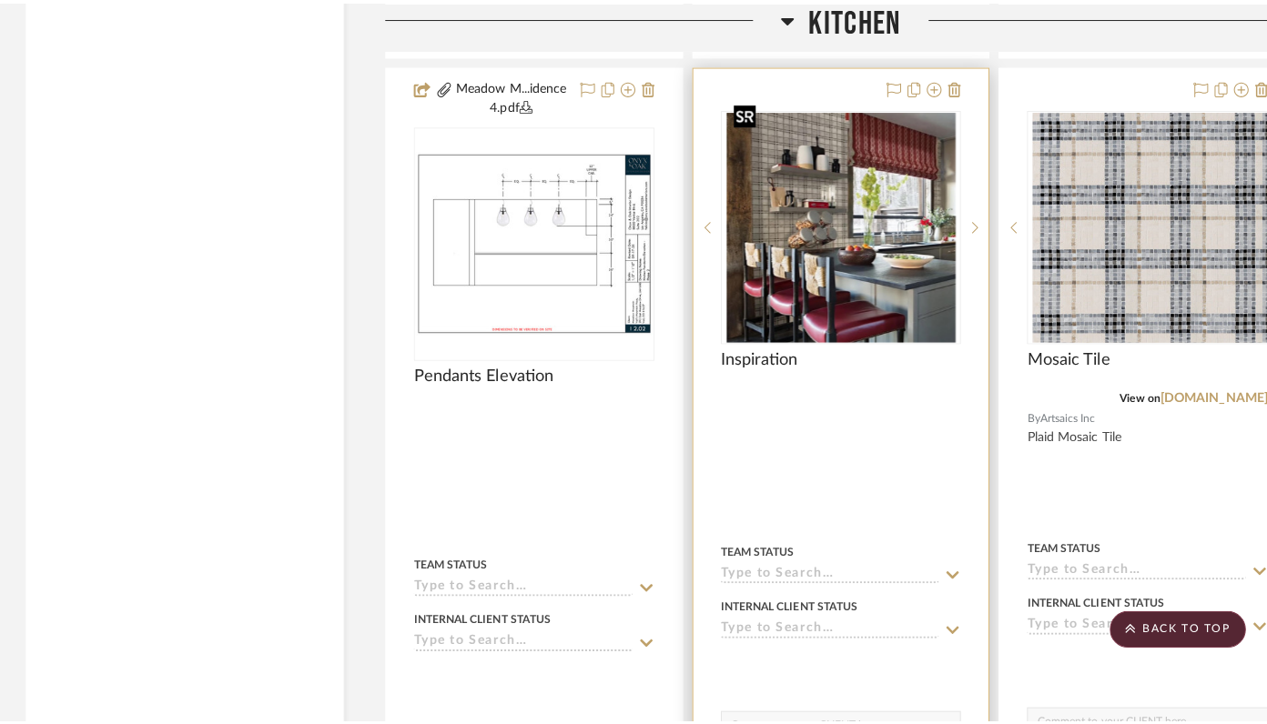
scroll to position [0, 0]
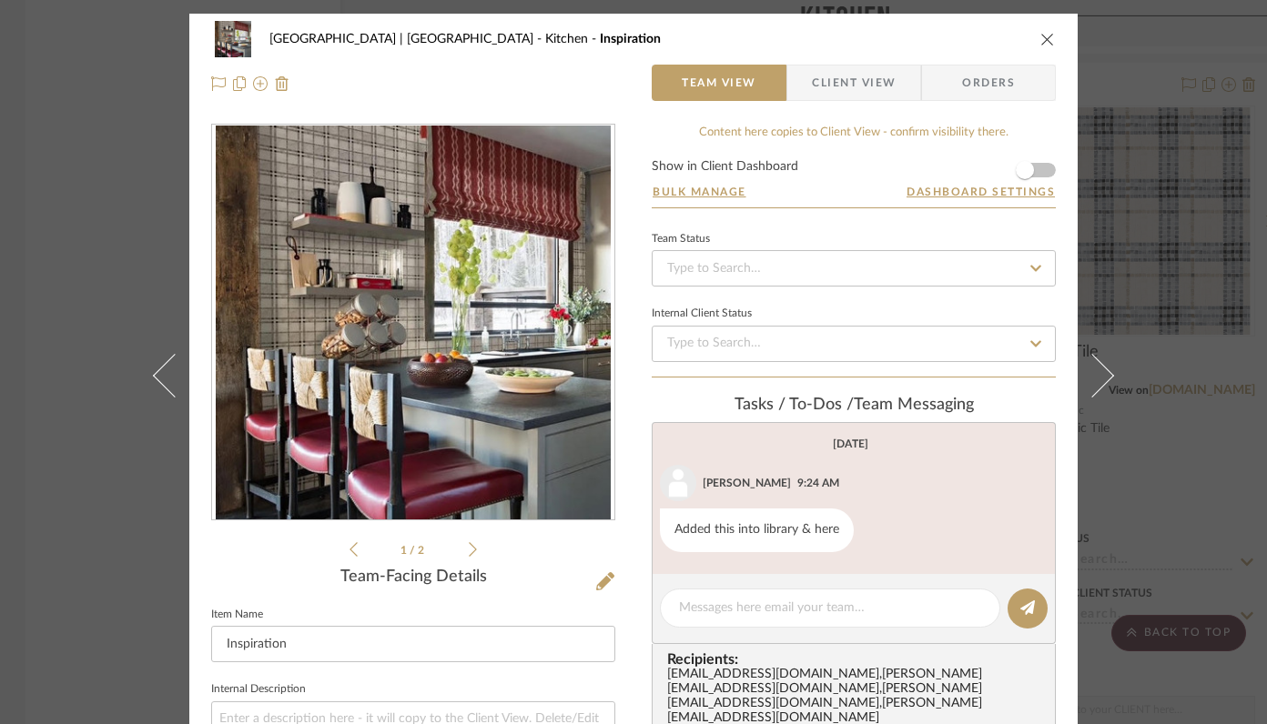
click at [346, 395] on img "0" at bounding box center [413, 323] width 394 height 395
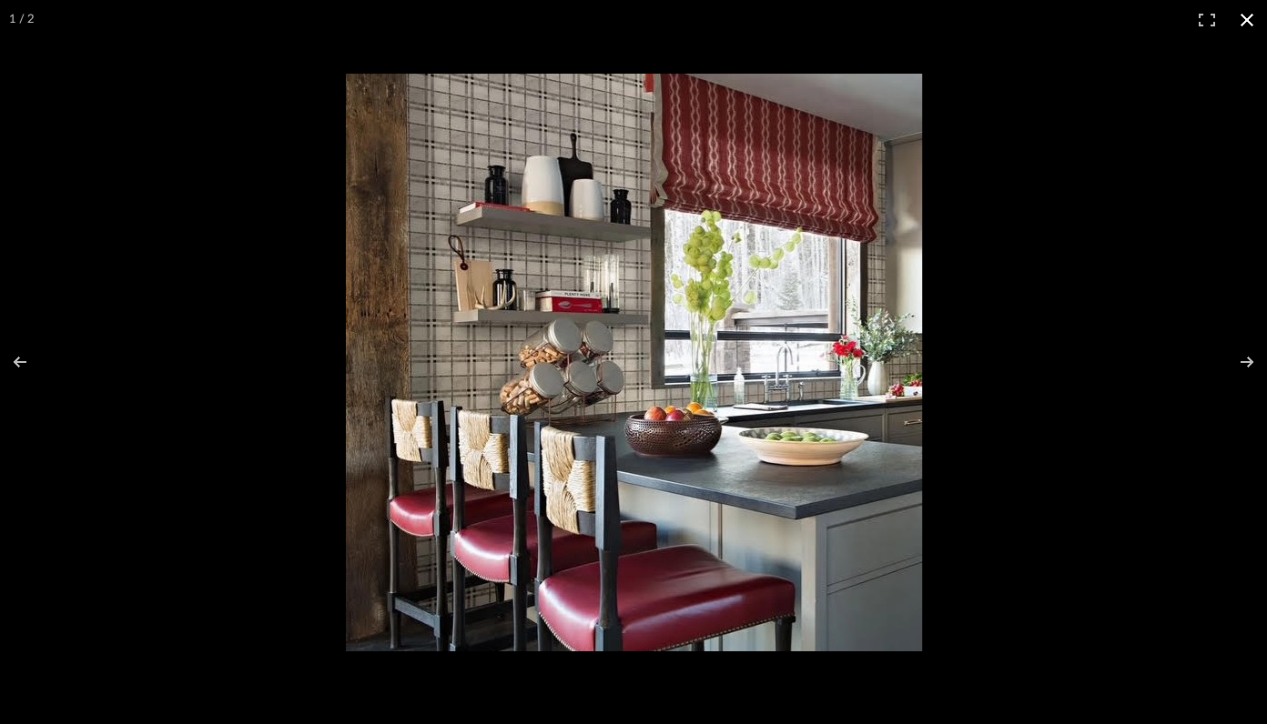
click at [1246, 18] on button at bounding box center [1247, 20] width 40 height 40
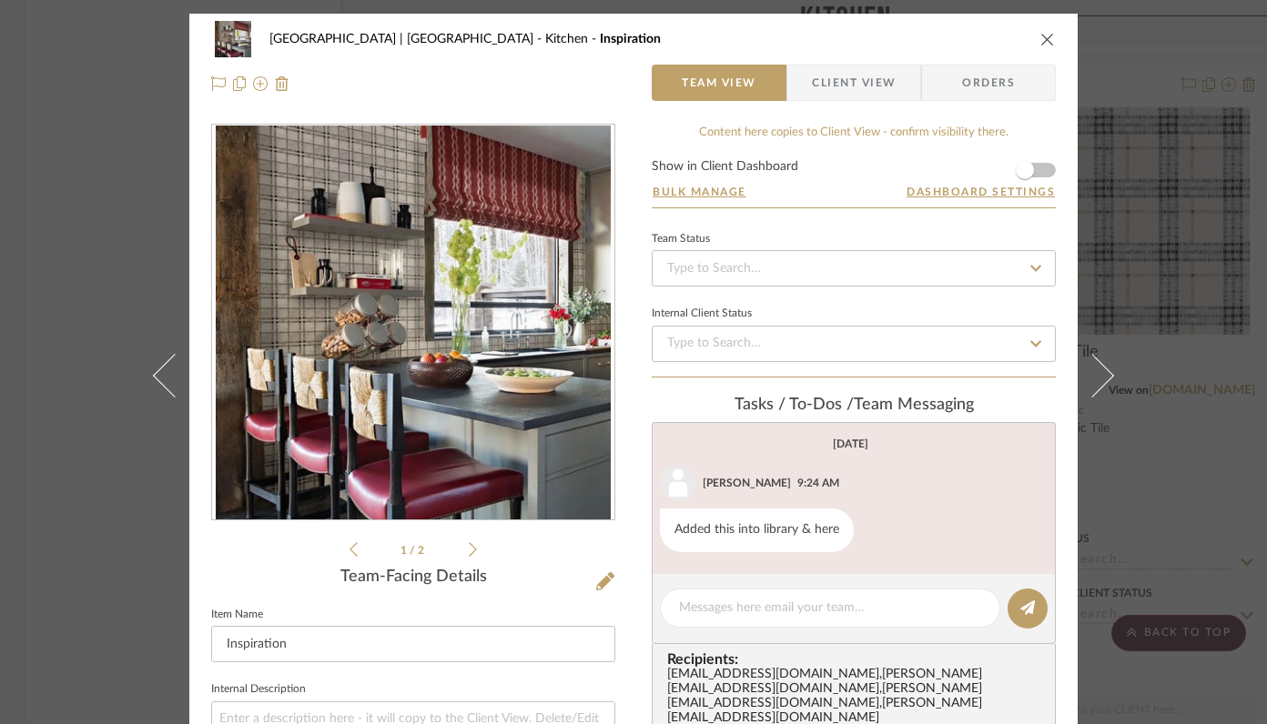
click at [1040, 38] on icon "close" at bounding box center [1047, 39] width 15 height 15
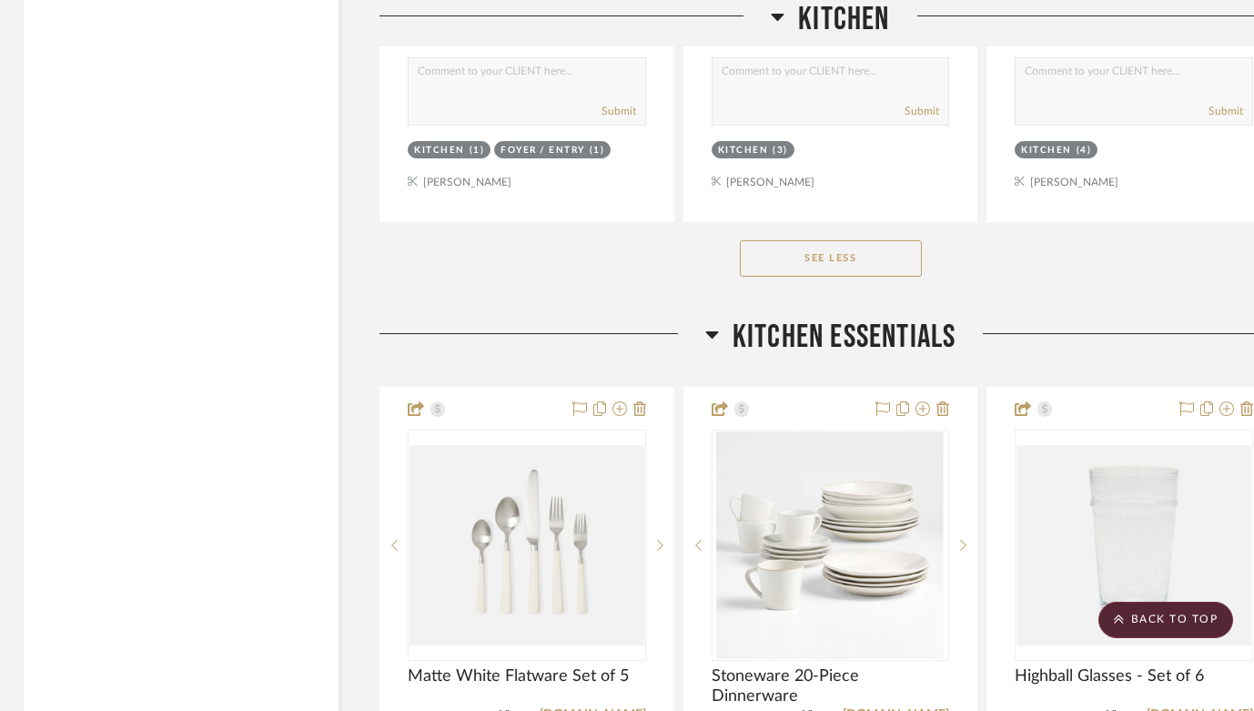
scroll to position [17491, 4]
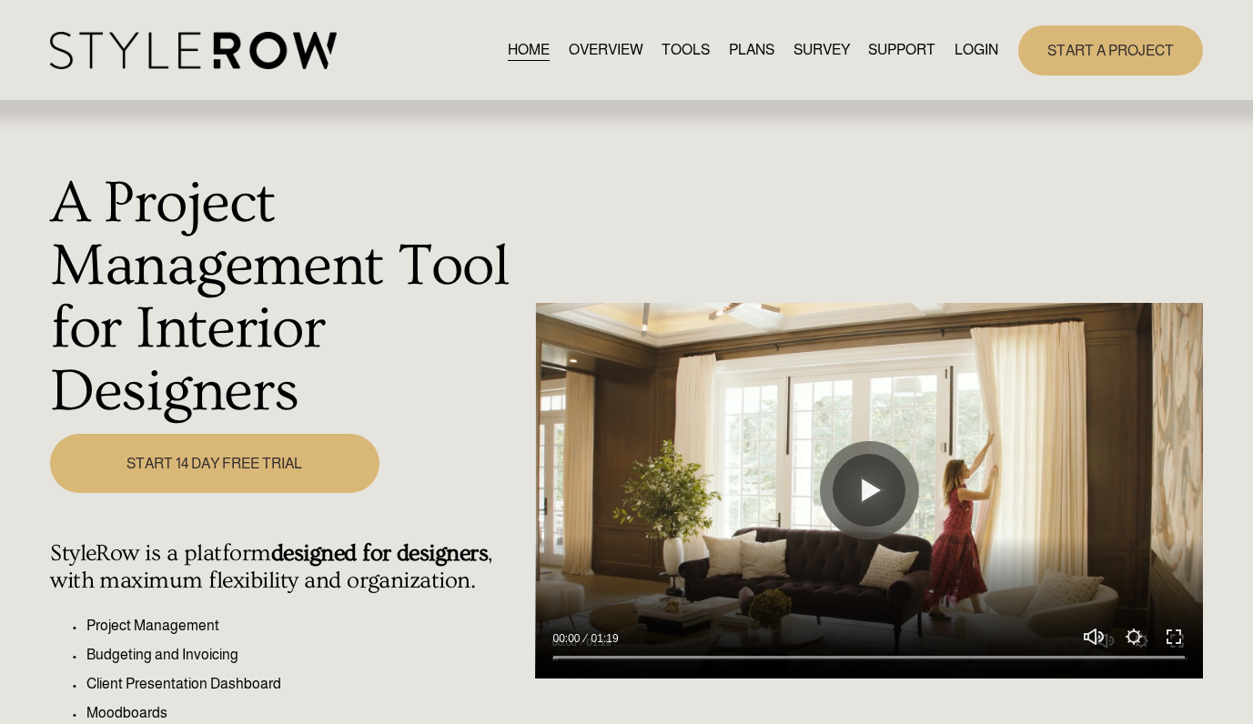
click at [972, 49] on link "LOGIN" at bounding box center [977, 50] width 44 height 25
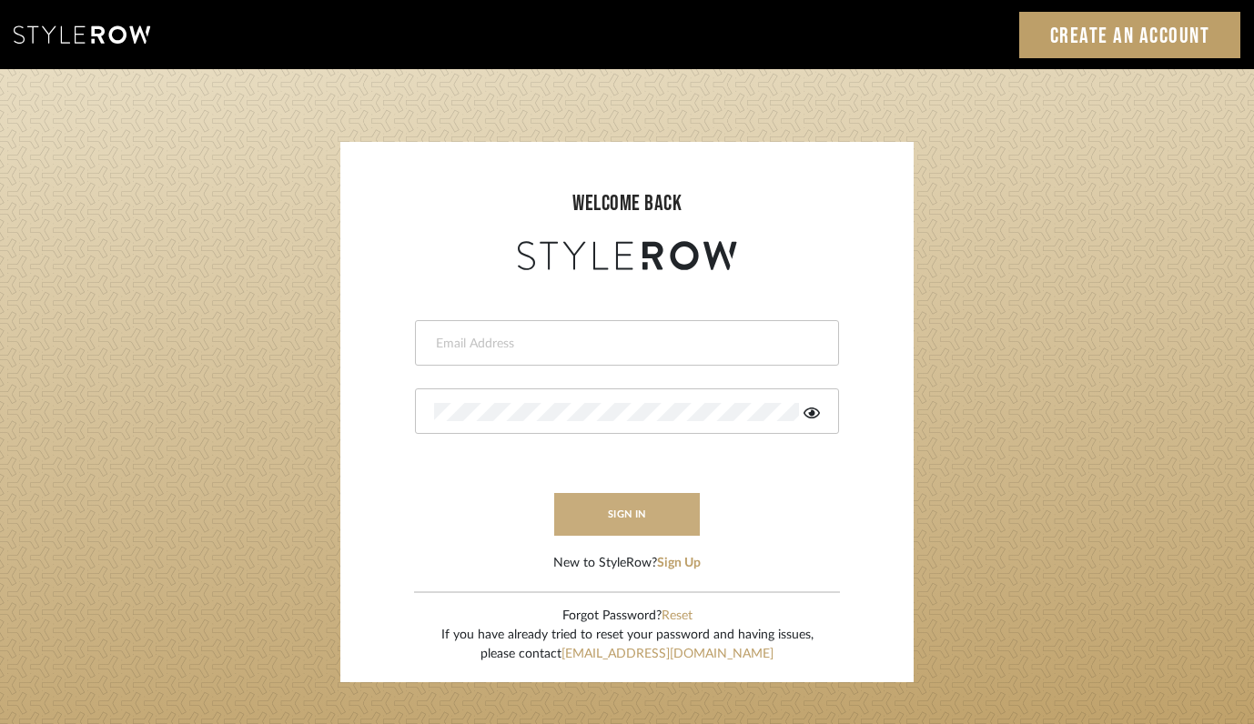
type input "[PERSON_NAME][EMAIL_ADDRESS][DOMAIN_NAME]"
click at [619, 507] on button "sign in" at bounding box center [627, 514] width 146 height 43
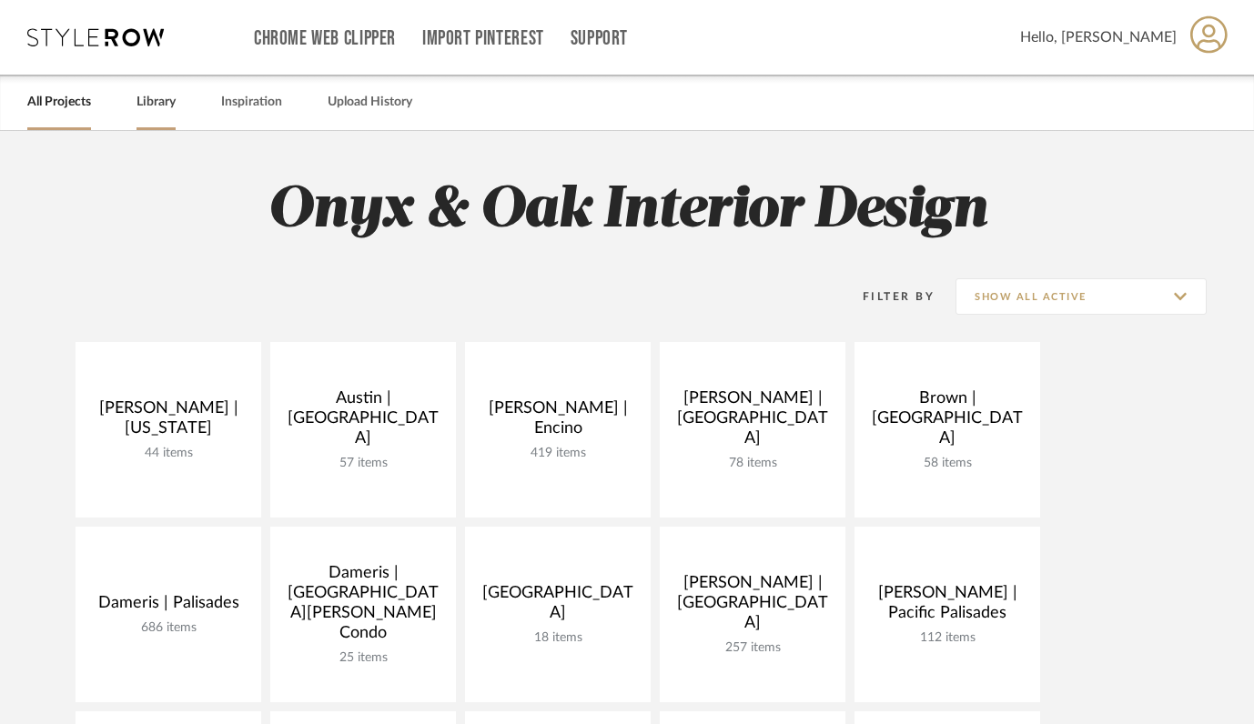
click at [156, 109] on link "Library" at bounding box center [156, 102] width 39 height 25
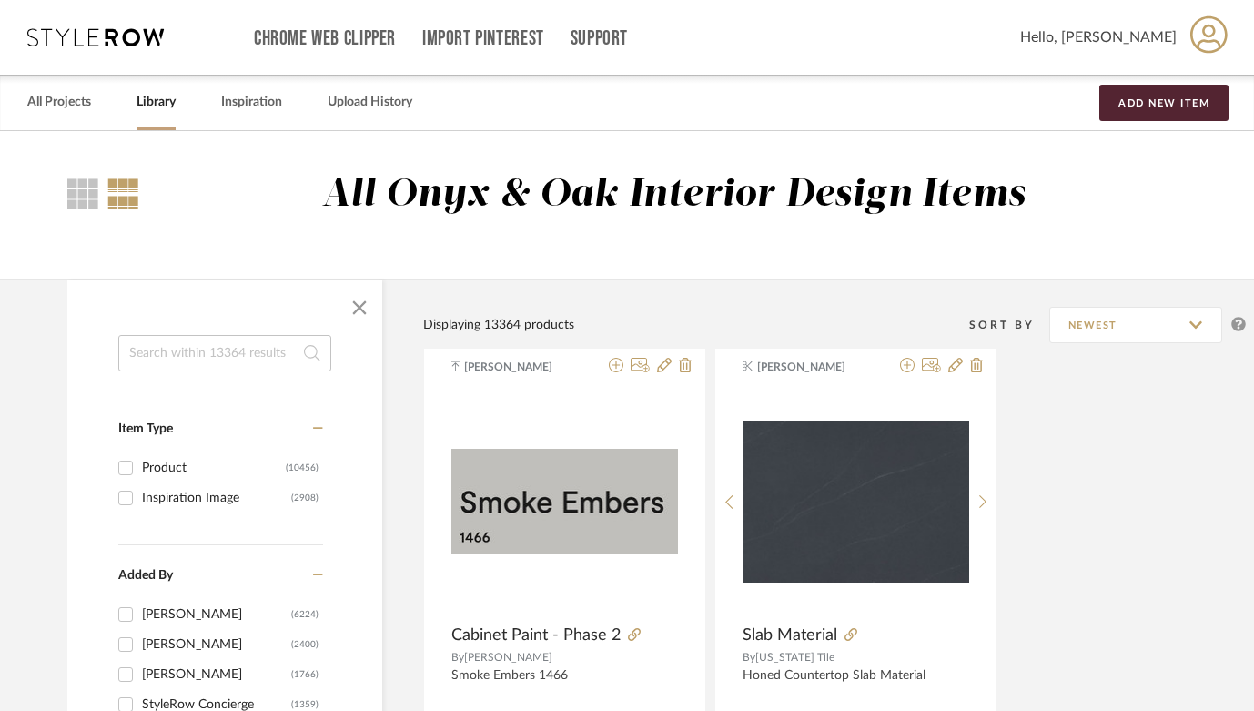
click at [172, 359] on input at bounding box center [224, 353] width 213 height 36
type input "cabinet pull"
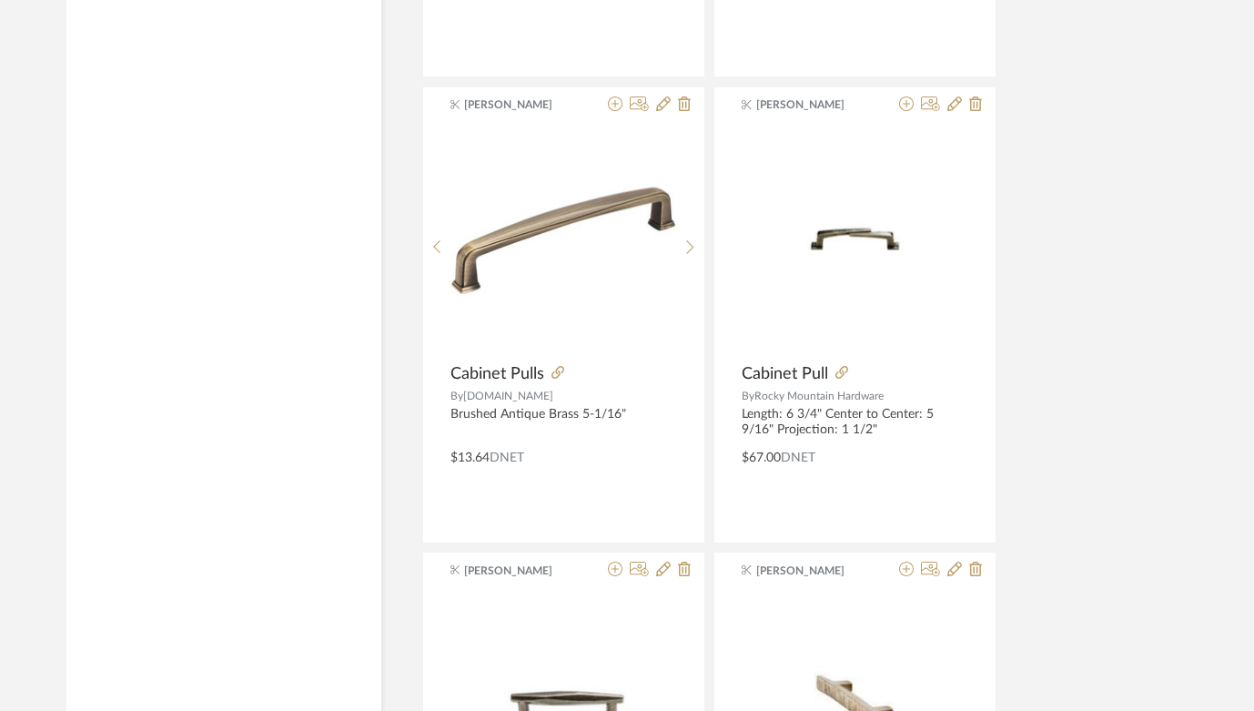
scroll to position [6401, 1]
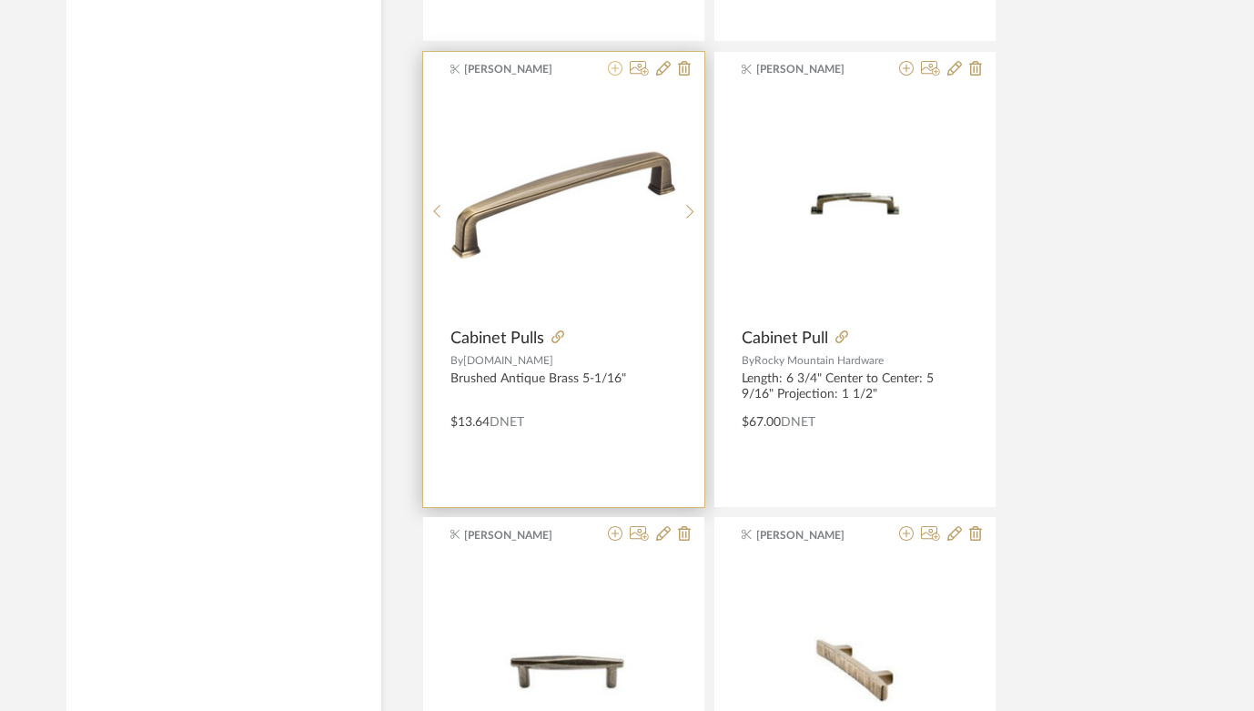
click at [618, 70] on icon at bounding box center [615, 68] width 15 height 15
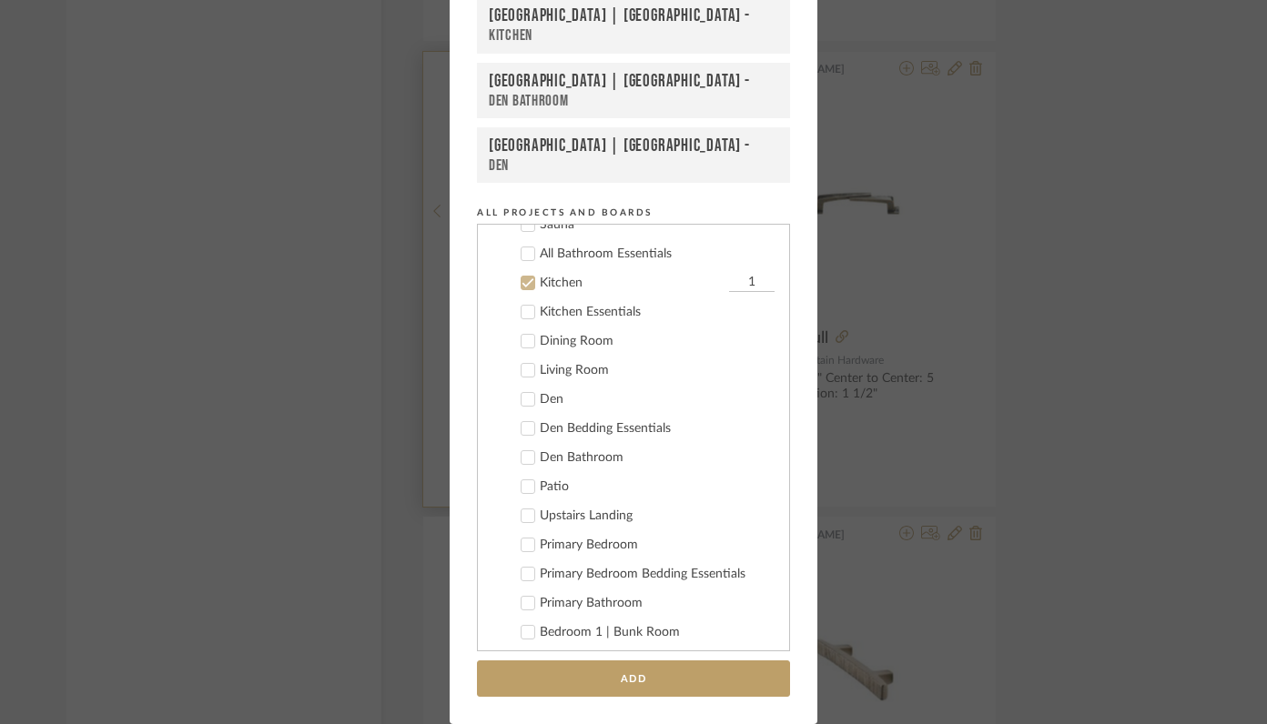
scroll to position [816, 0]
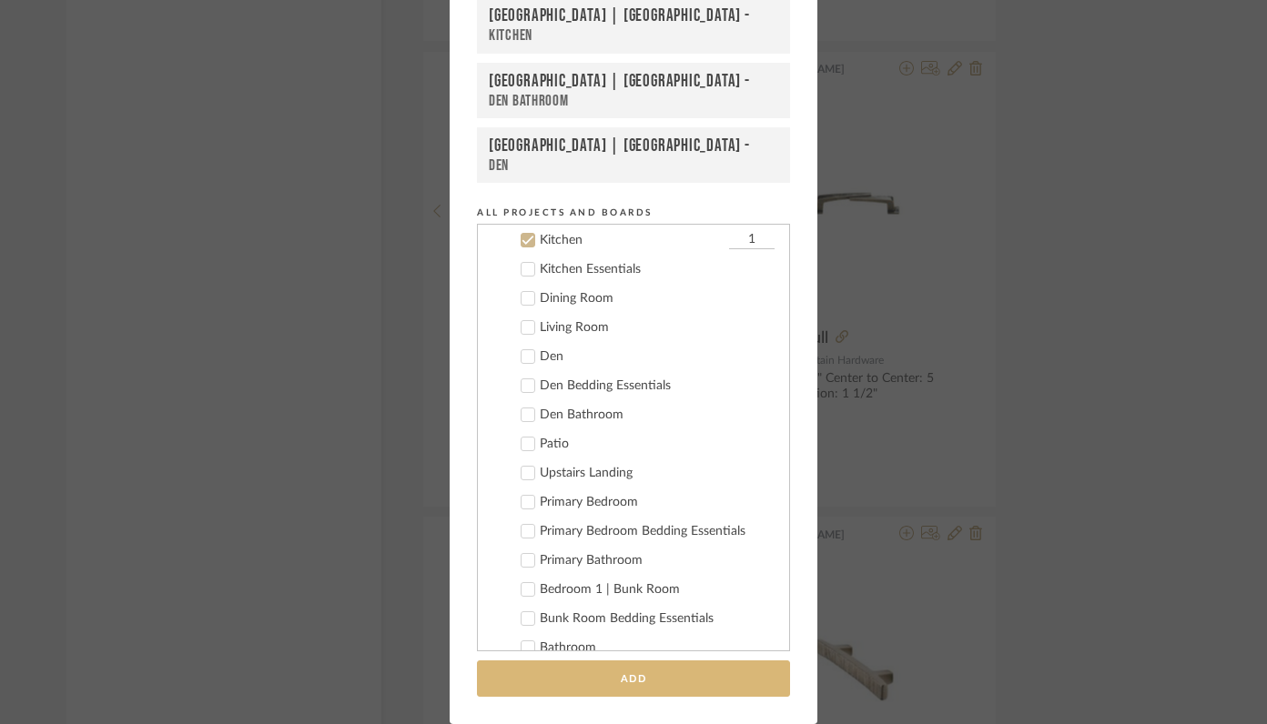
click at [631, 672] on button "Add" at bounding box center [633, 679] width 313 height 37
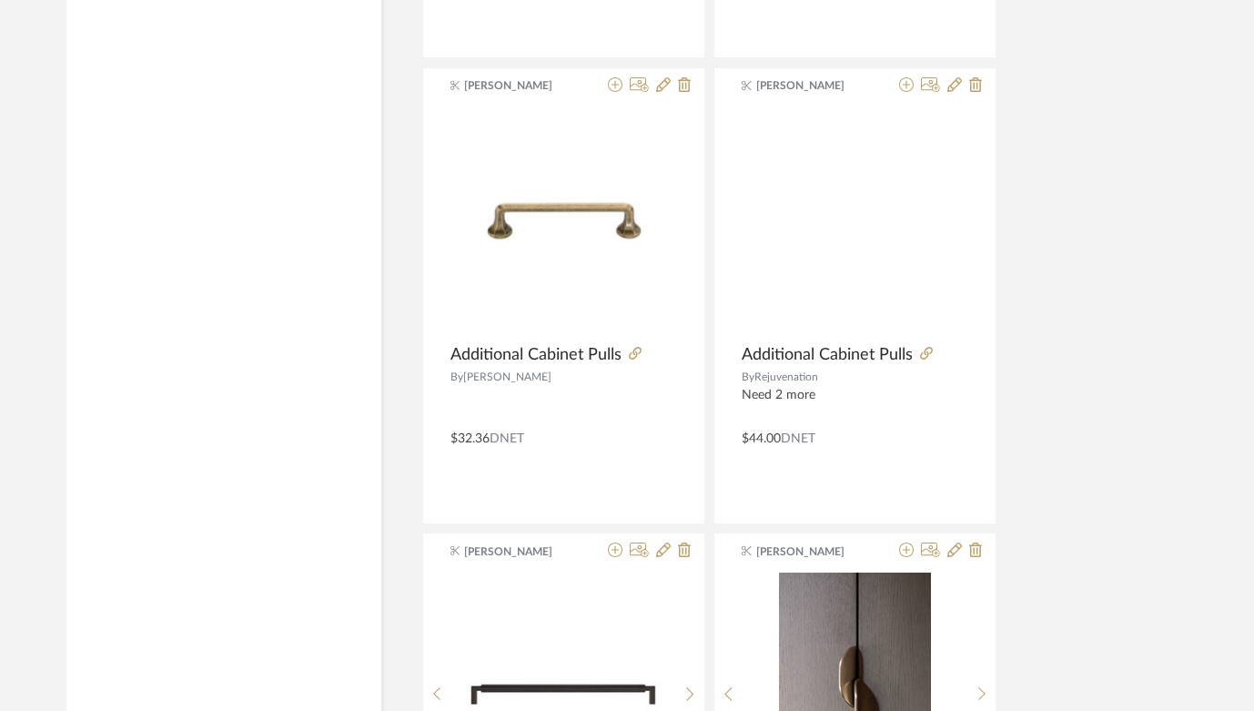
scroll to position [4447, 1]
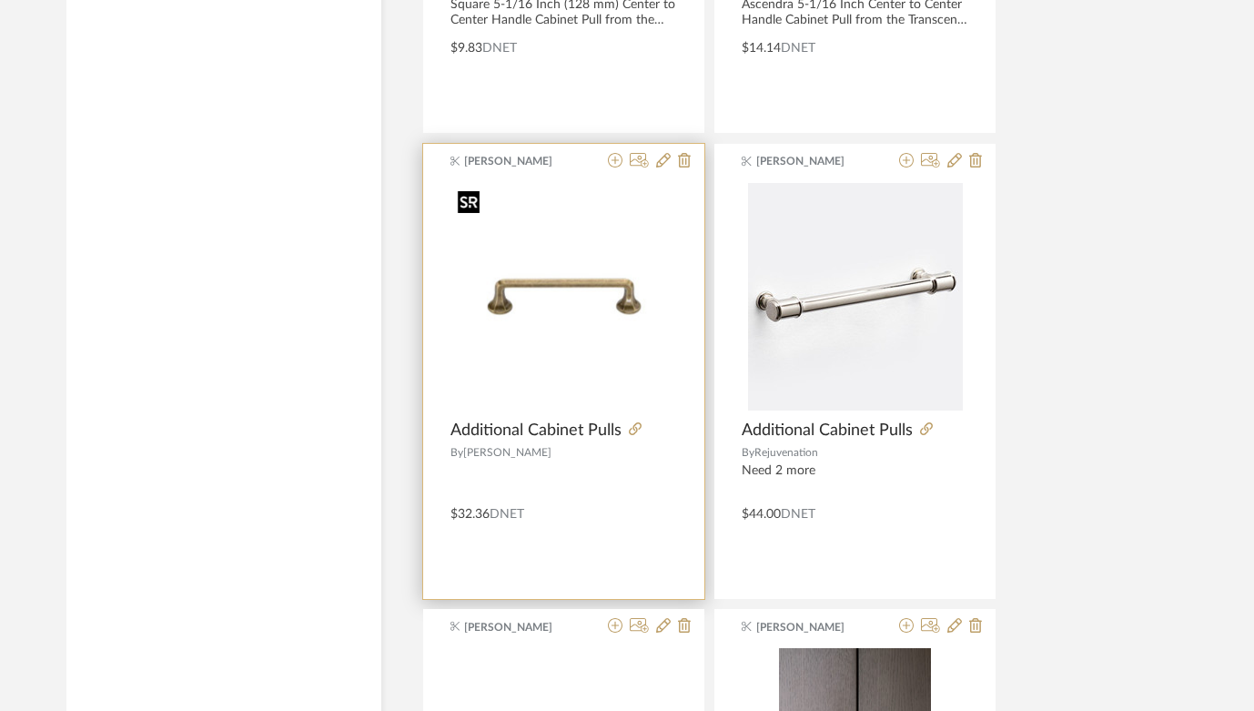
click at [583, 328] on img "0" at bounding box center [563, 296] width 227 height 227
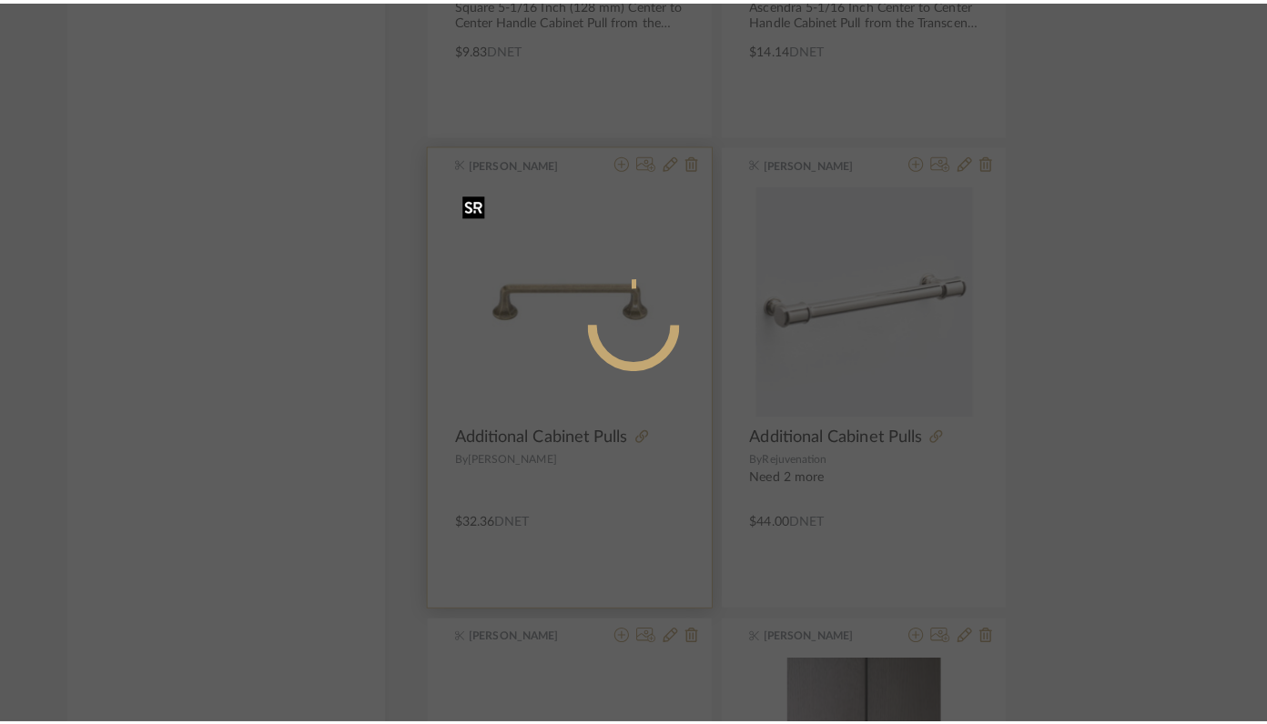
scroll to position [0, 0]
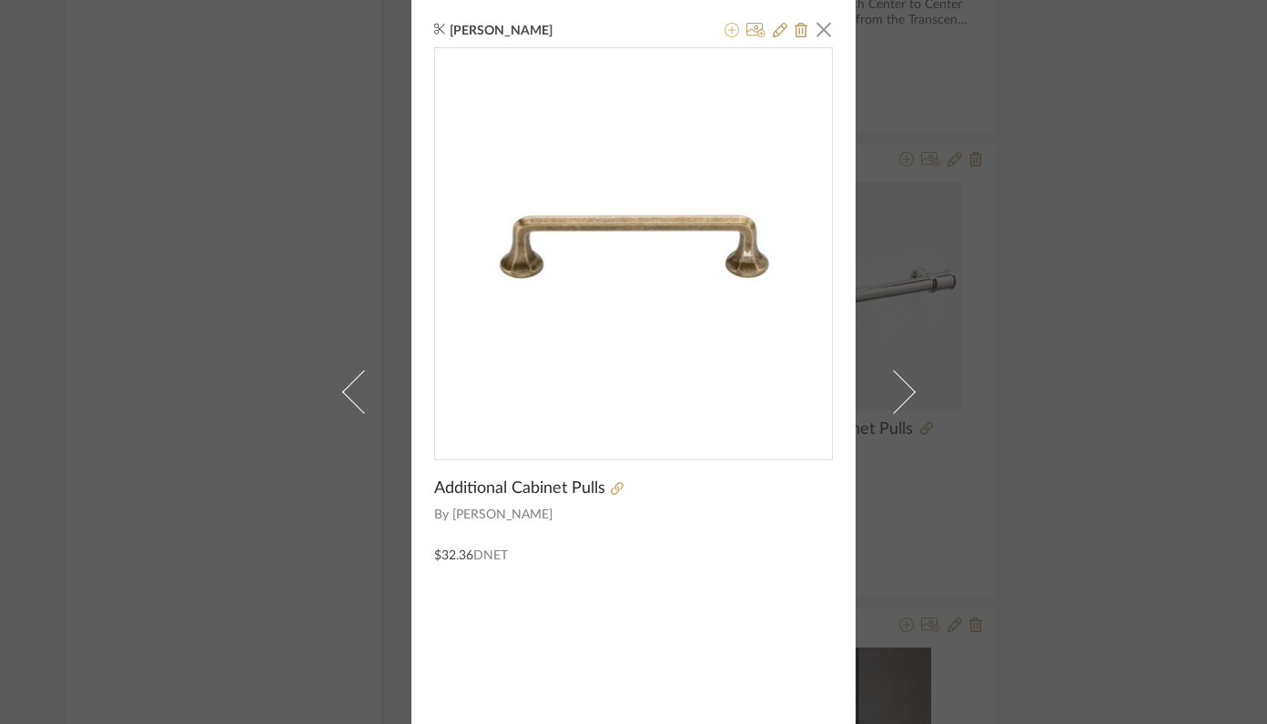
click at [724, 28] on icon at bounding box center [731, 30] width 15 height 15
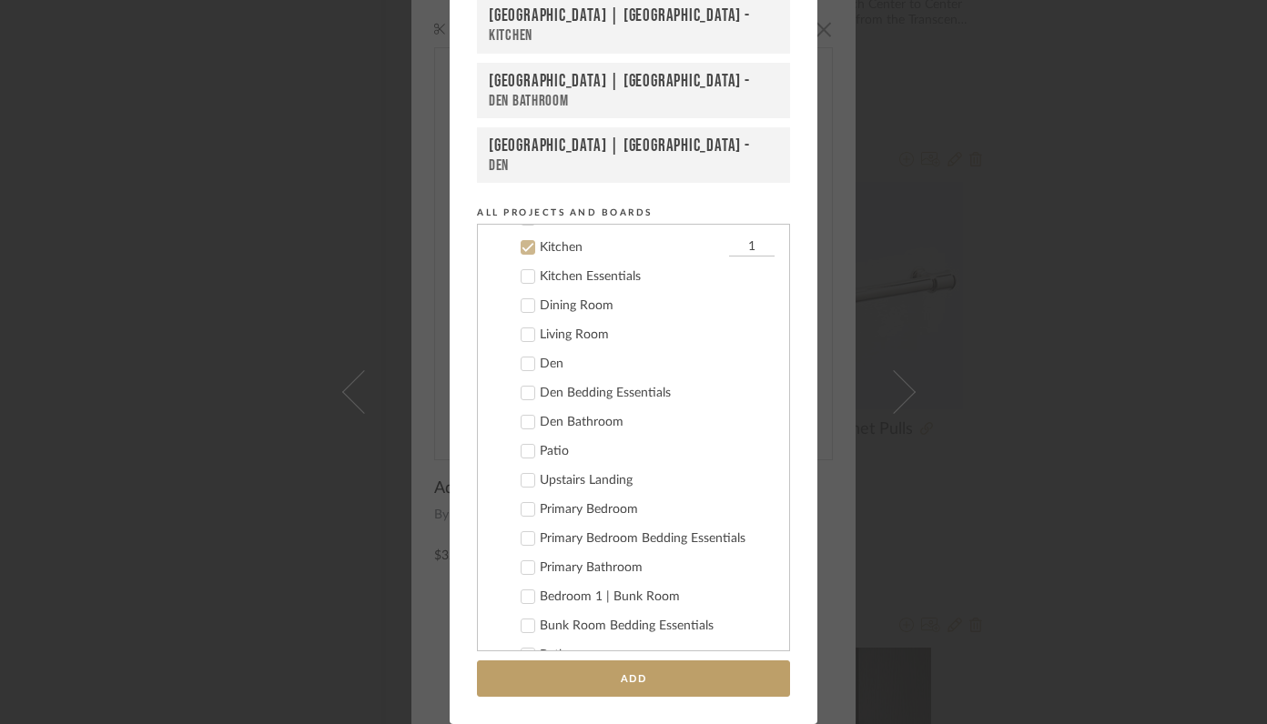
scroll to position [816, 0]
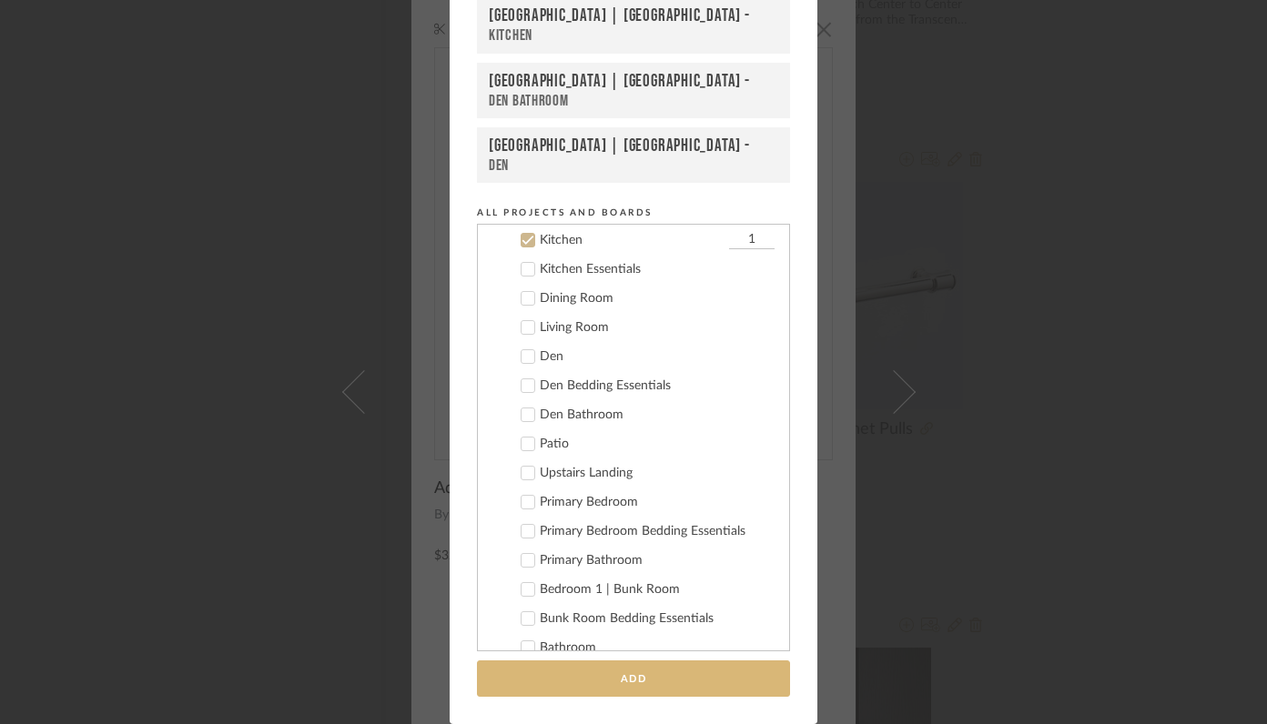
click at [683, 677] on button "Add" at bounding box center [633, 679] width 313 height 37
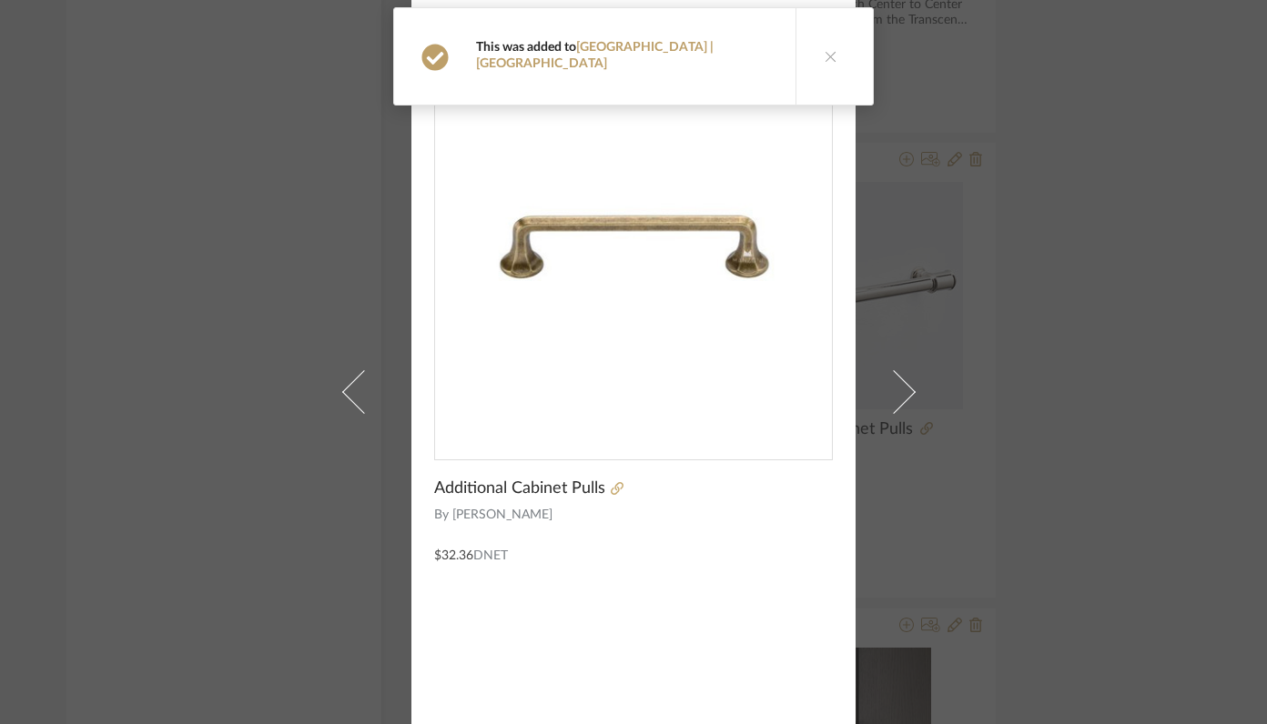
click at [825, 54] on icon at bounding box center [831, 56] width 13 height 13
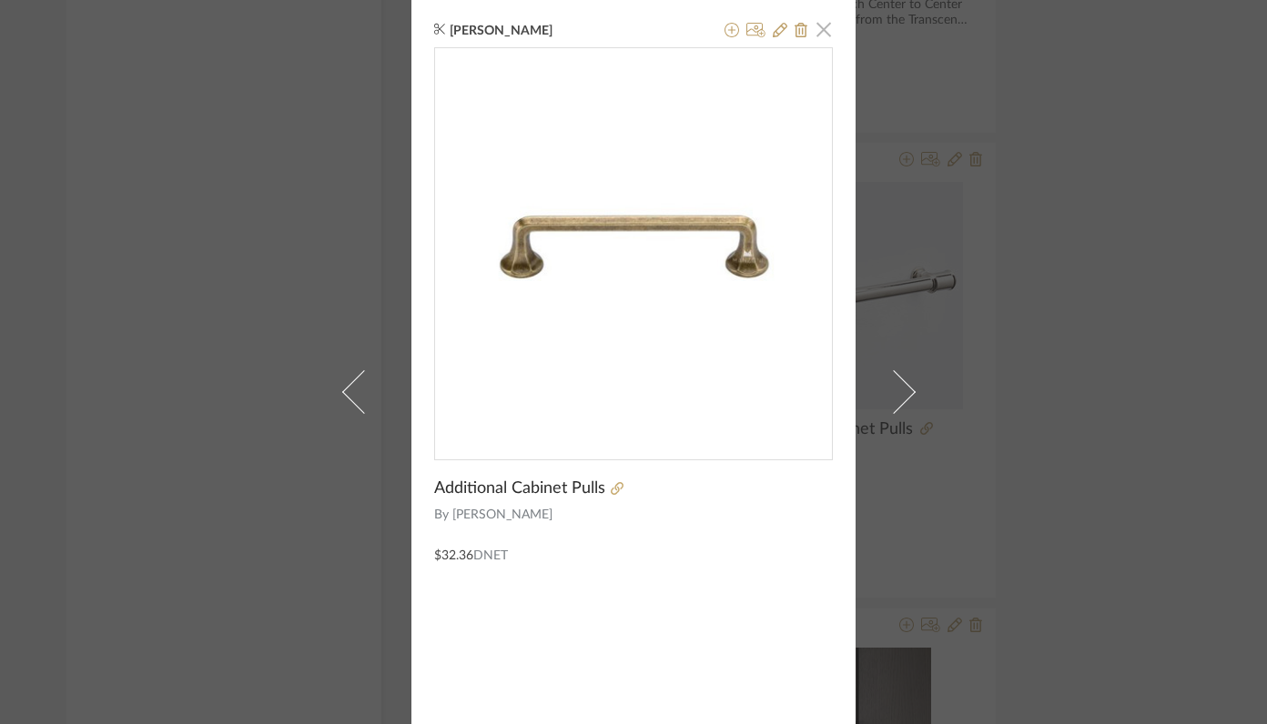
click at [806, 36] on span "button" at bounding box center [823, 29] width 36 height 36
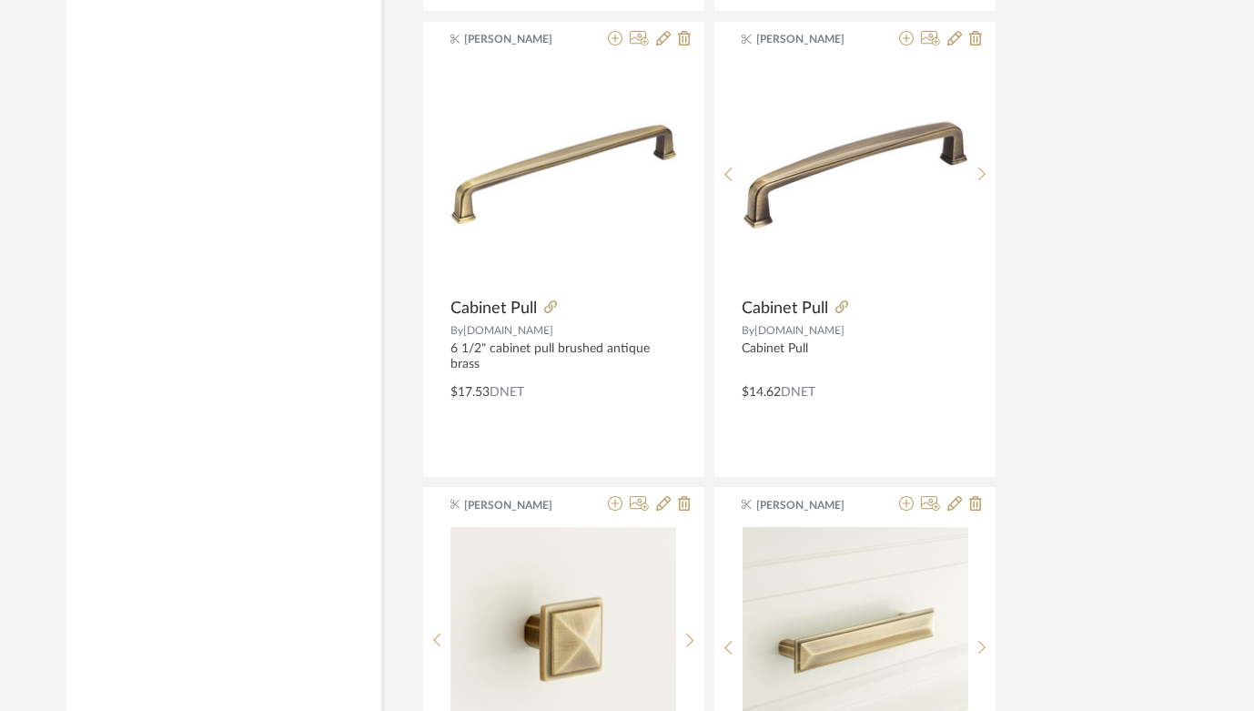
scroll to position [2681, 1]
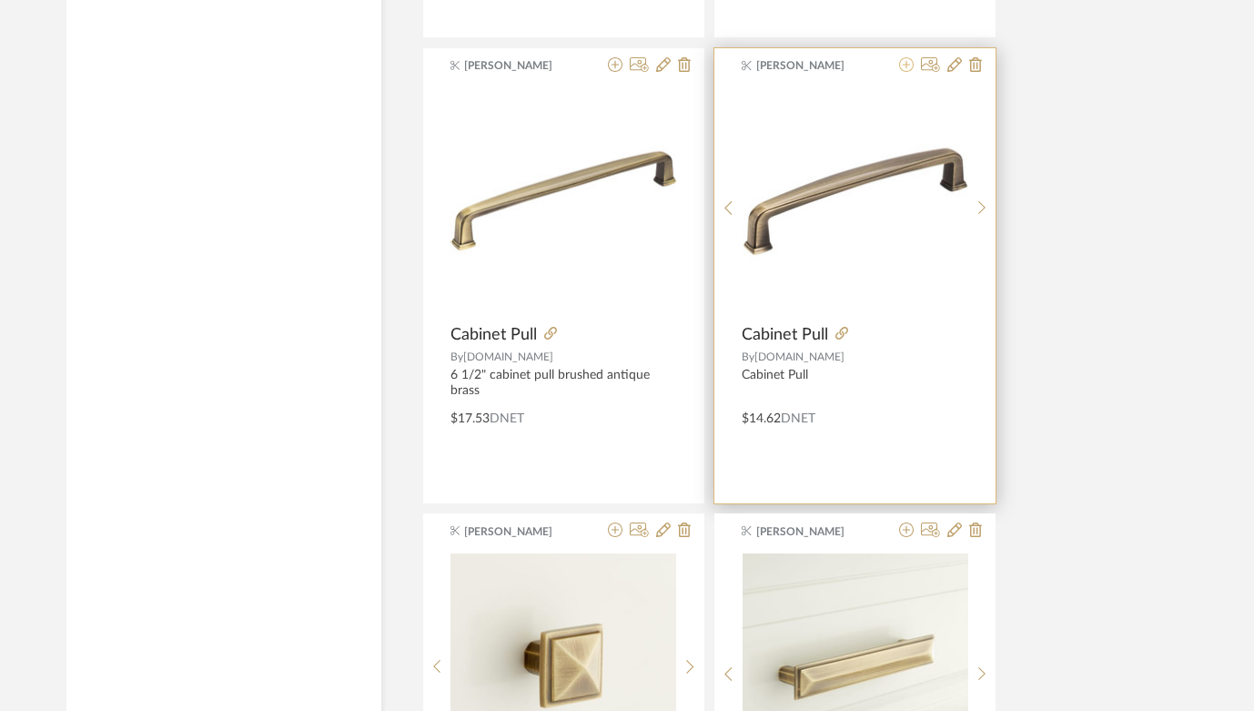
click at [910, 69] on icon at bounding box center [906, 64] width 15 height 15
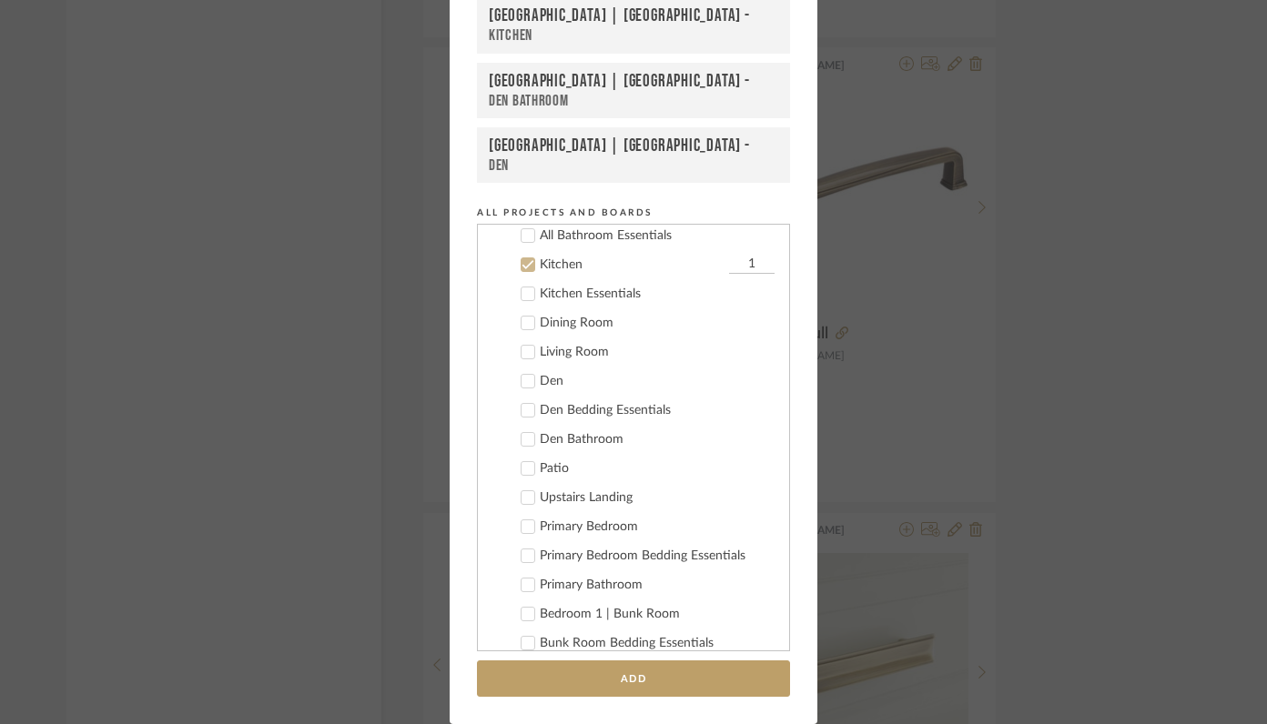
scroll to position [816, 0]
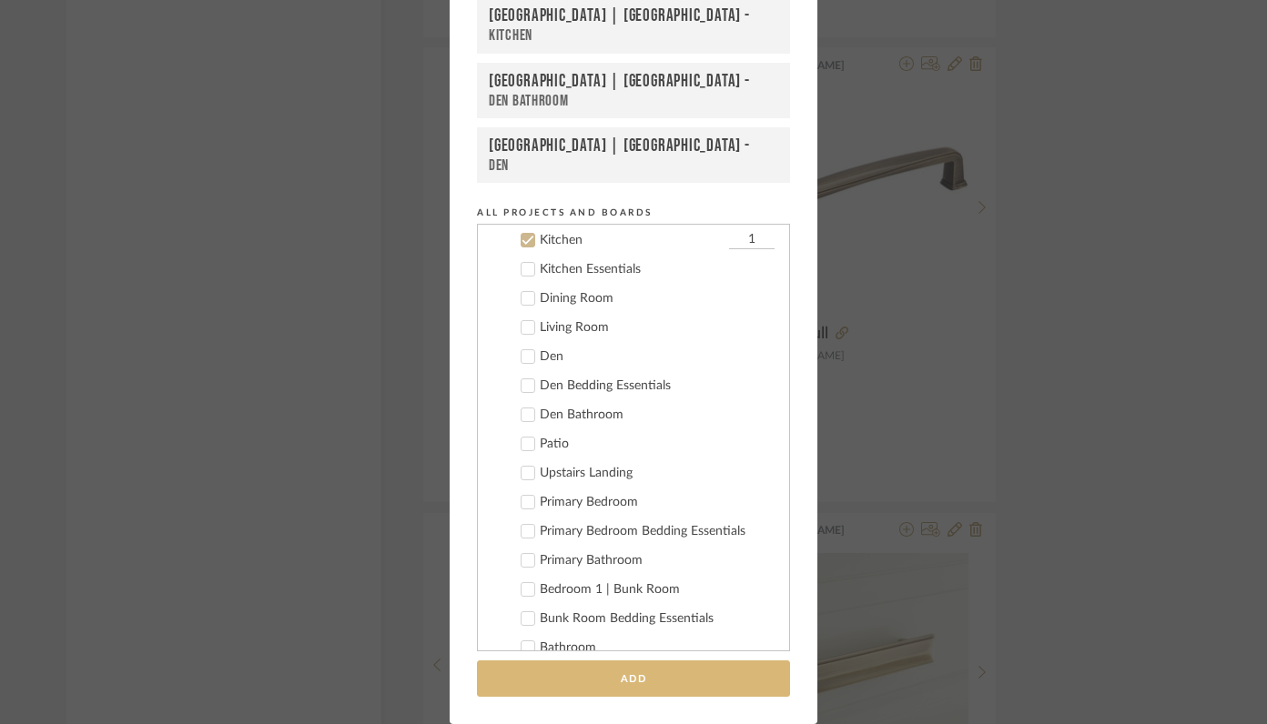
click at [674, 673] on button "Add" at bounding box center [633, 679] width 313 height 37
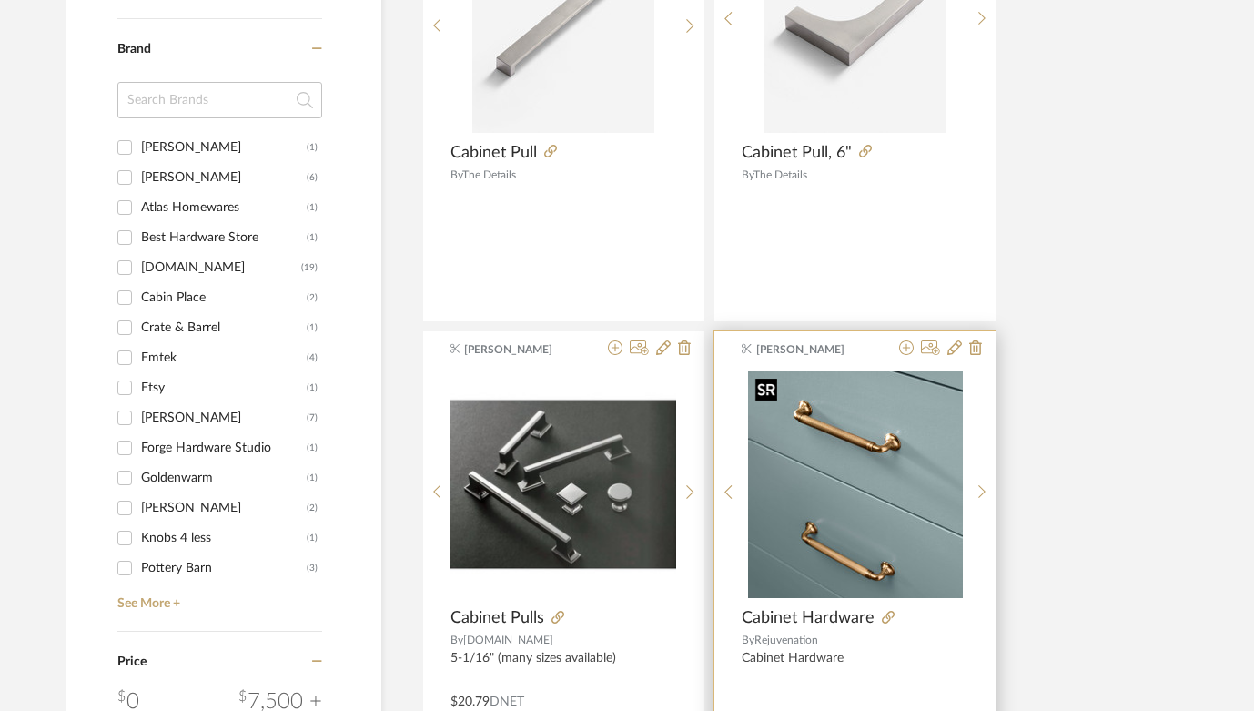
scroll to position [1006, 1]
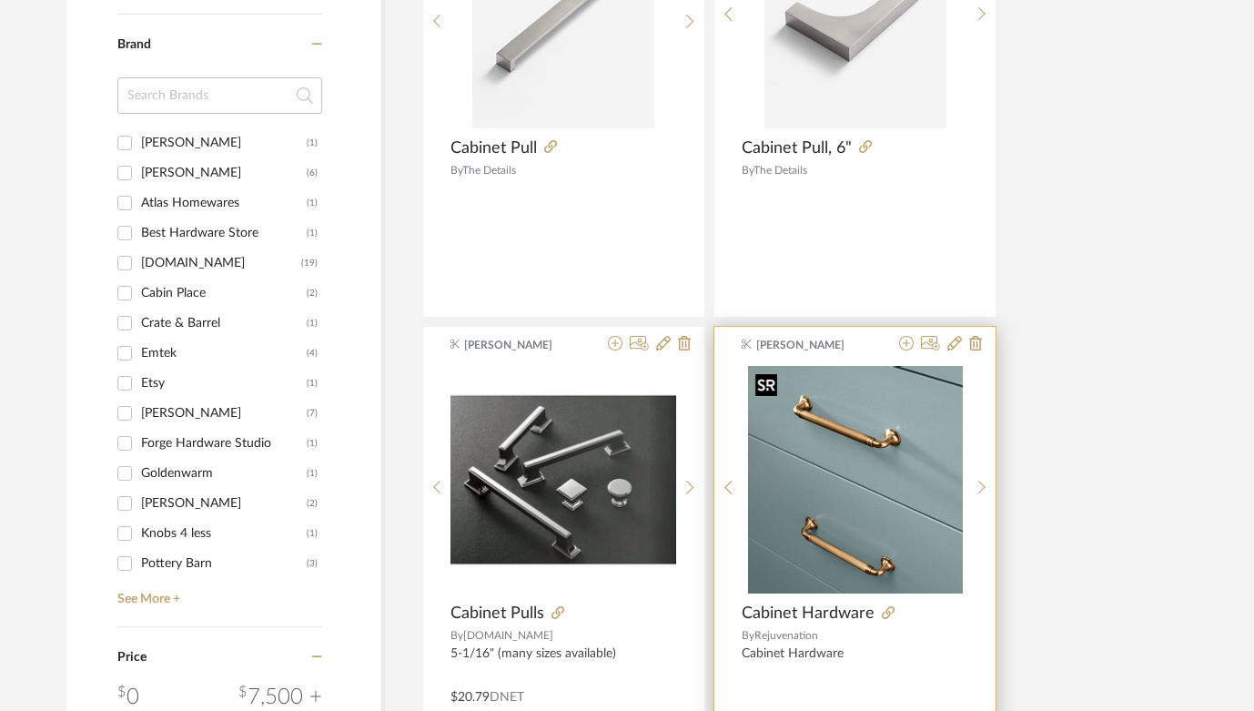
click at [859, 497] on img "0" at bounding box center [855, 480] width 215 height 228
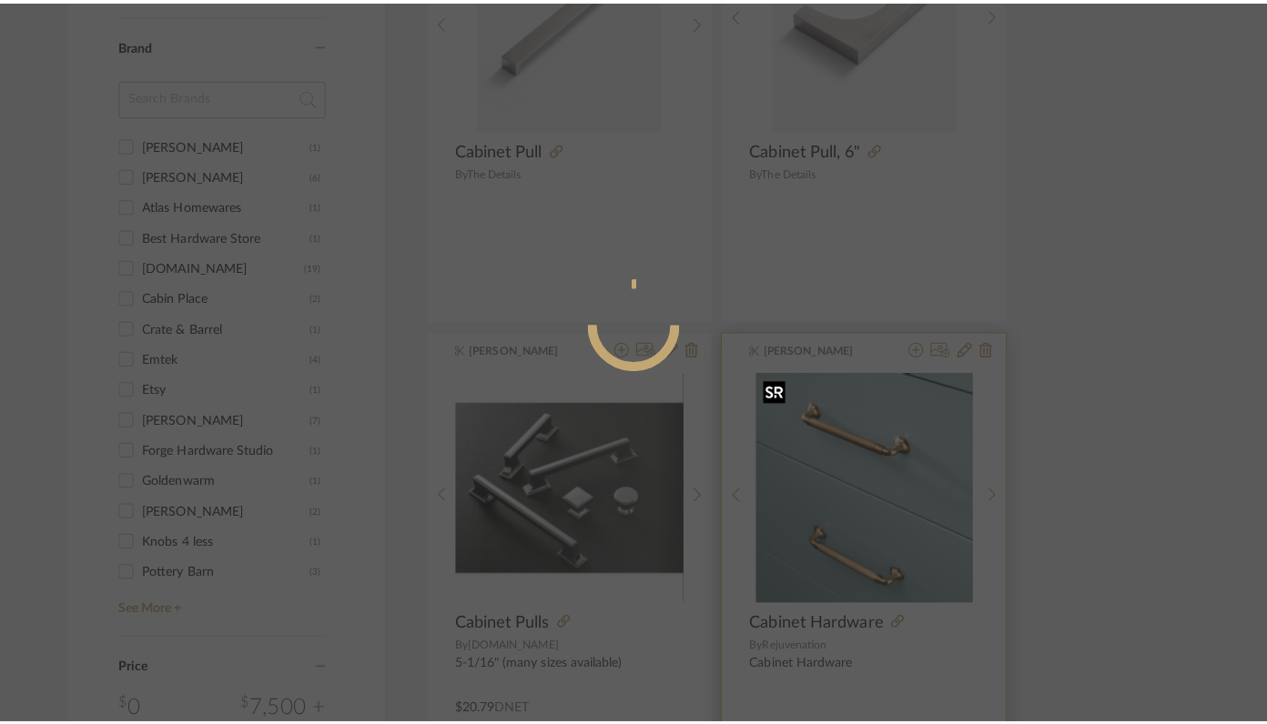
scroll to position [0, 0]
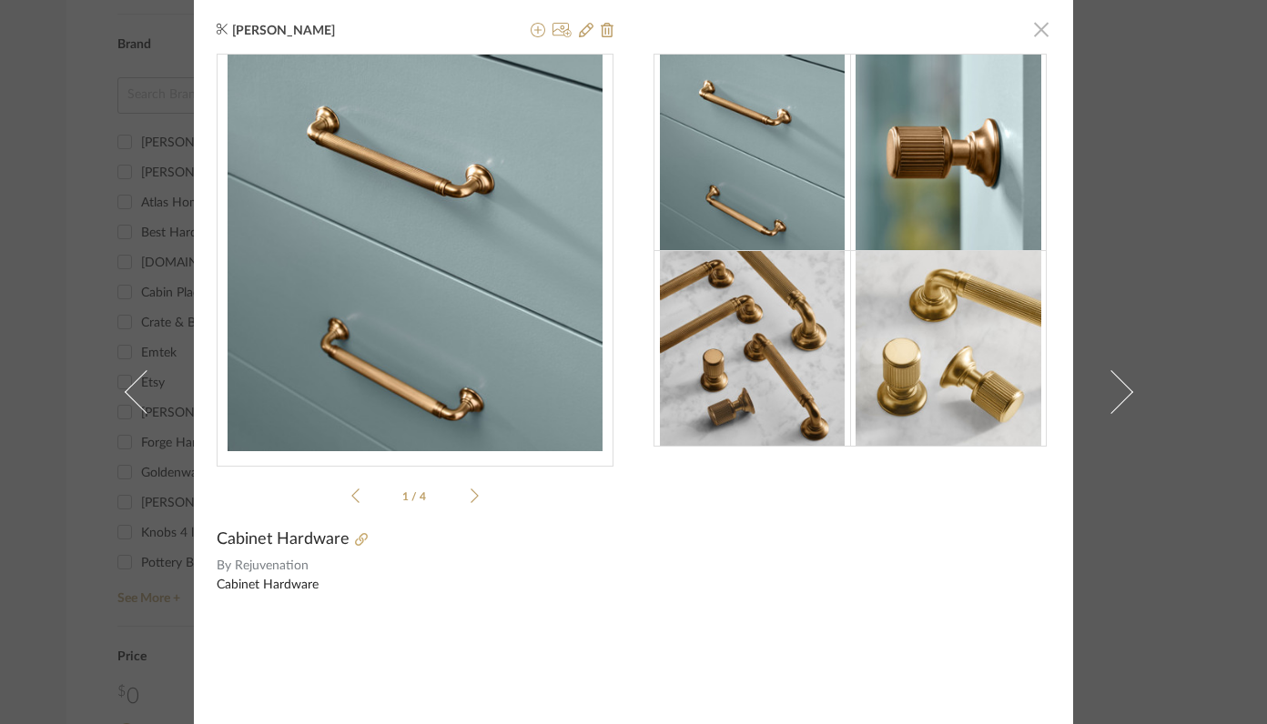
click at [1033, 29] on span "button" at bounding box center [1041, 29] width 36 height 36
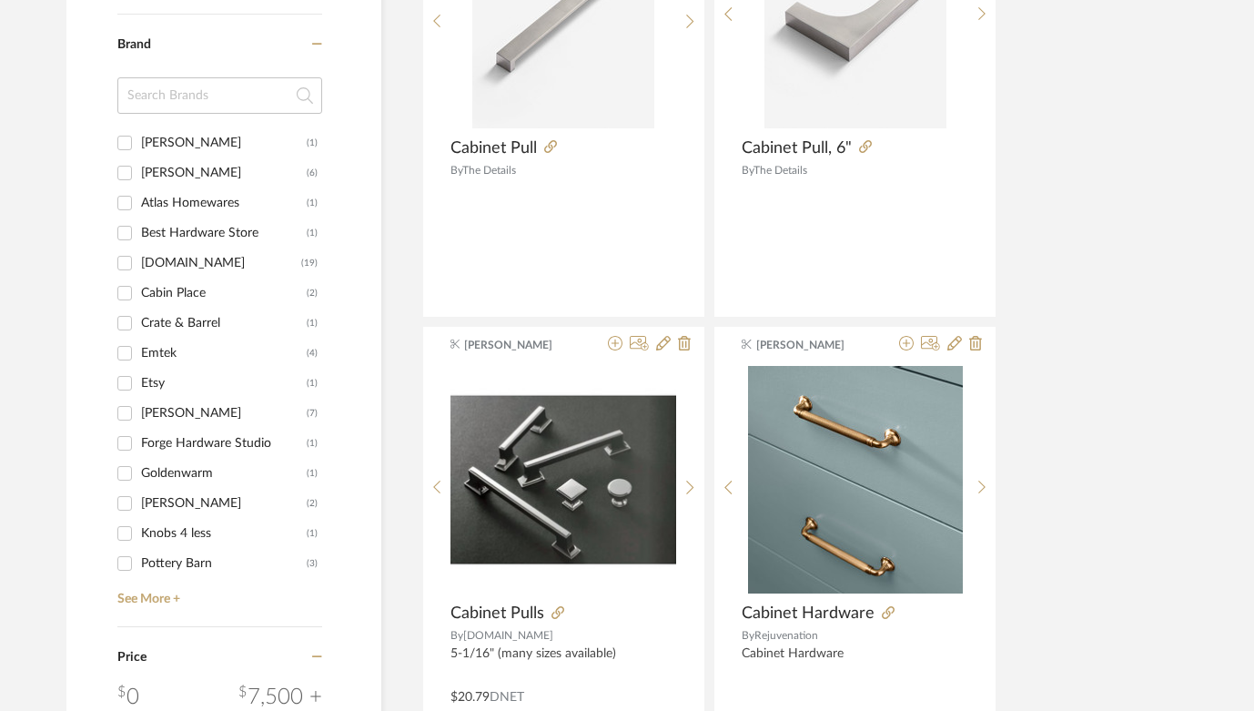
scroll to position [315, 1]
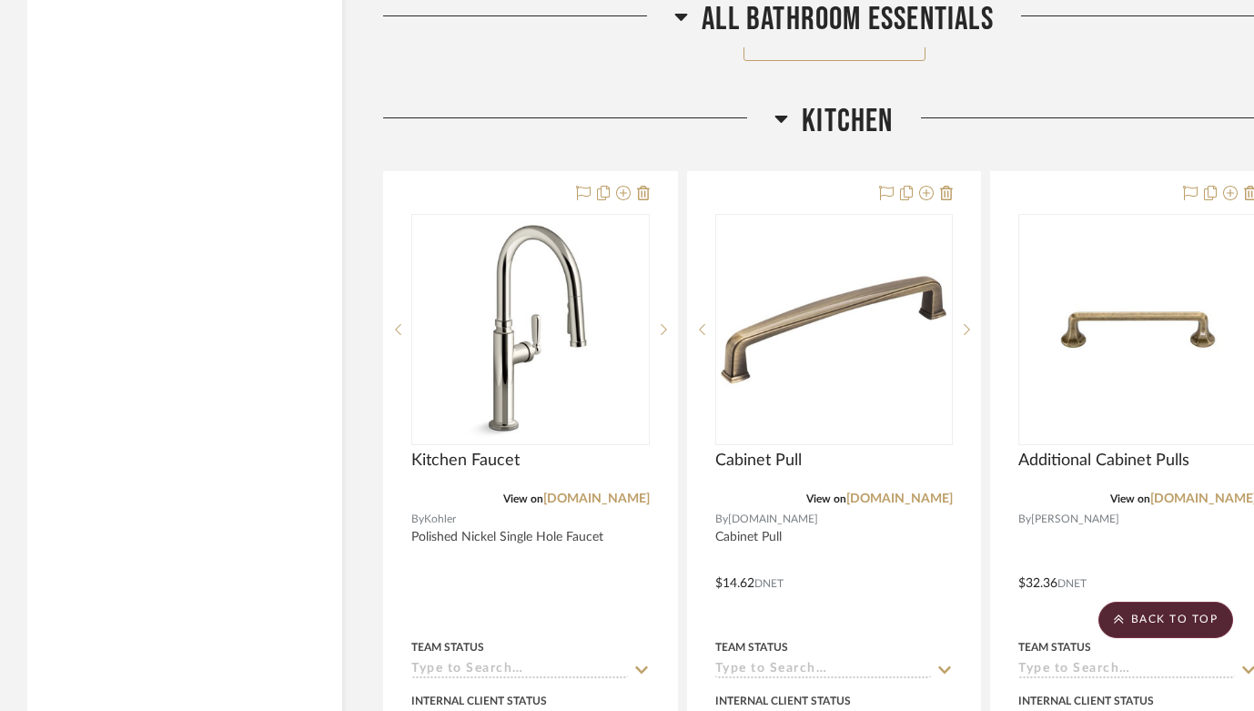
scroll to position [13605, 0]
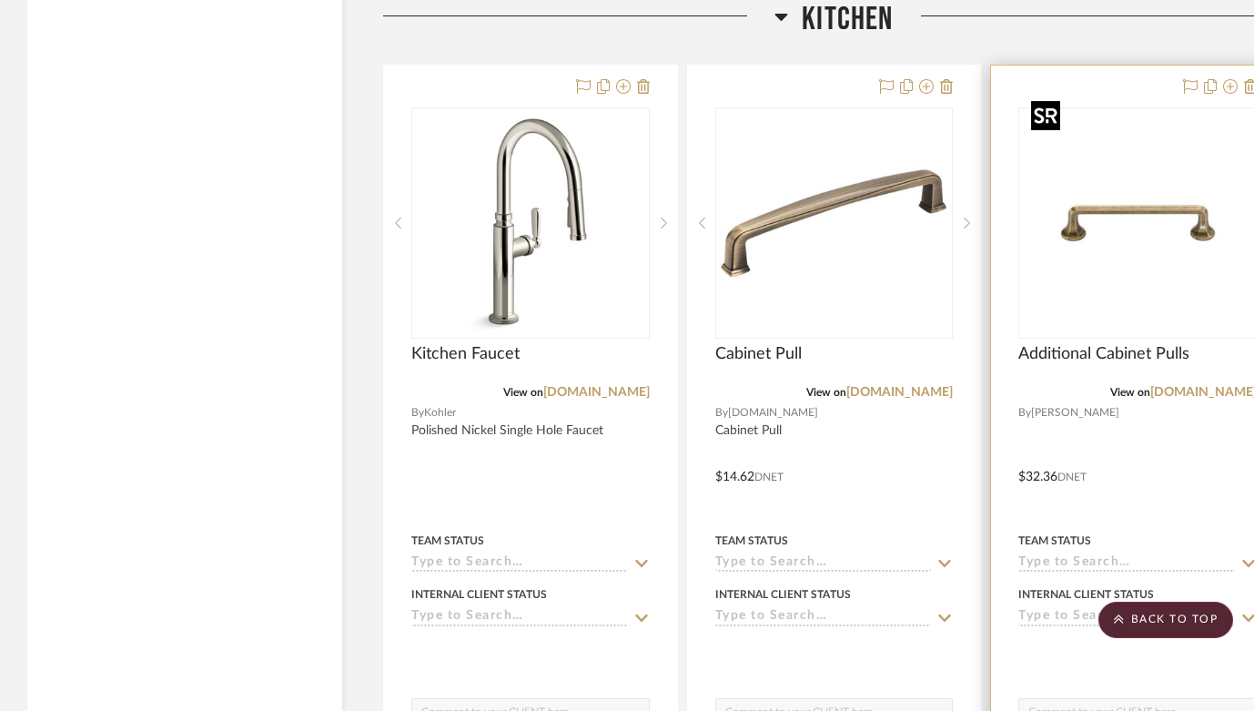
click at [1128, 242] on img "0" at bounding box center [1138, 223] width 228 height 228
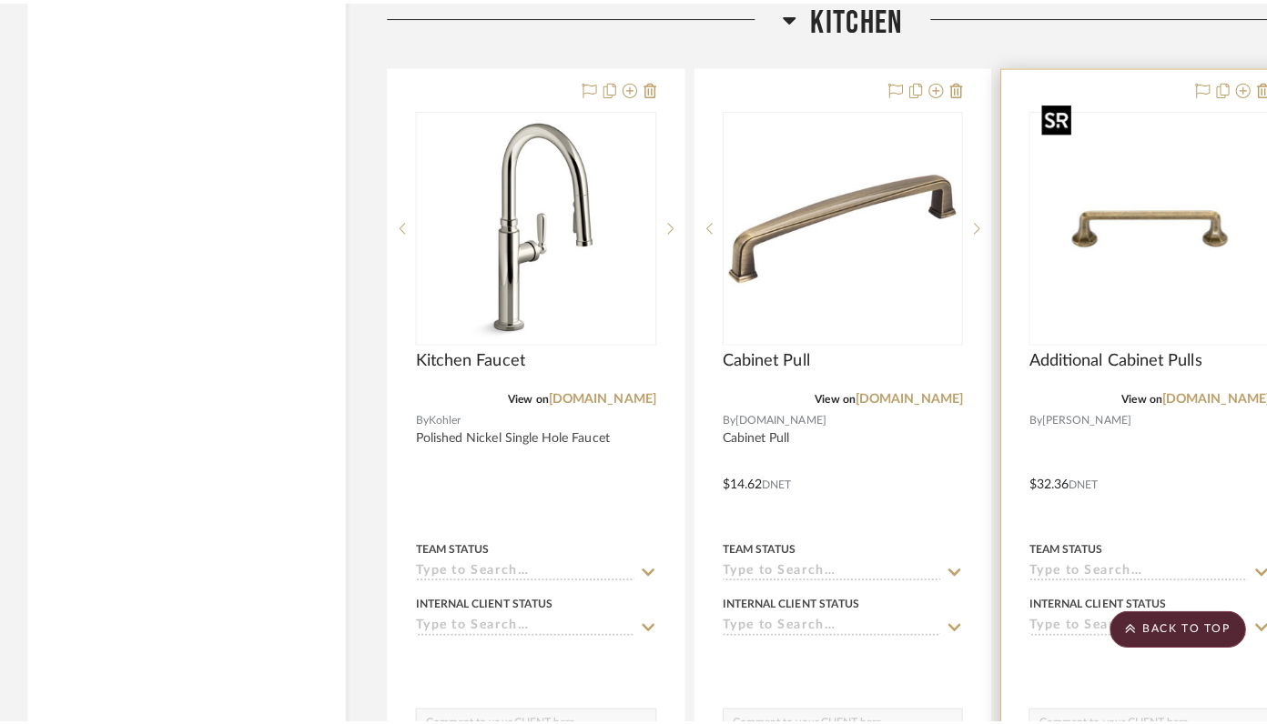
scroll to position [0, 0]
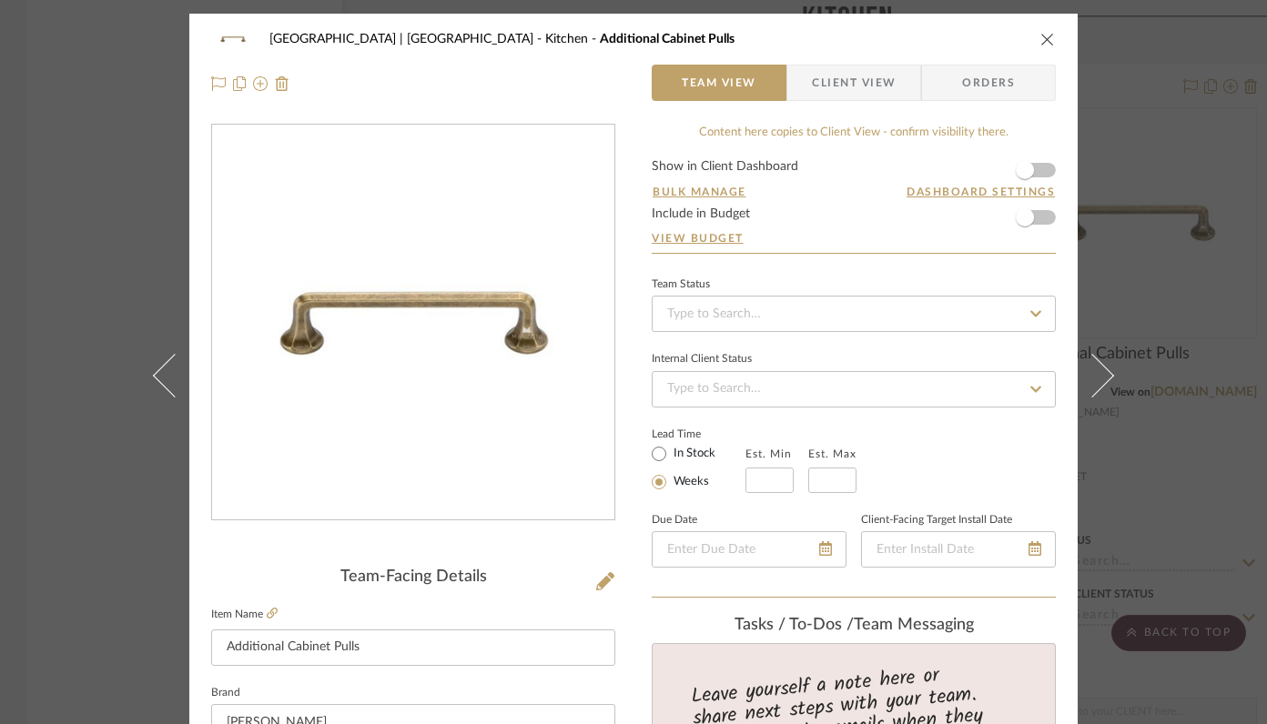
click at [1040, 44] on icon "close" at bounding box center [1047, 39] width 15 height 15
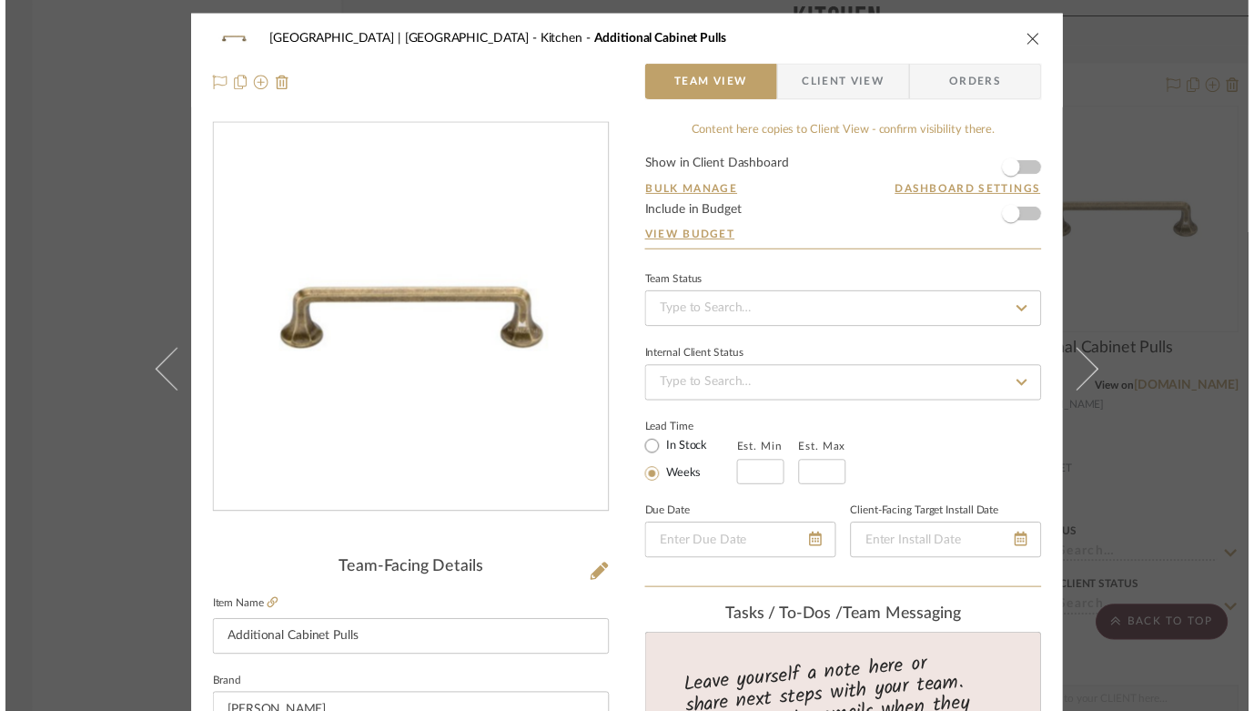
scroll to position [13605, 0]
